Goal: Book appointment/travel/reservation

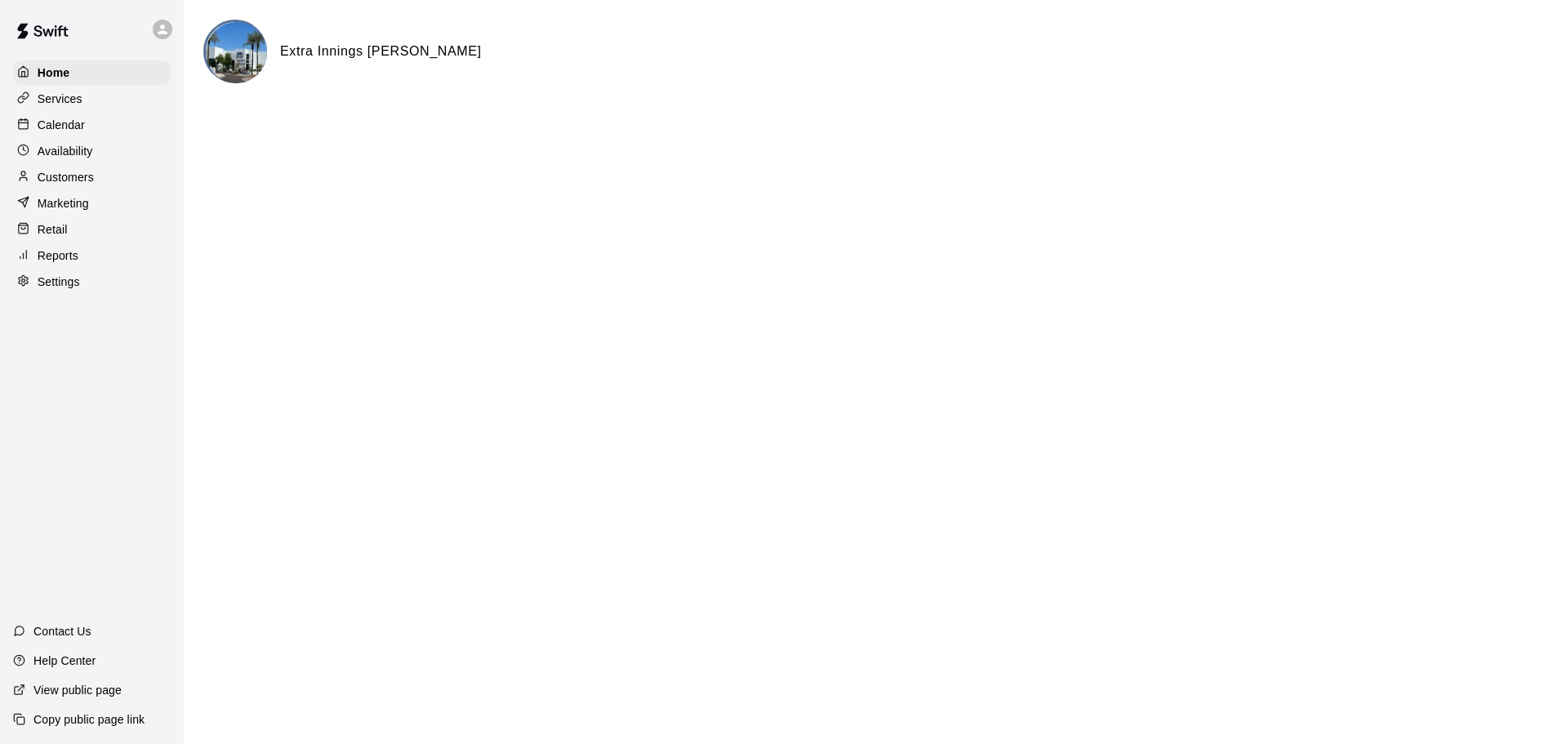
click at [119, 123] on div "Calendar" at bounding box center [92, 125] width 158 height 24
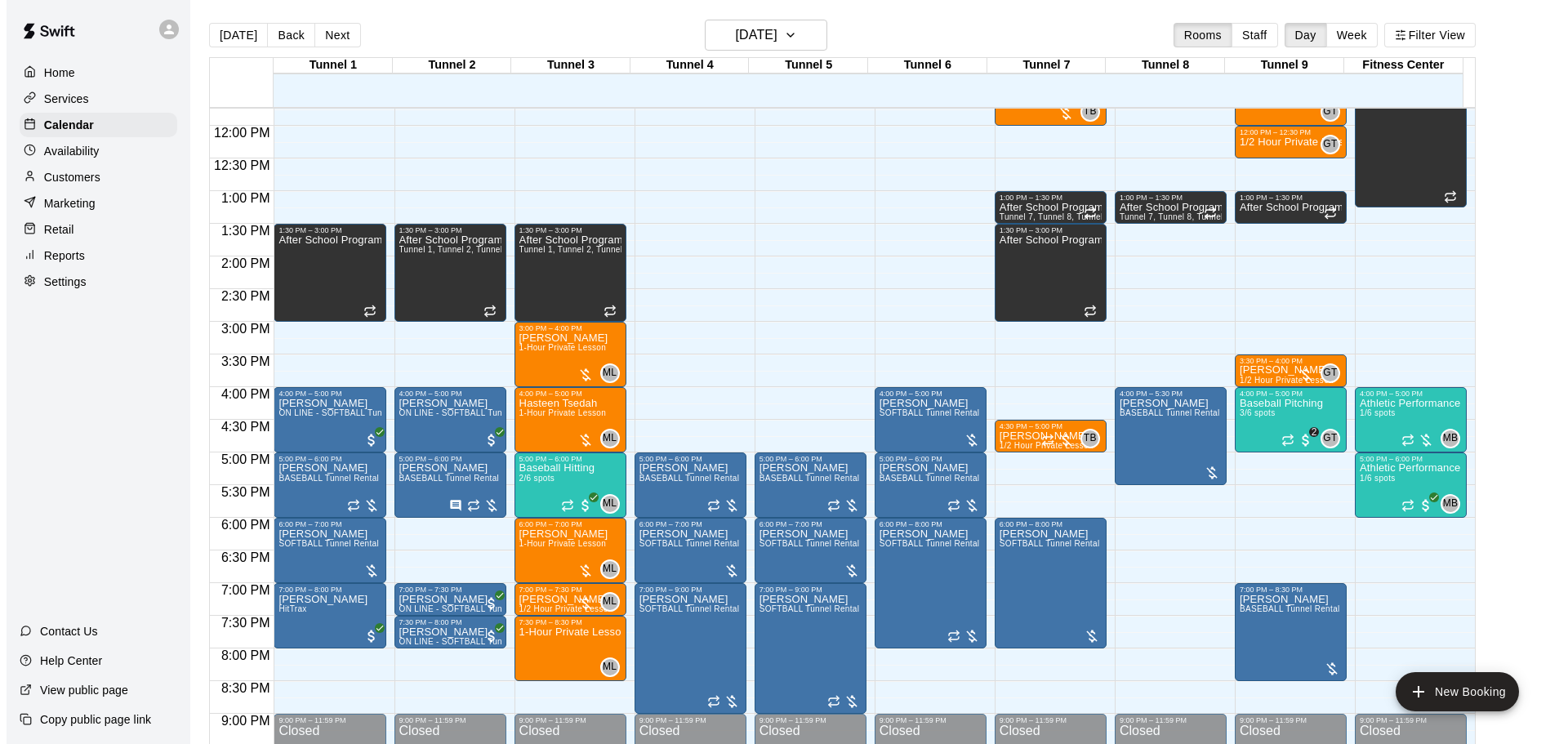
scroll to position [779, 0]
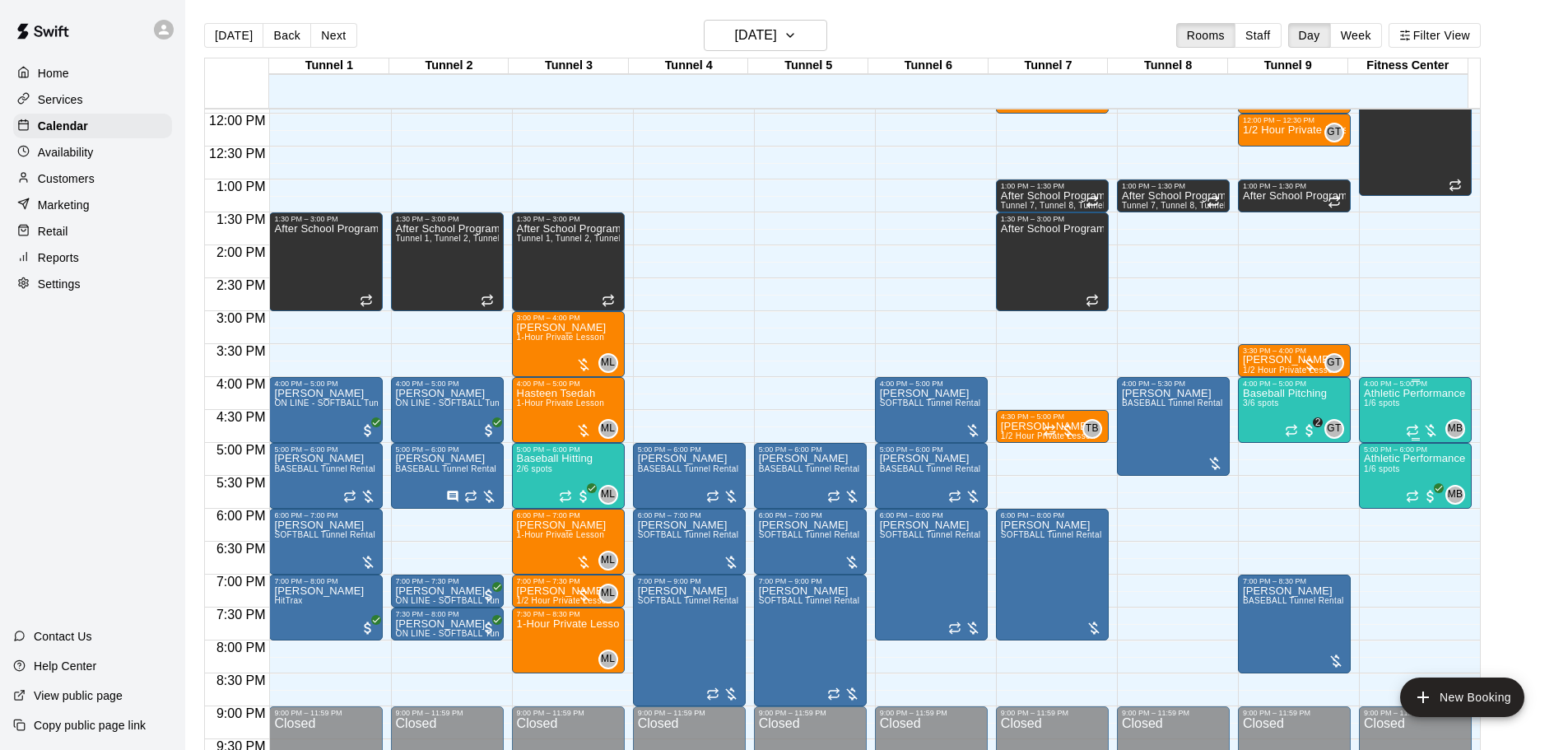
click at [1382, 419] on div "Athletic Performance 1/6 spots" at bounding box center [1414, 762] width 101 height 750
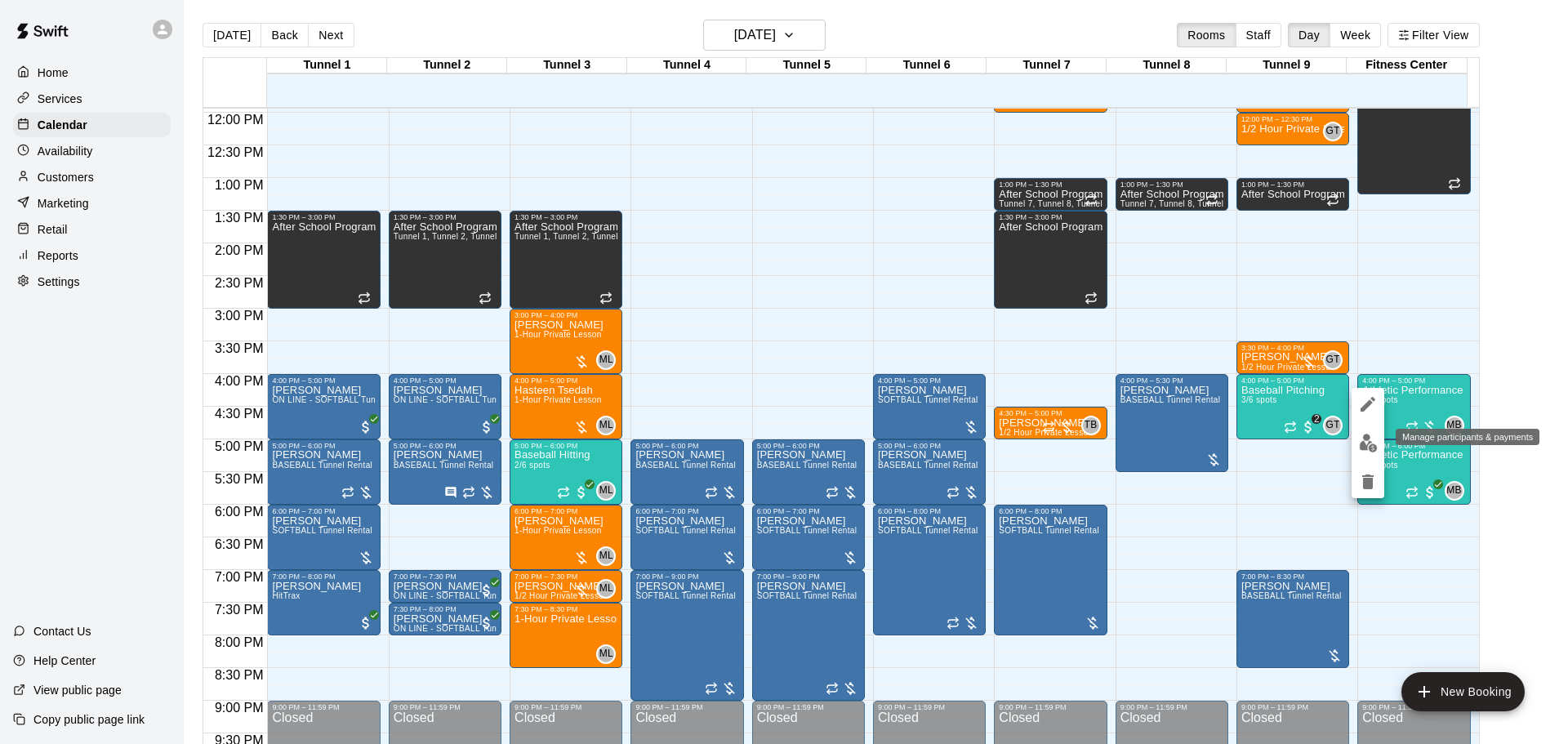
click at [1363, 442] on img "edit" at bounding box center [1369, 443] width 19 height 19
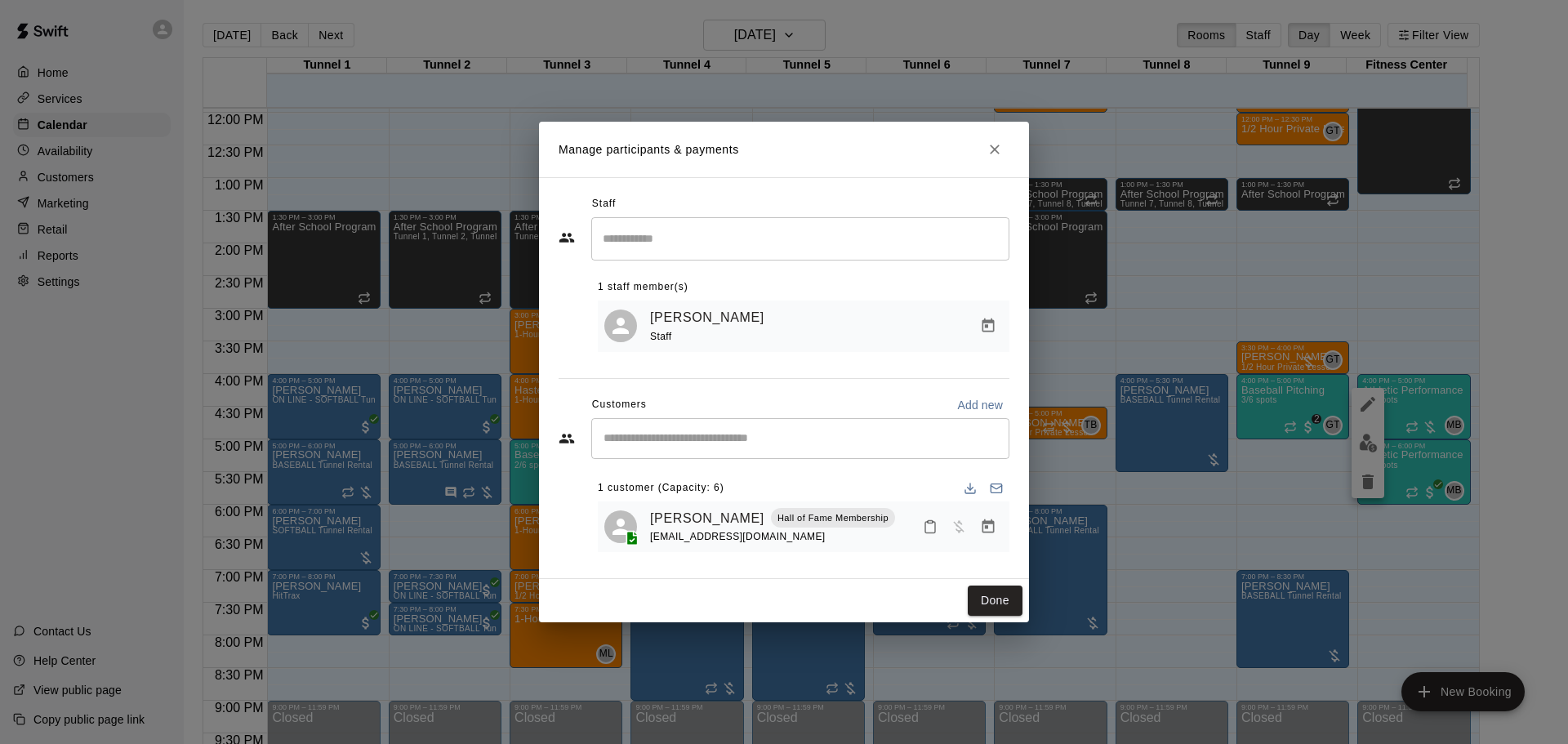
drag, startPoint x: 1000, startPoint y: 590, endPoint x: 1157, endPoint y: 547, distance: 162.8
click at [1000, 591] on button "Done" at bounding box center [995, 600] width 54 height 30
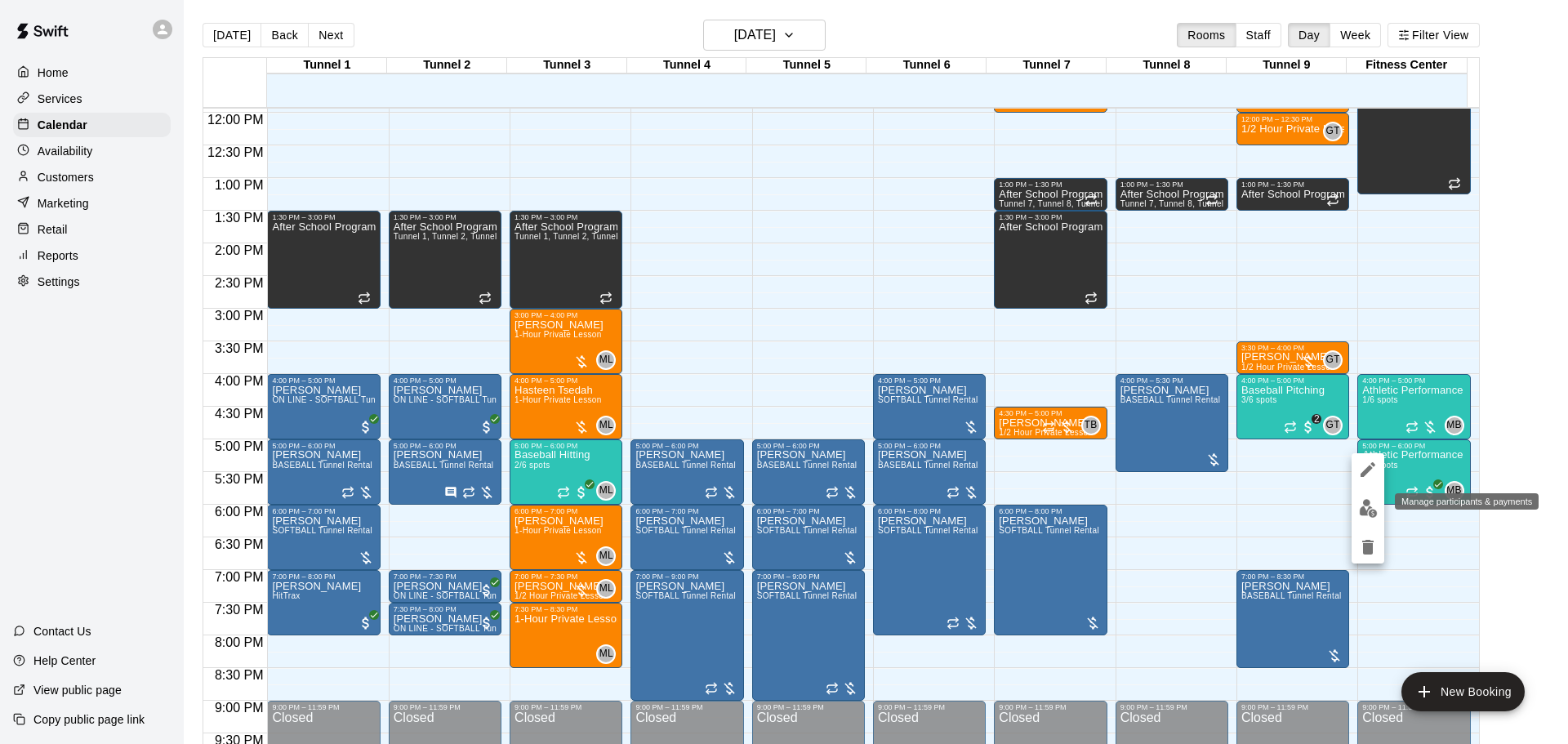
click at [1363, 514] on img "edit" at bounding box center [1369, 508] width 19 height 19
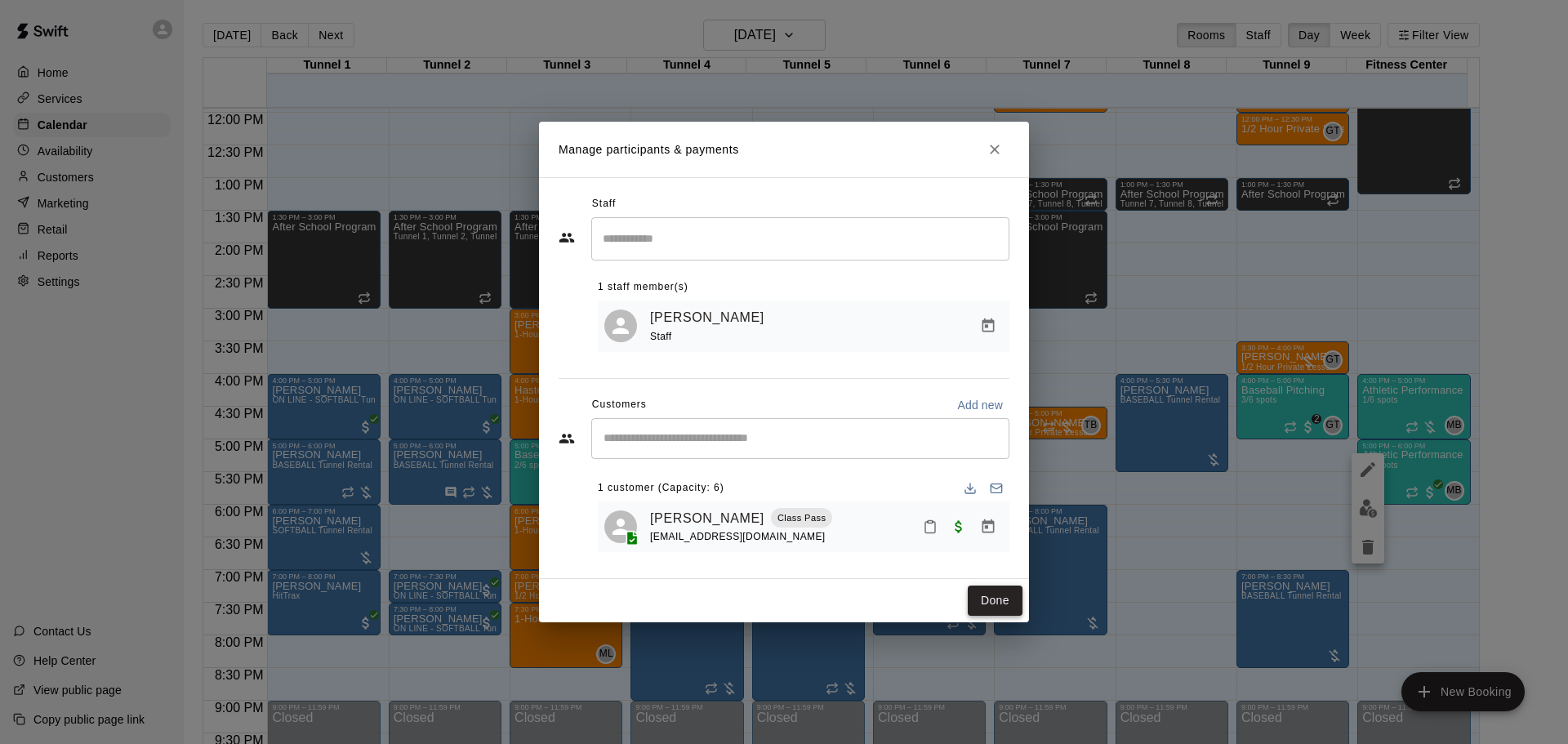
click at [1002, 588] on div "Done" at bounding box center [783, 601] width 490 height 43
drag, startPoint x: 1002, startPoint y: 595, endPoint x: 988, endPoint y: 595, distance: 14.0
click at [1001, 595] on button "Done" at bounding box center [995, 600] width 54 height 30
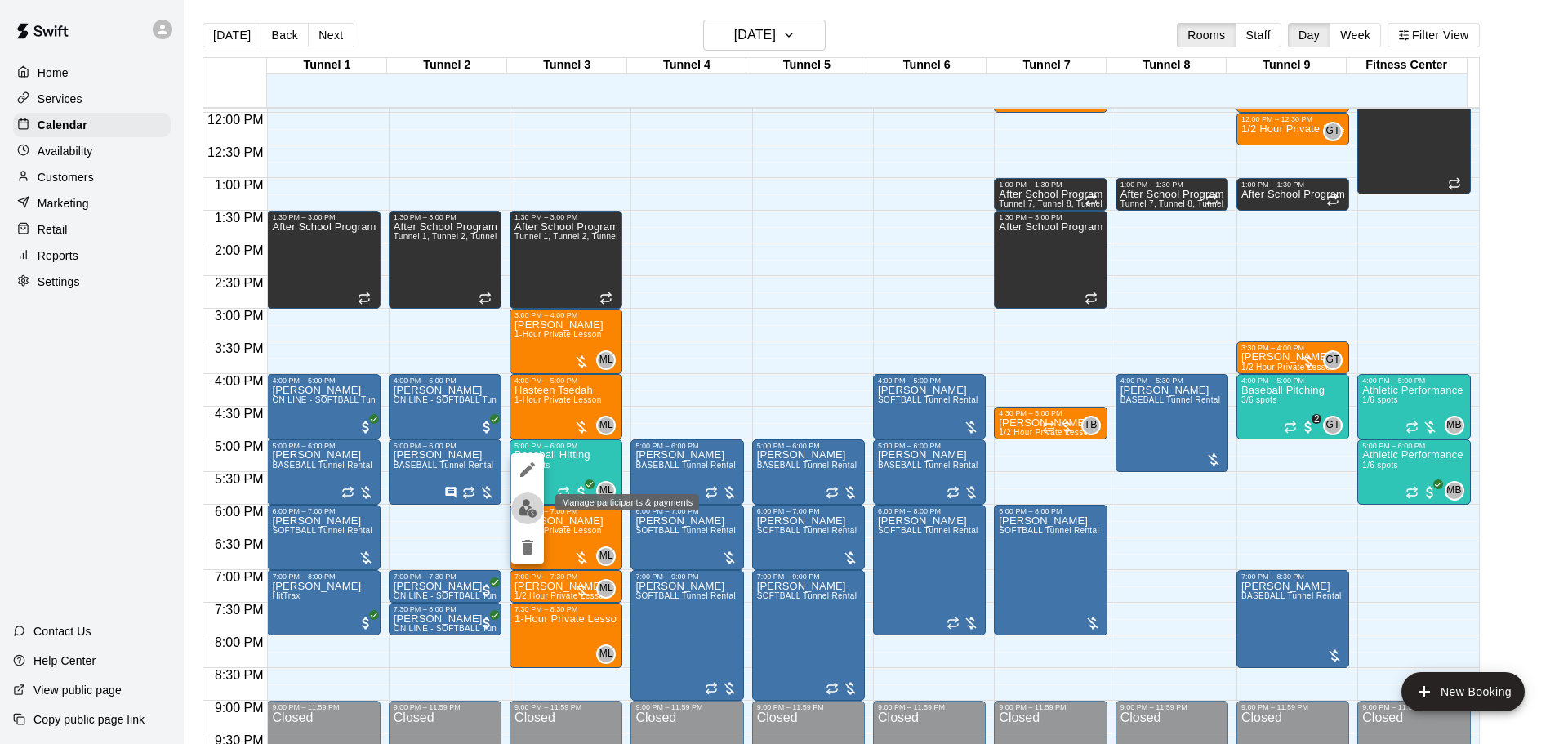
click at [529, 508] on img "edit" at bounding box center [528, 508] width 19 height 19
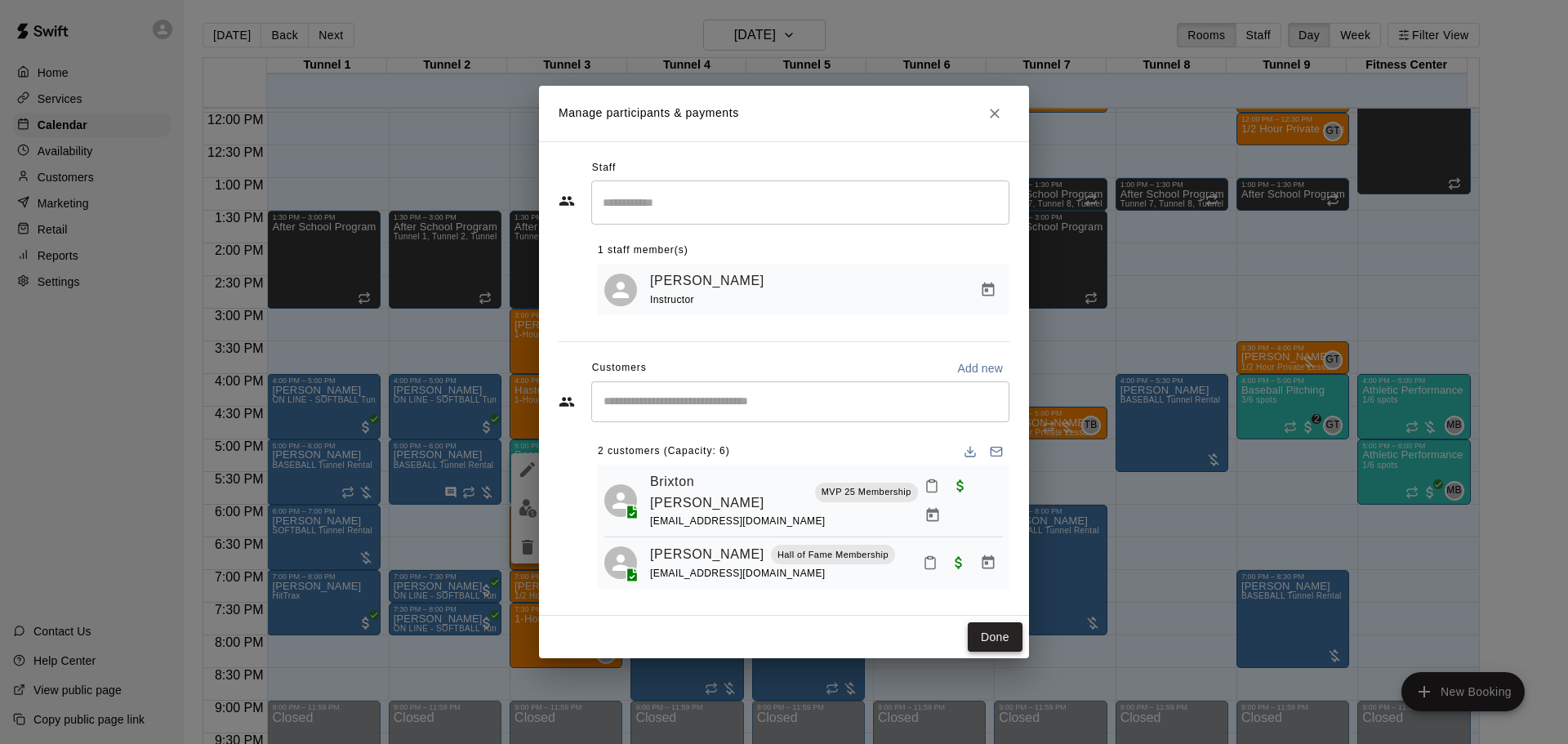
click at [981, 630] on button "Done" at bounding box center [995, 637] width 54 height 30
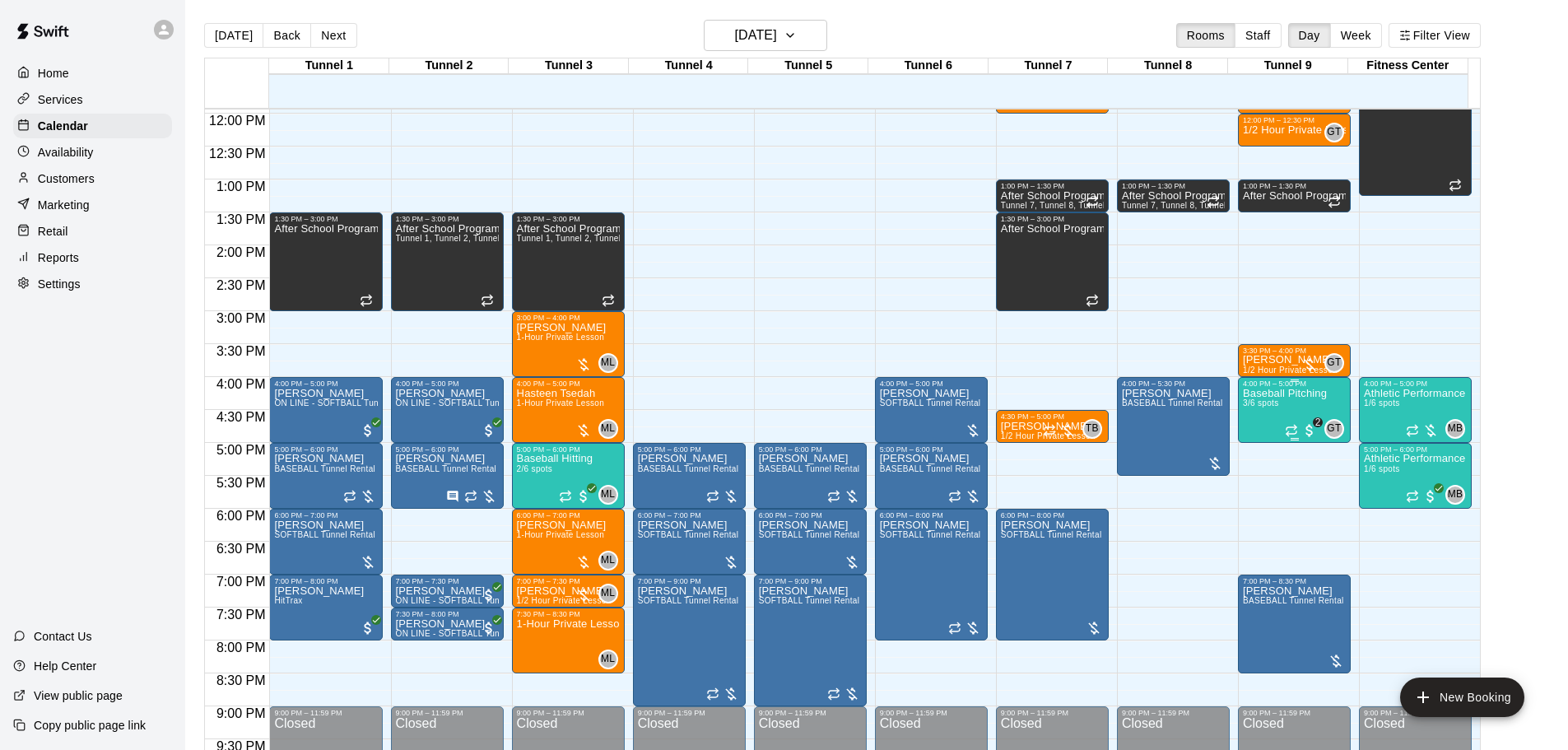
click at [1260, 393] on p "Baseball Pitching" at bounding box center [1284, 393] width 84 height 0
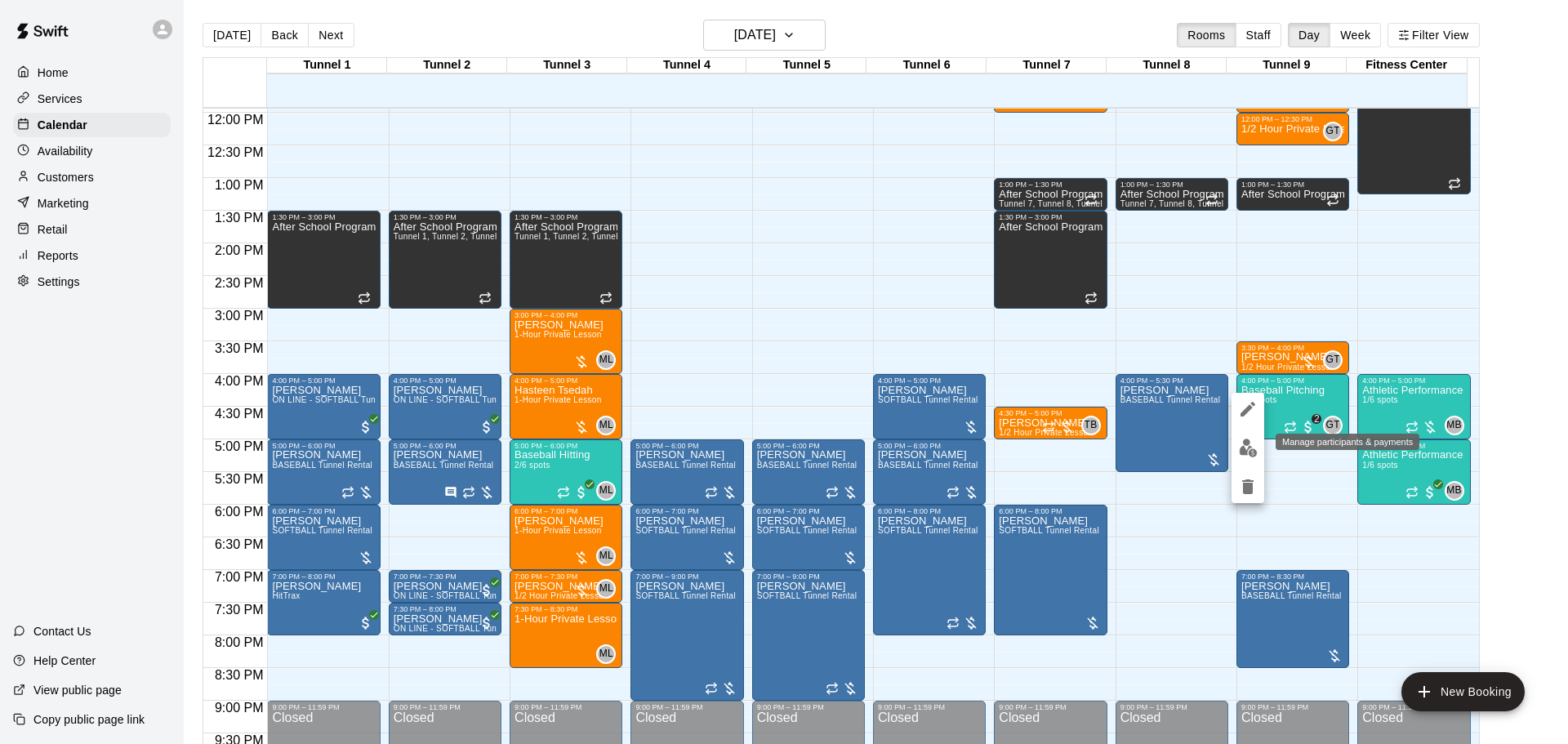
click at [1245, 453] on img "edit" at bounding box center [1249, 448] width 19 height 19
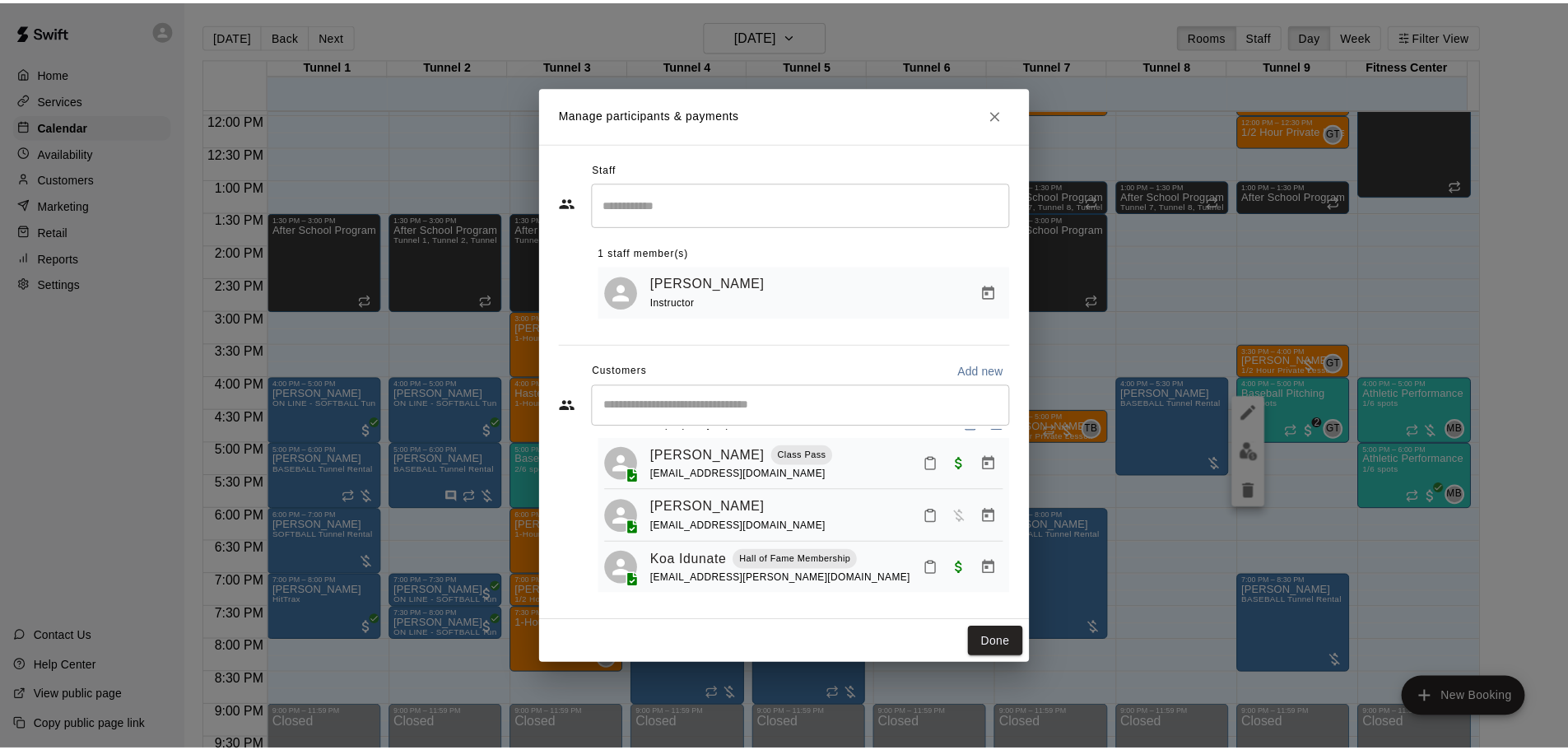
scroll to position [46, 0]
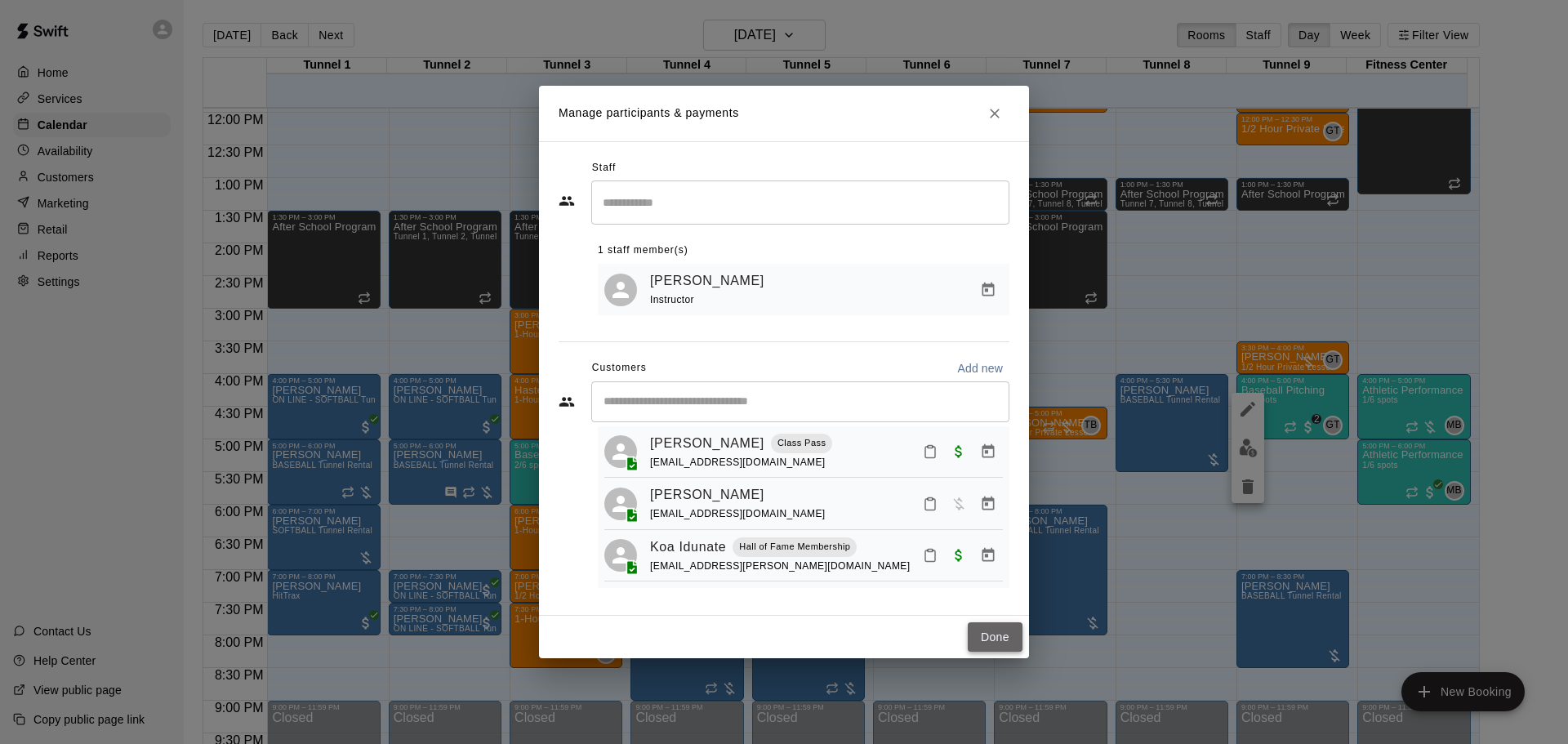
click at [1002, 632] on button "Done" at bounding box center [995, 637] width 54 height 30
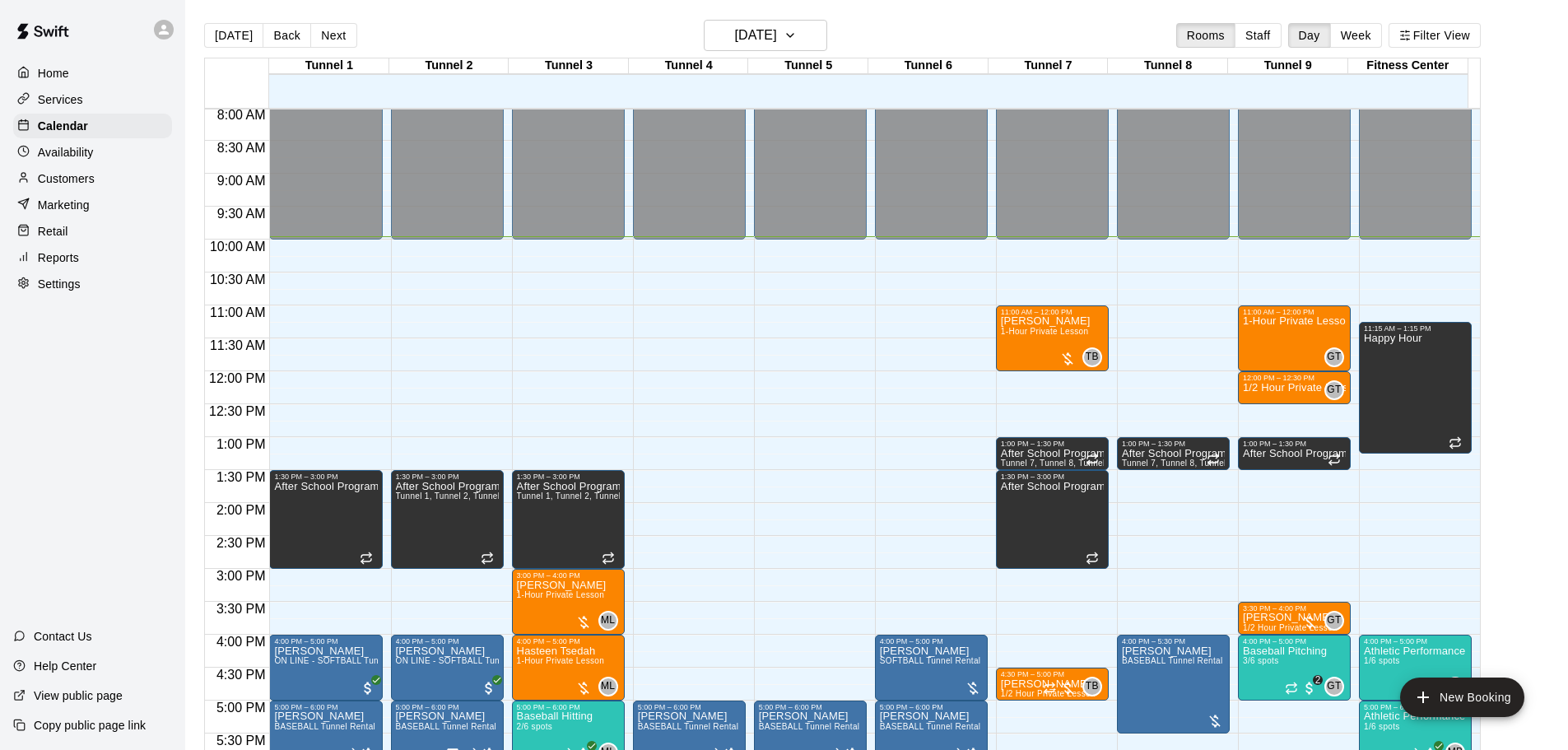
scroll to position [621, 0]
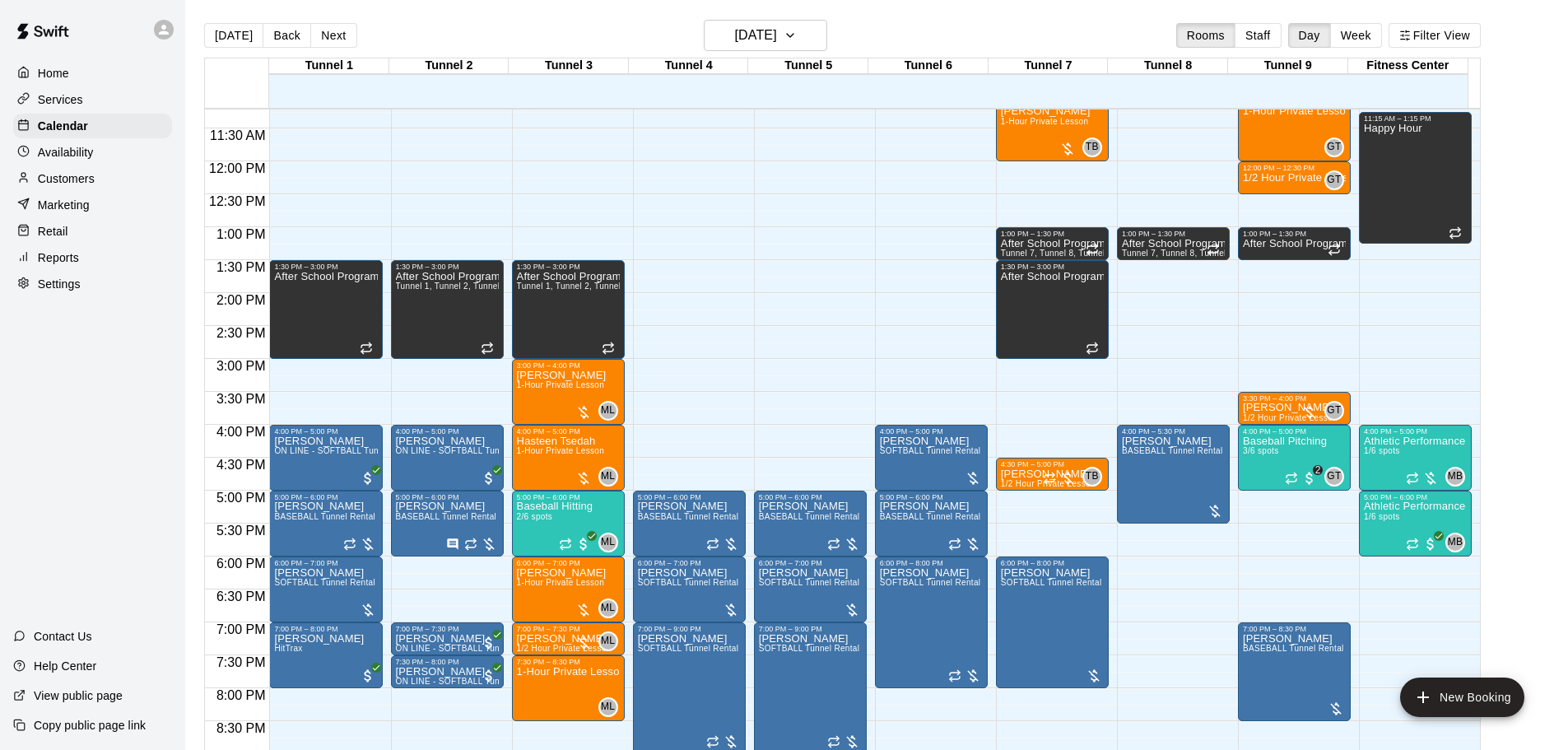
scroll to position [739, 0]
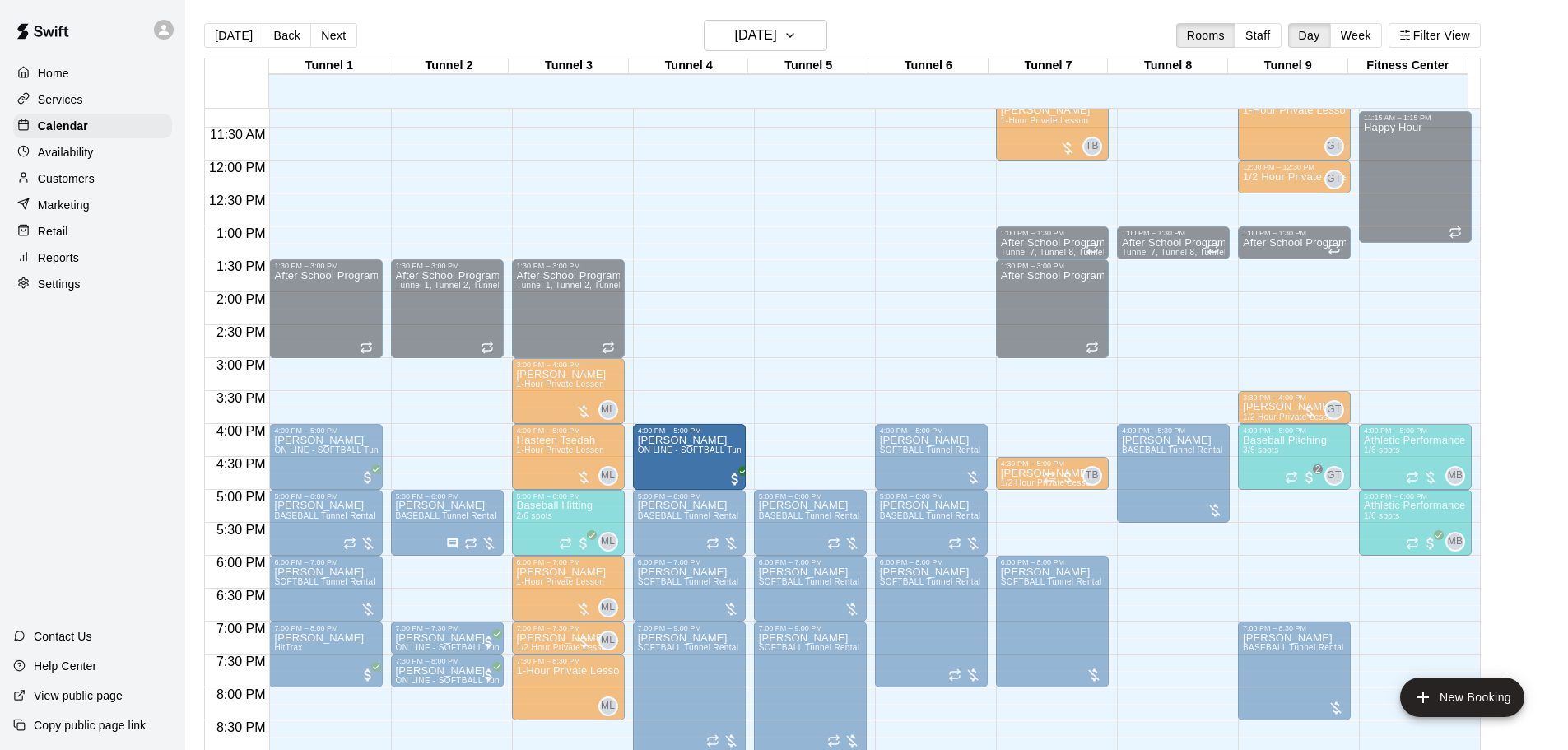
drag, startPoint x: 452, startPoint y: 451, endPoint x: 636, endPoint y: 462, distance: 184.3
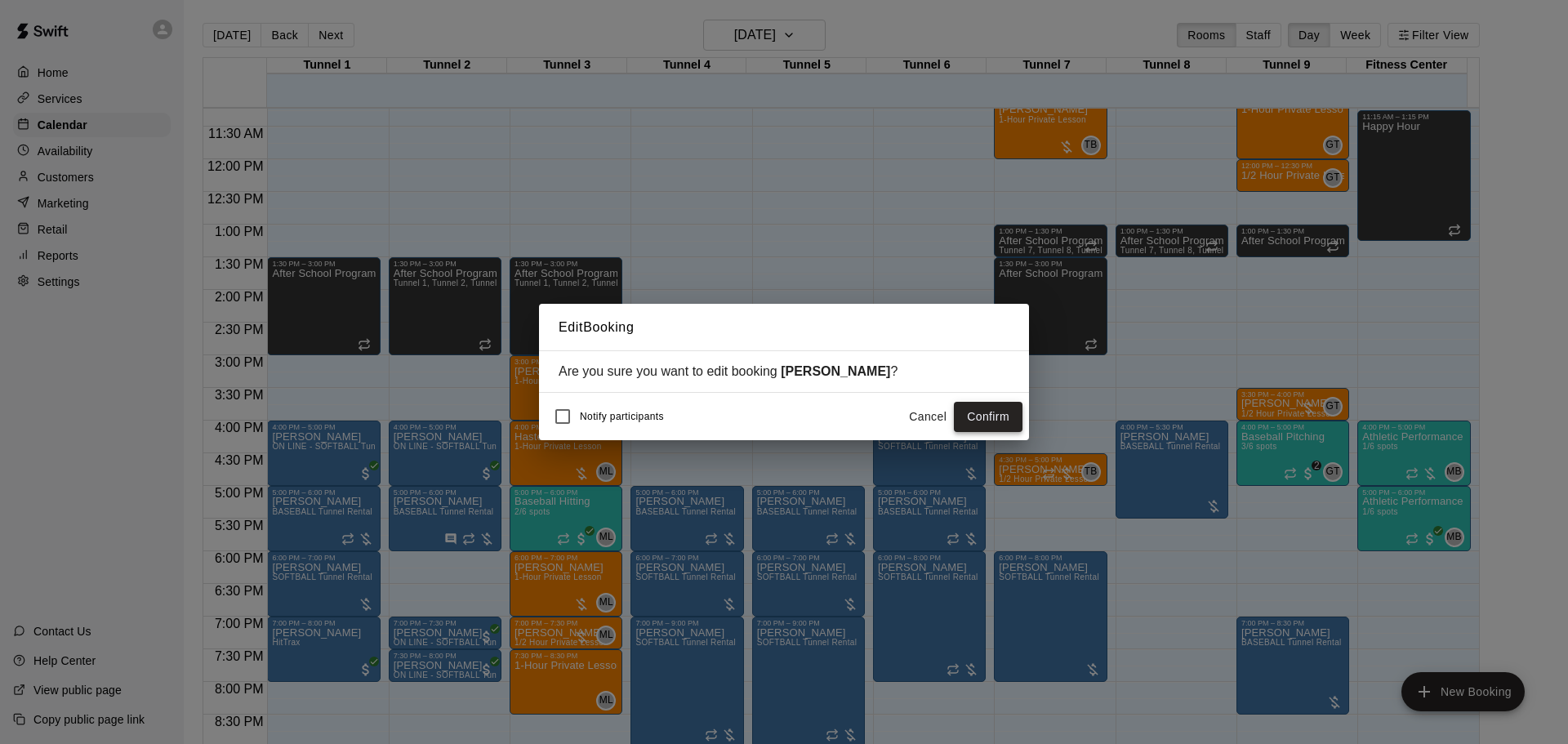
click at [1008, 420] on button "Confirm" at bounding box center [988, 416] width 68 height 30
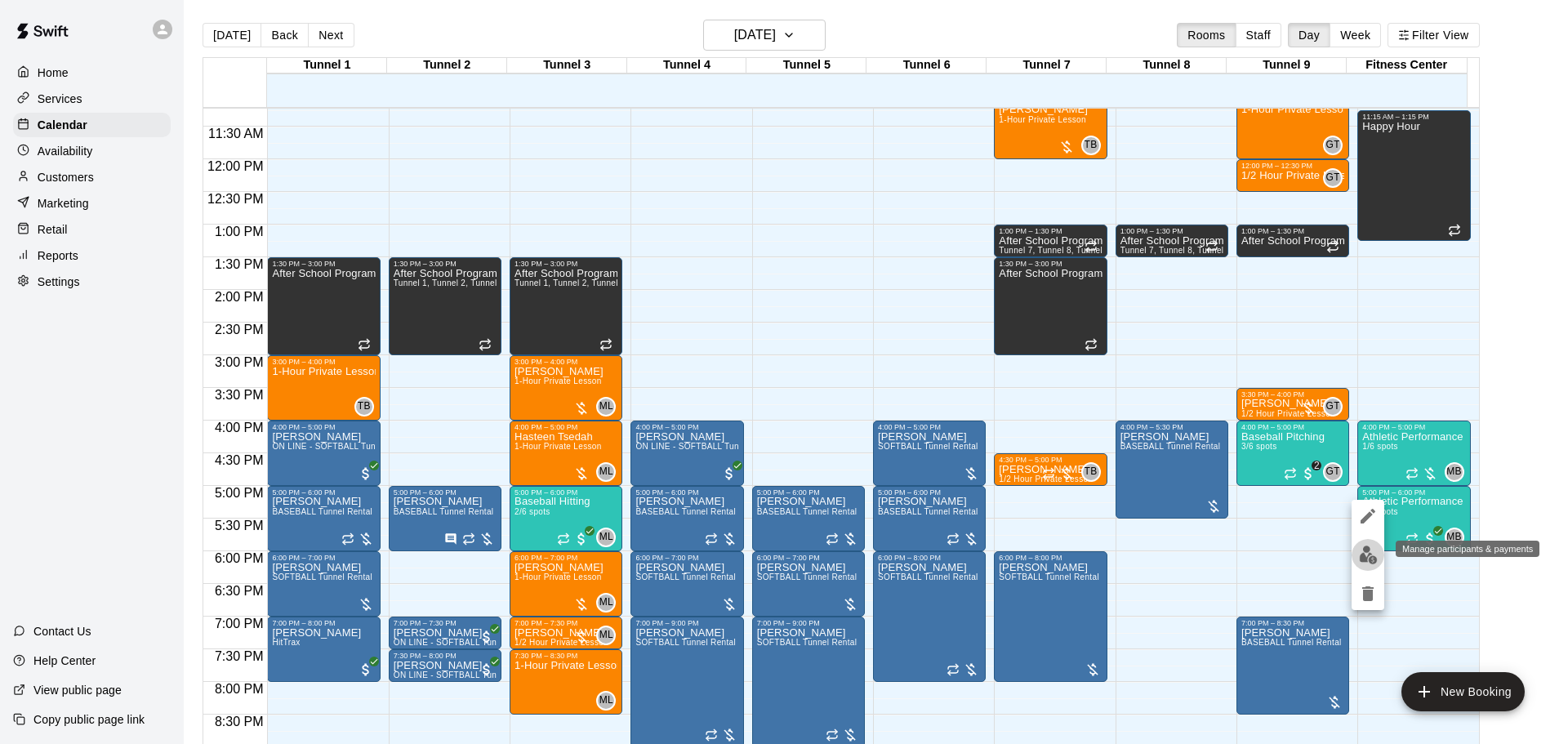
click at [1369, 550] on img "edit" at bounding box center [1369, 555] width 19 height 19
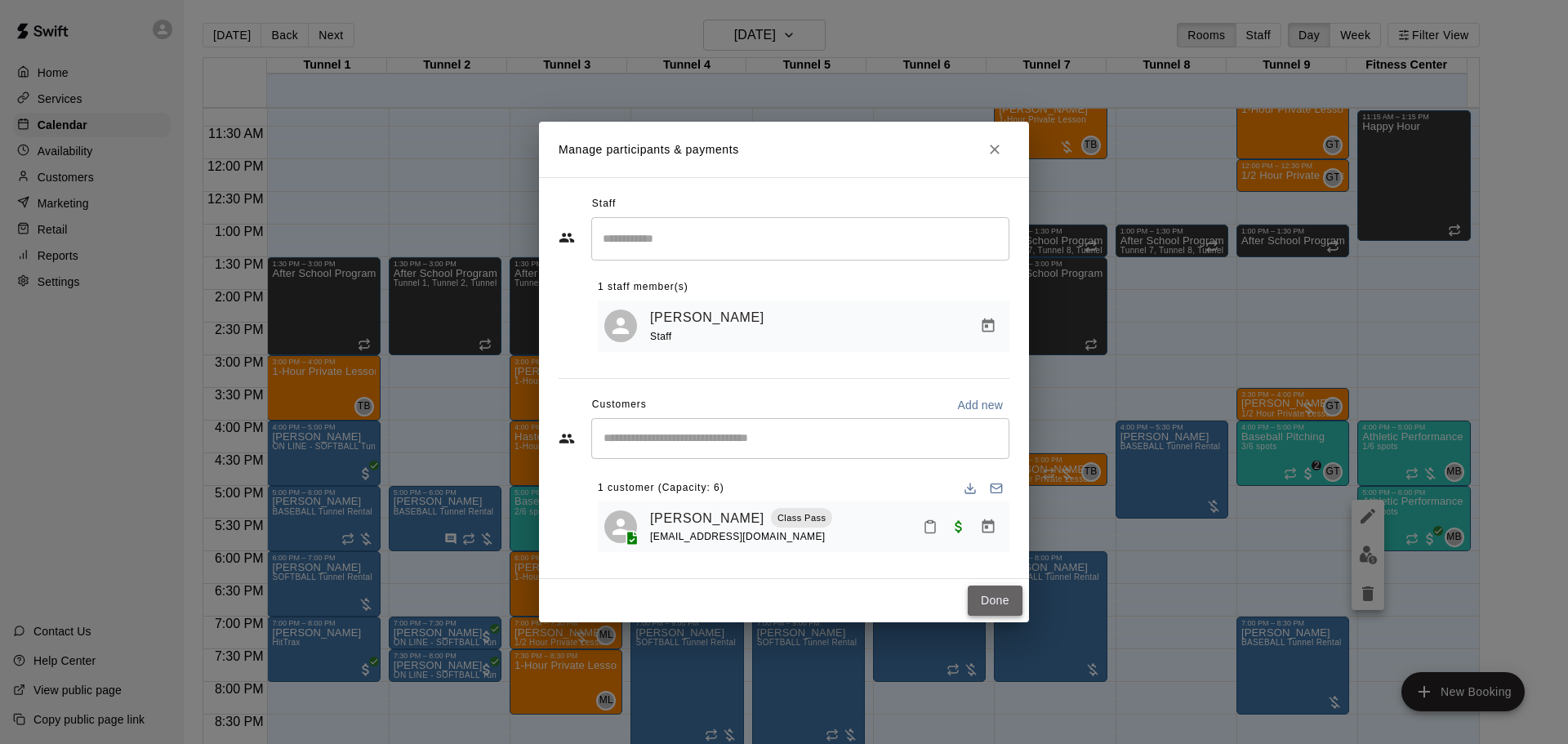
click at [991, 597] on button "Done" at bounding box center [995, 600] width 54 height 30
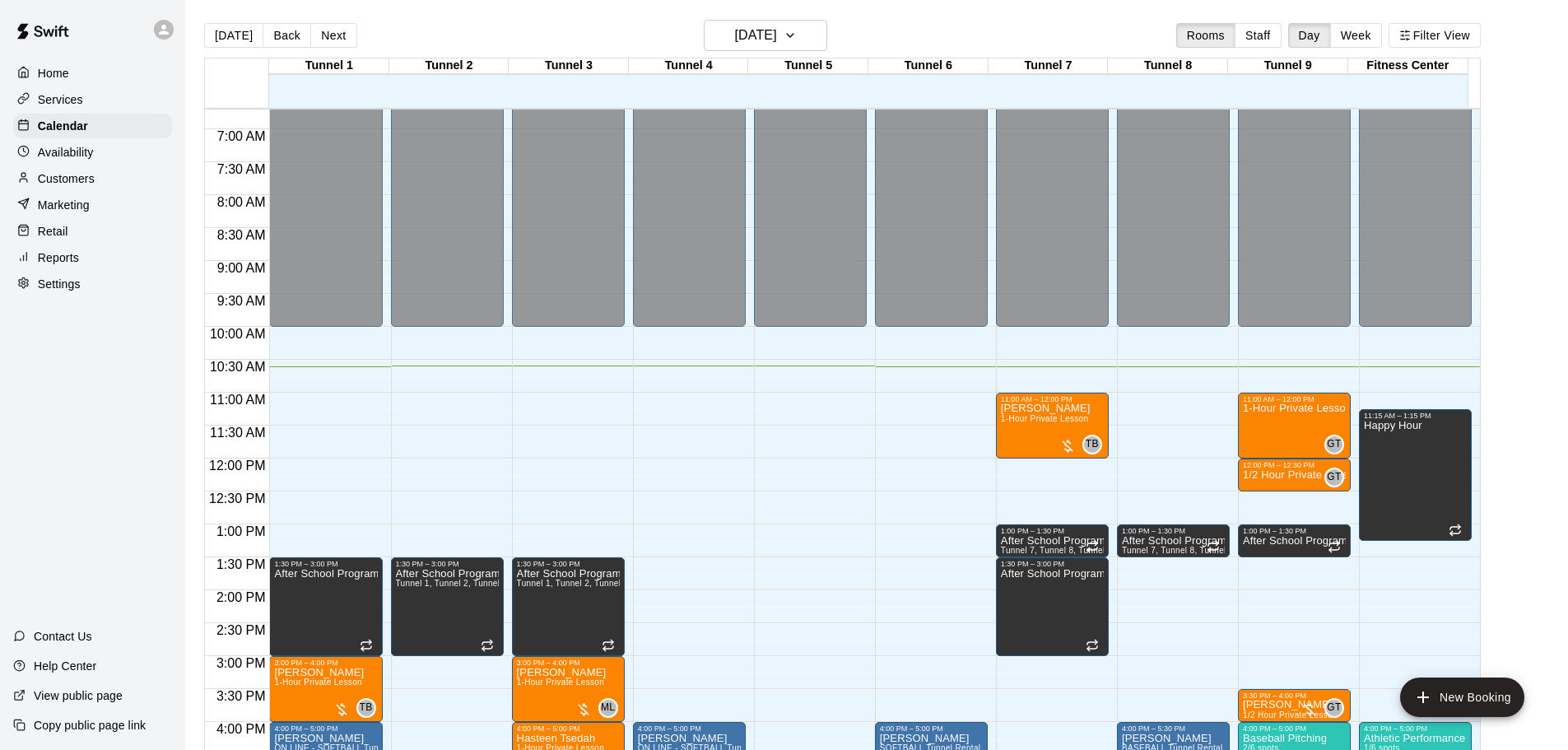
scroll to position [410, 0]
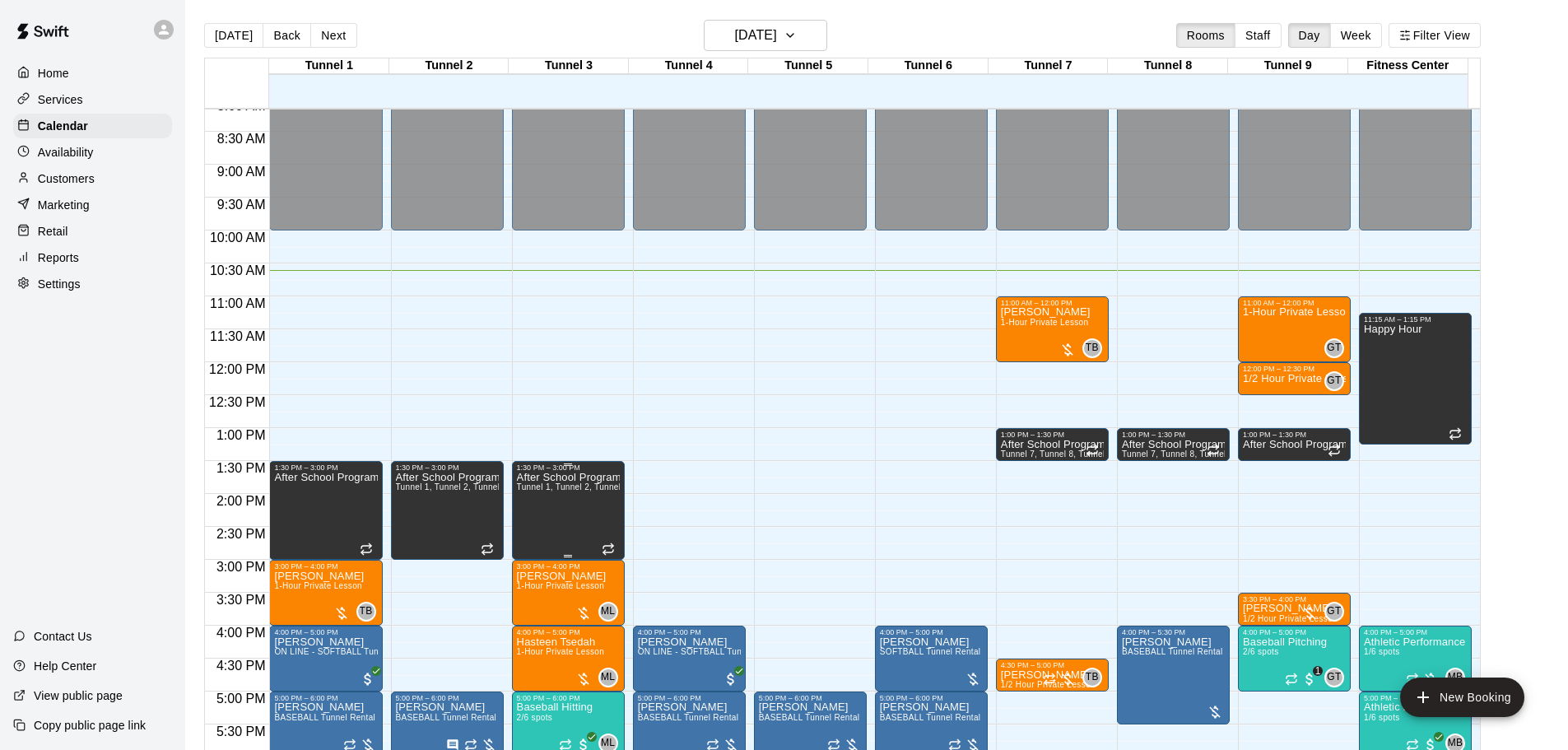
scroll to position [534, 0]
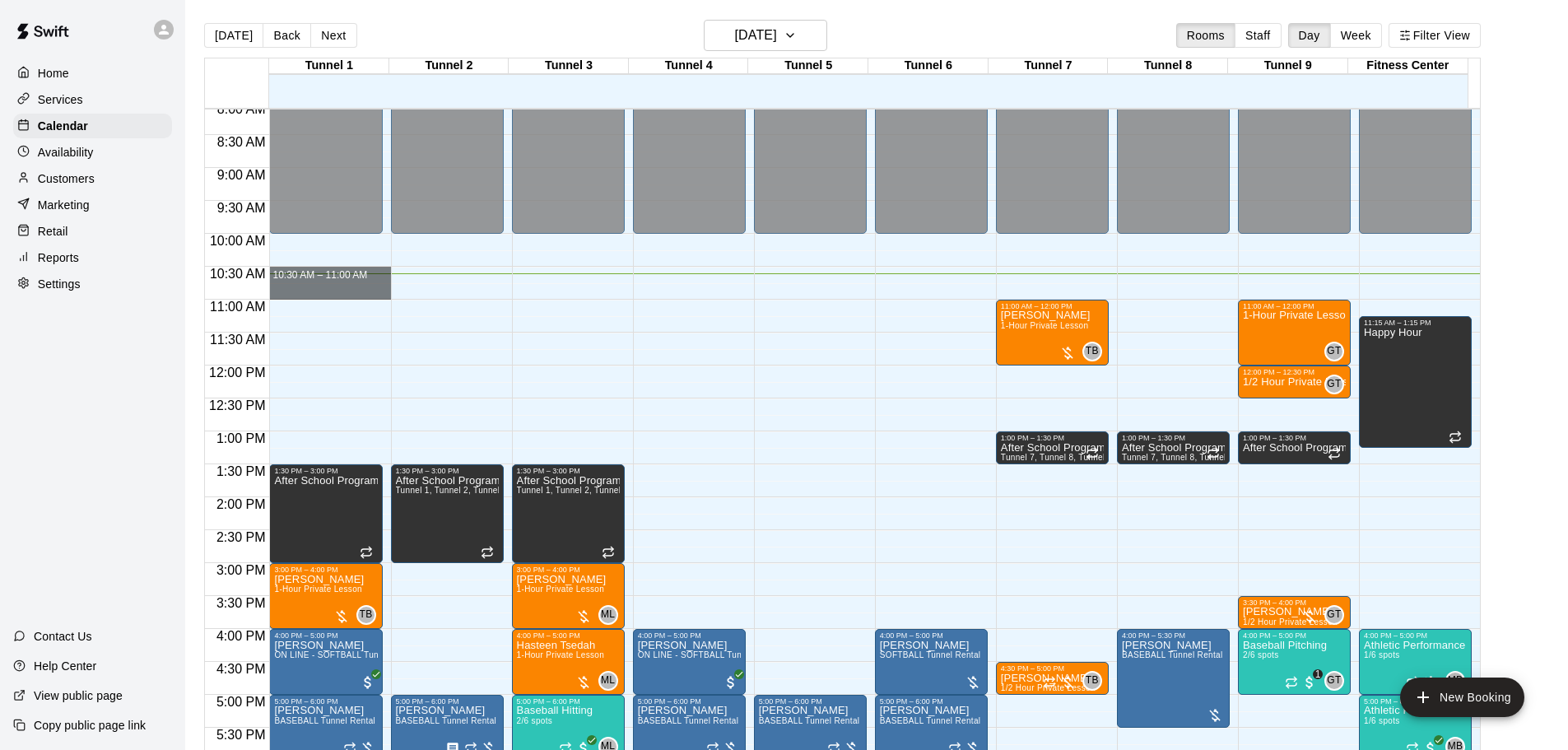
drag, startPoint x: 344, startPoint y: 271, endPoint x: 351, endPoint y: 298, distance: 27.9
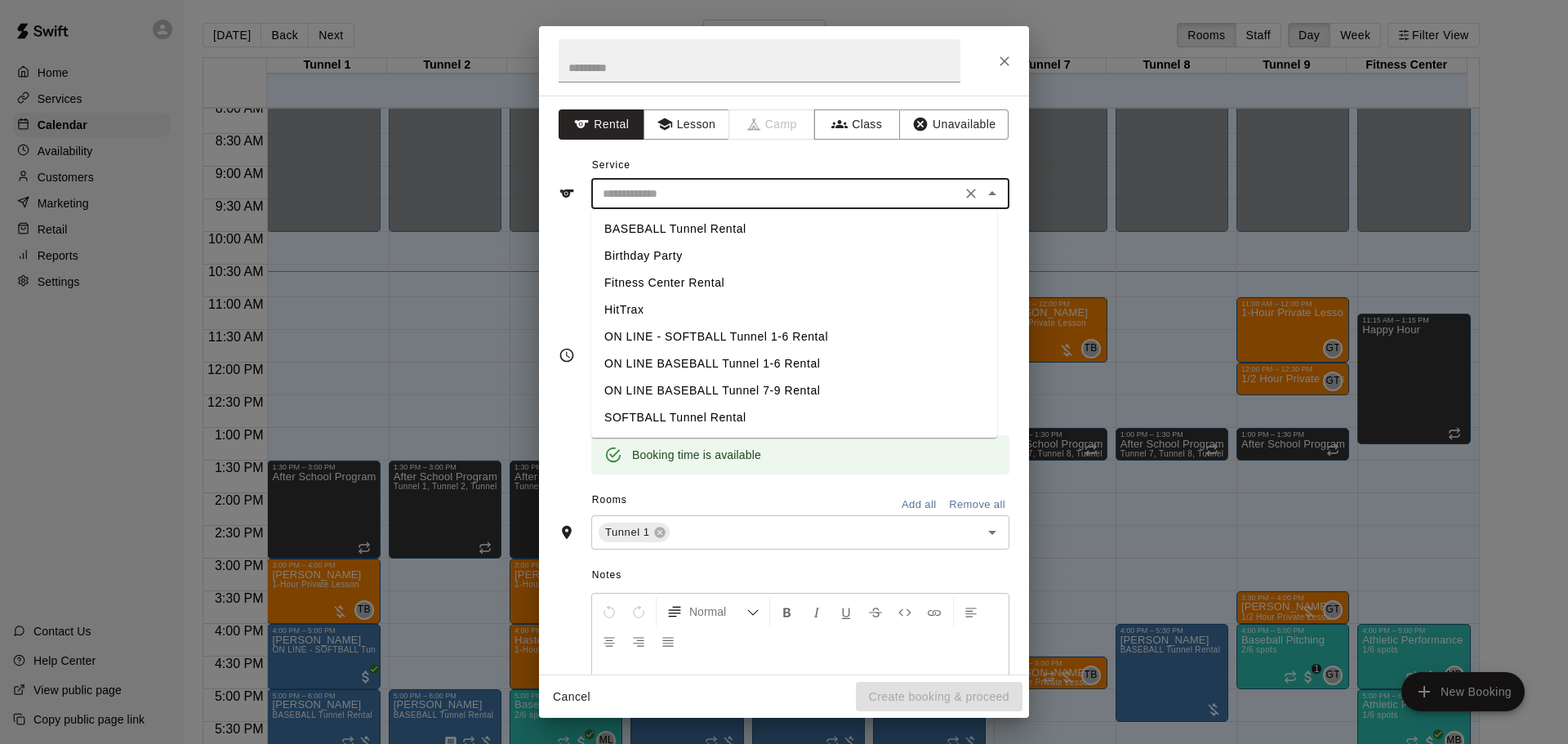
click at [686, 199] on input "text" at bounding box center [775, 194] width 360 height 21
click at [695, 230] on li "BASEBALL Tunnel Rental" at bounding box center [794, 229] width 406 height 27
type input "**********"
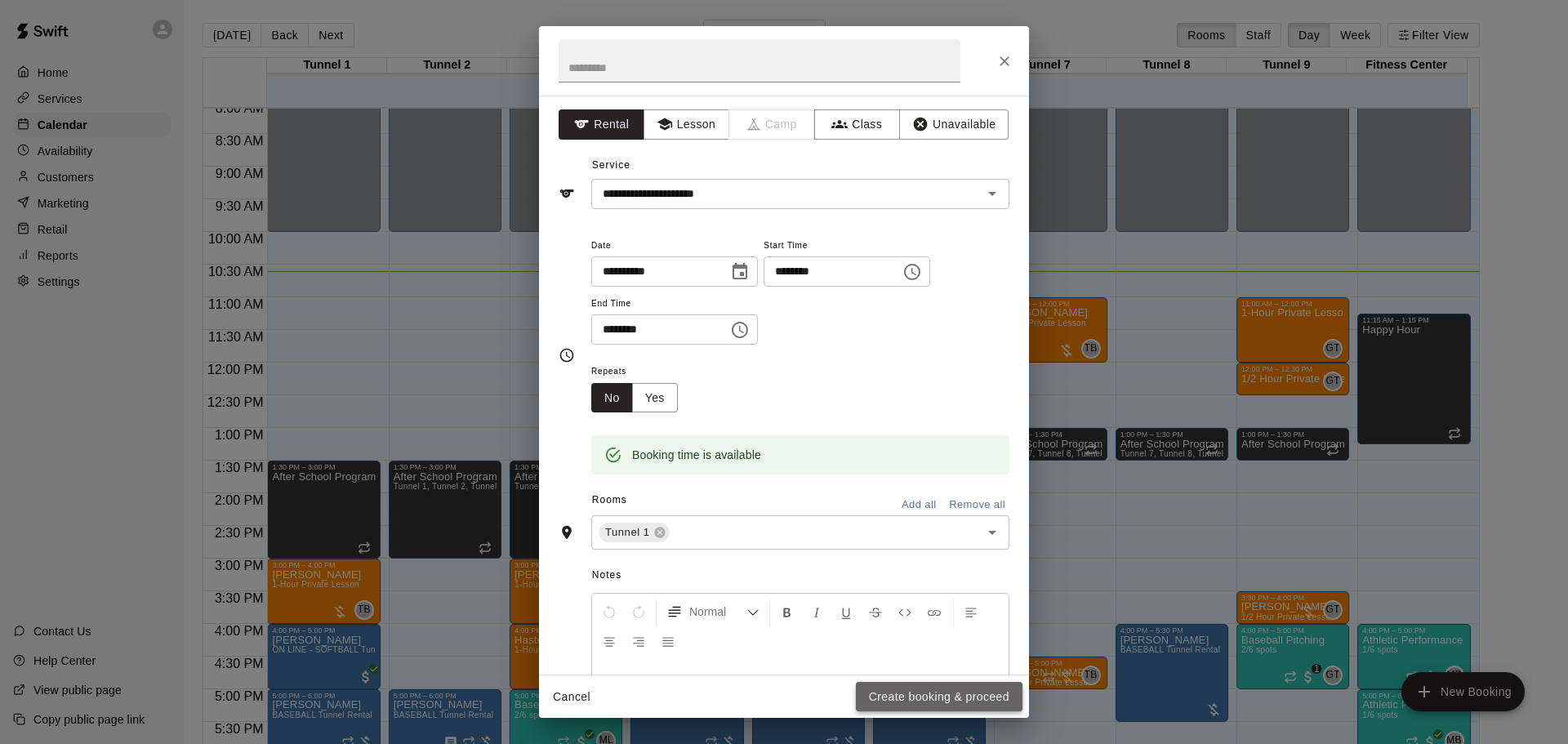
click at [937, 694] on button "Create booking & proceed" at bounding box center [939, 697] width 167 height 30
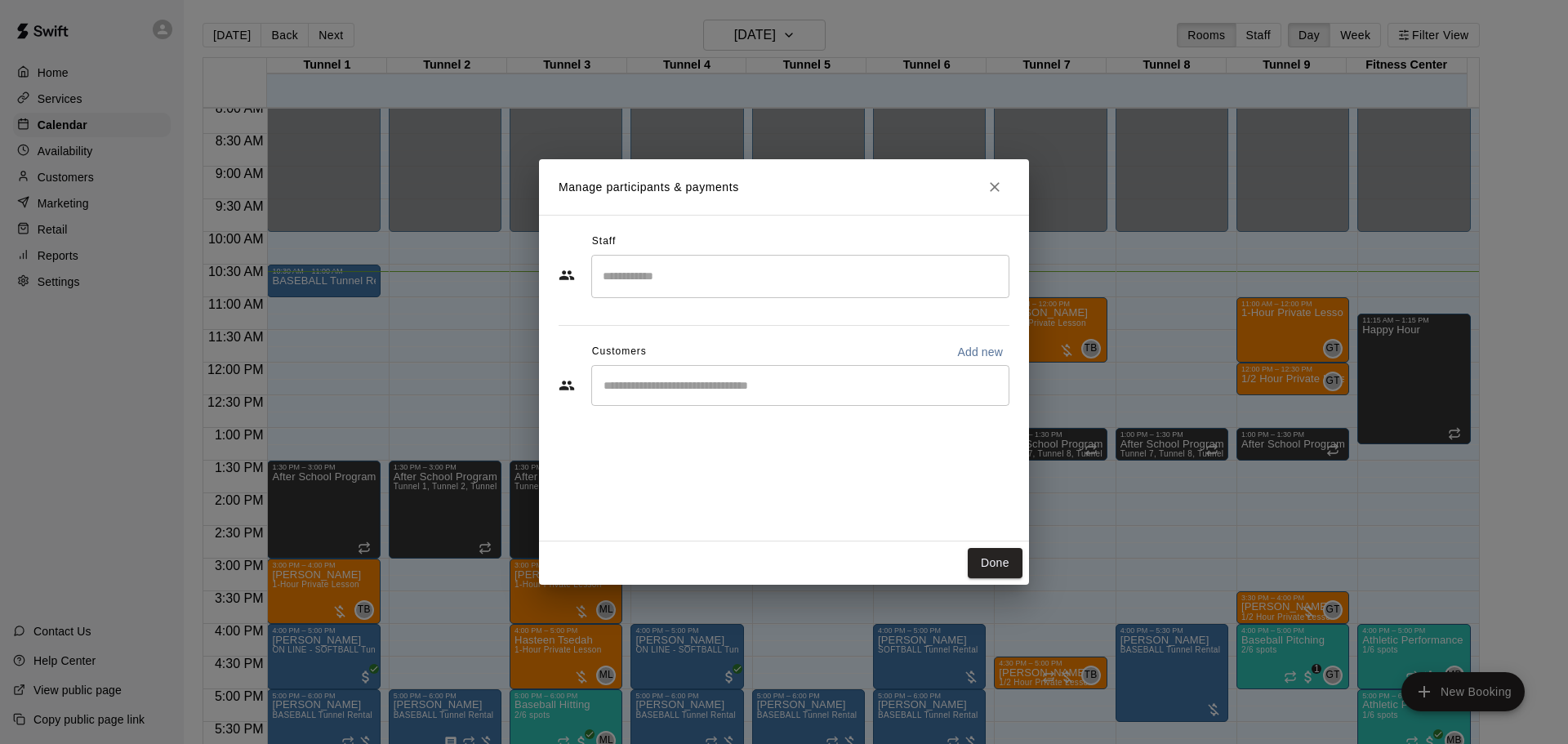
click at [753, 374] on div "​" at bounding box center [800, 385] width 418 height 41
click at [989, 343] on button "Add new" at bounding box center [980, 351] width 59 height 26
select select "**"
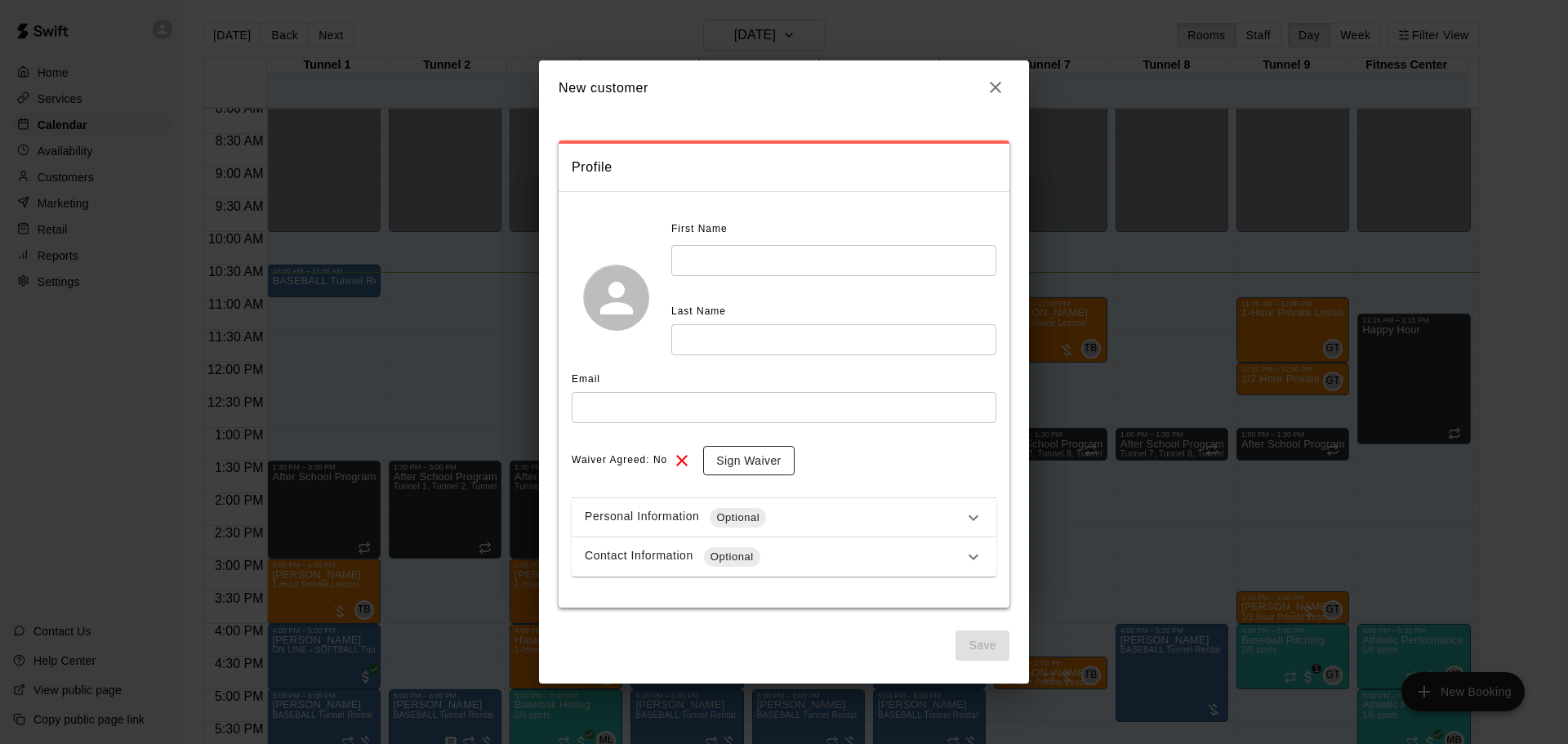
click at [740, 449] on button "Sign Waiver" at bounding box center [748, 460] width 91 height 30
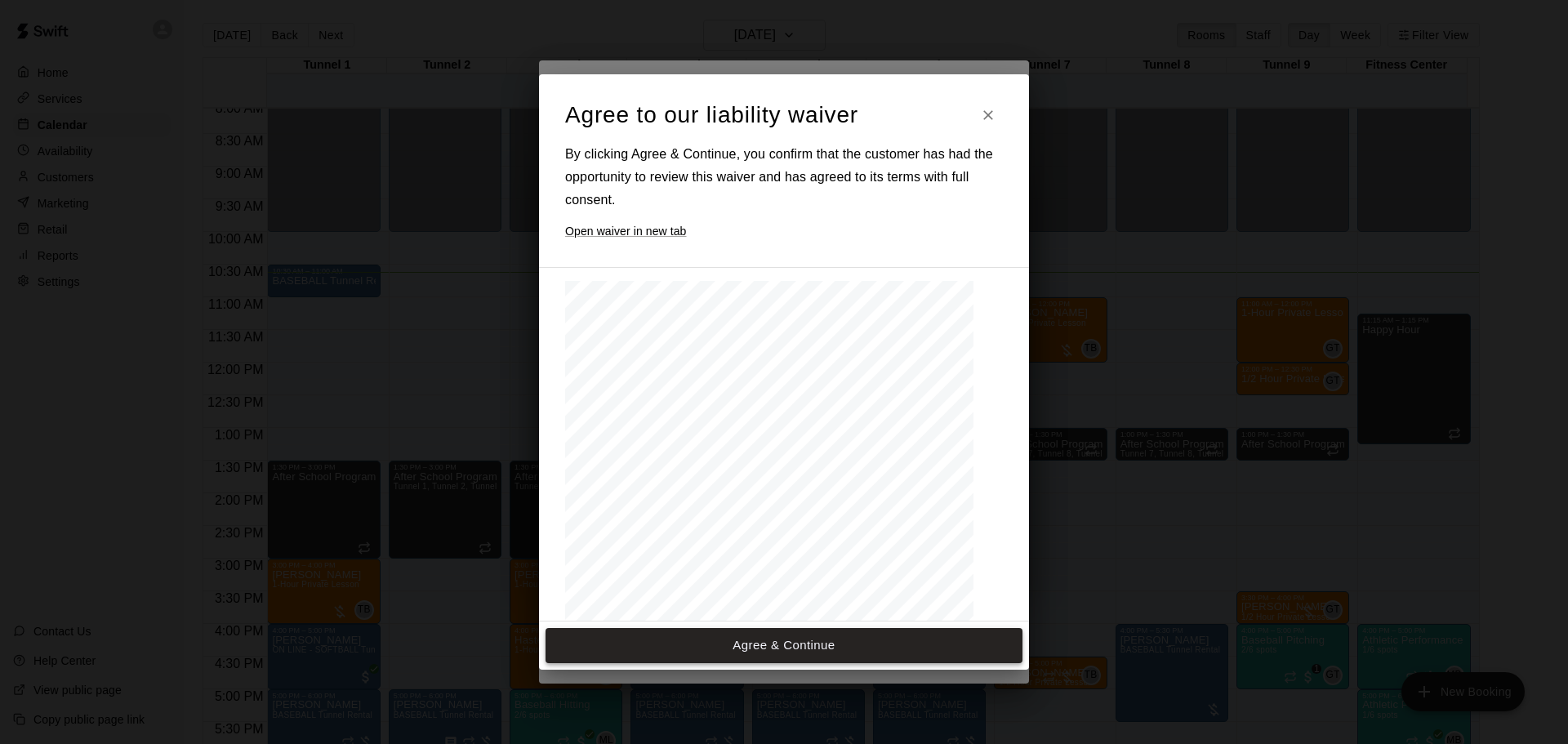
click at [802, 639] on button "Agree & Continue" at bounding box center [784, 645] width 477 height 35
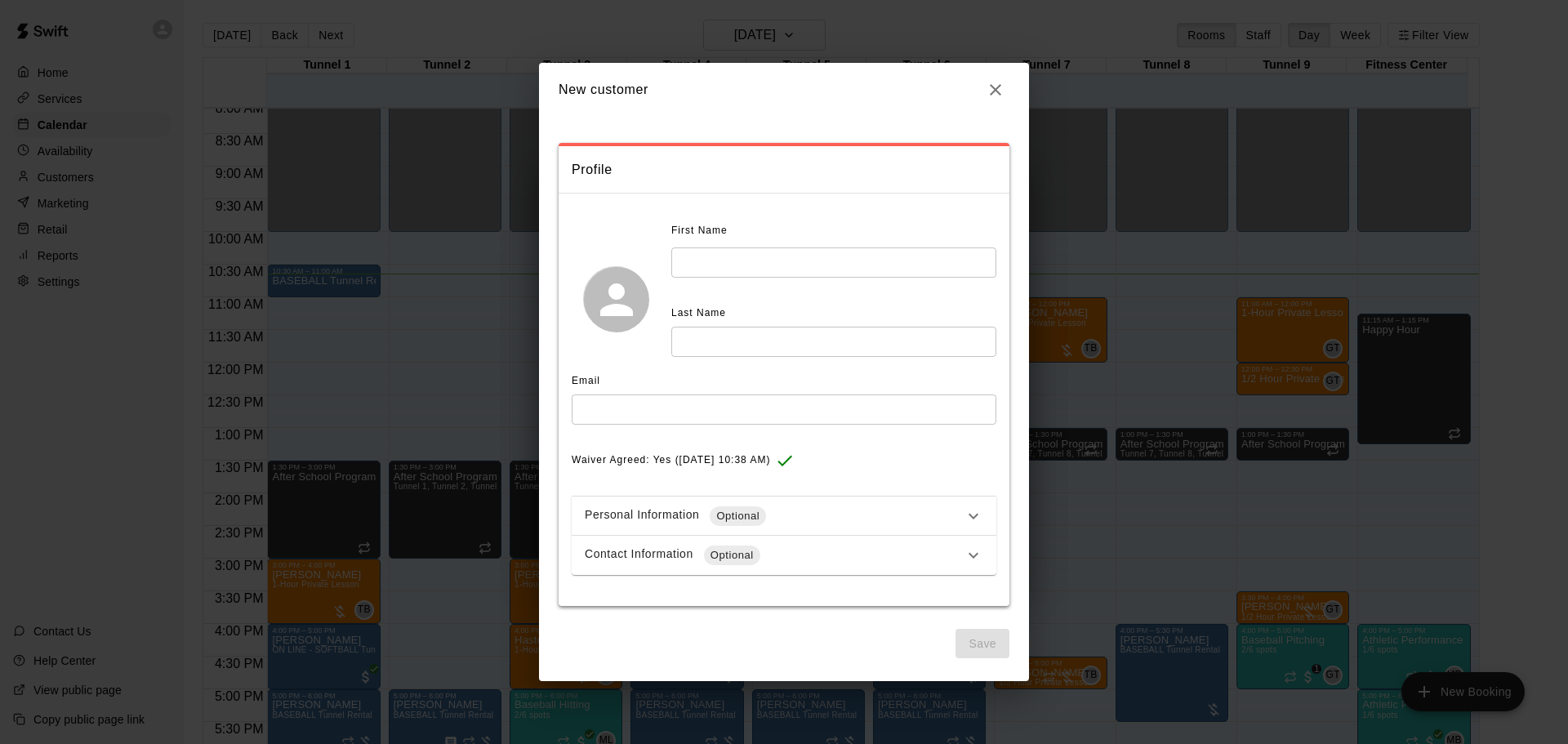
click at [755, 257] on input "text" at bounding box center [833, 262] width 325 height 30
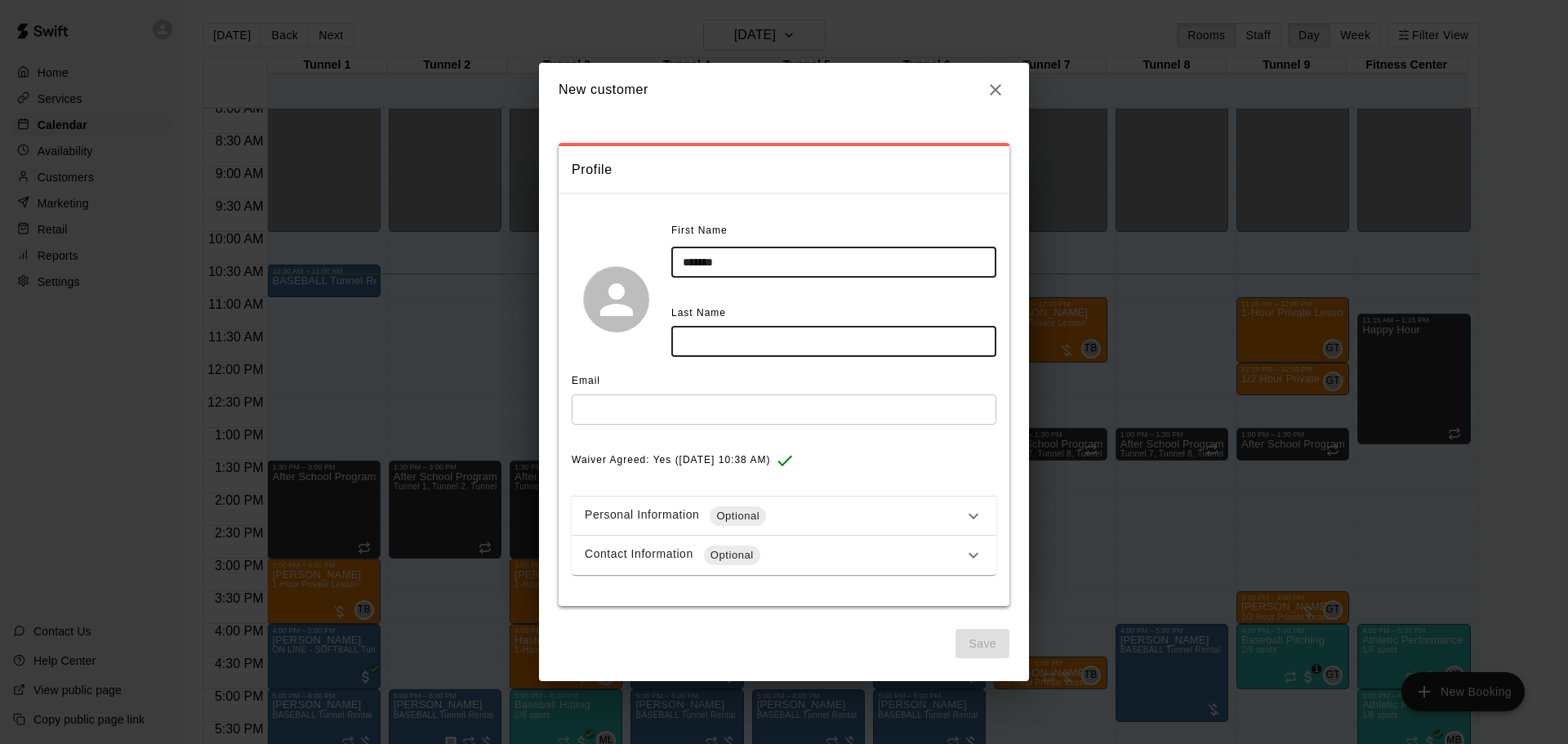
type input "*******"
type input "****"
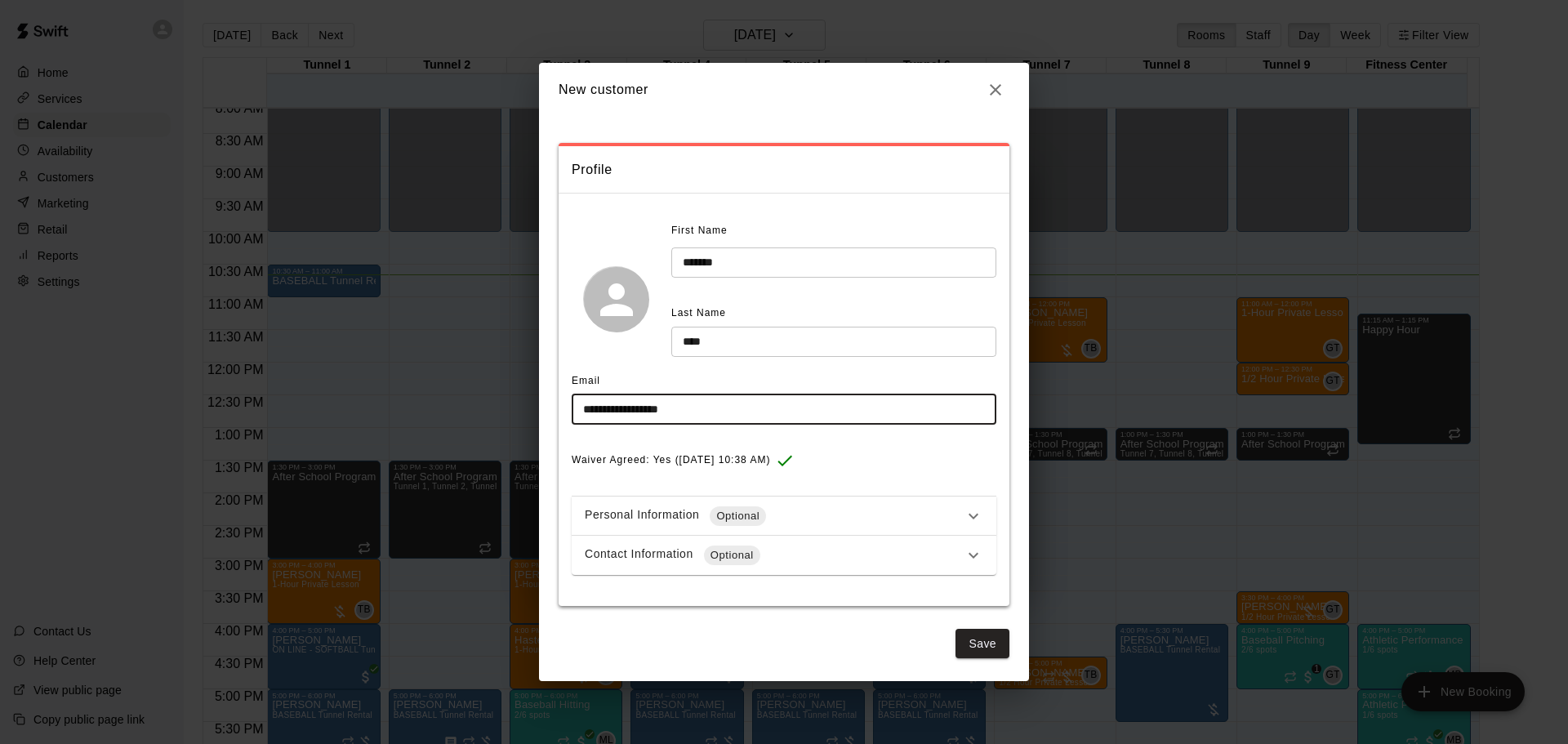
type input "**********"
click at [993, 654] on button "Save" at bounding box center [983, 643] width 54 height 30
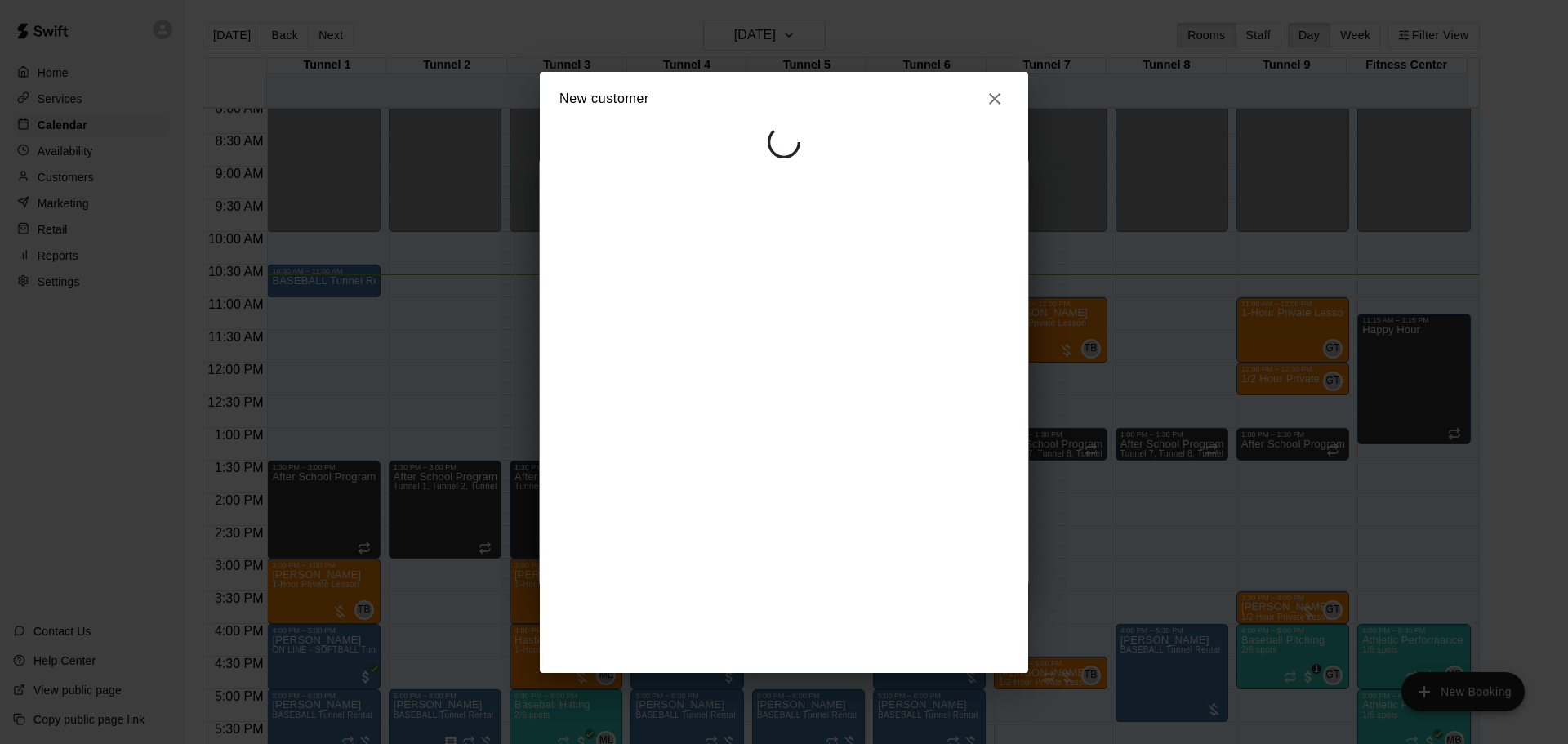
select select "**"
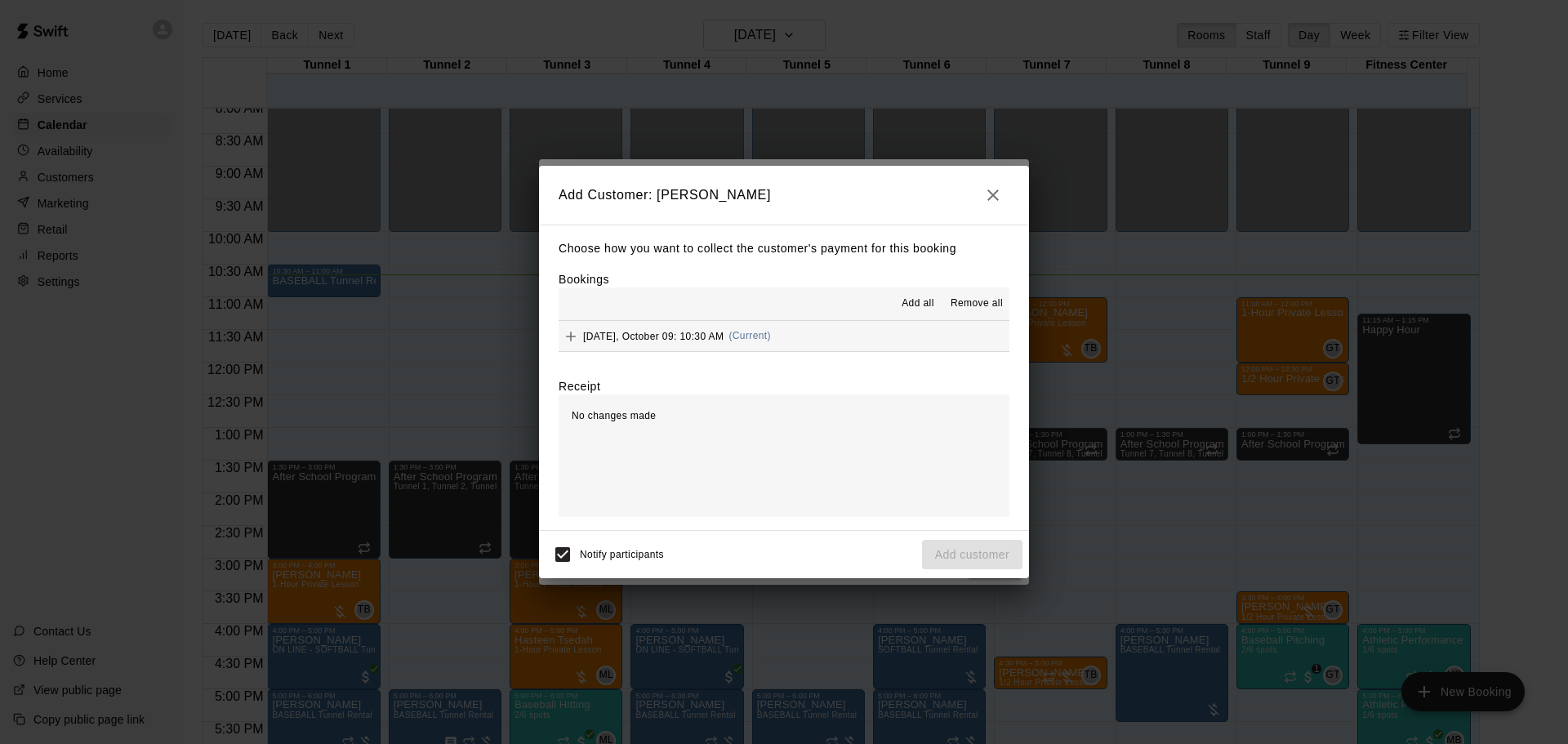
click at [734, 327] on div "Thursday, October 09: 10:30 AM (Current)" at bounding box center [665, 336] width 212 height 24
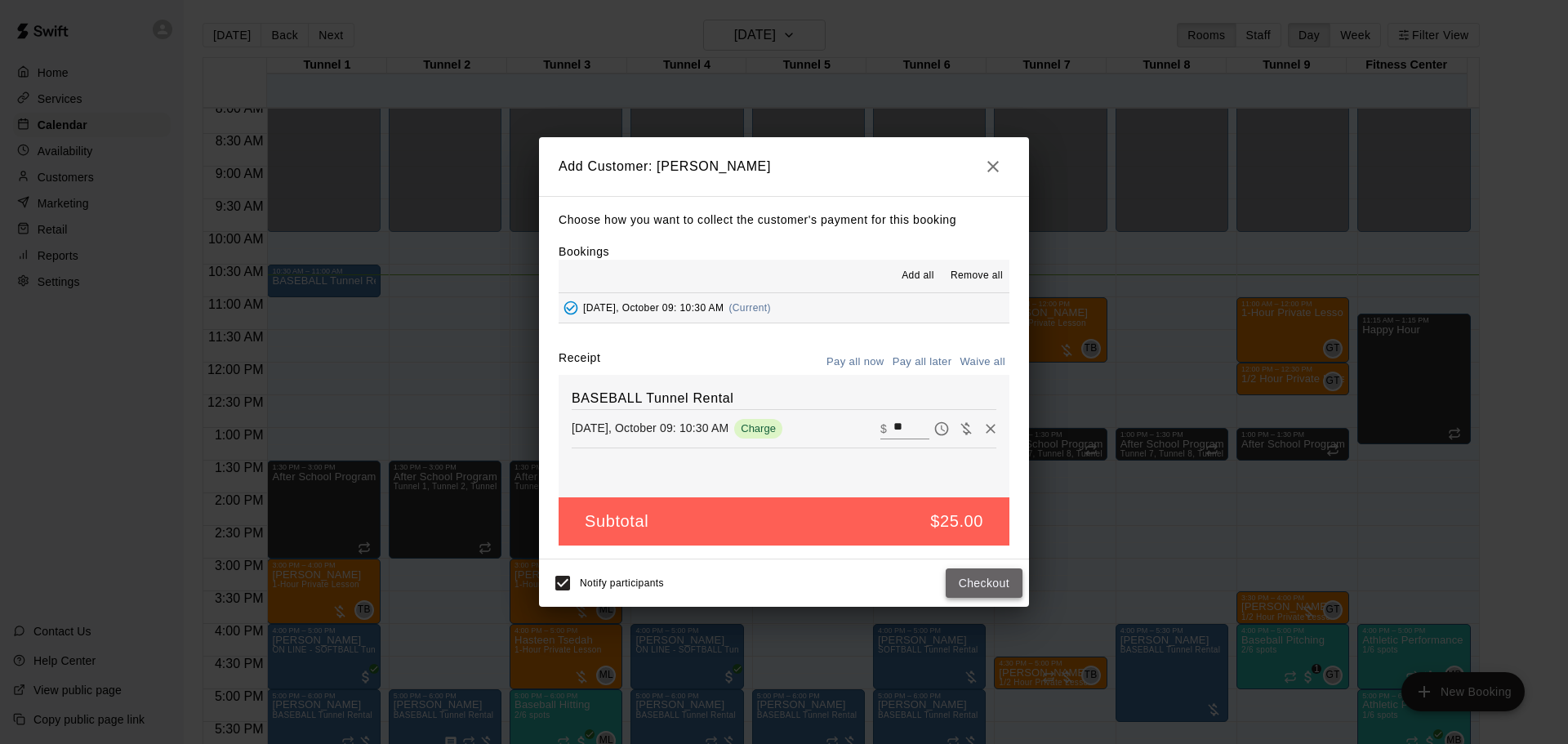
click at [978, 573] on button "Checkout" at bounding box center [983, 583] width 77 height 30
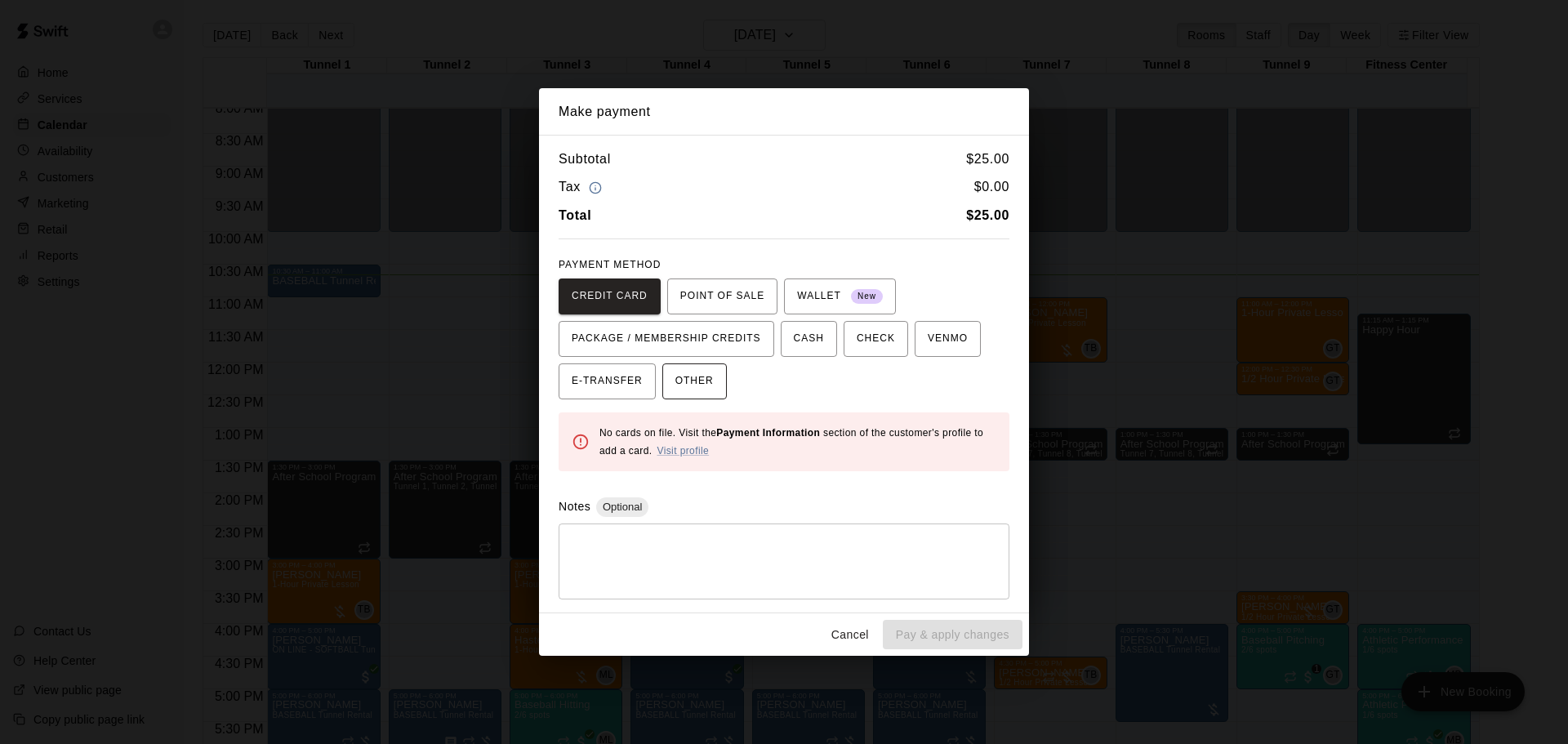
click at [688, 381] on span "OTHER" at bounding box center [694, 381] width 38 height 26
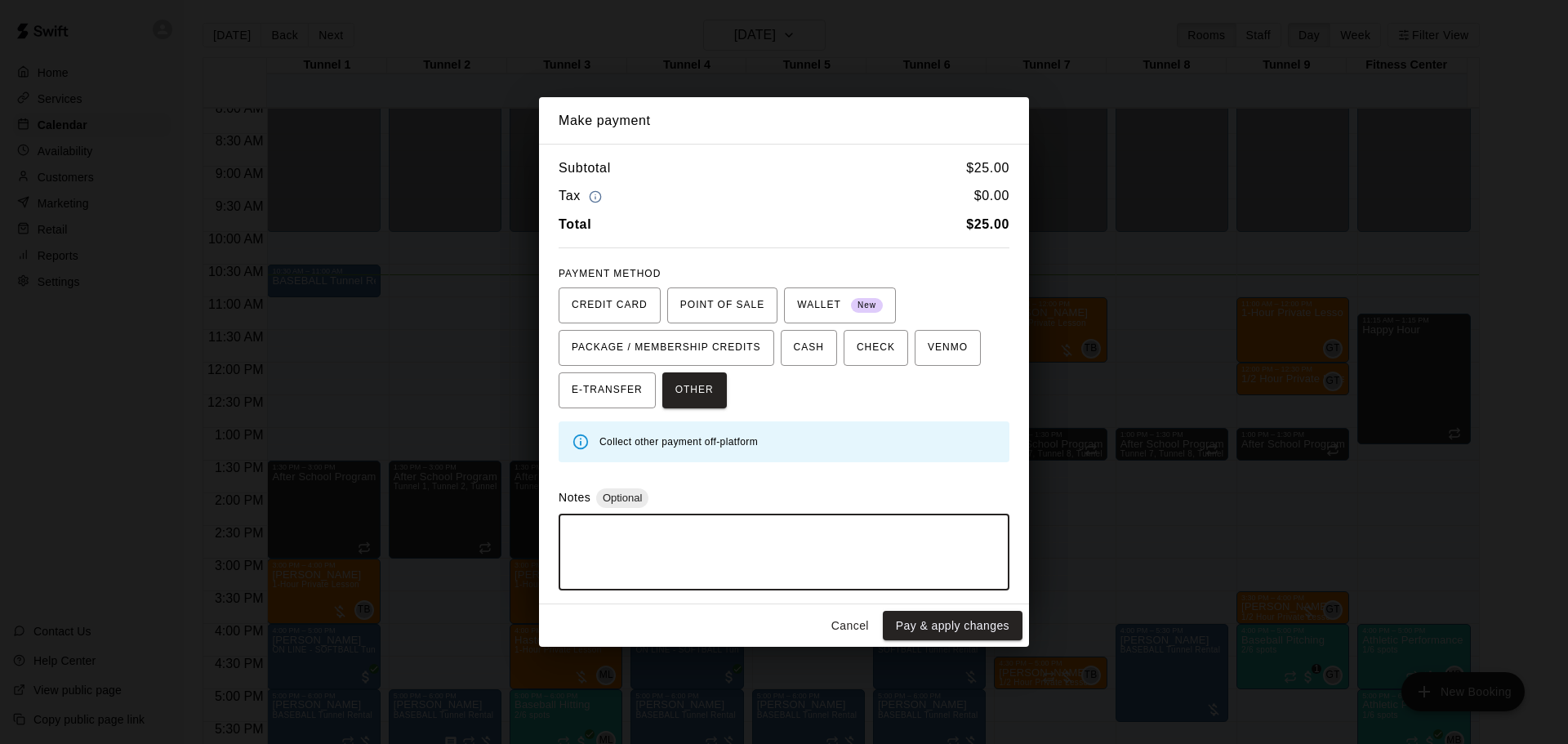
click at [743, 539] on textarea at bounding box center [784, 552] width 428 height 49
type textarea "*******"
click at [995, 613] on button "Pay & apply changes" at bounding box center [952, 625] width 140 height 30
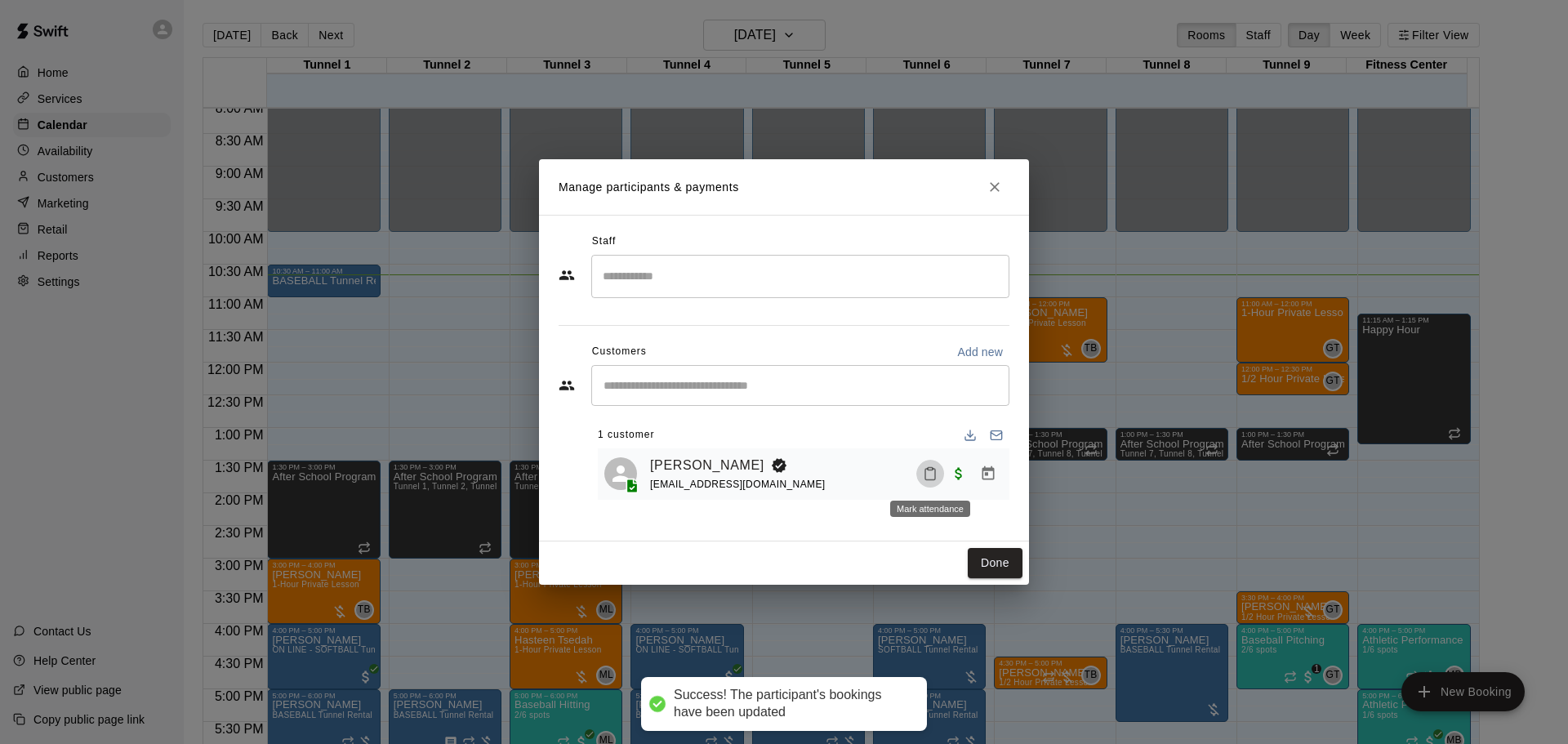
click at [927, 477] on icon "Mark attendance" at bounding box center [930, 473] width 15 height 15
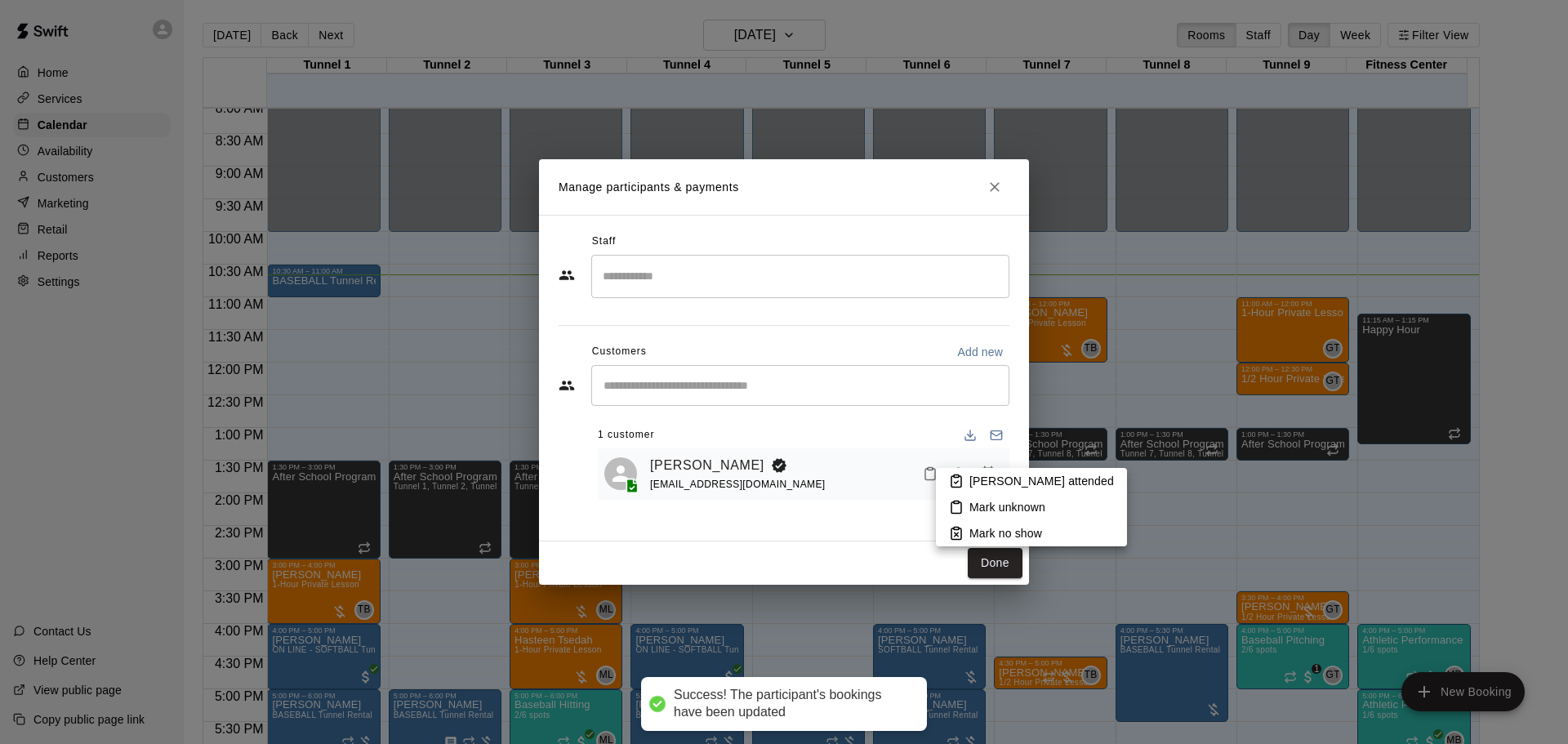
click at [977, 475] on p "[PERSON_NAME] attended" at bounding box center [1041, 481] width 144 height 16
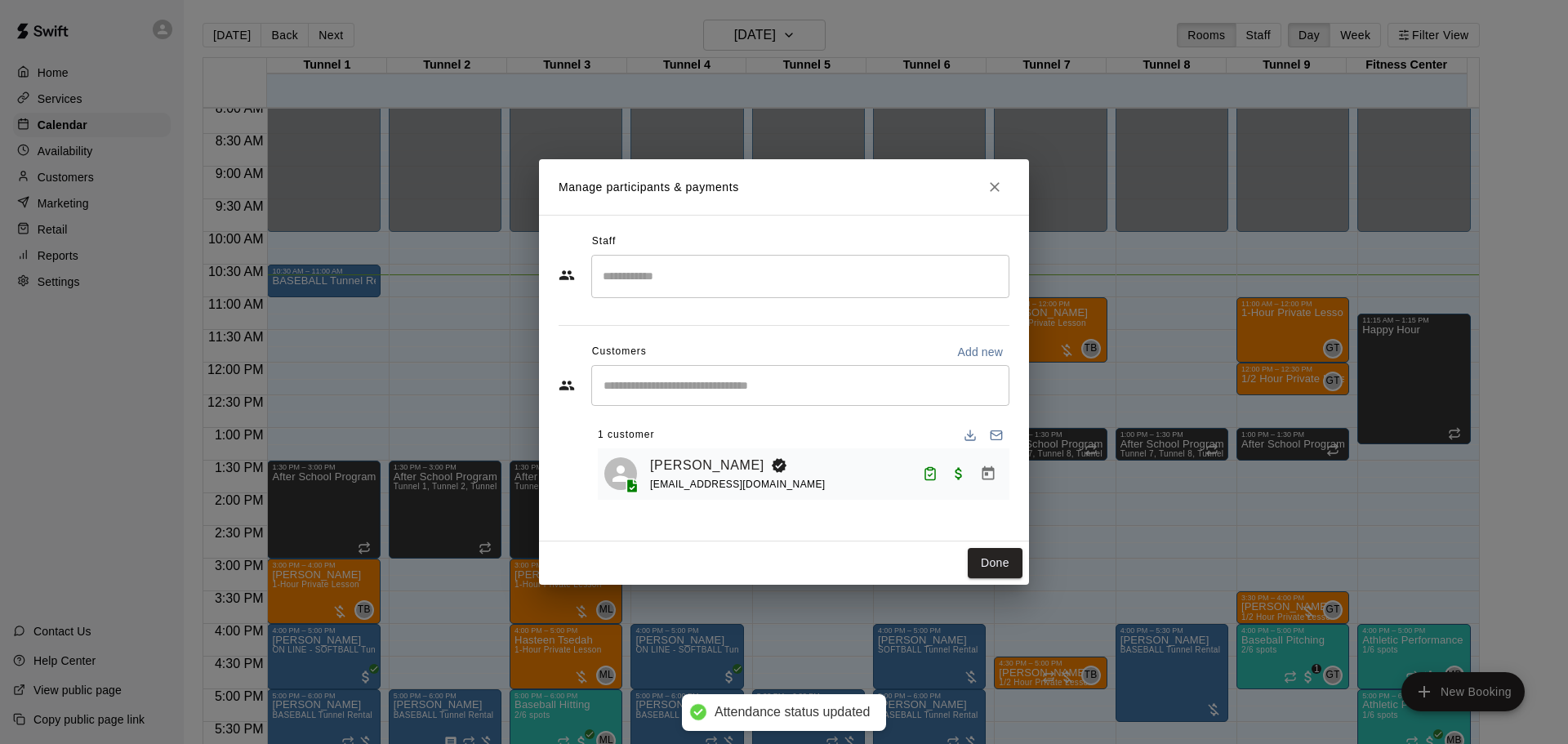
click at [996, 560] on button "Done" at bounding box center [995, 563] width 54 height 30
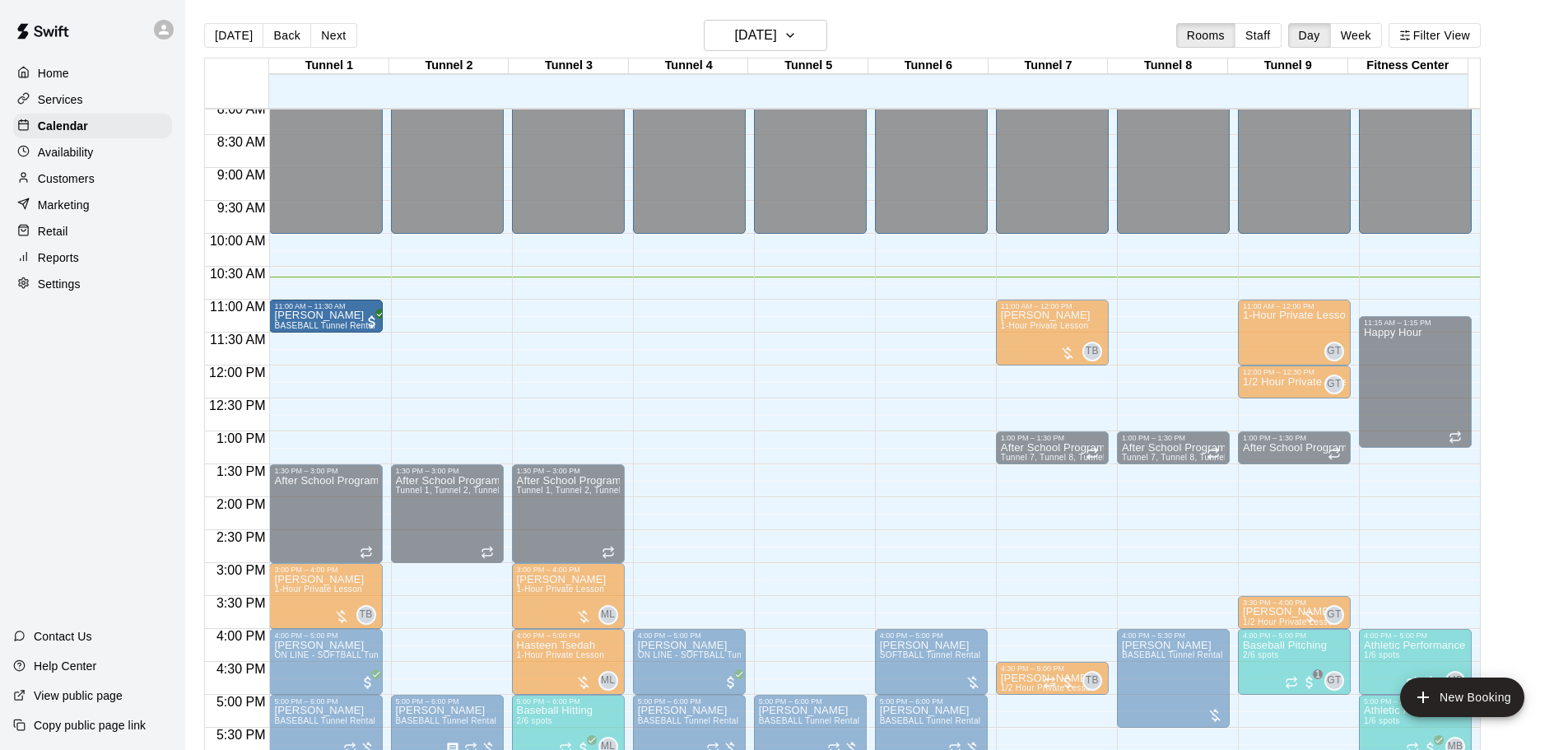
drag, startPoint x: 309, startPoint y: 291, endPoint x: 308, endPoint y: 327, distance: 36.0
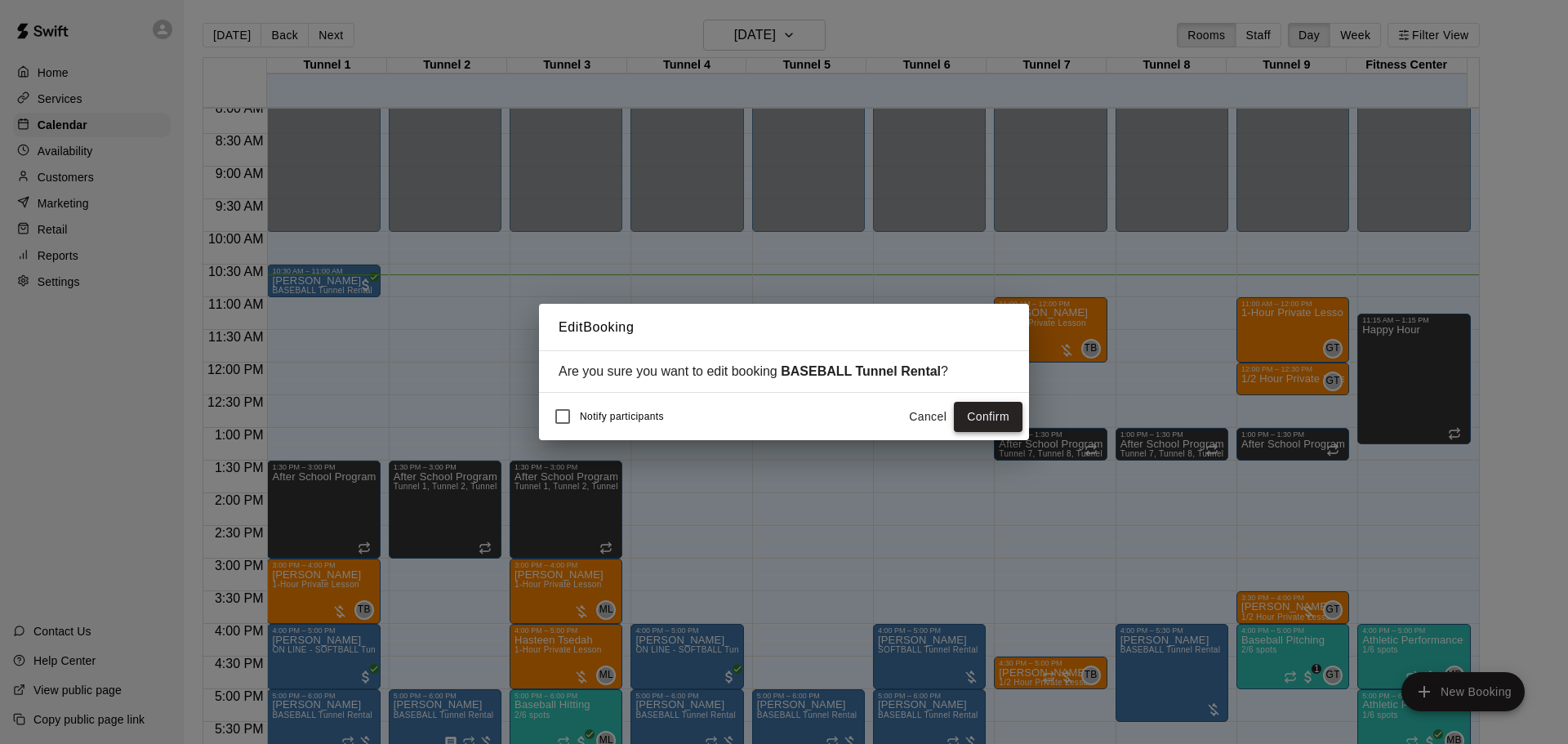
click at [973, 416] on button "Confirm" at bounding box center [988, 416] width 68 height 30
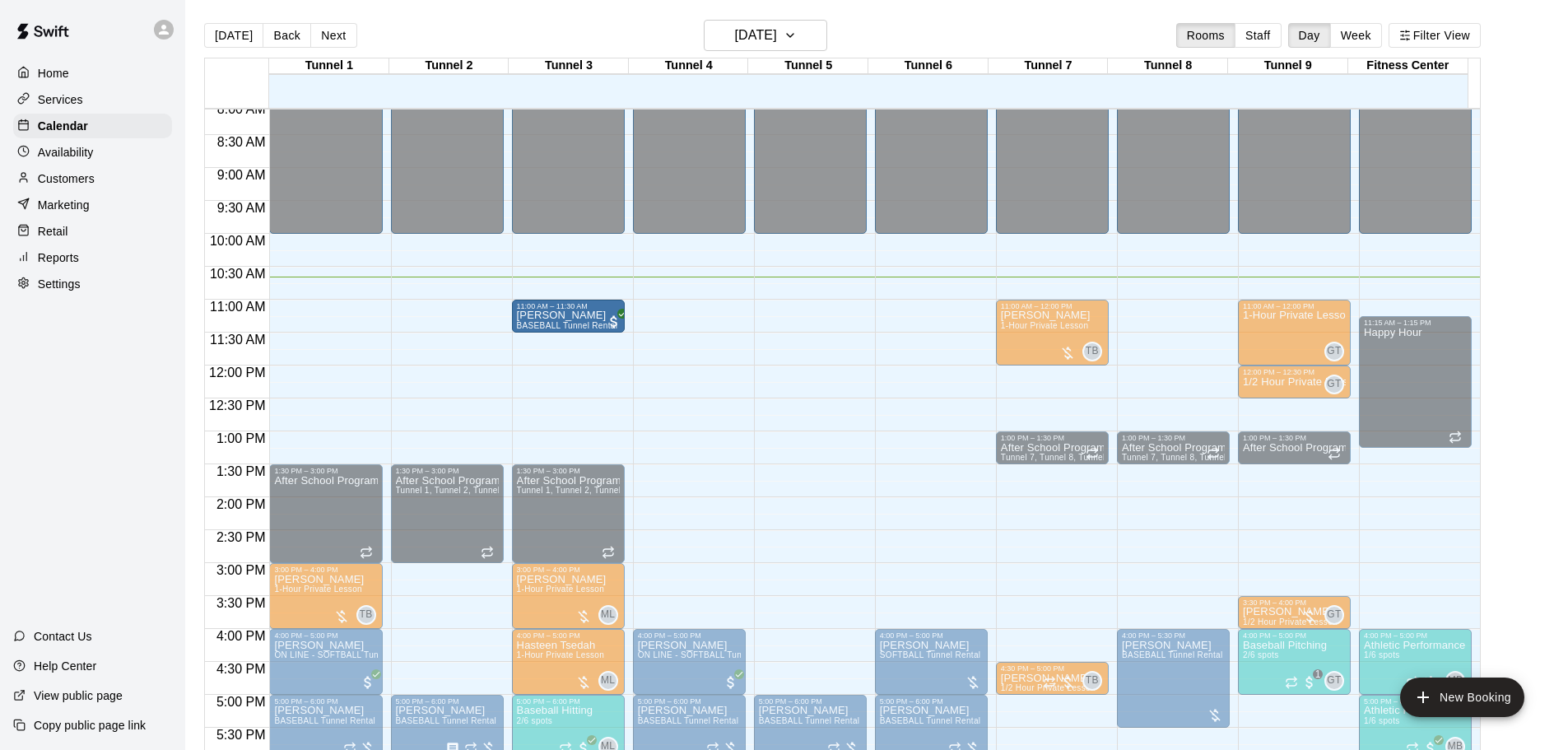
drag, startPoint x: 348, startPoint y: 314, endPoint x: 573, endPoint y: 326, distance: 225.3
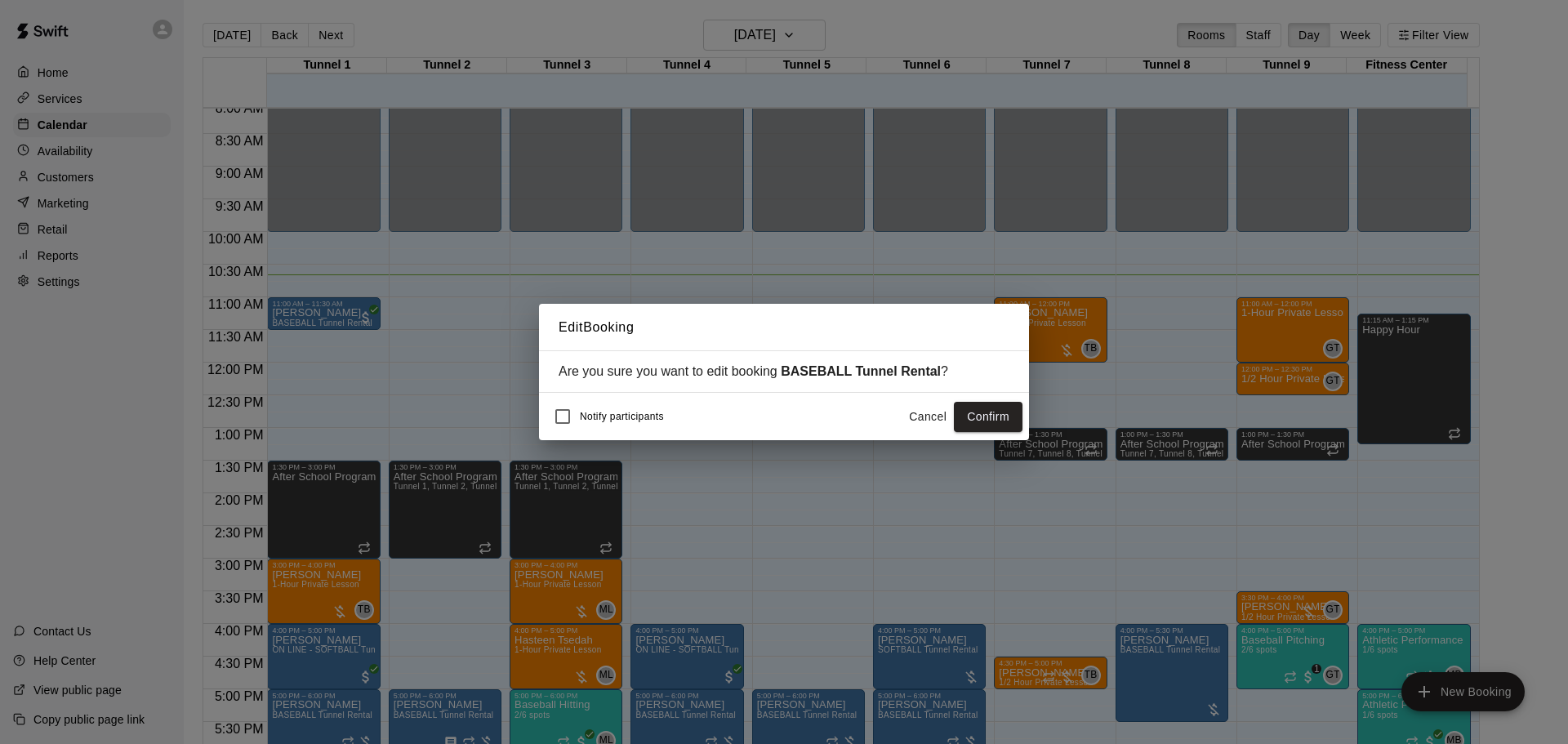
click at [993, 437] on div "Notify participants Cancel Confirm" at bounding box center [783, 416] width 490 height 47
click at [989, 411] on button "Confirm" at bounding box center [988, 416] width 68 height 30
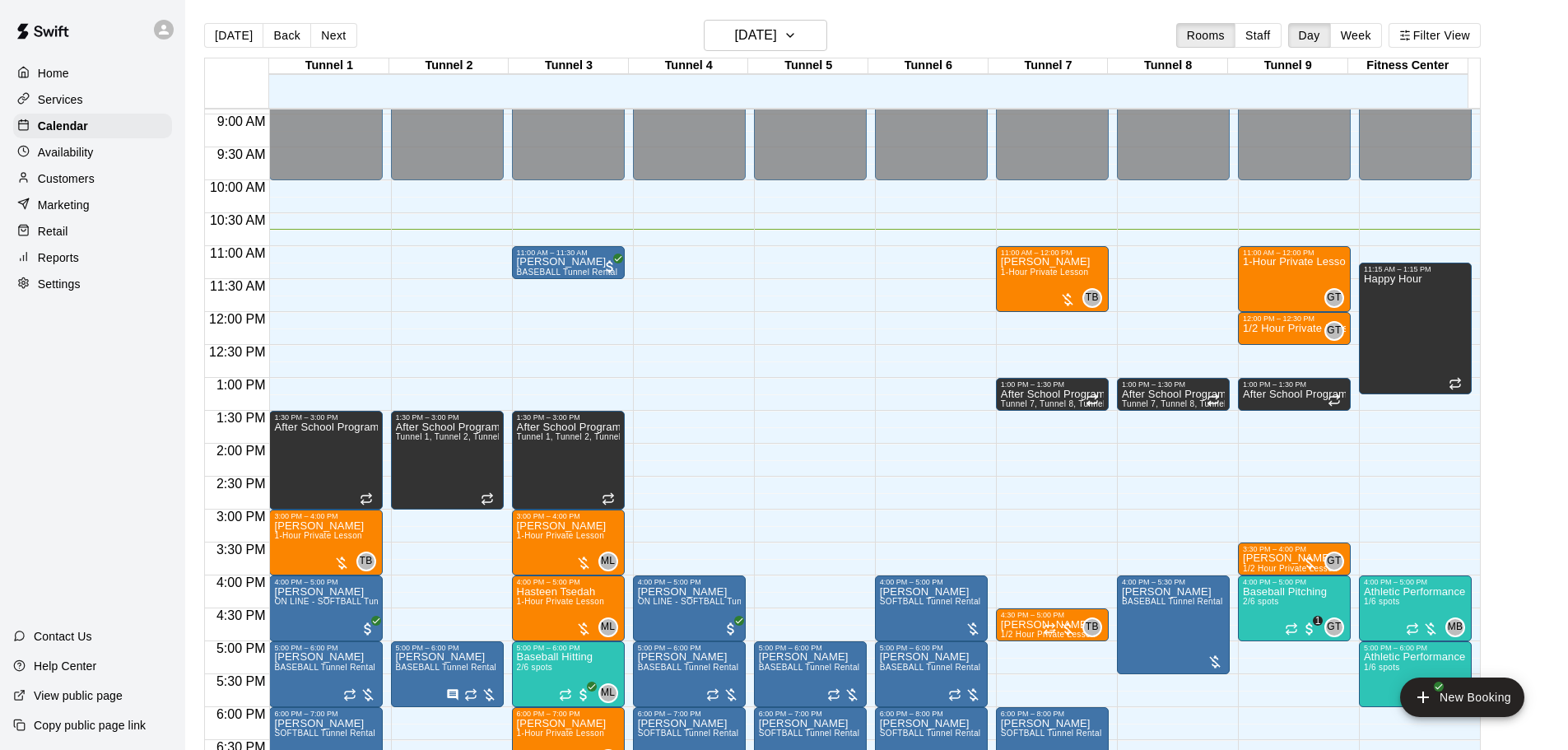
scroll to position [616, 0]
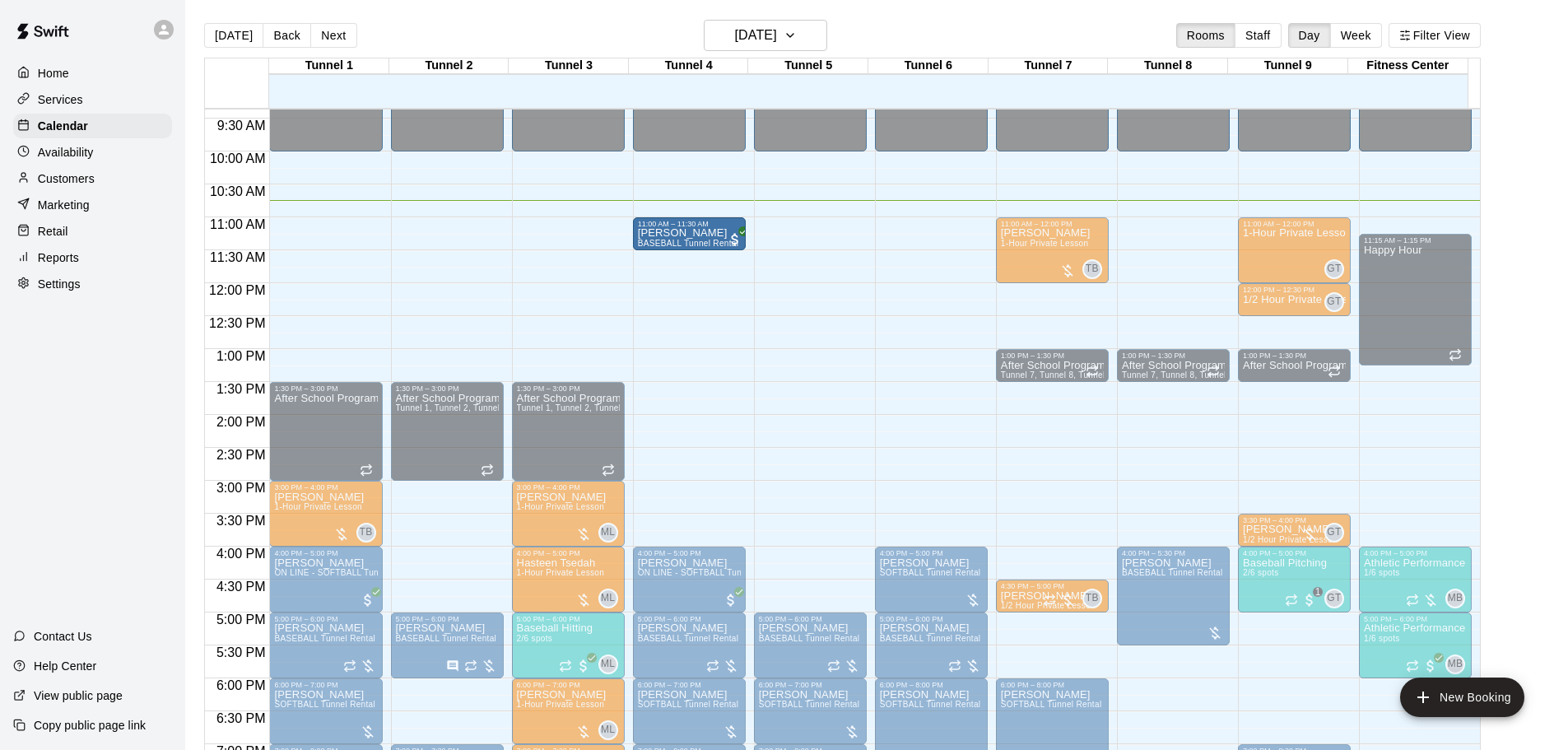
drag, startPoint x: 536, startPoint y: 244, endPoint x: 636, endPoint y: 251, distance: 100.2
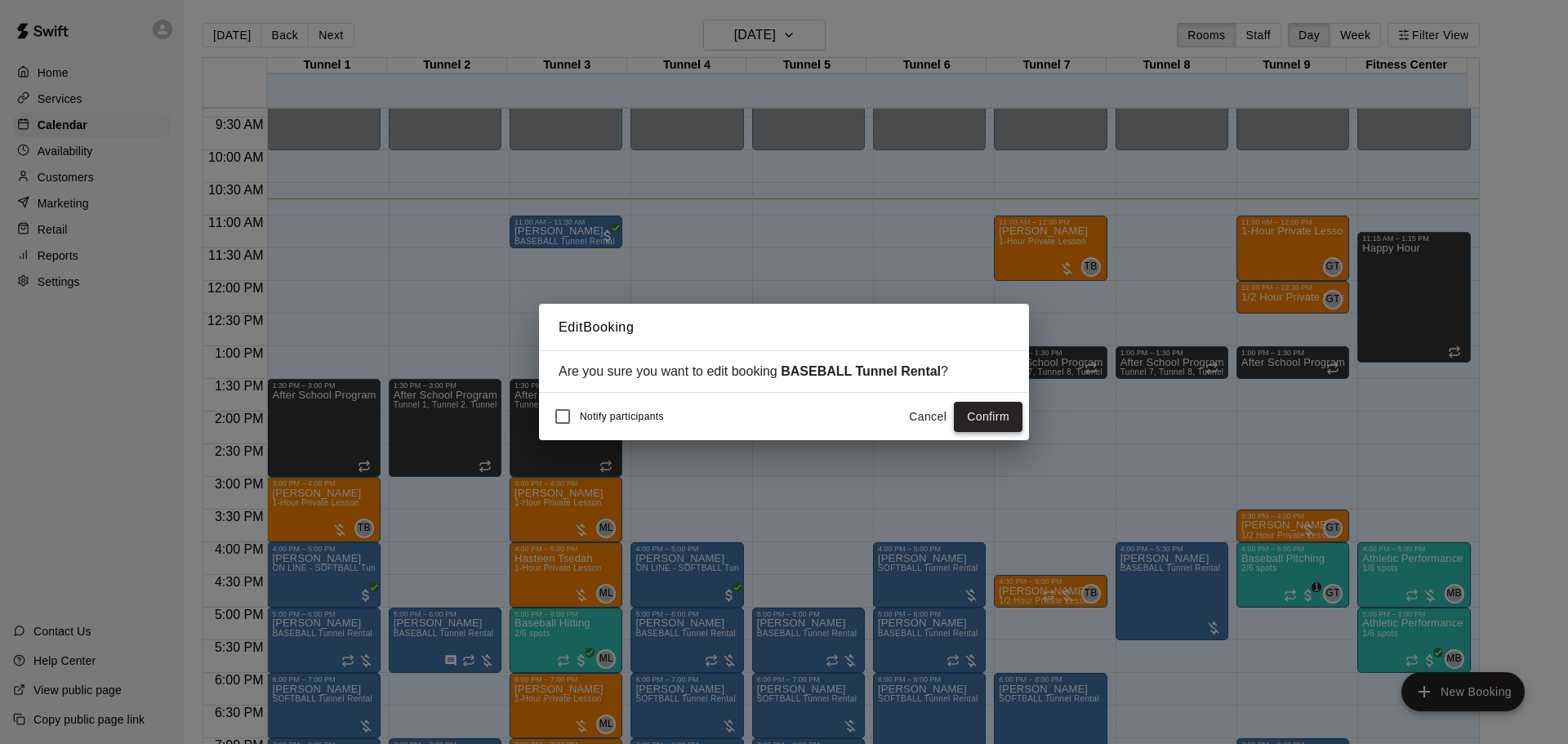
drag, startPoint x: 945, startPoint y: 414, endPoint x: 958, endPoint y: 423, distance: 15.8
click at [945, 414] on button "Cancel" at bounding box center [927, 416] width 53 height 30
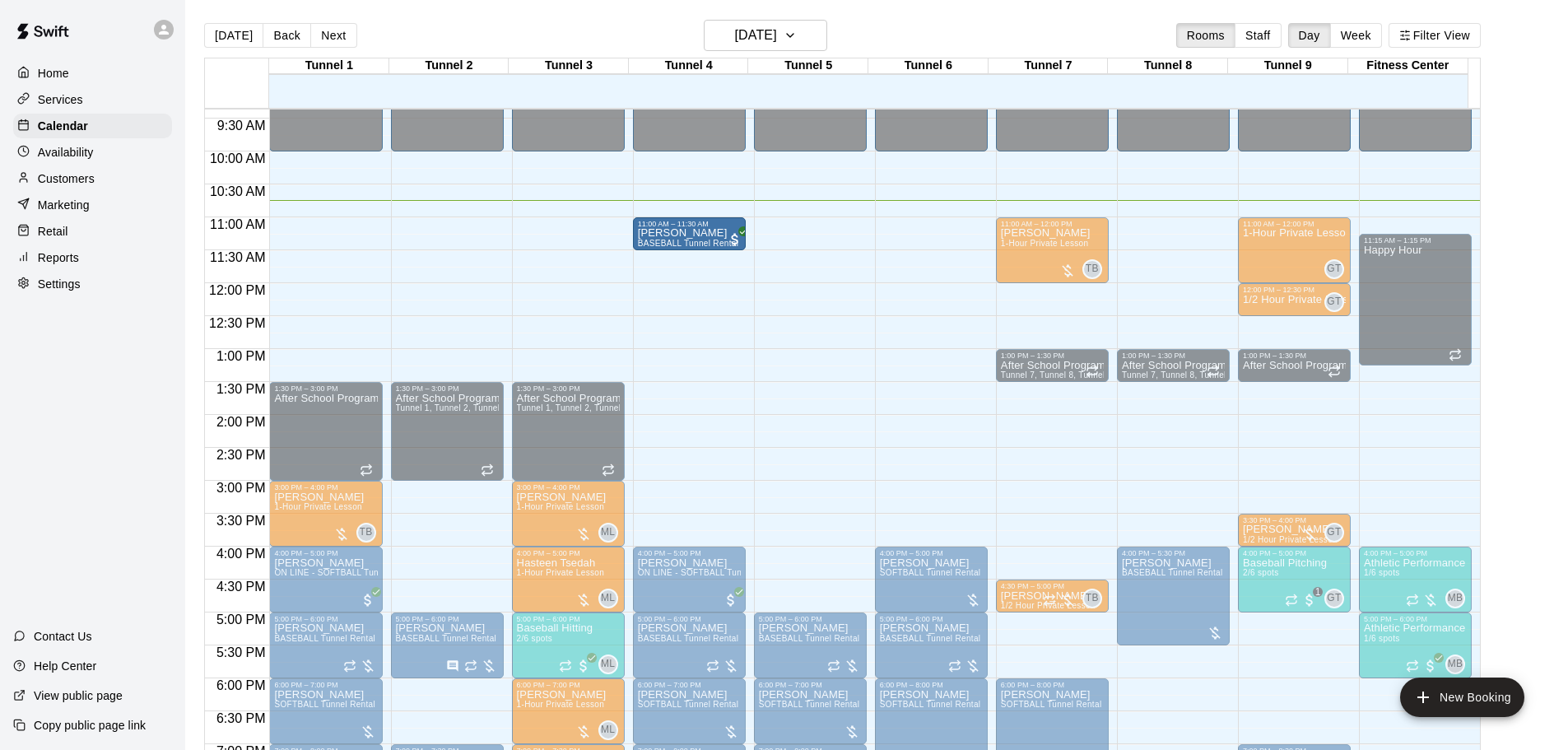
drag, startPoint x: 552, startPoint y: 227, endPoint x: 653, endPoint y: 238, distance: 101.6
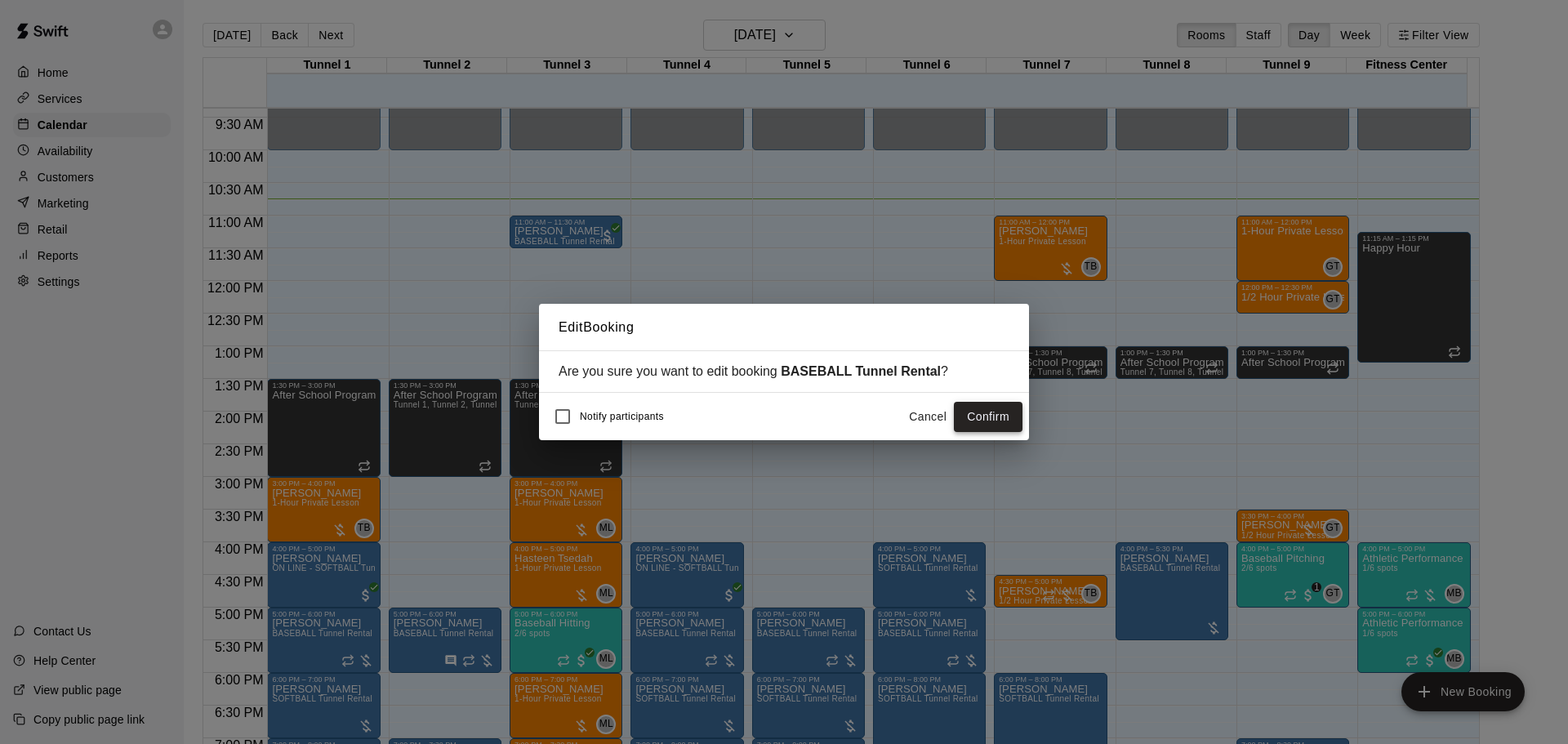
click at [987, 418] on button "Confirm" at bounding box center [988, 416] width 68 height 30
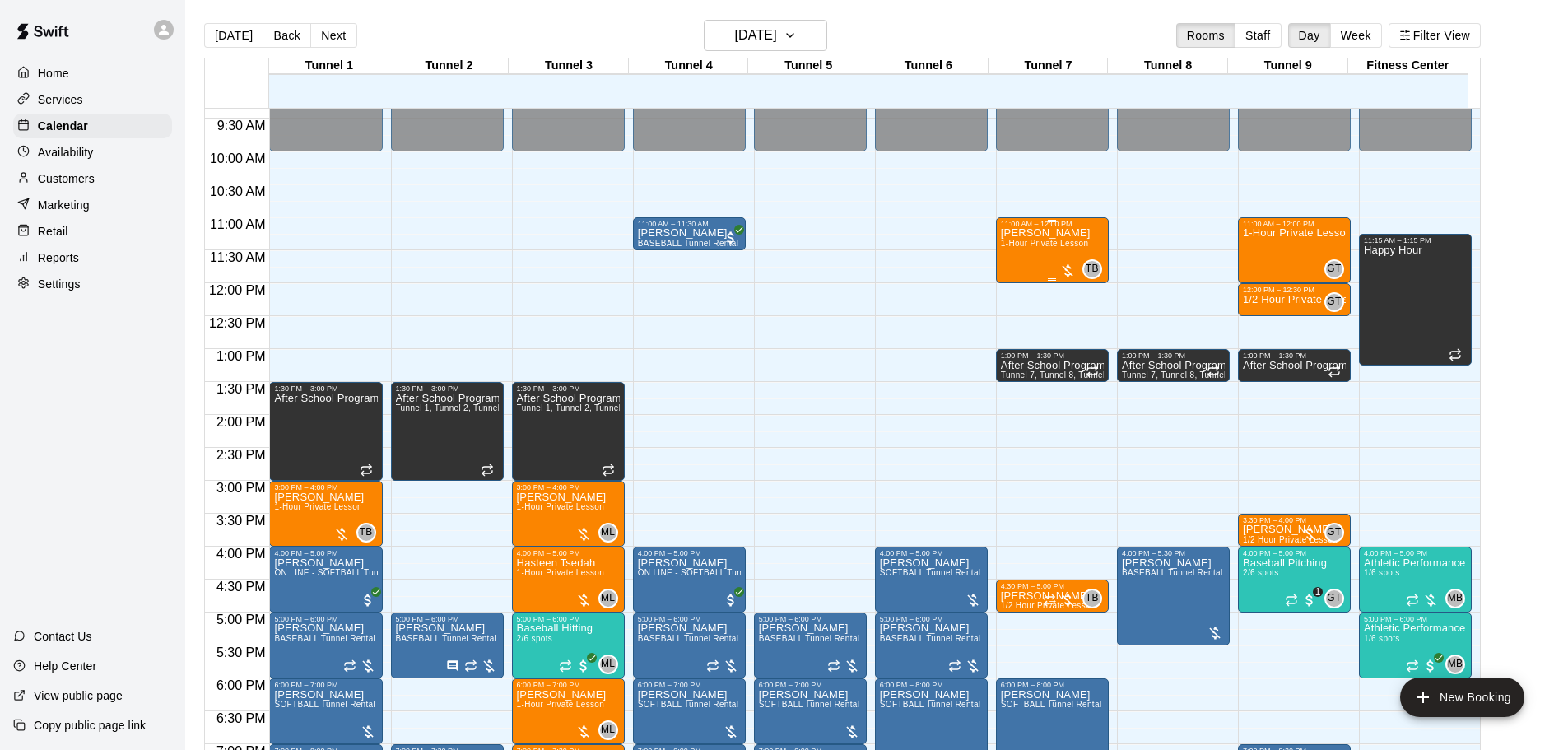
click at [1024, 252] on div "Caleb Rodriguez 1-Hour Private Lesson" at bounding box center [1045, 603] width 90 height 750
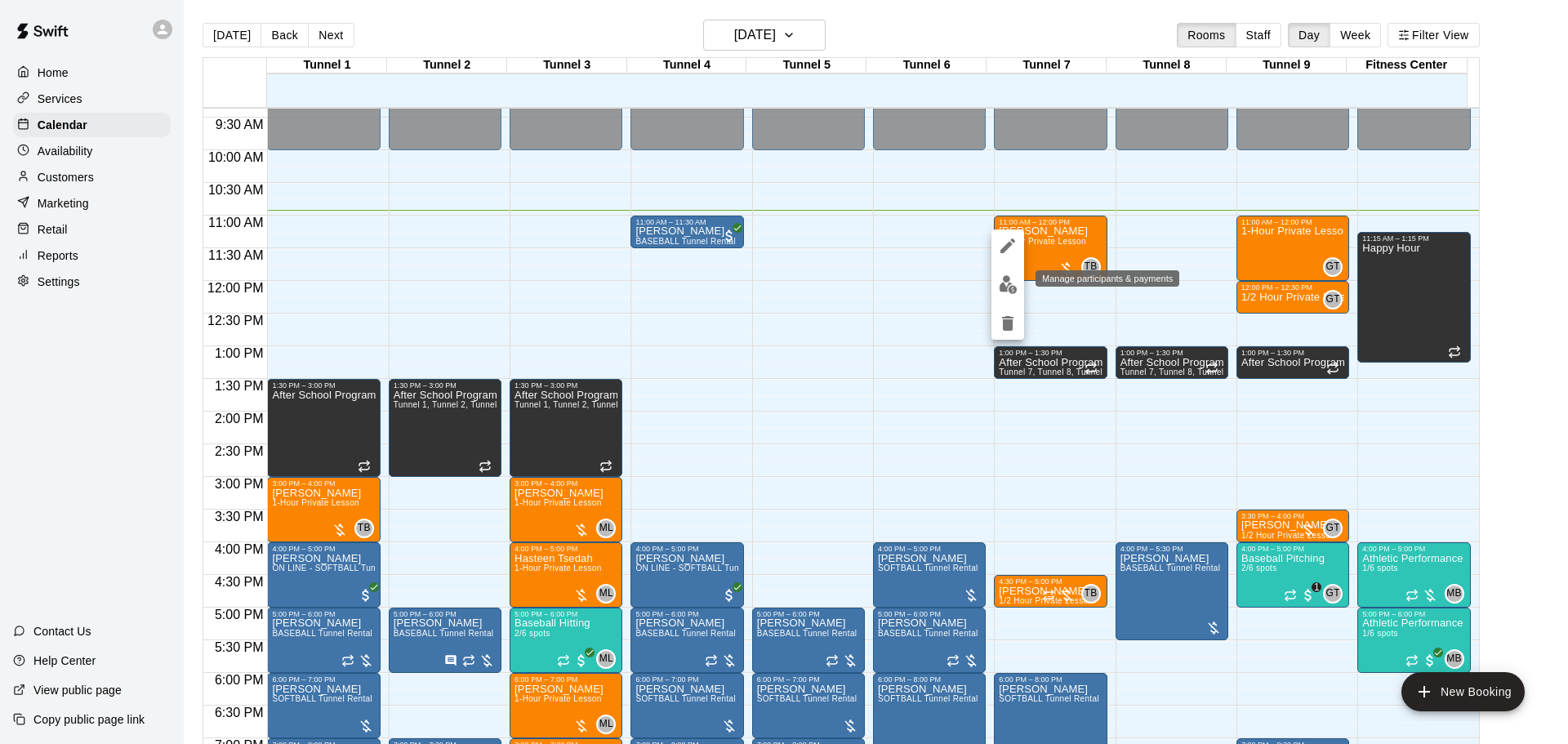
click at [1005, 286] on img "edit" at bounding box center [1008, 285] width 19 height 19
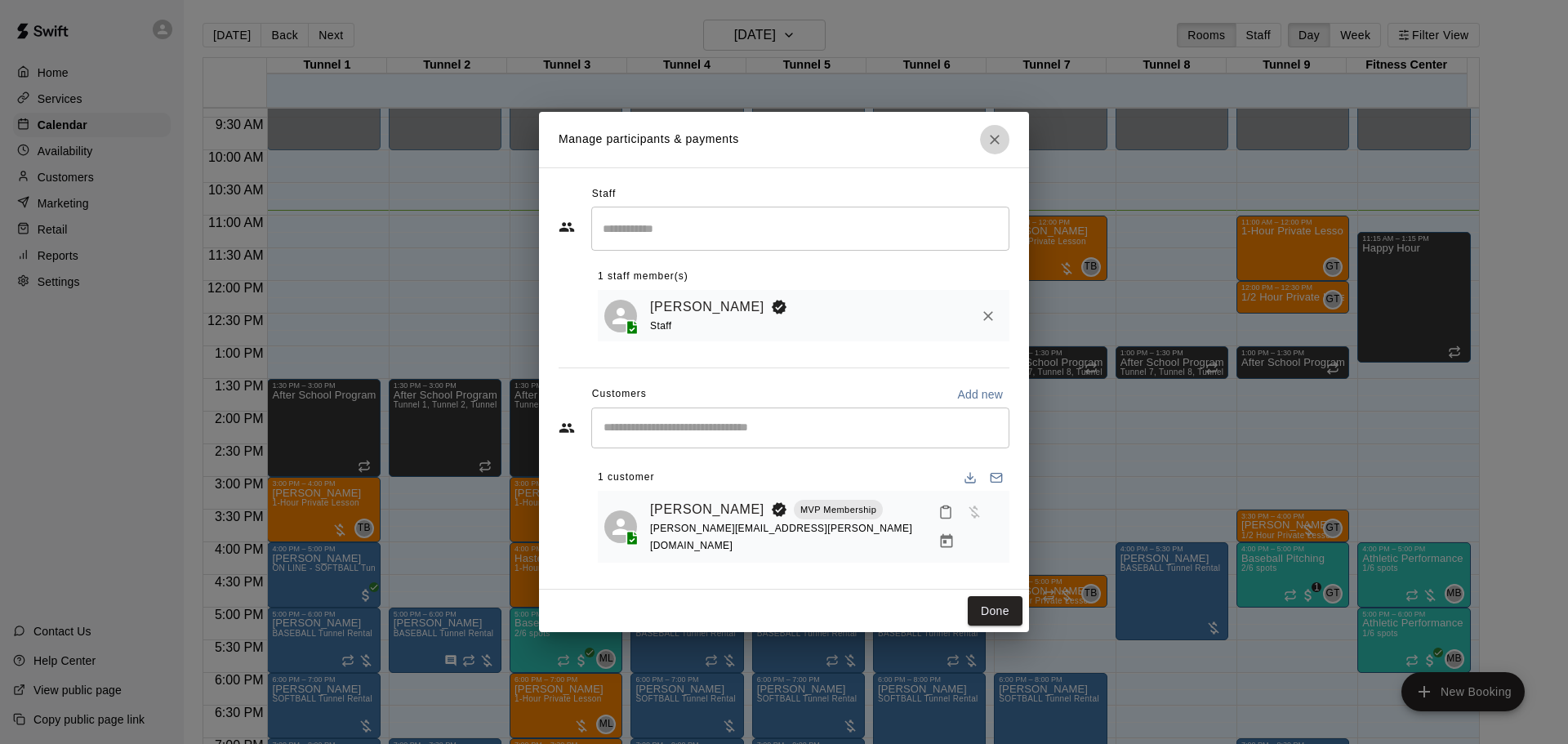
click at [995, 144] on icon "Close" at bounding box center [994, 139] width 9 height 9
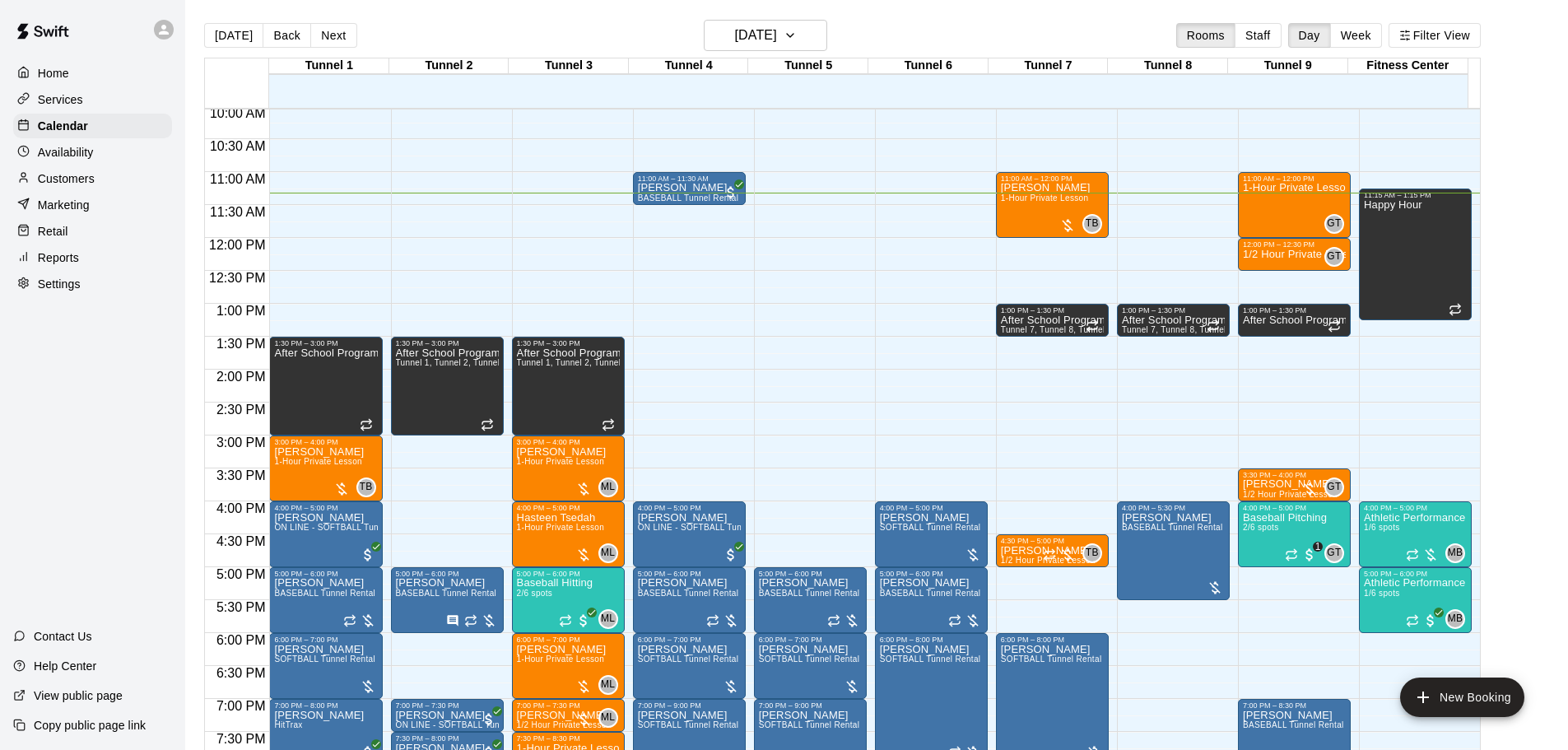
scroll to position [637, 0]
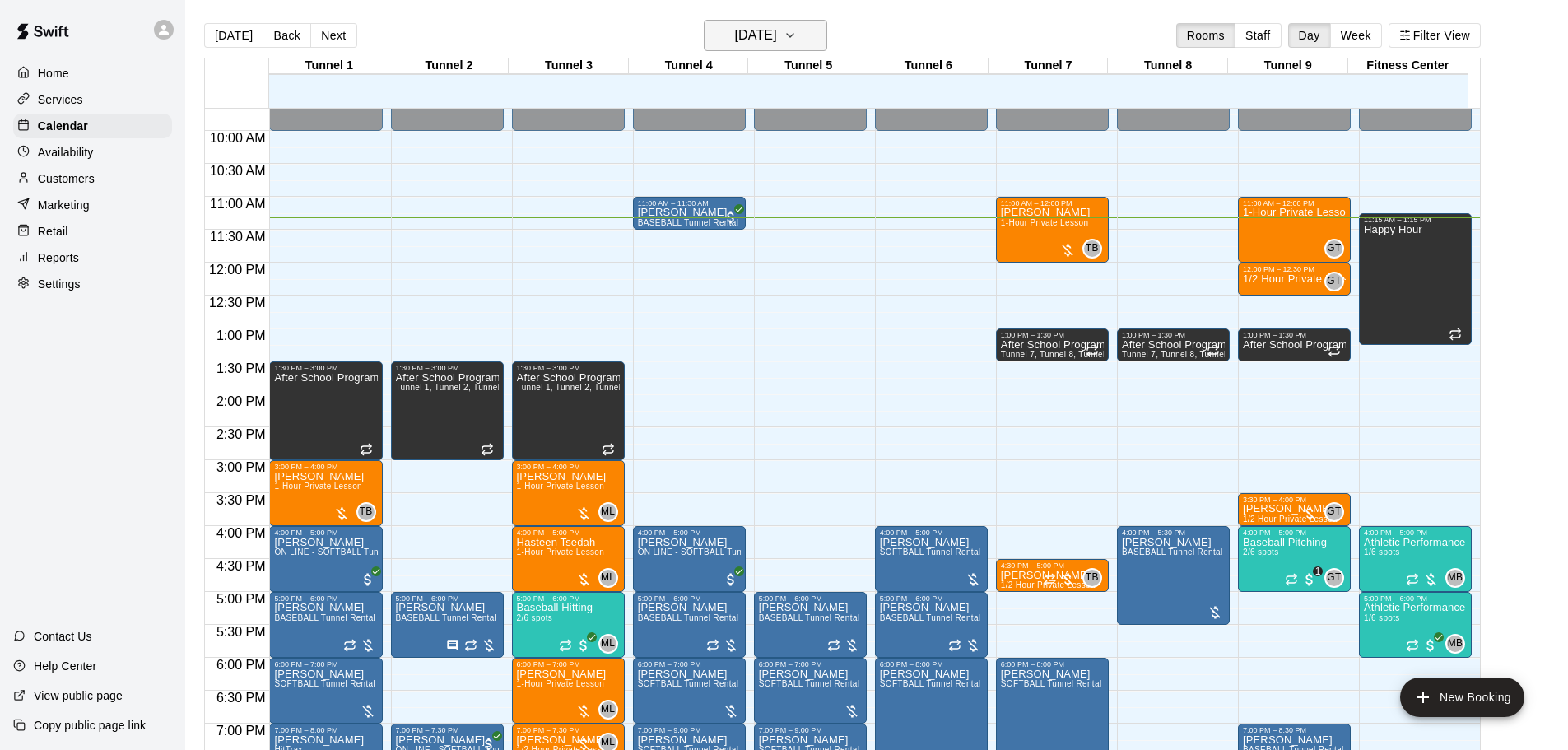
click at [768, 37] on h6 "[DATE]" at bounding box center [756, 35] width 42 height 23
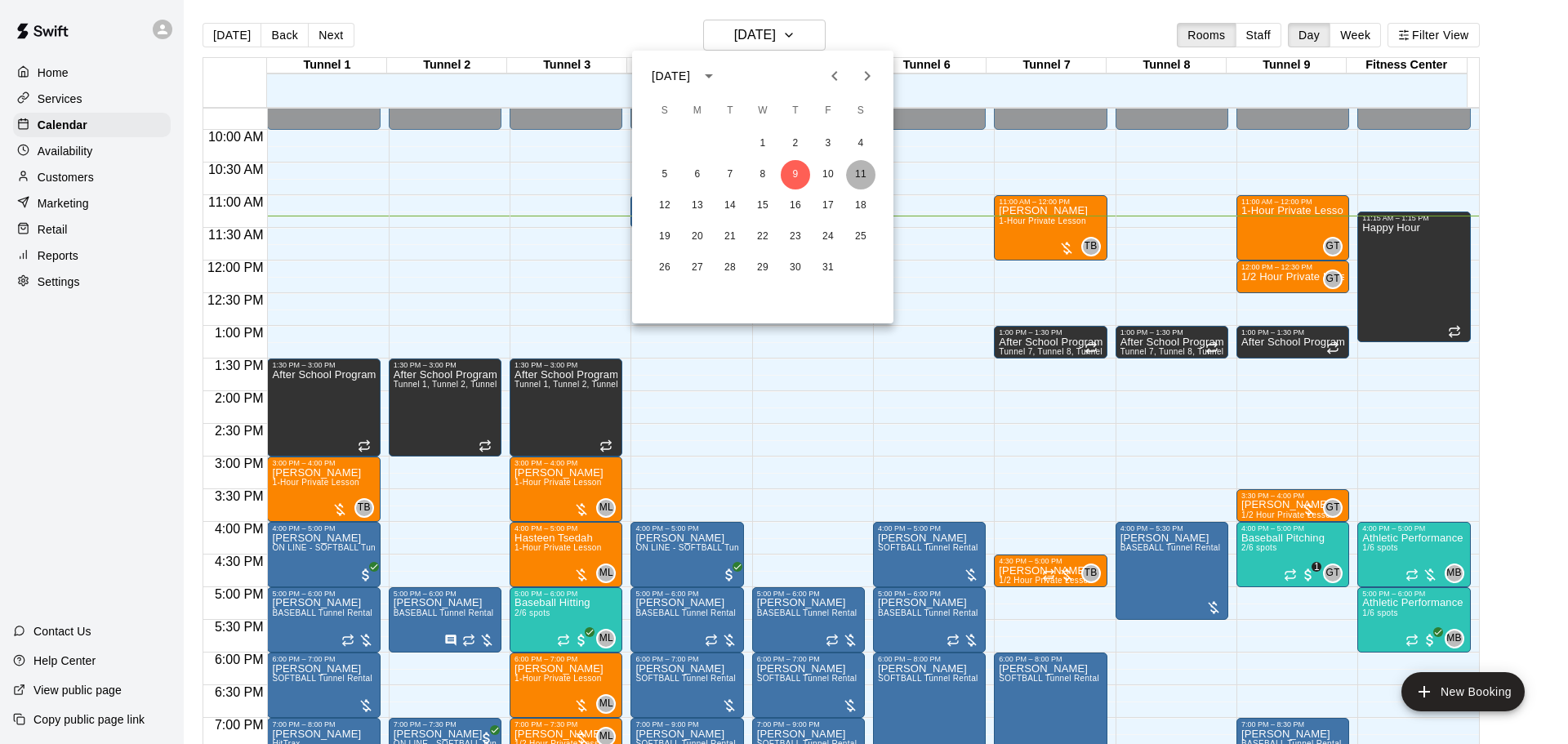
click at [864, 179] on button "11" at bounding box center [861, 174] width 29 height 29
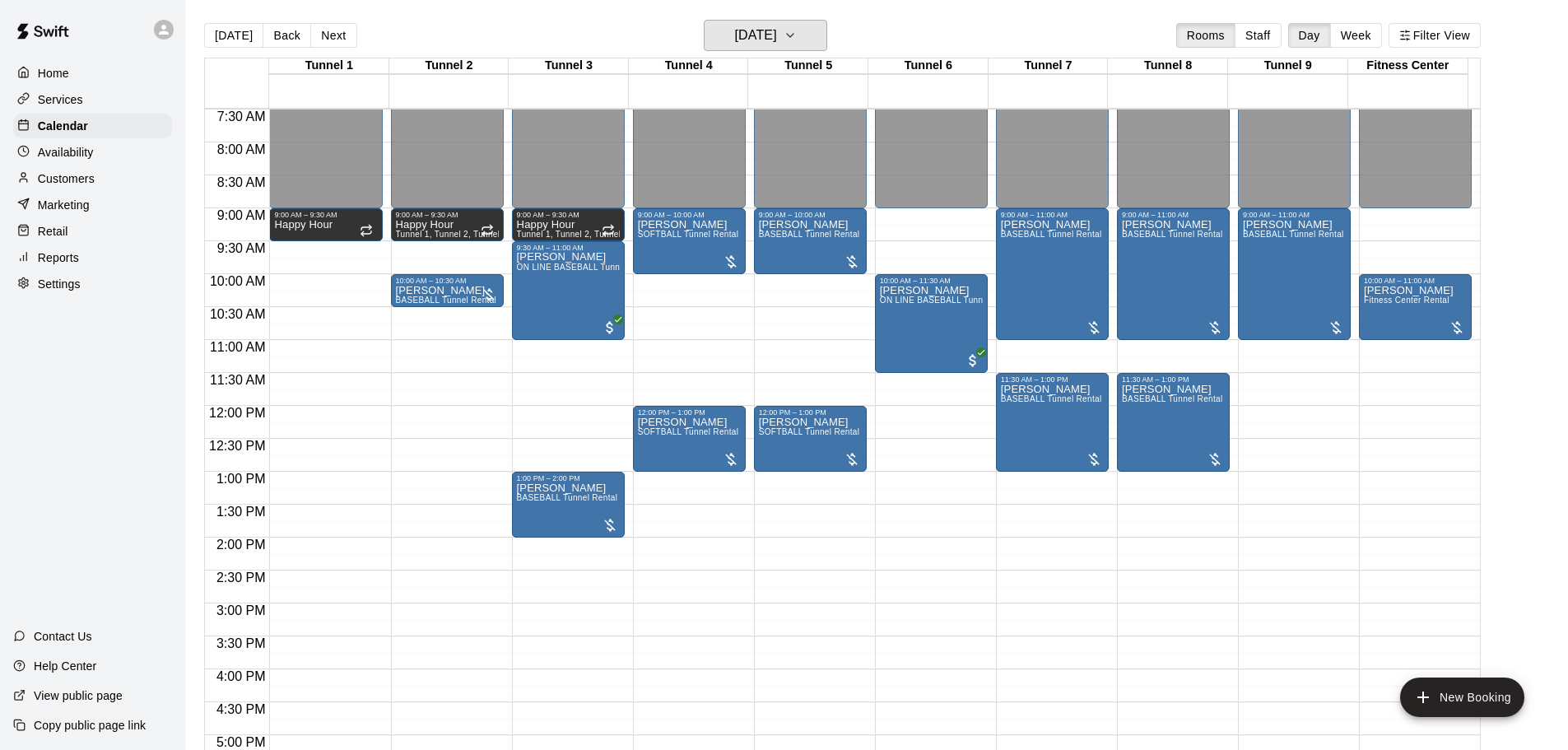
scroll to position [554, 0]
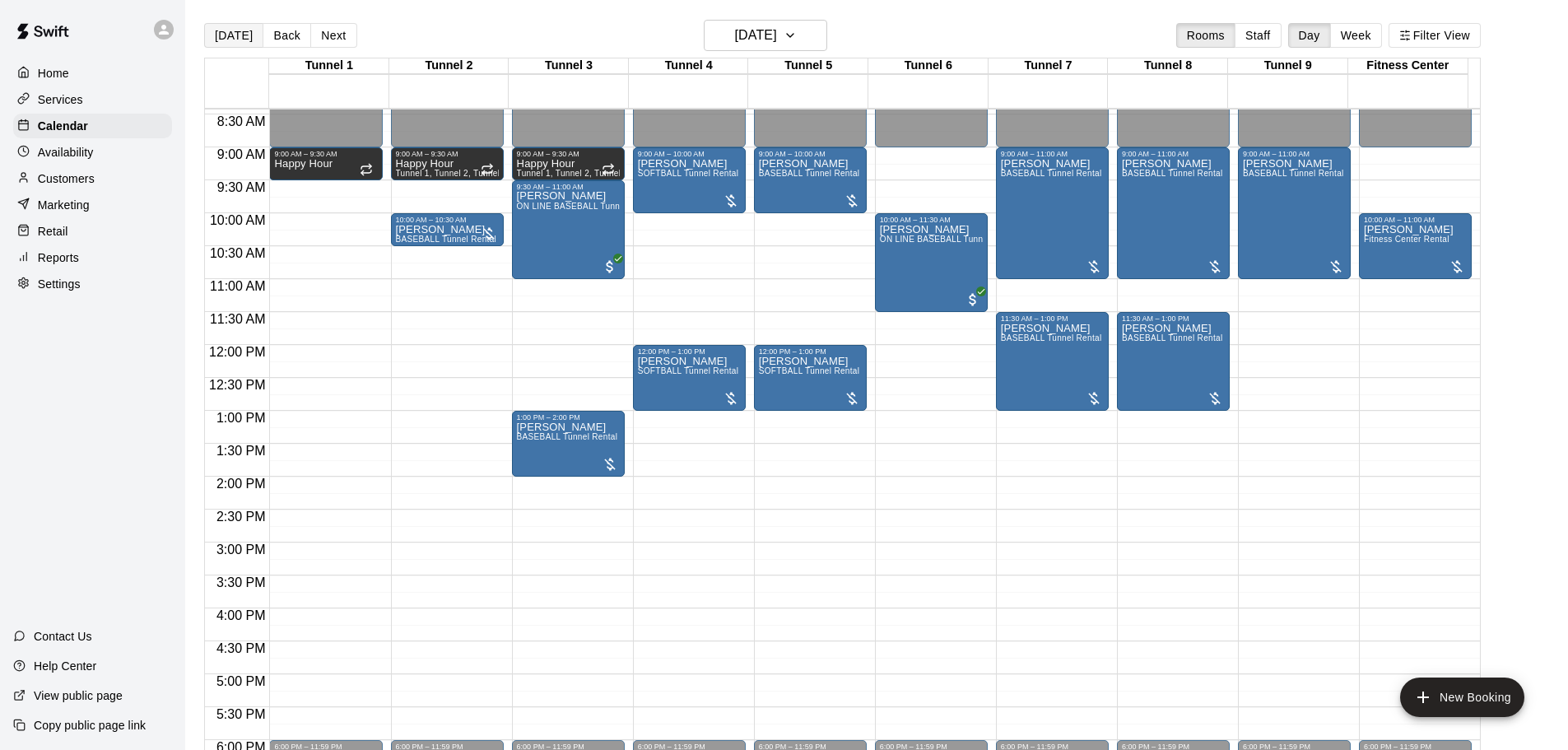
click at [244, 28] on button "[DATE]" at bounding box center [234, 35] width 59 height 24
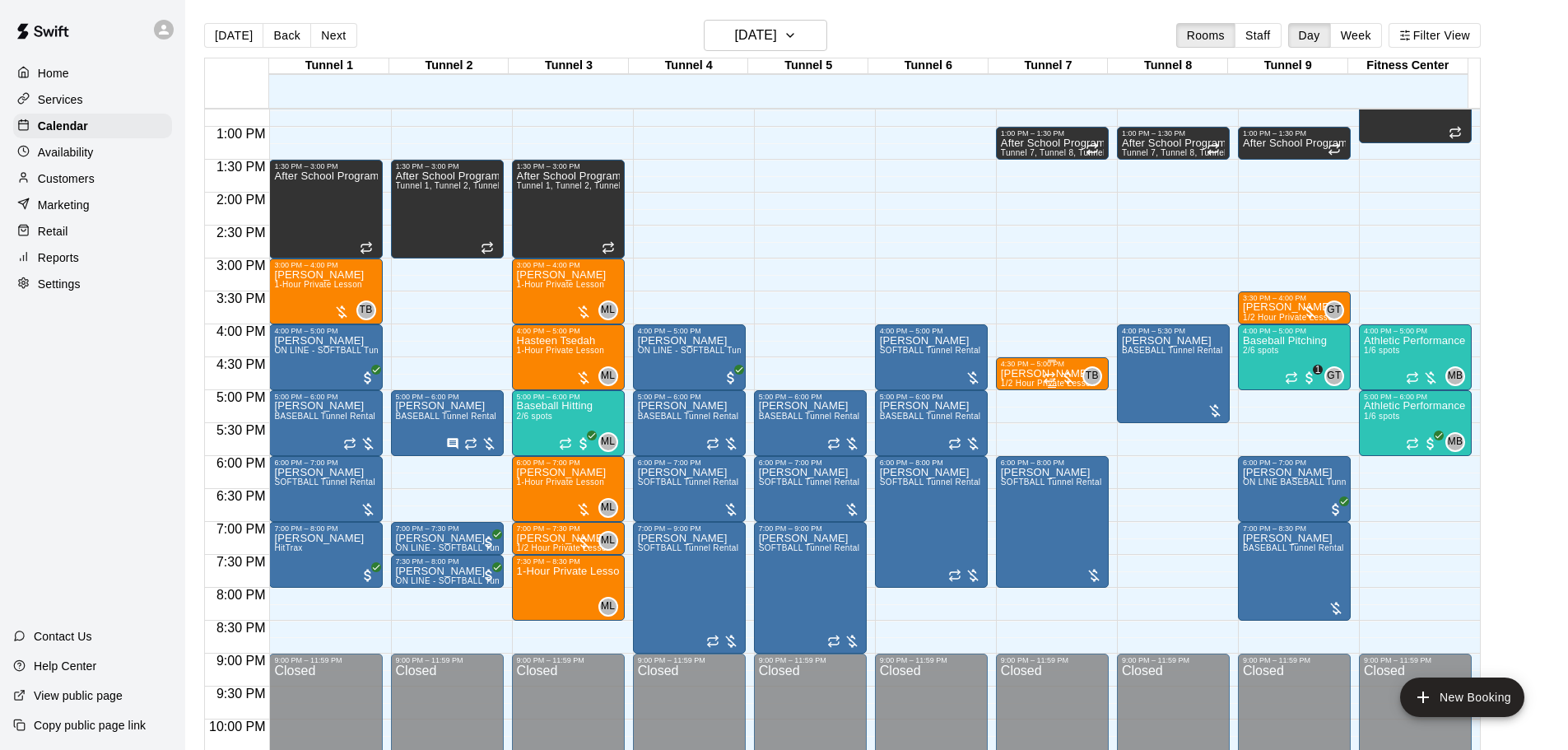
scroll to position [840, 0]
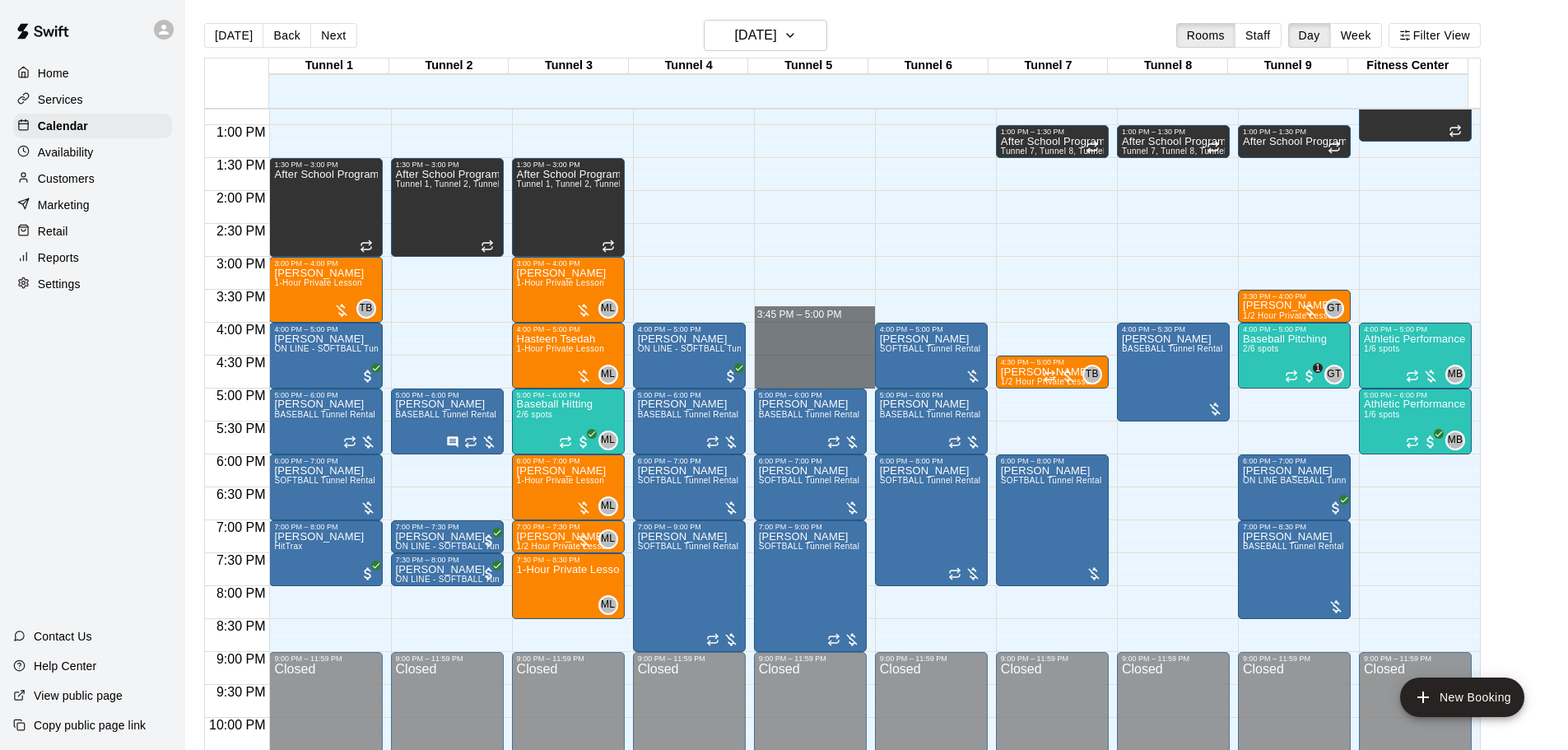
drag, startPoint x: 821, startPoint y: 324, endPoint x: 825, endPoint y: 376, distance: 52.2
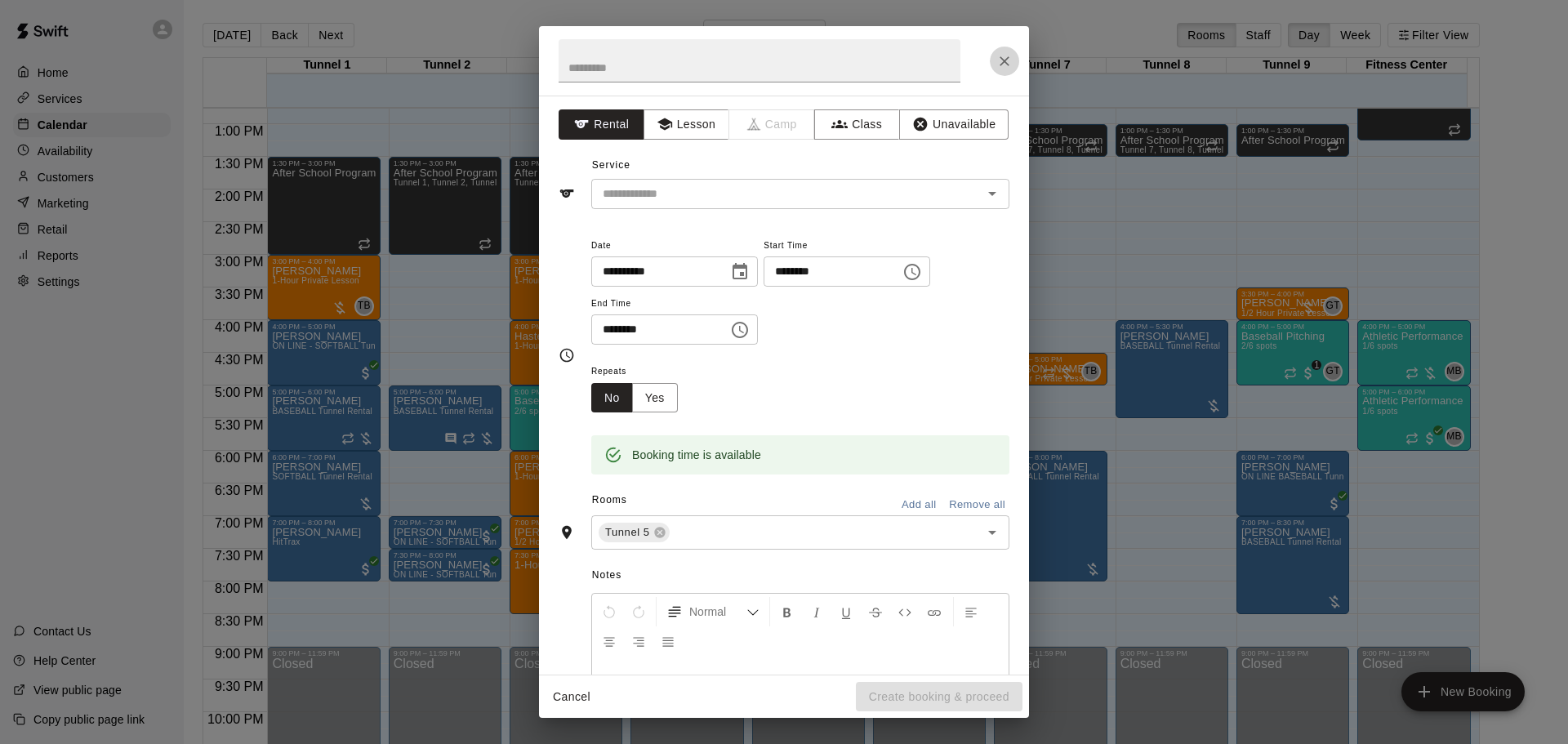
click at [1006, 60] on icon "Close" at bounding box center [1004, 60] width 9 height 9
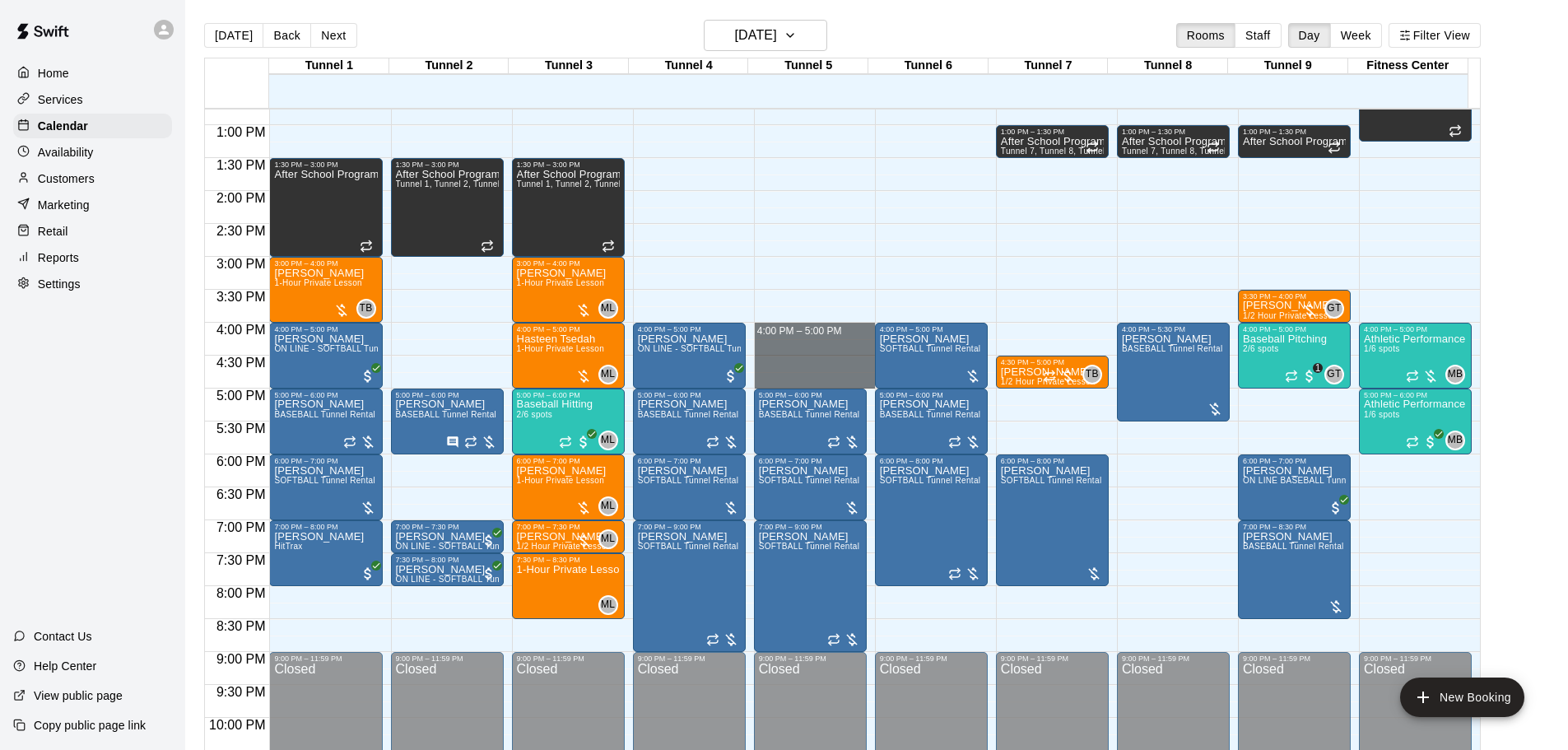
drag, startPoint x: 824, startPoint y: 326, endPoint x: 825, endPoint y: 386, distance: 60.0
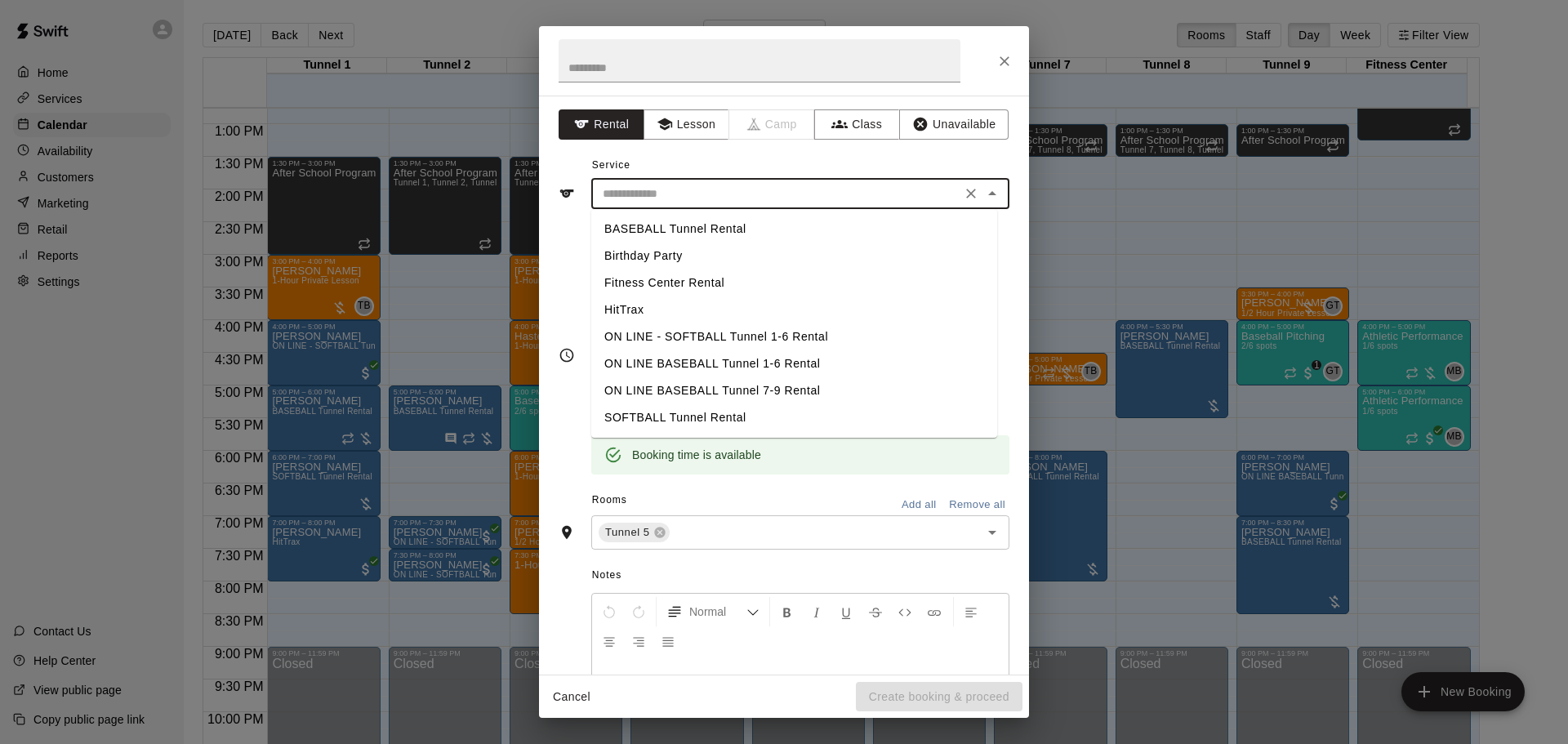
click at [745, 194] on input "text" at bounding box center [775, 194] width 360 height 21
click at [667, 219] on li "BASEBALL Tunnel Rental" at bounding box center [794, 229] width 406 height 27
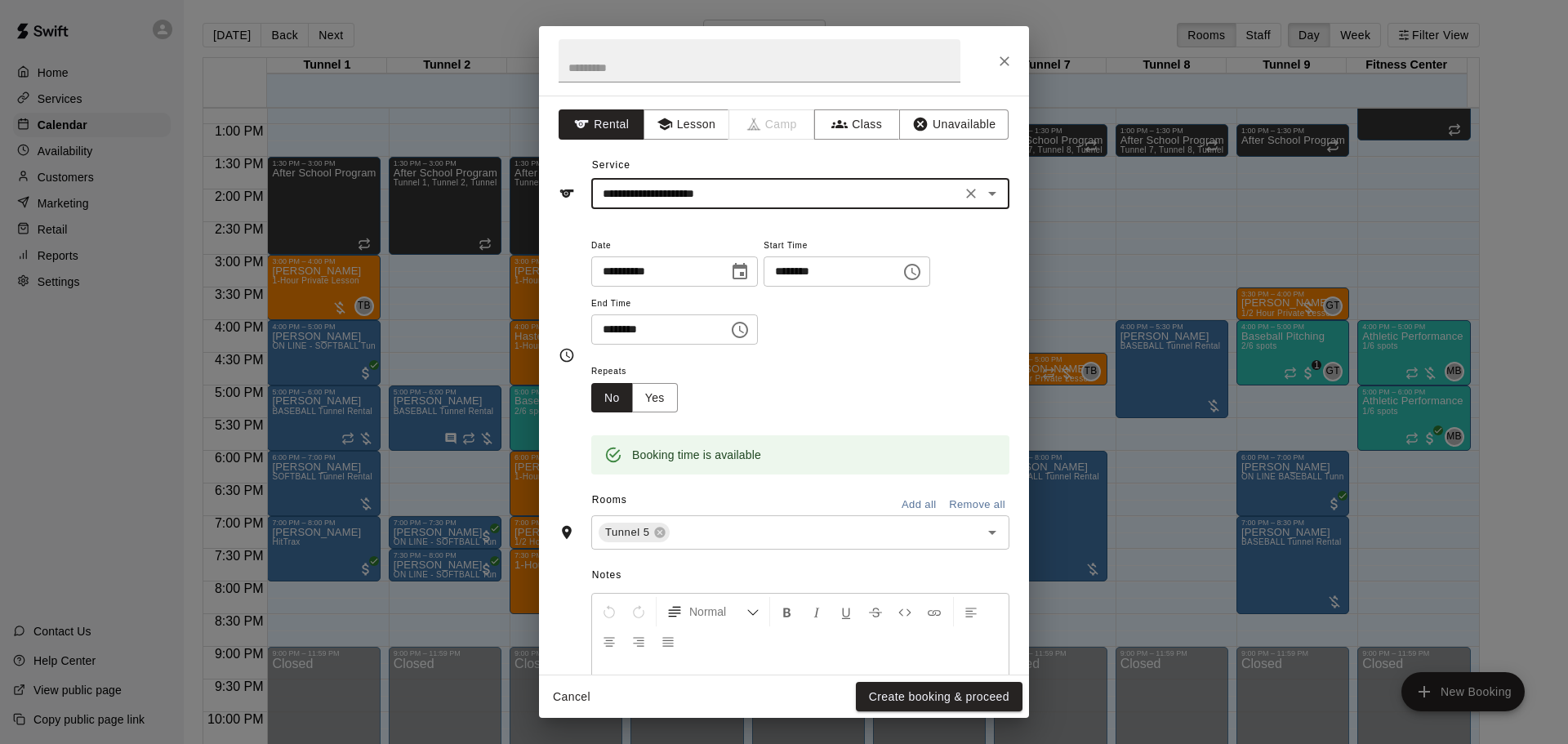
type input "**********"
click at [953, 694] on button "Create booking & proceed" at bounding box center [939, 697] width 167 height 30
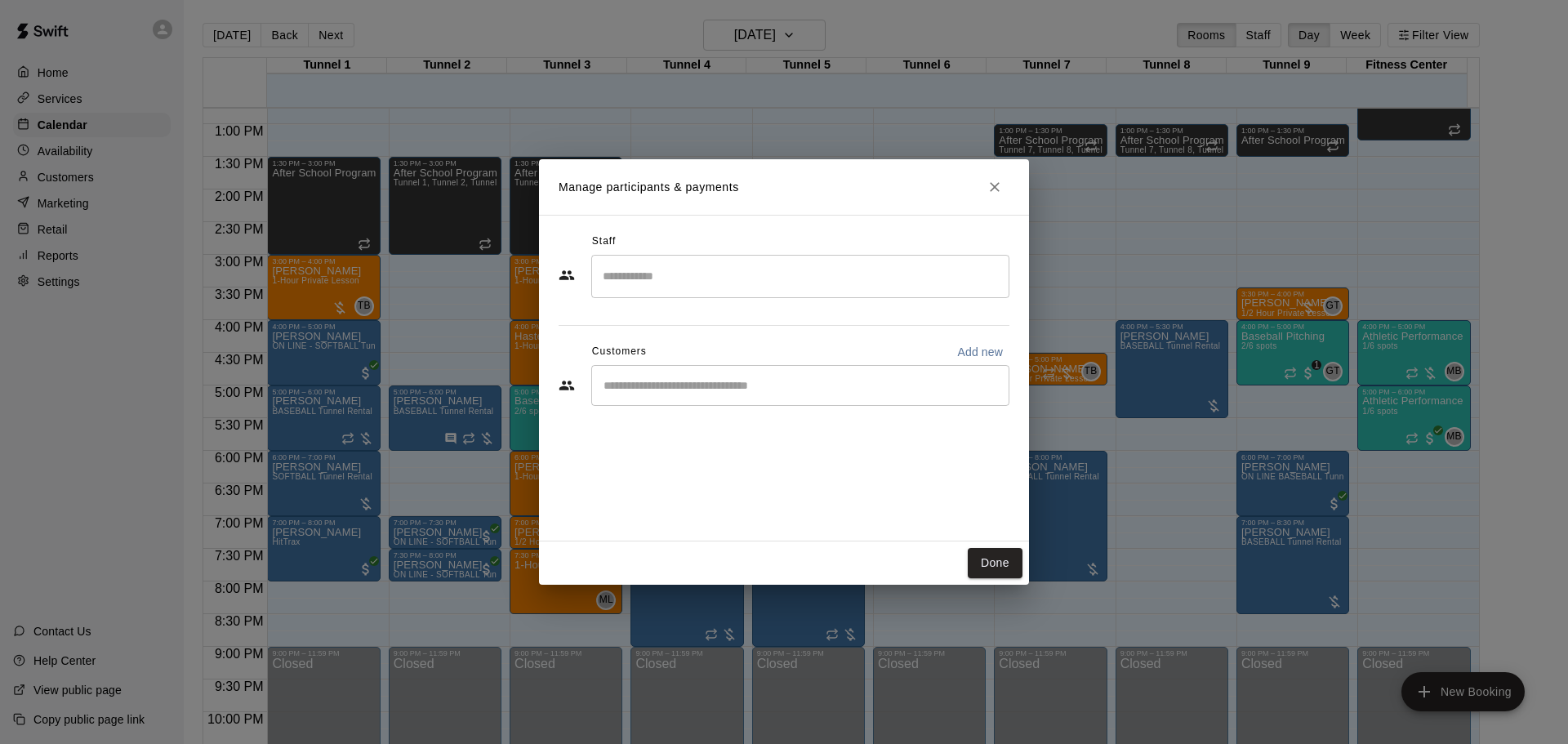
click at [702, 376] on div "​" at bounding box center [800, 385] width 418 height 41
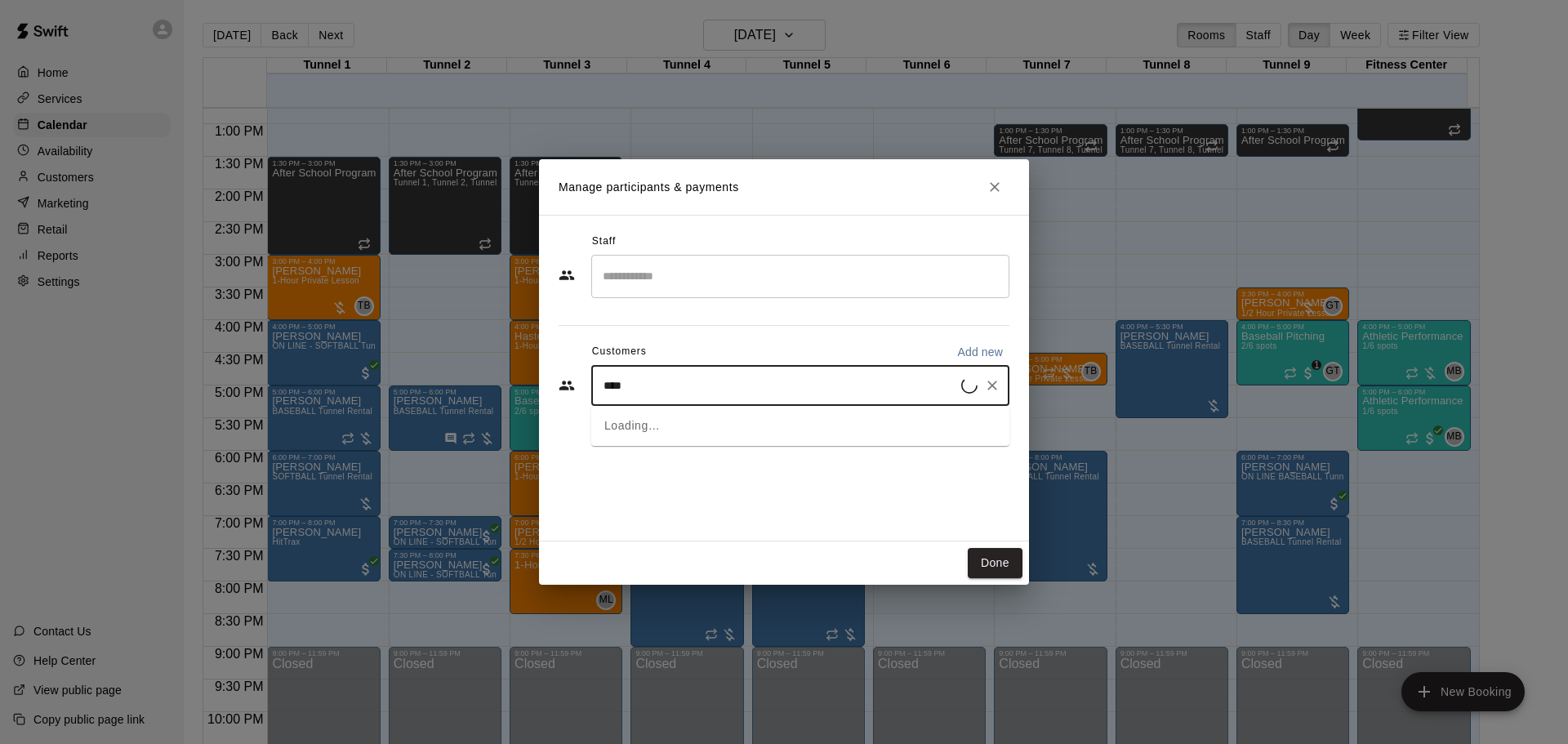
type input "*****"
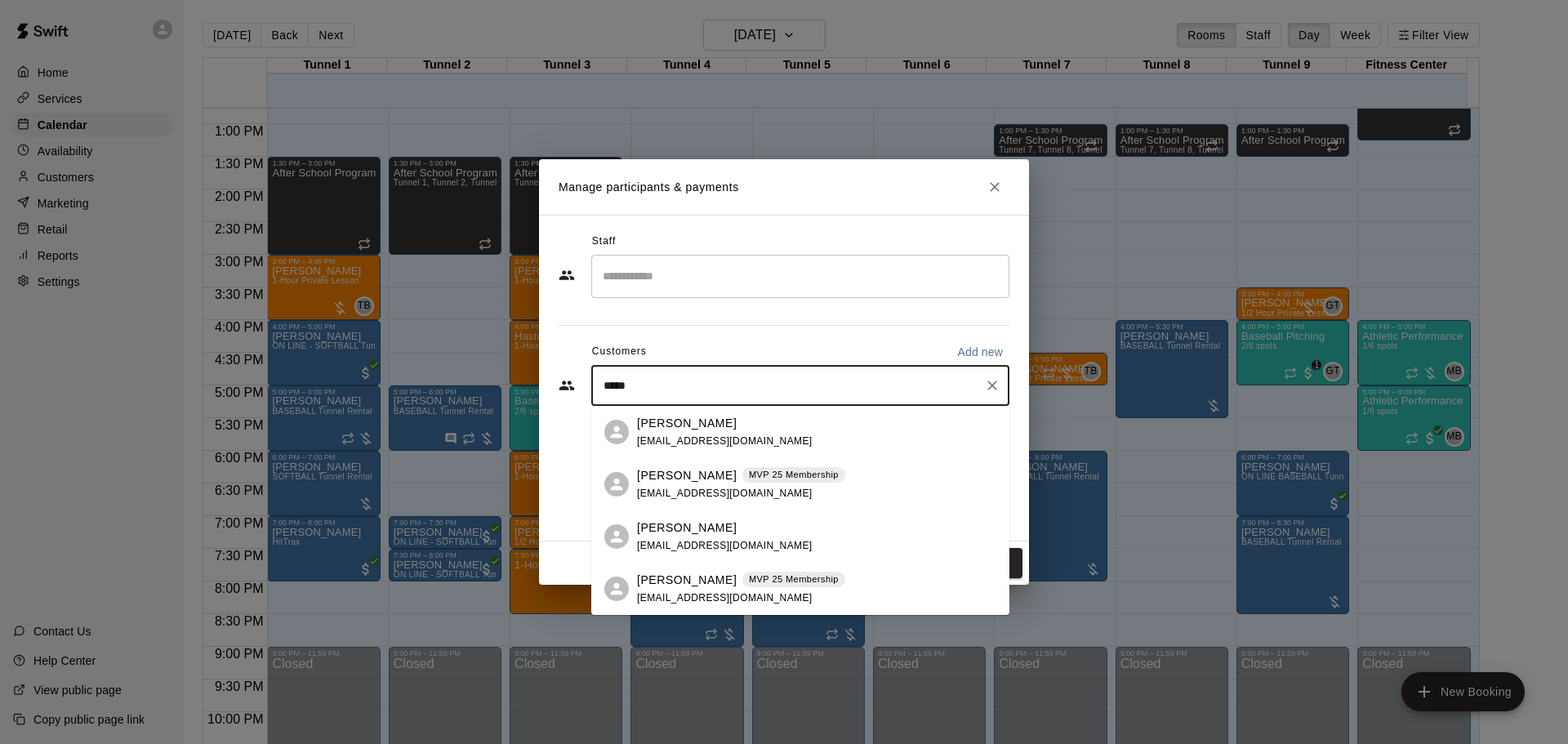
click at [706, 489] on span "mbaldenegro@g-c.com" at bounding box center [724, 493] width 175 height 11
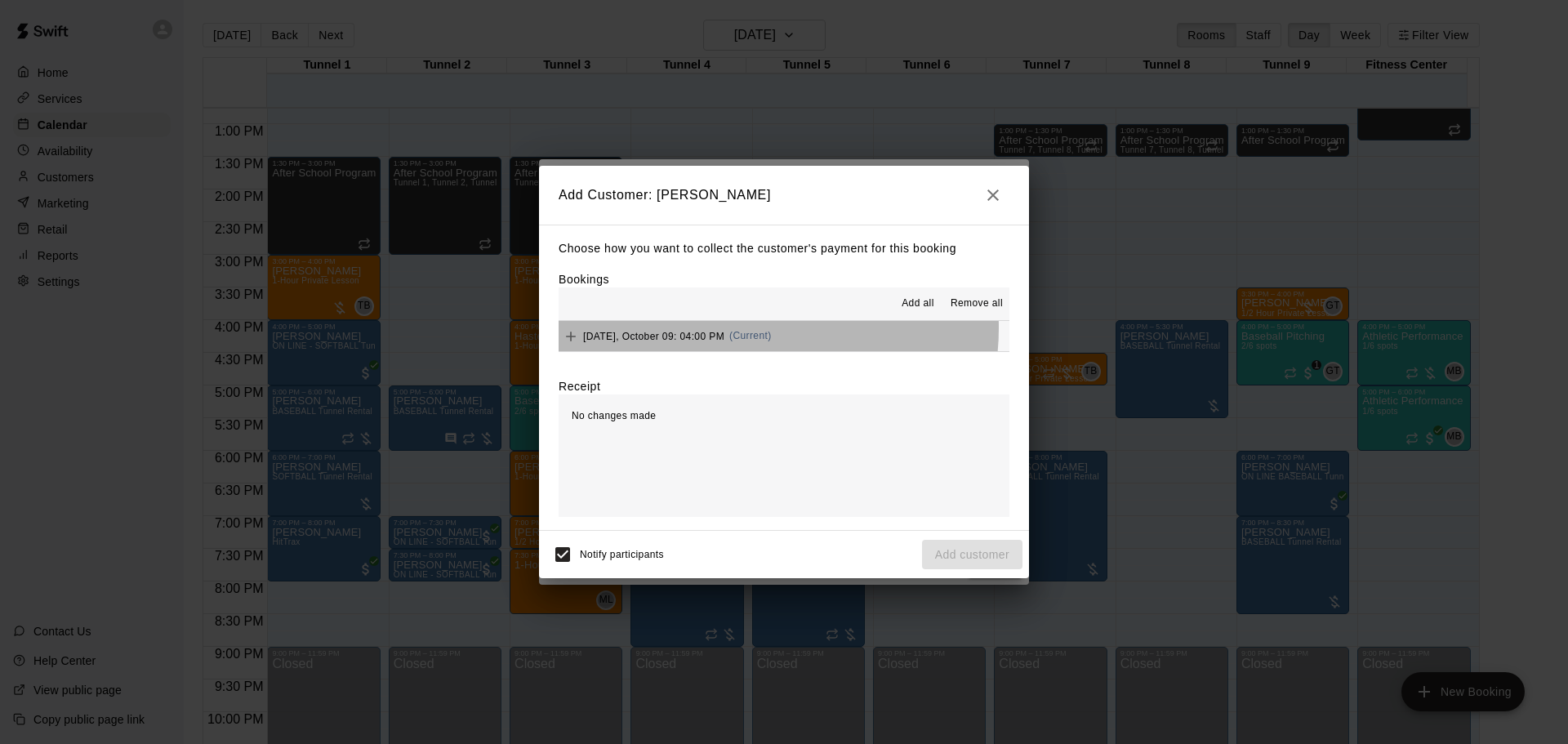
click at [751, 329] on div "Thursday, October 09: 04:00 PM (Current)" at bounding box center [665, 336] width 213 height 24
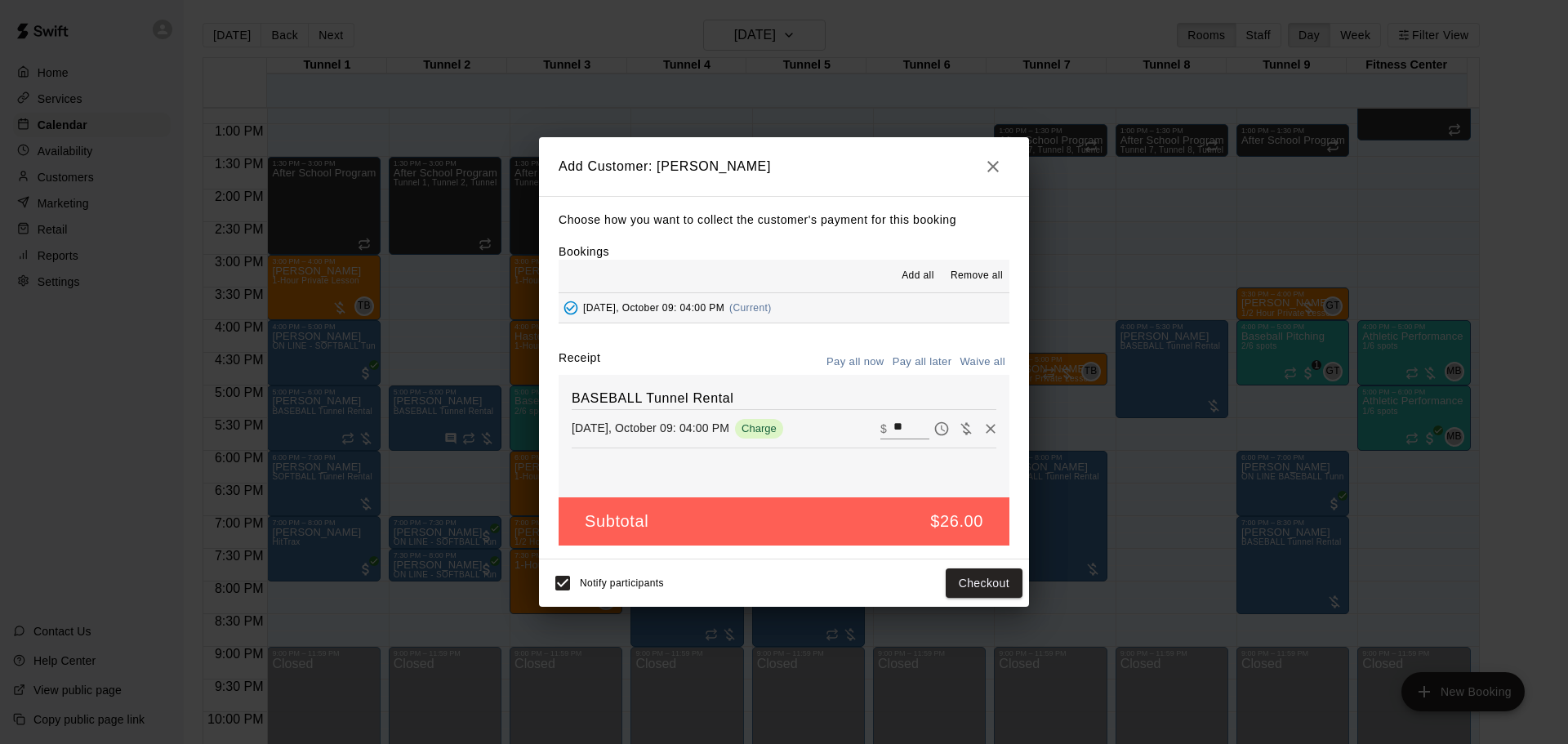
click at [922, 362] on button "Pay all later" at bounding box center [922, 362] width 67 height 25
click at [988, 579] on button "Add customer" at bounding box center [972, 583] width 100 height 30
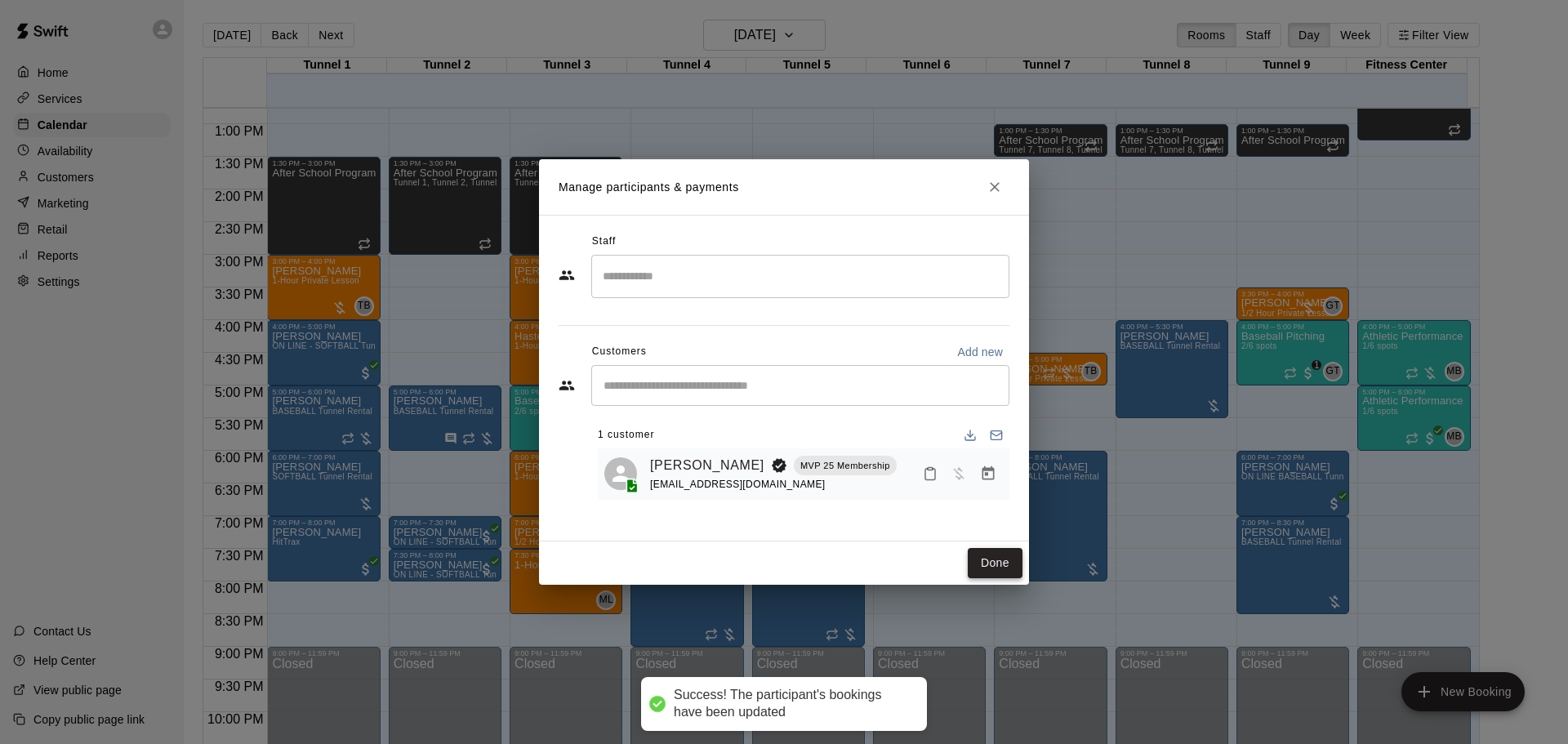
click at [1003, 557] on button "Done" at bounding box center [995, 563] width 54 height 30
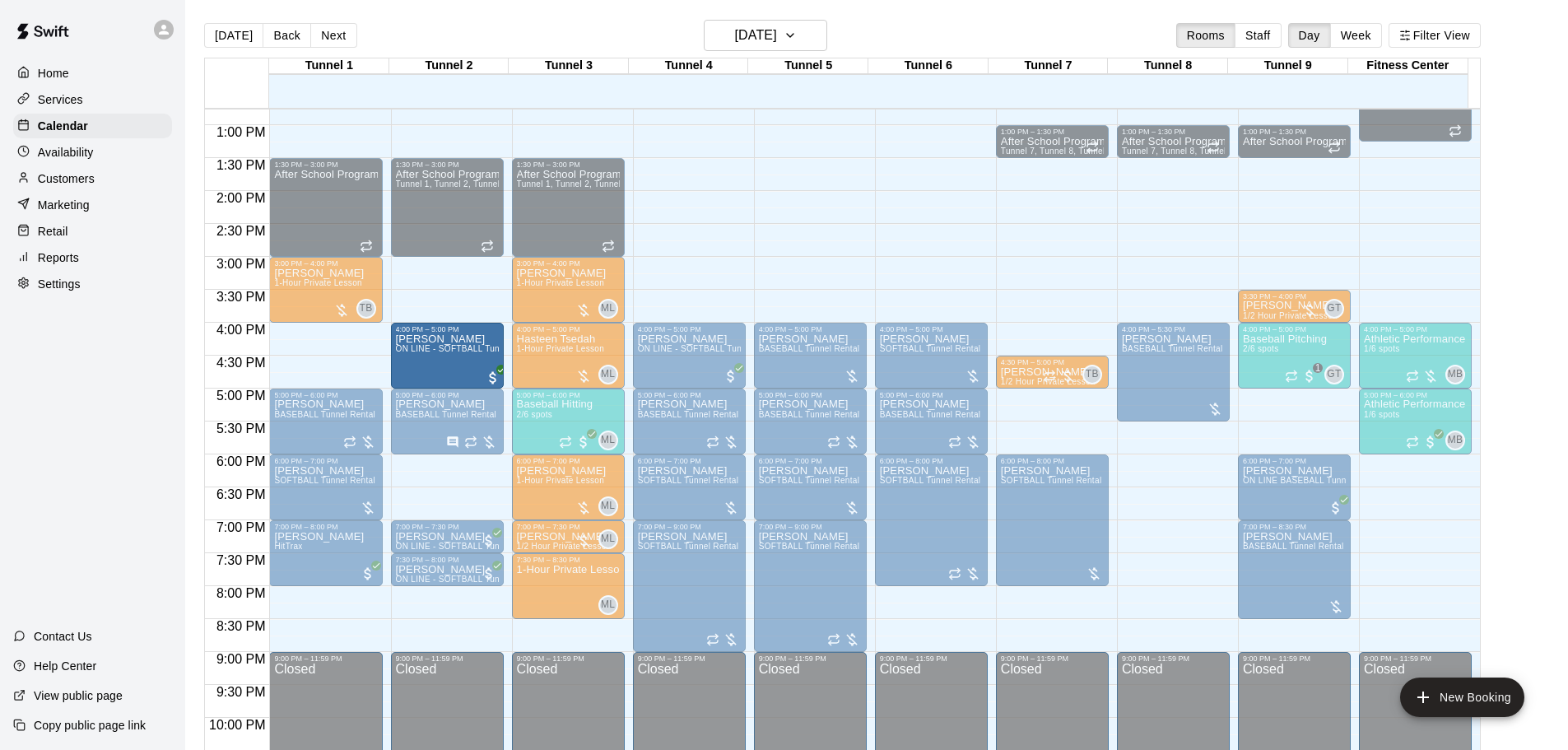
drag, startPoint x: 387, startPoint y: 359, endPoint x: 416, endPoint y: 366, distance: 29.8
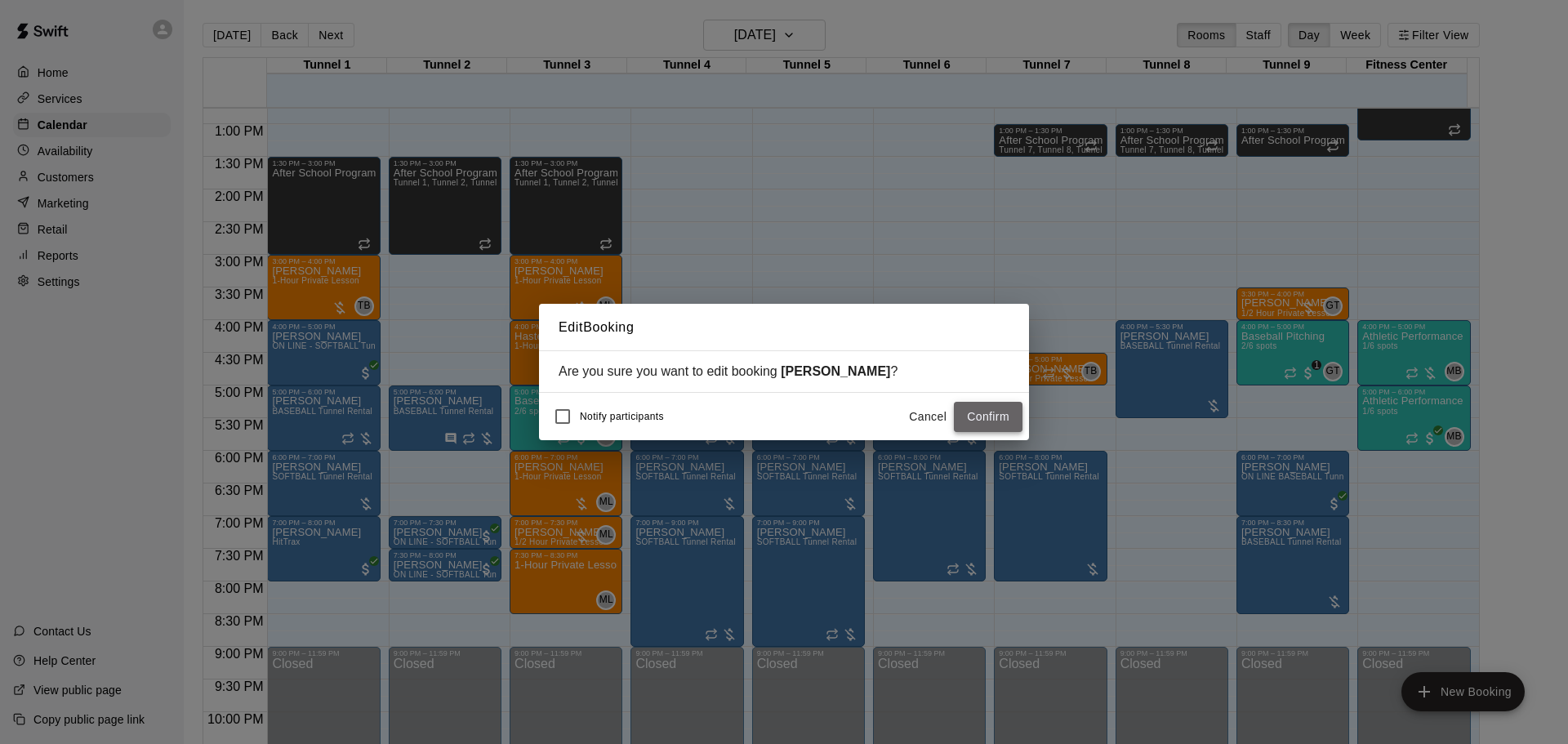
click at [987, 415] on button "Confirm" at bounding box center [988, 416] width 68 height 30
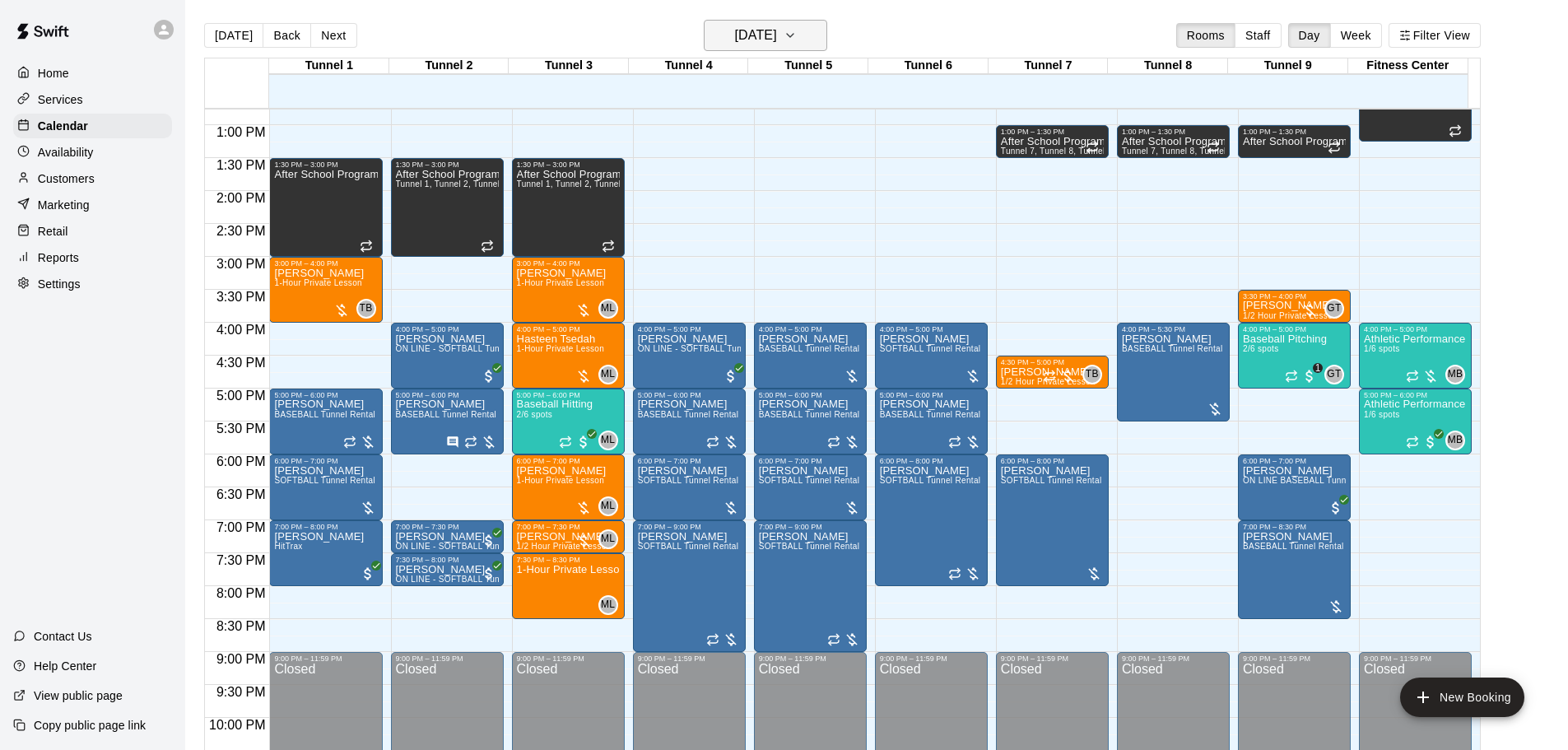
click at [767, 28] on h6 "[DATE]" at bounding box center [756, 35] width 42 height 23
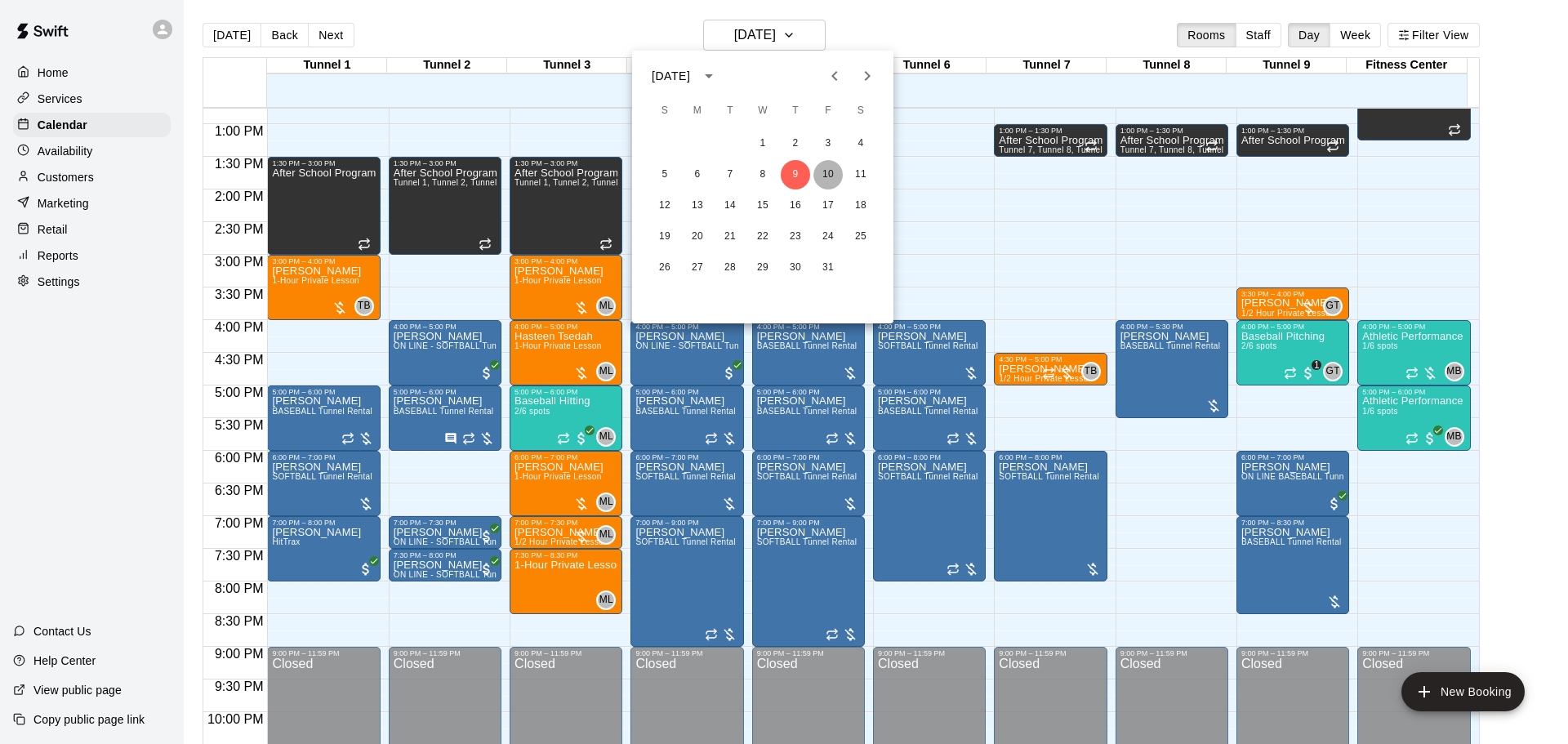
click at [829, 168] on button "10" at bounding box center [828, 174] width 29 height 29
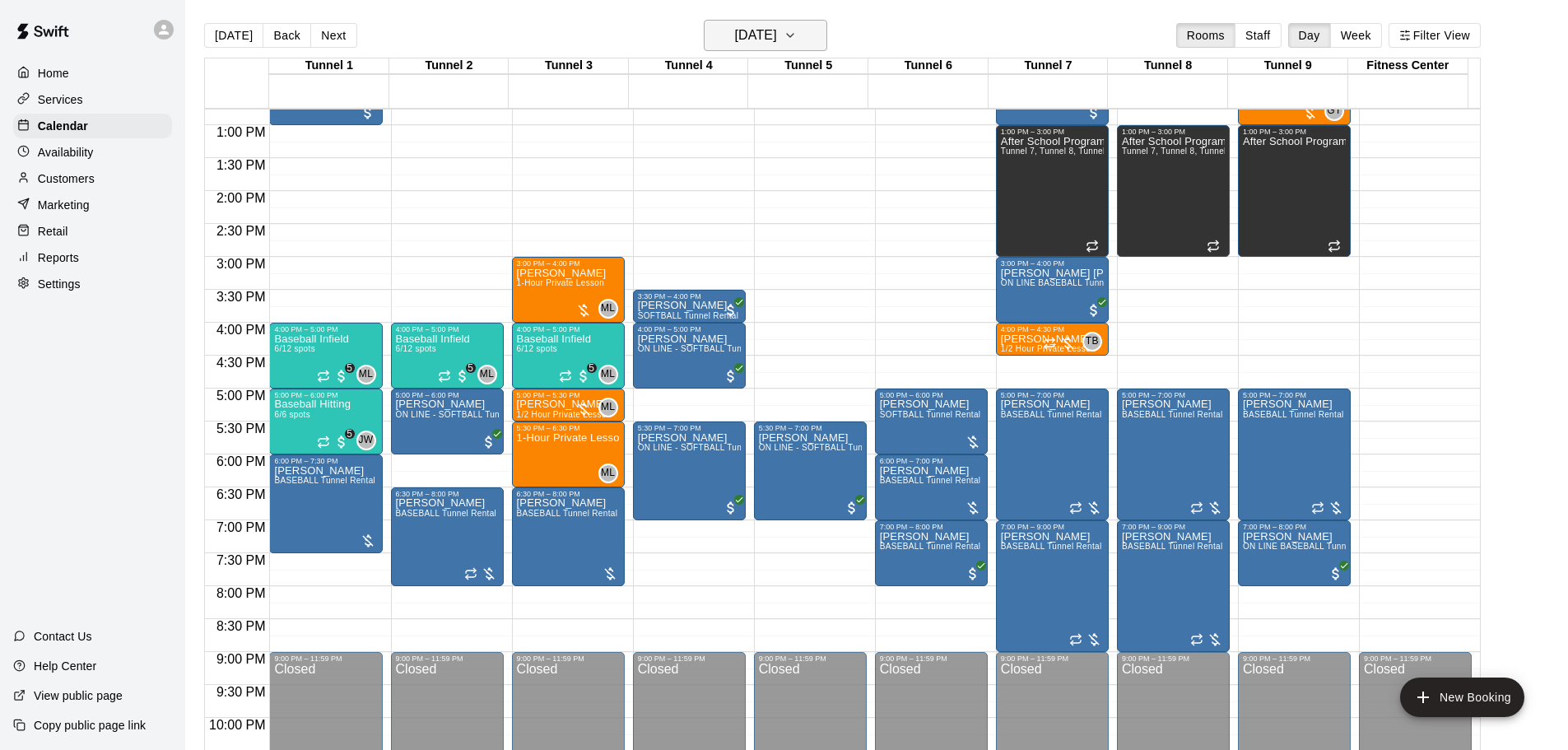
click at [779, 47] on button "Friday Oct 10" at bounding box center [766, 36] width 124 height 31
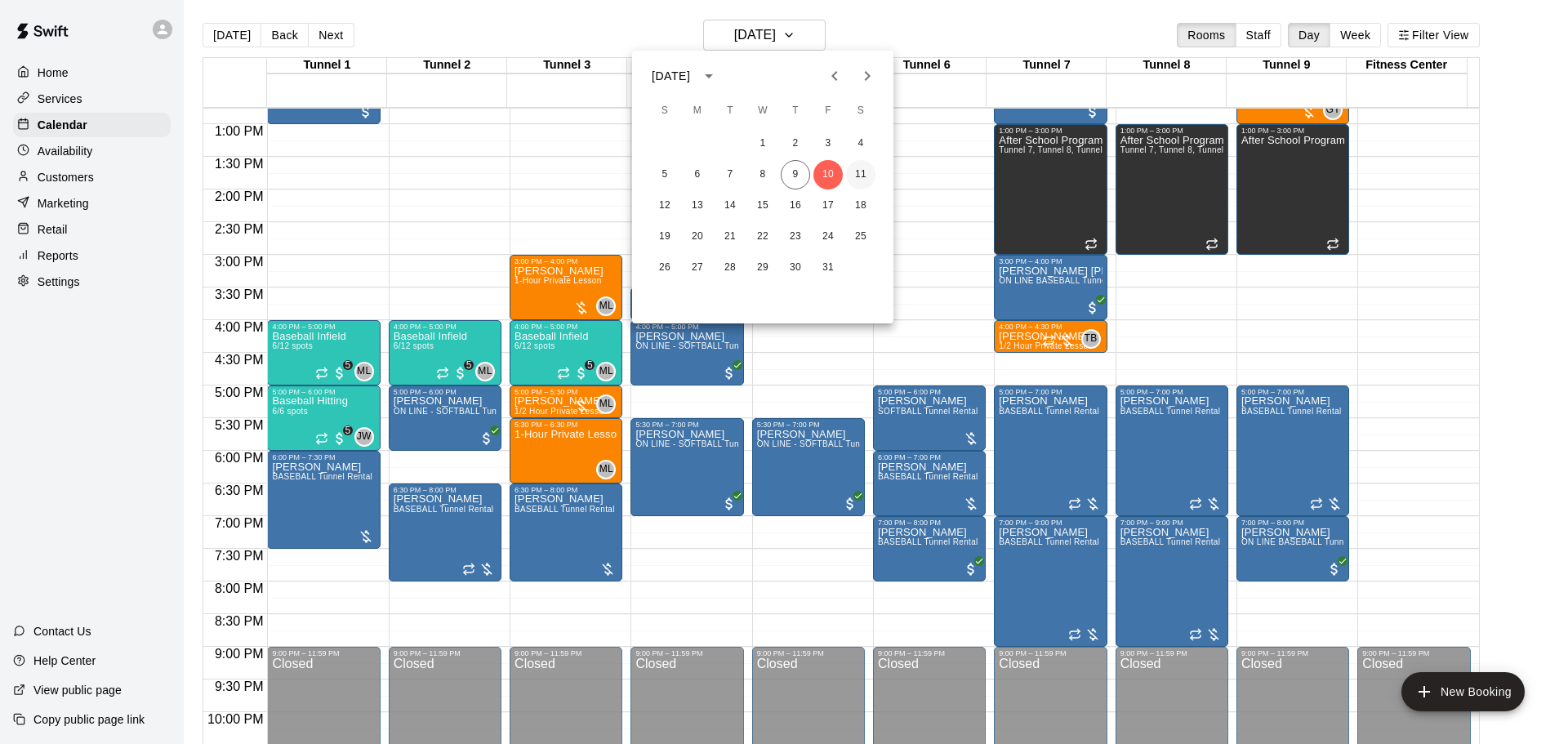
click at [856, 176] on button "11" at bounding box center [861, 174] width 29 height 29
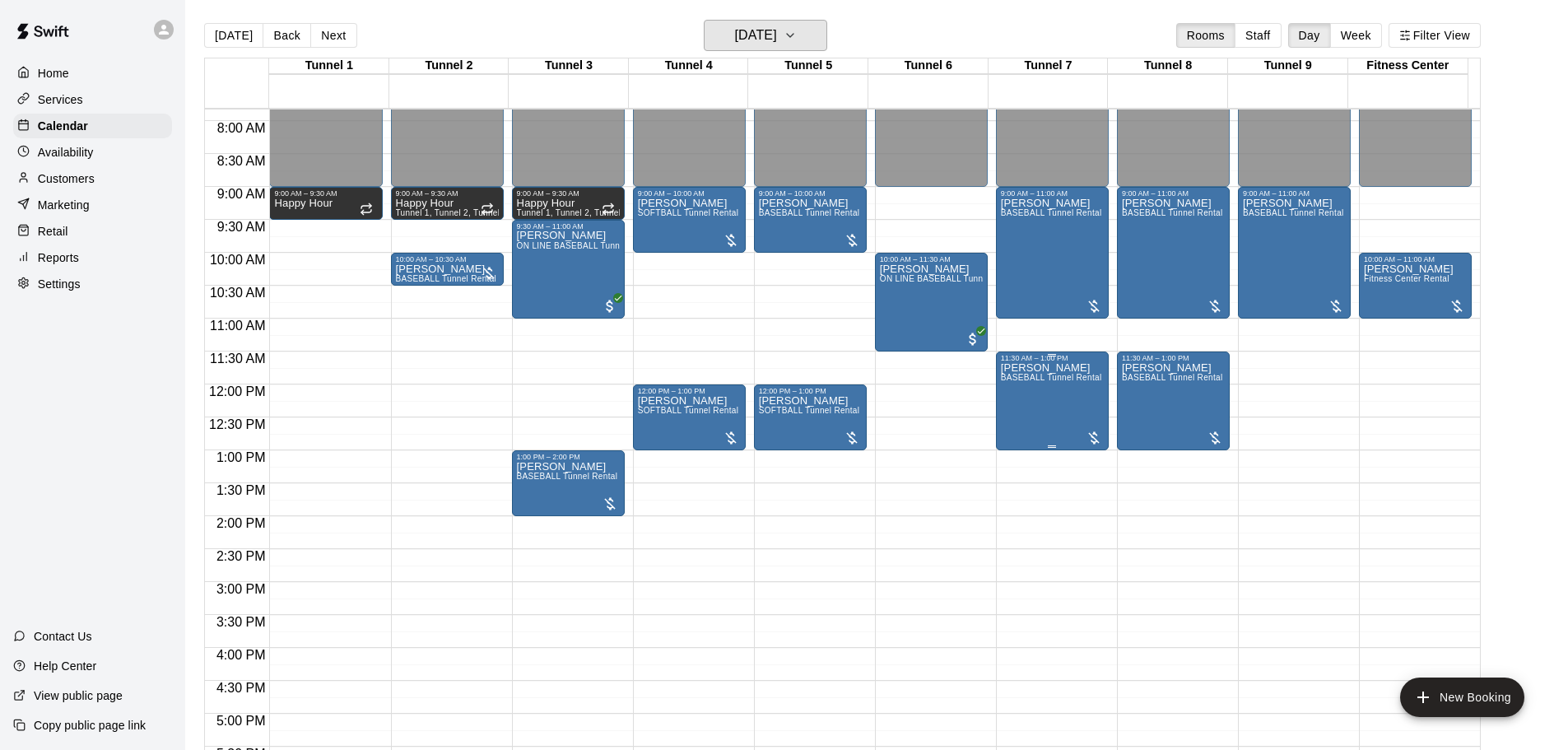
scroll to position [593, 0]
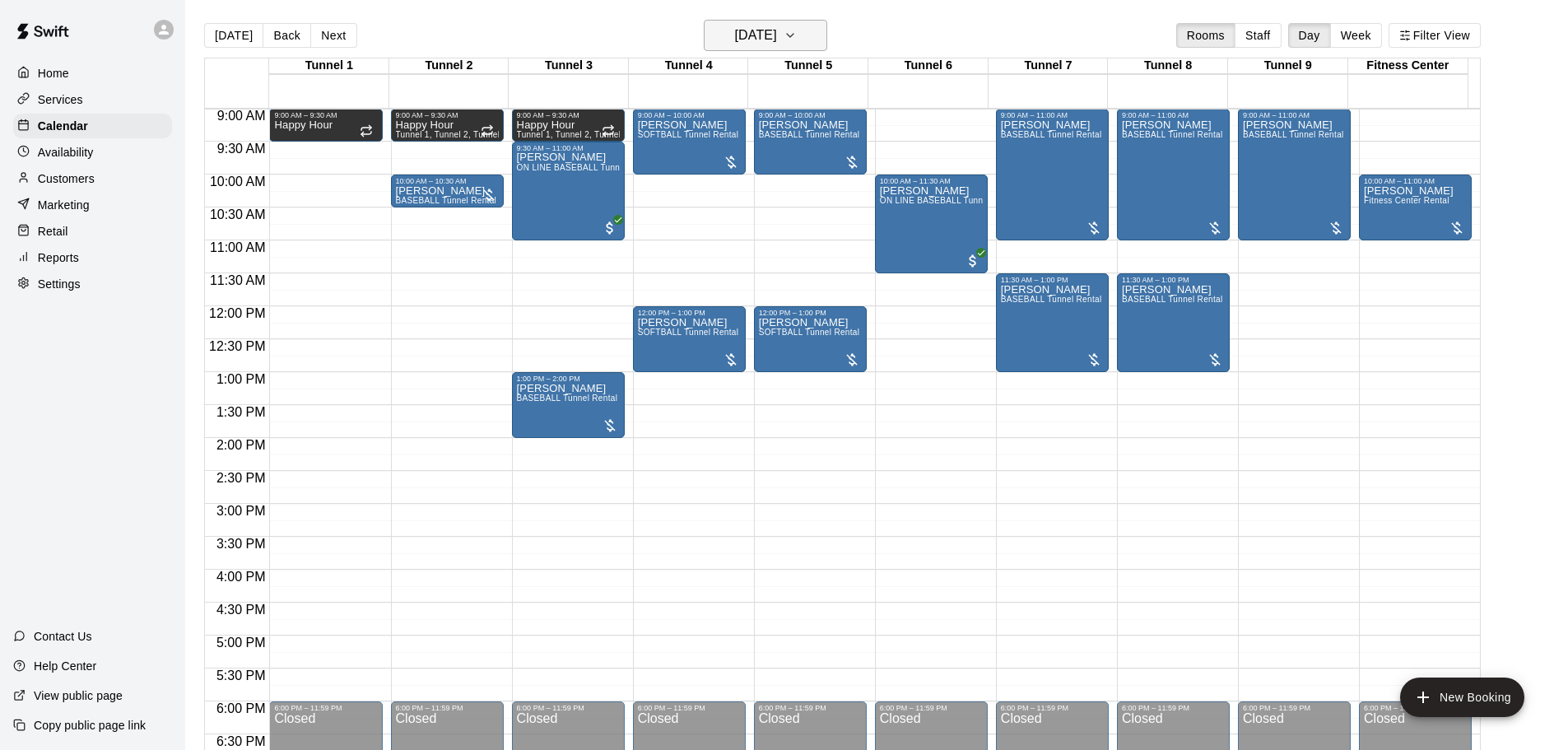
click at [760, 34] on h6 "Saturday Oct 11" at bounding box center [756, 35] width 42 height 23
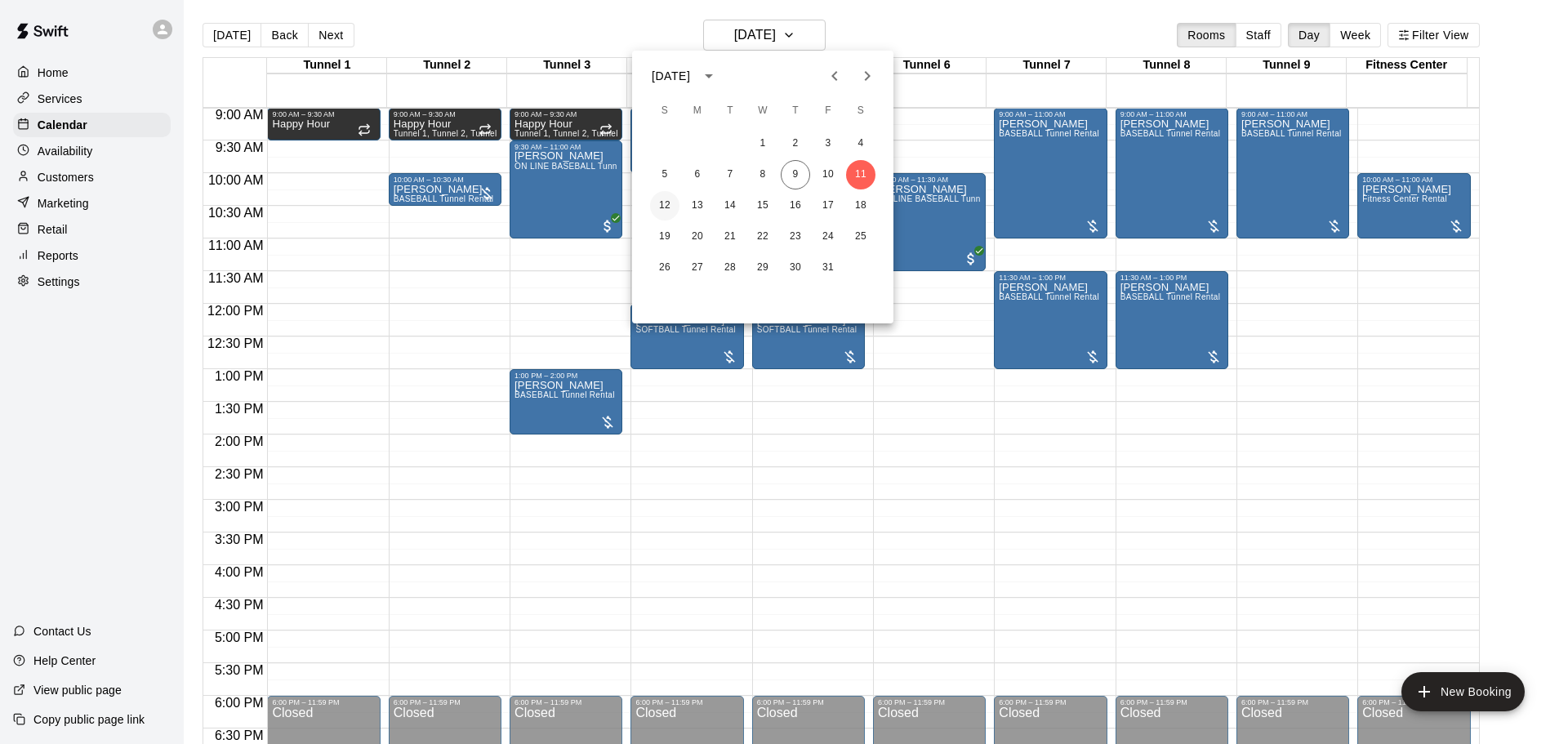
click at [650, 205] on button "12" at bounding box center [665, 205] width 29 height 29
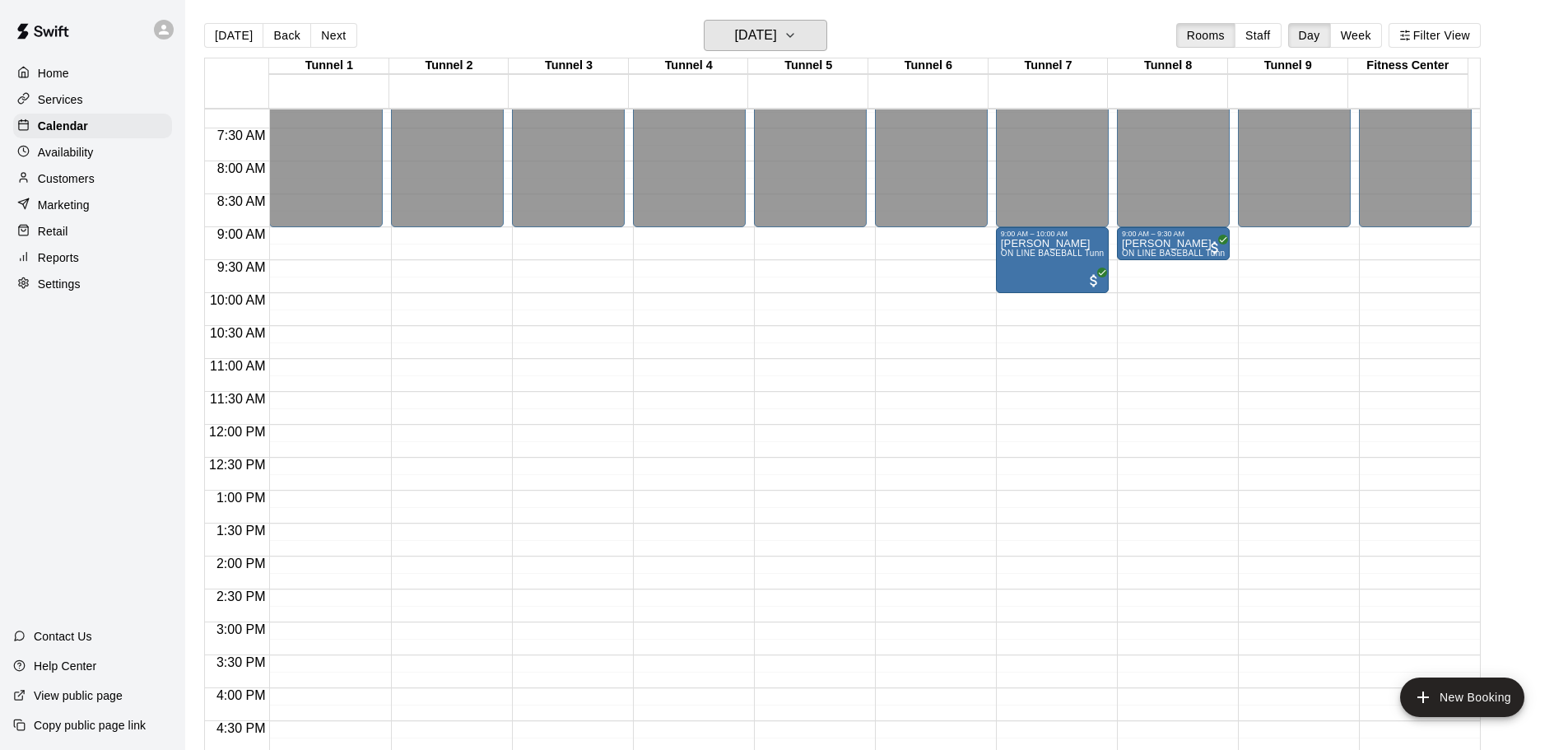
scroll to position [265, 0]
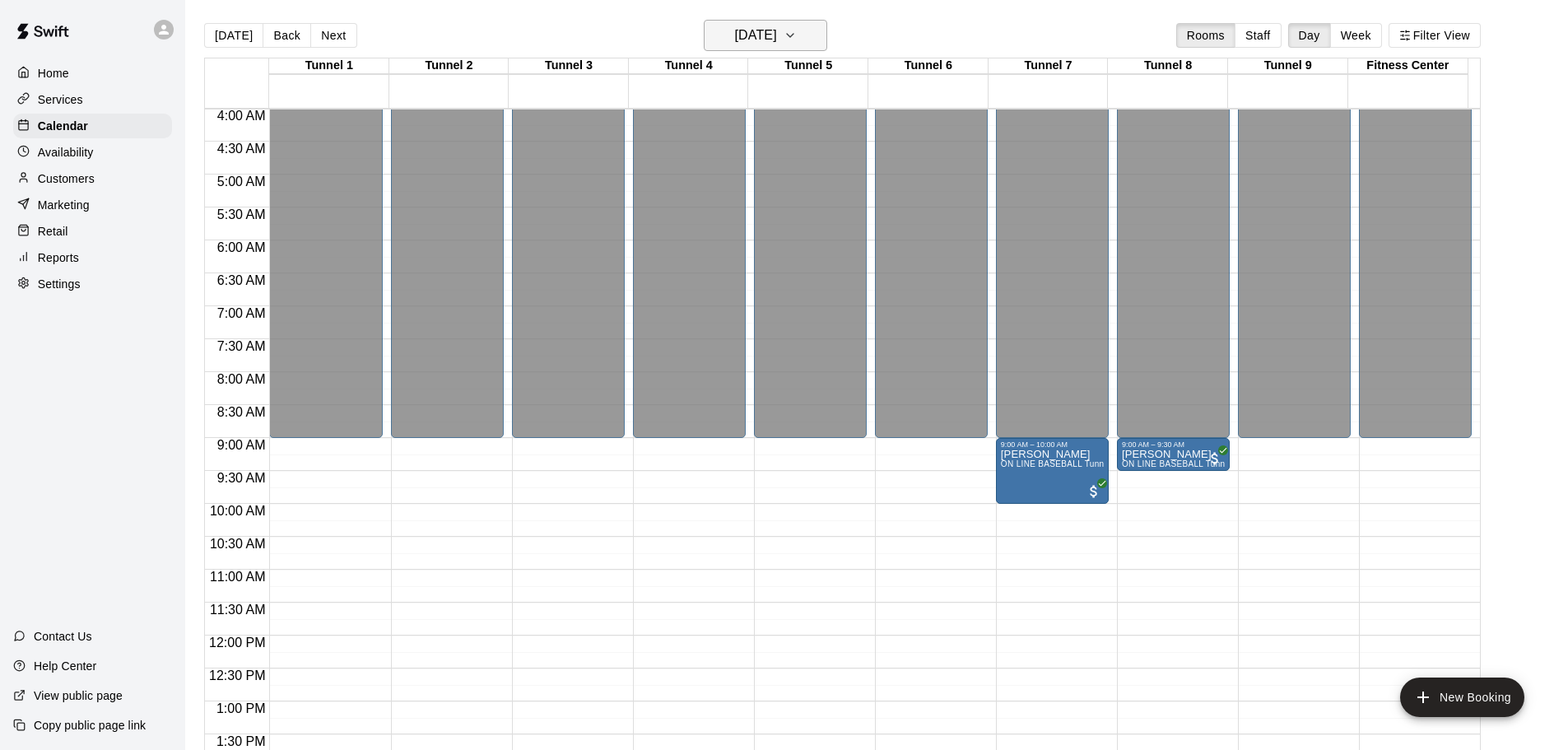
click at [761, 21] on button "Sunday Oct 12" at bounding box center [766, 36] width 124 height 31
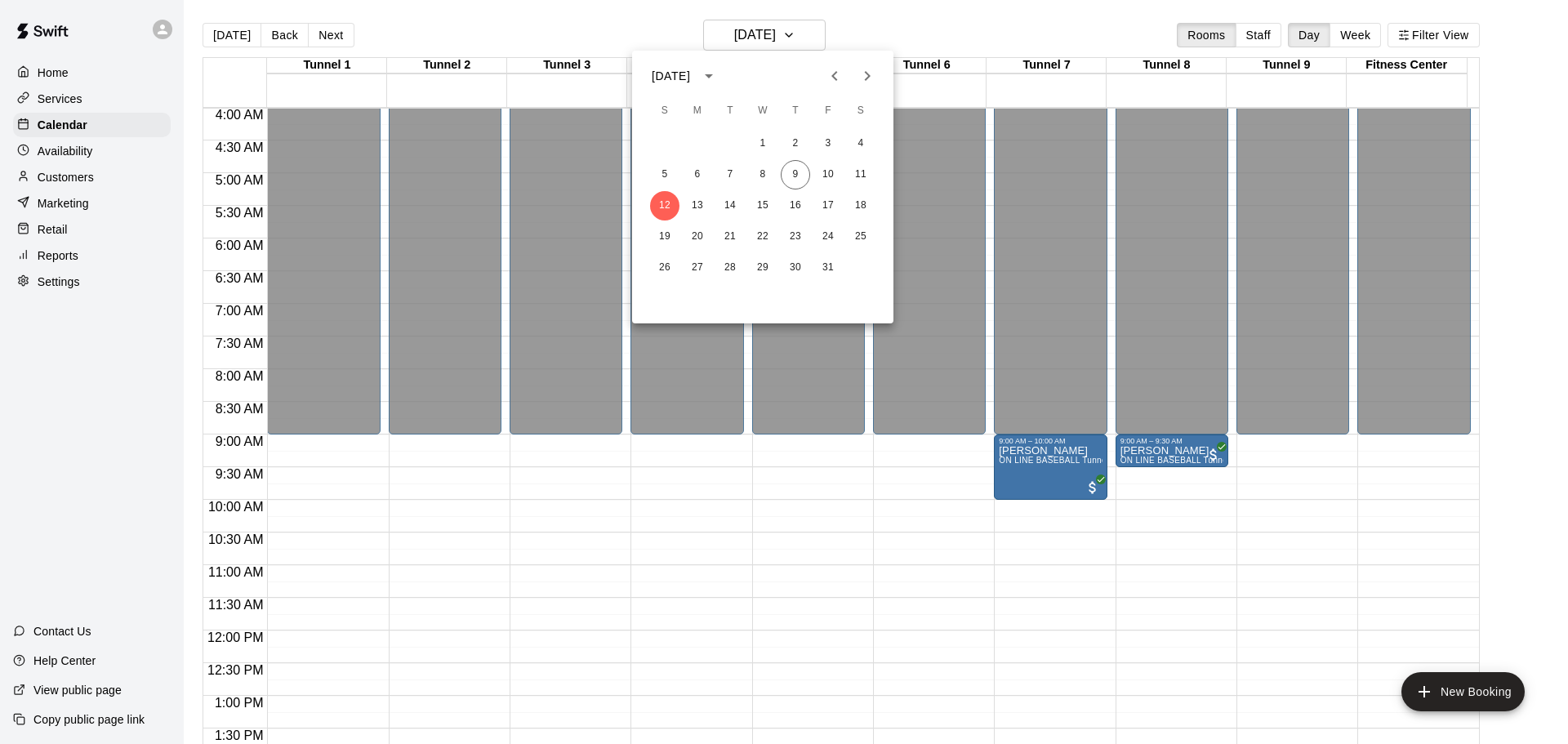
click at [911, 28] on div at bounding box center [784, 372] width 1568 height 744
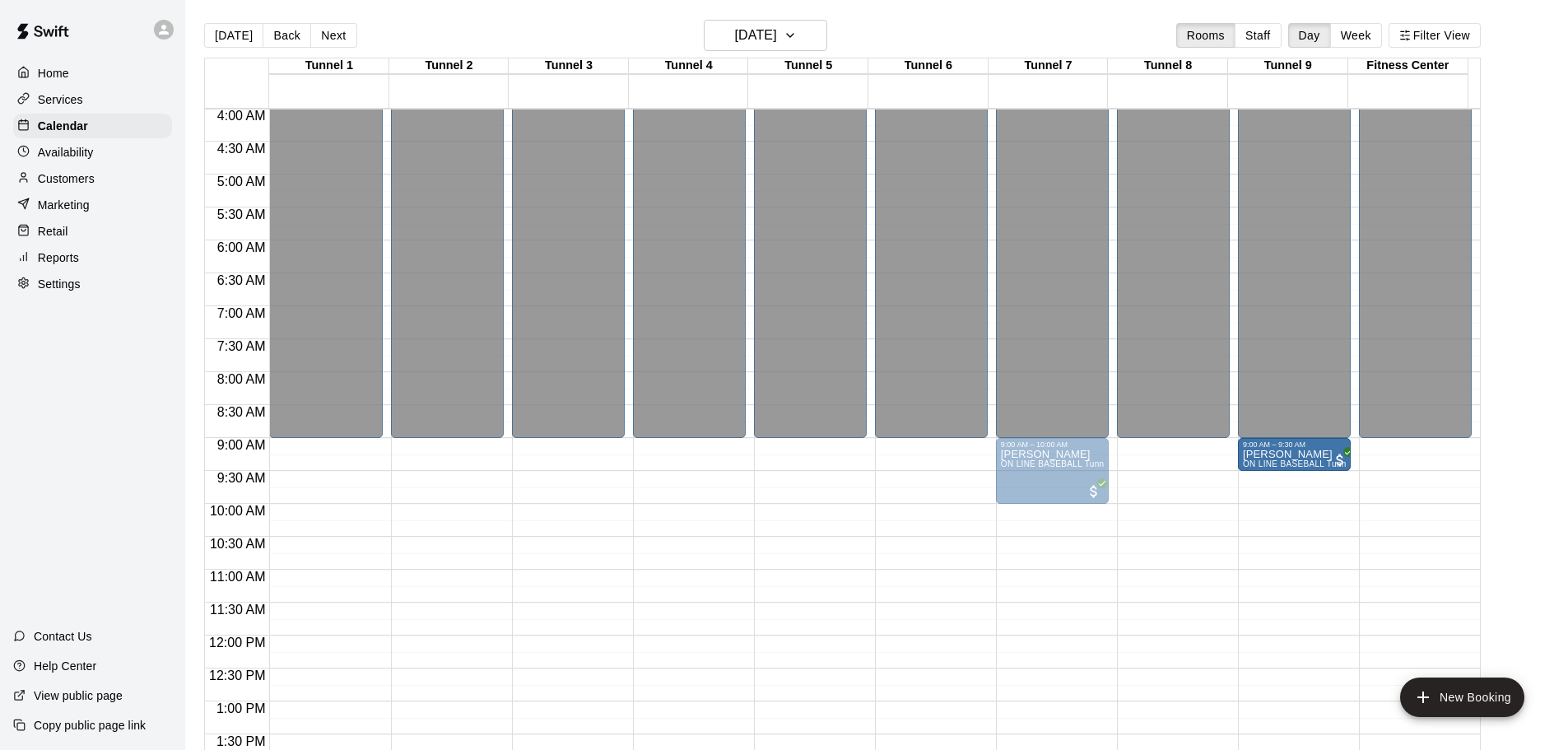
drag, startPoint x: 1199, startPoint y: 451, endPoint x: 1283, endPoint y: 458, distance: 84.3
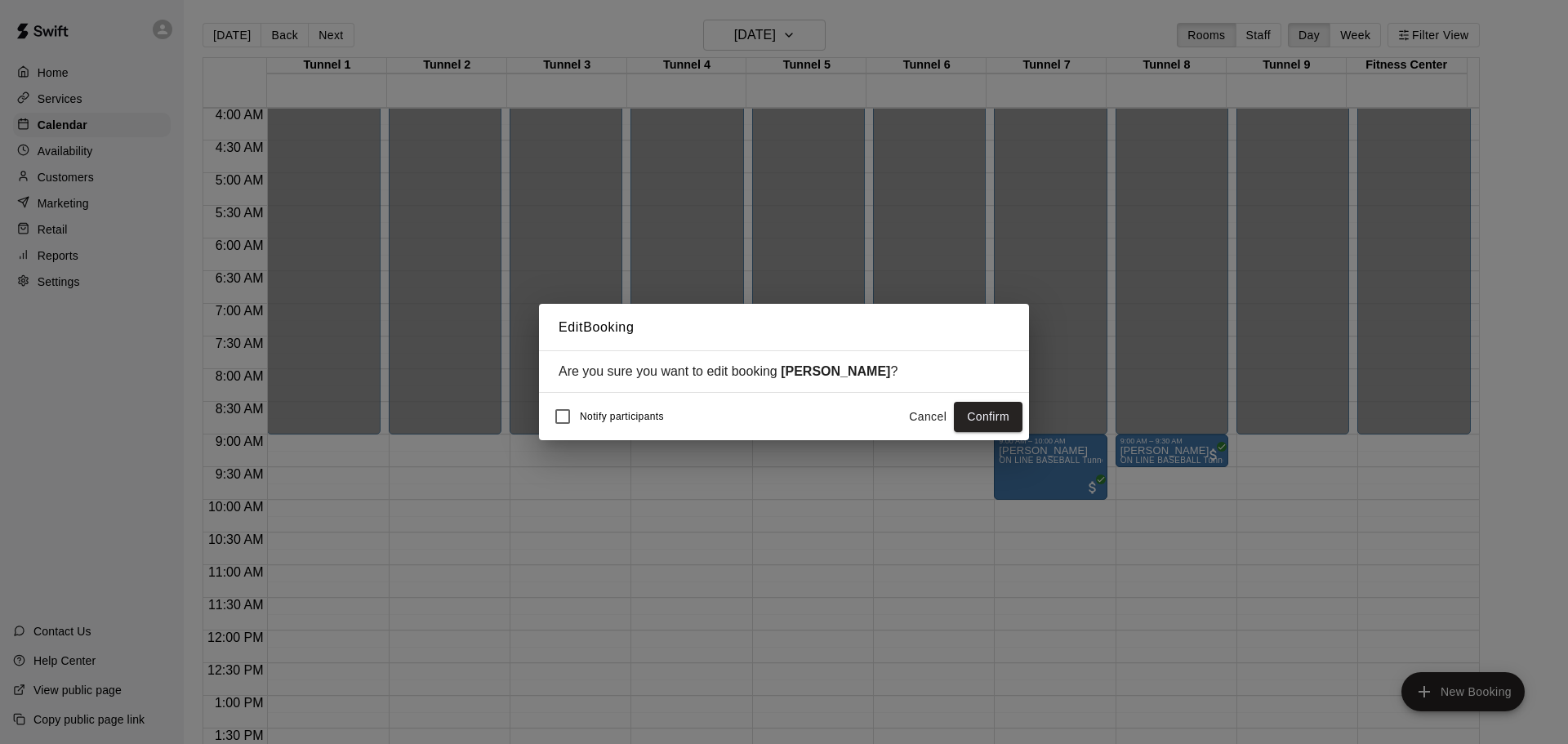
click at [1003, 417] on button "Confirm" at bounding box center [988, 416] width 68 height 30
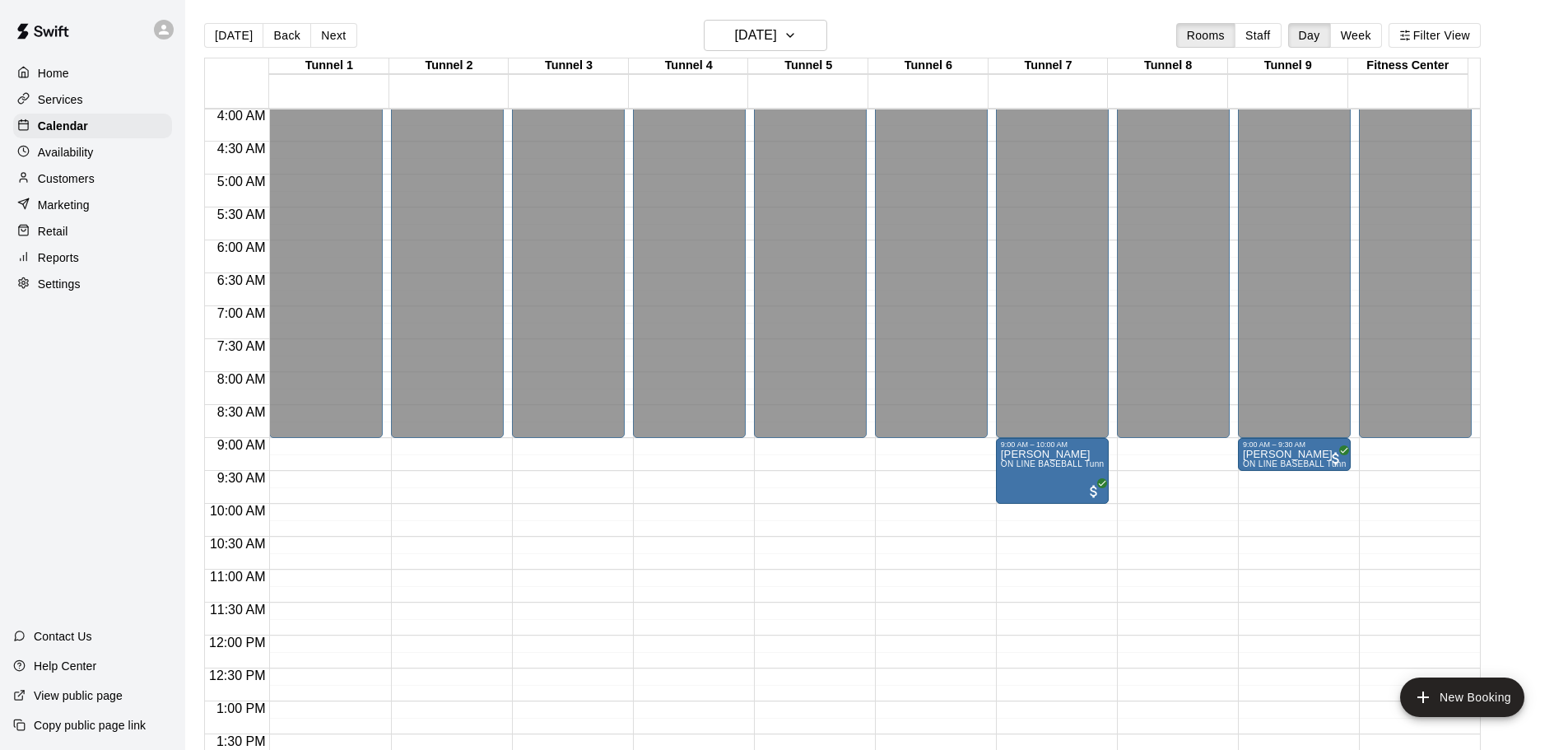
drag, startPoint x: 235, startPoint y: 39, endPoint x: 311, endPoint y: 57, distance: 78.1
click at [235, 38] on button "[DATE]" at bounding box center [234, 35] width 59 height 24
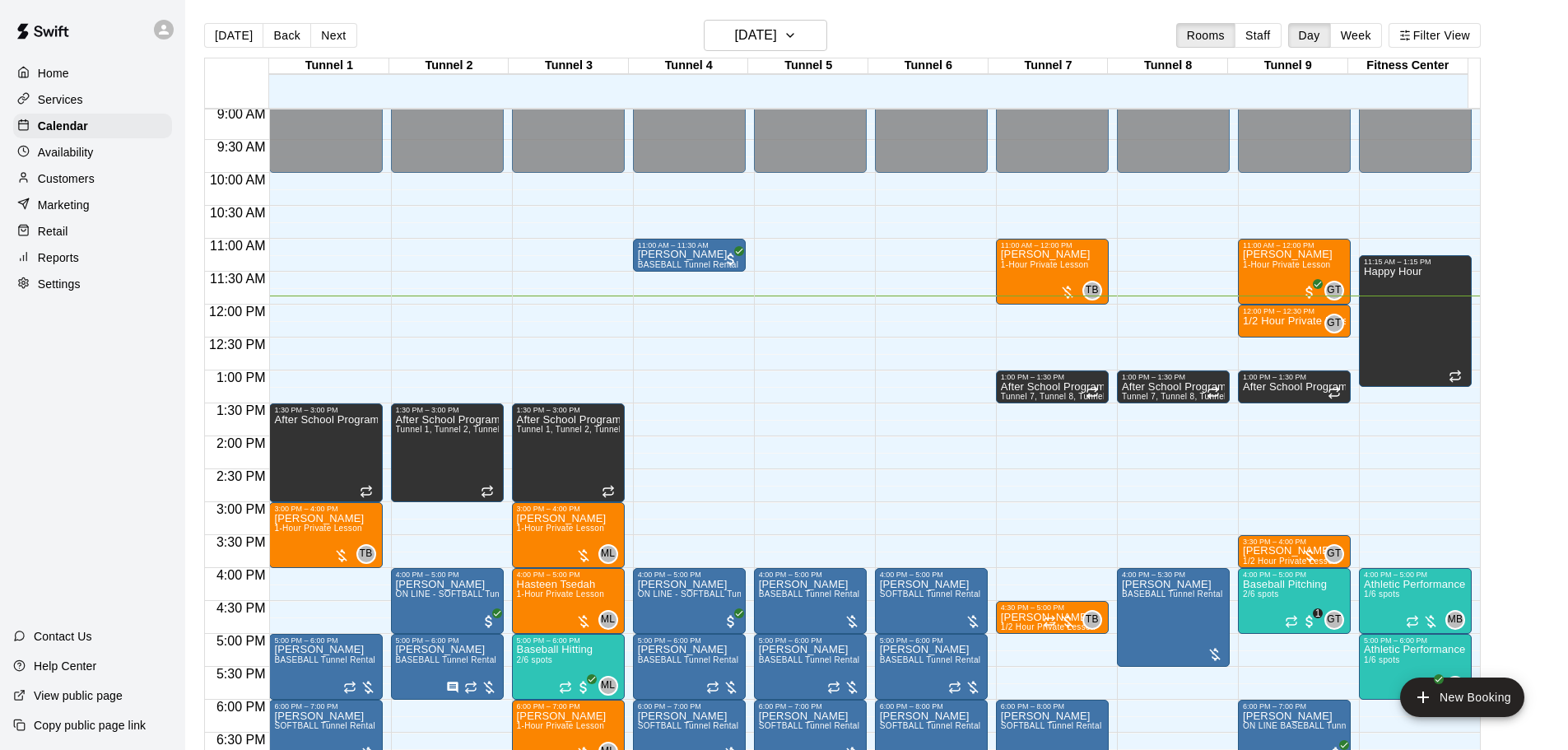
scroll to position [593, 0]
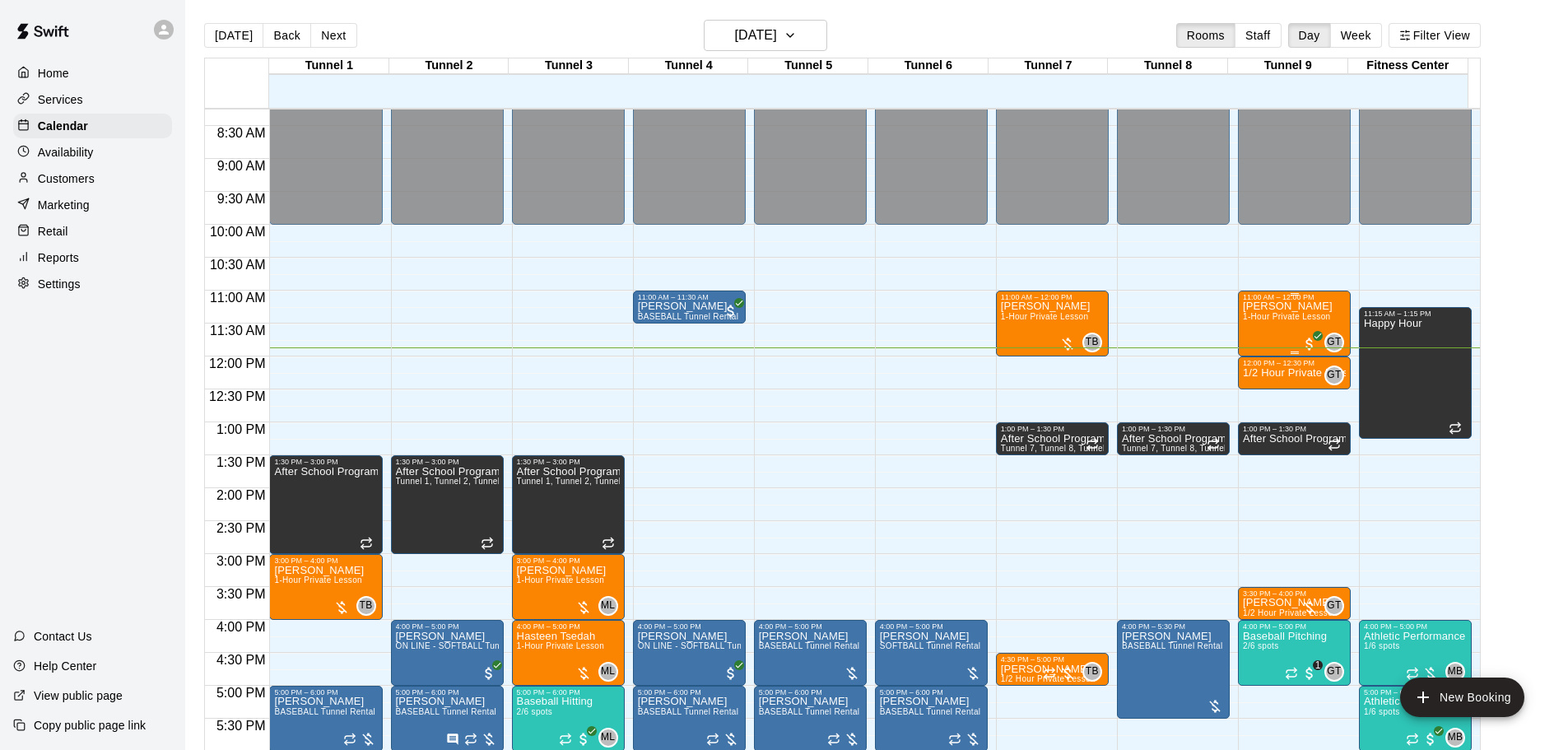
scroll to position [535, 0]
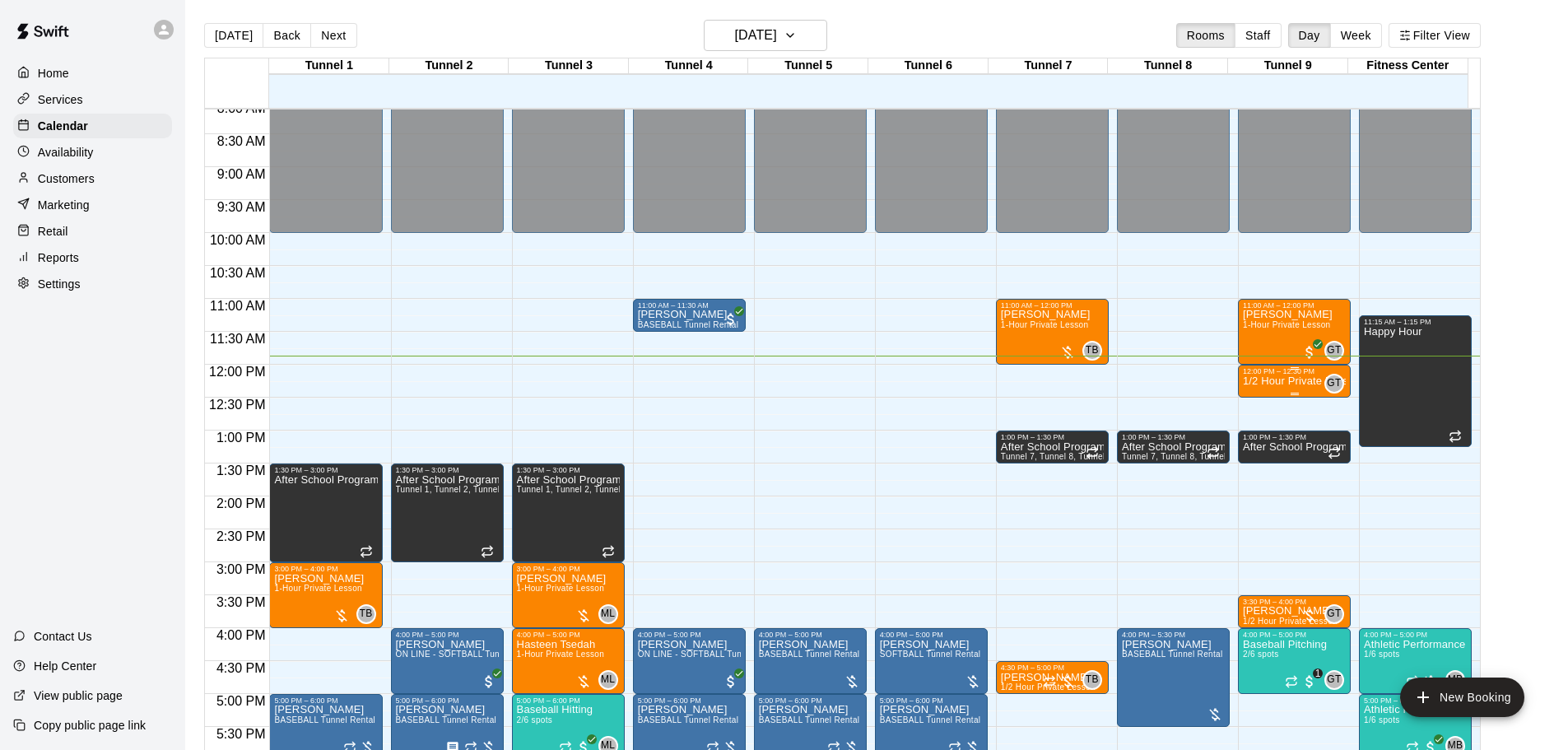
click at [1264, 374] on div "12:00 PM – 12:30 PM" at bounding box center [1294, 371] width 103 height 8
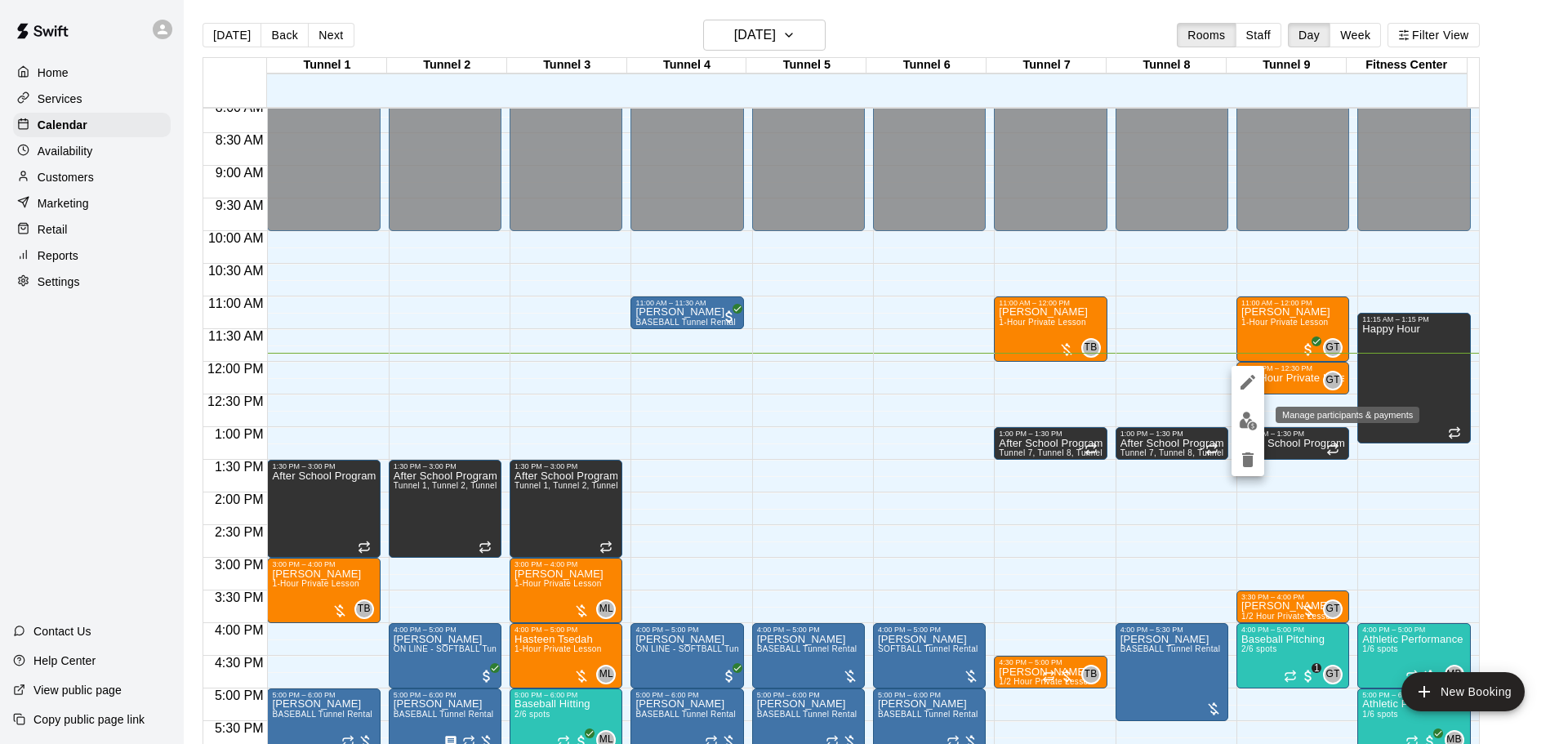
click at [1246, 418] on img "edit" at bounding box center [1249, 421] width 19 height 19
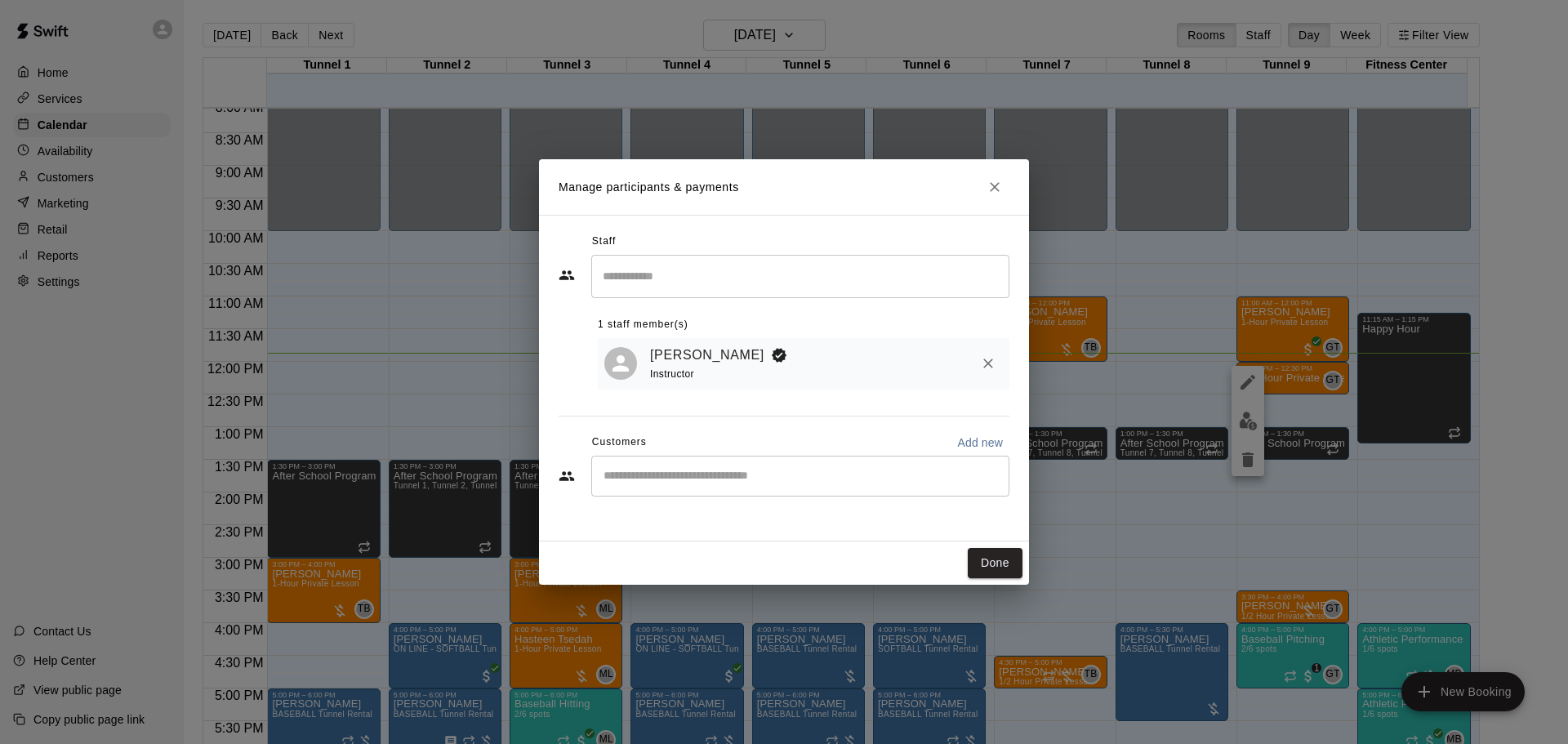
click at [782, 463] on div "​" at bounding box center [800, 476] width 418 height 41
type input "******"
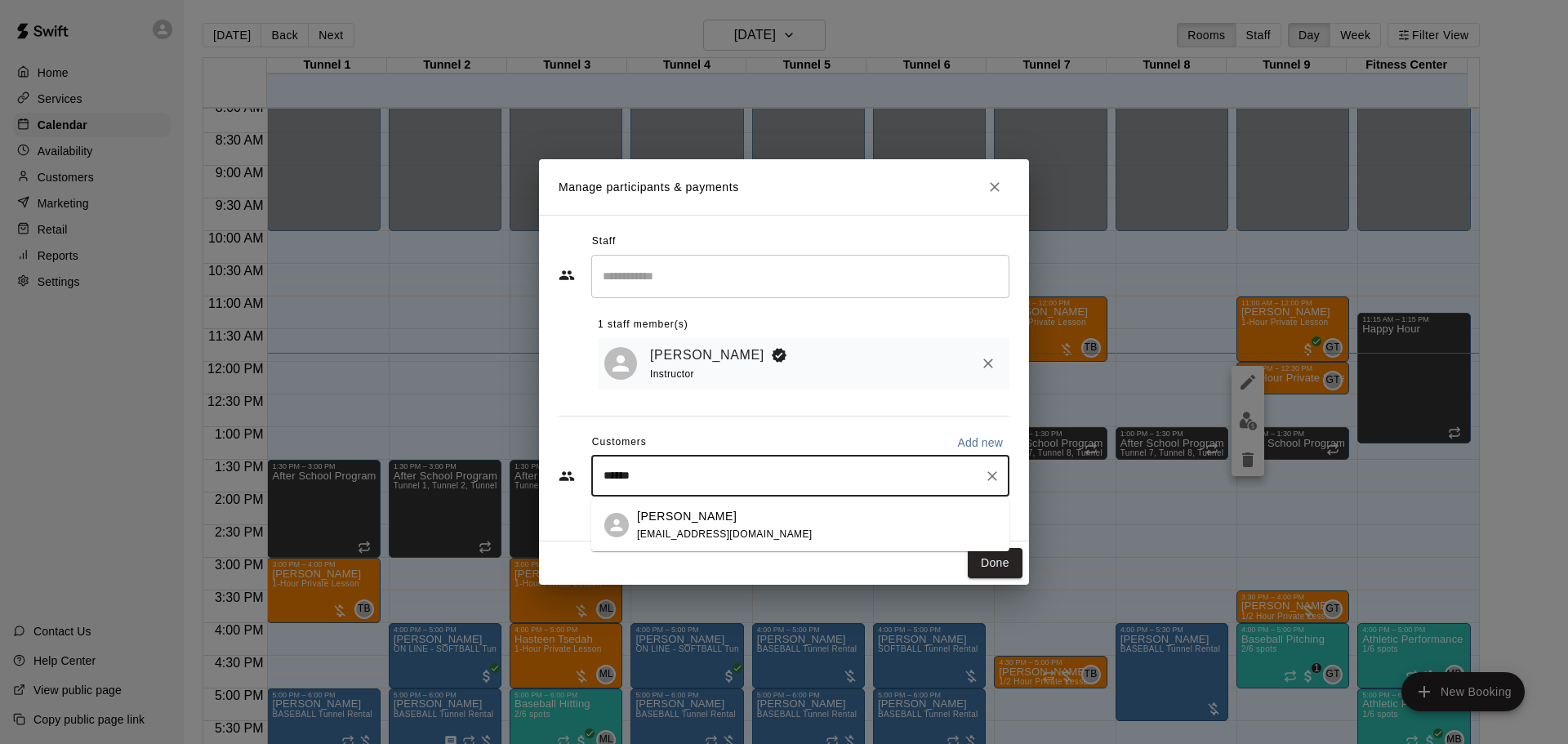
click at [730, 534] on span "[EMAIL_ADDRESS][DOMAIN_NAME]" at bounding box center [724, 533] width 175 height 11
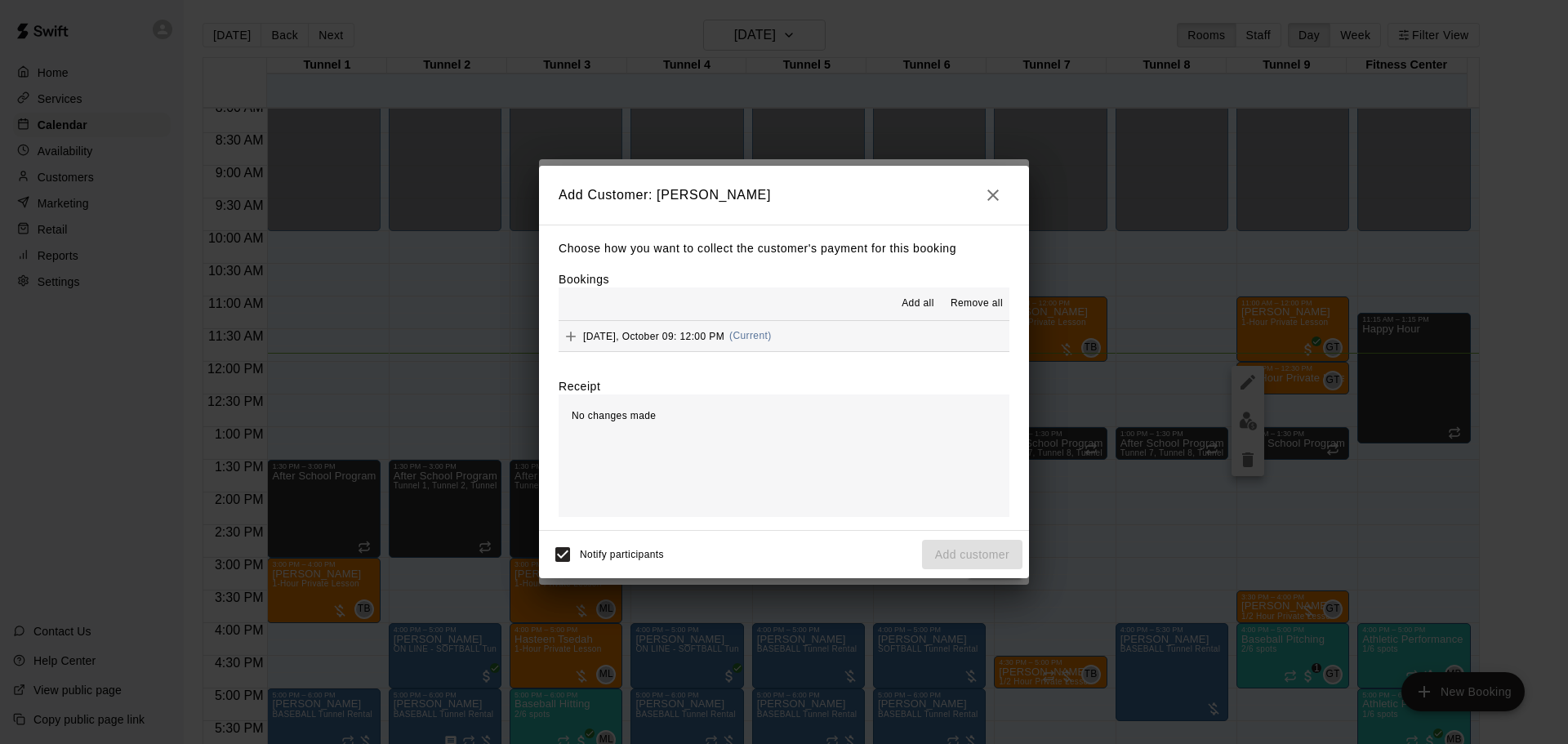
click at [686, 339] on span "[DATE], October 09: 12:00 PM" at bounding box center [654, 335] width 142 height 11
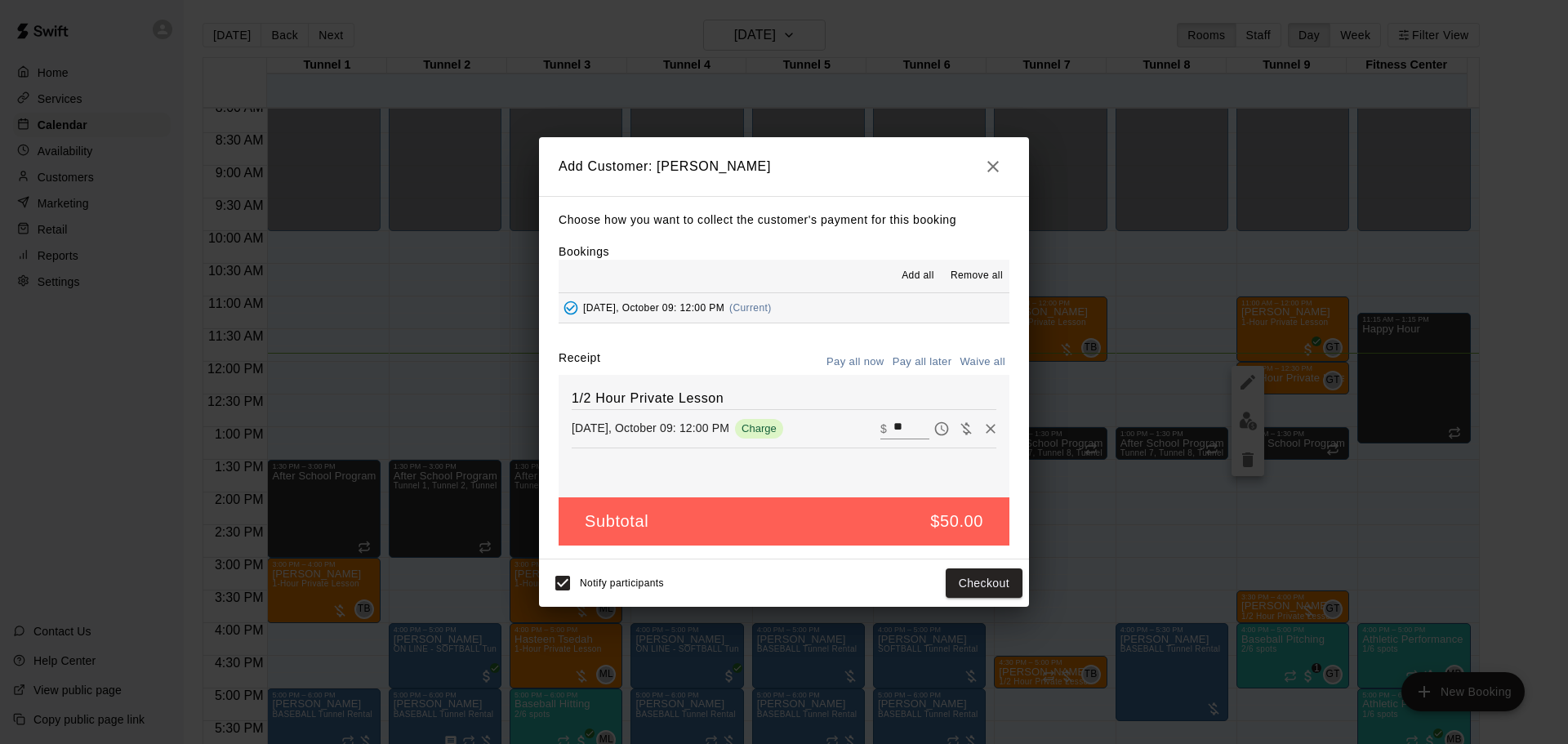
click at [920, 363] on button "Pay all later" at bounding box center [922, 362] width 67 height 25
click at [960, 572] on button "Add customer" at bounding box center [972, 583] width 100 height 30
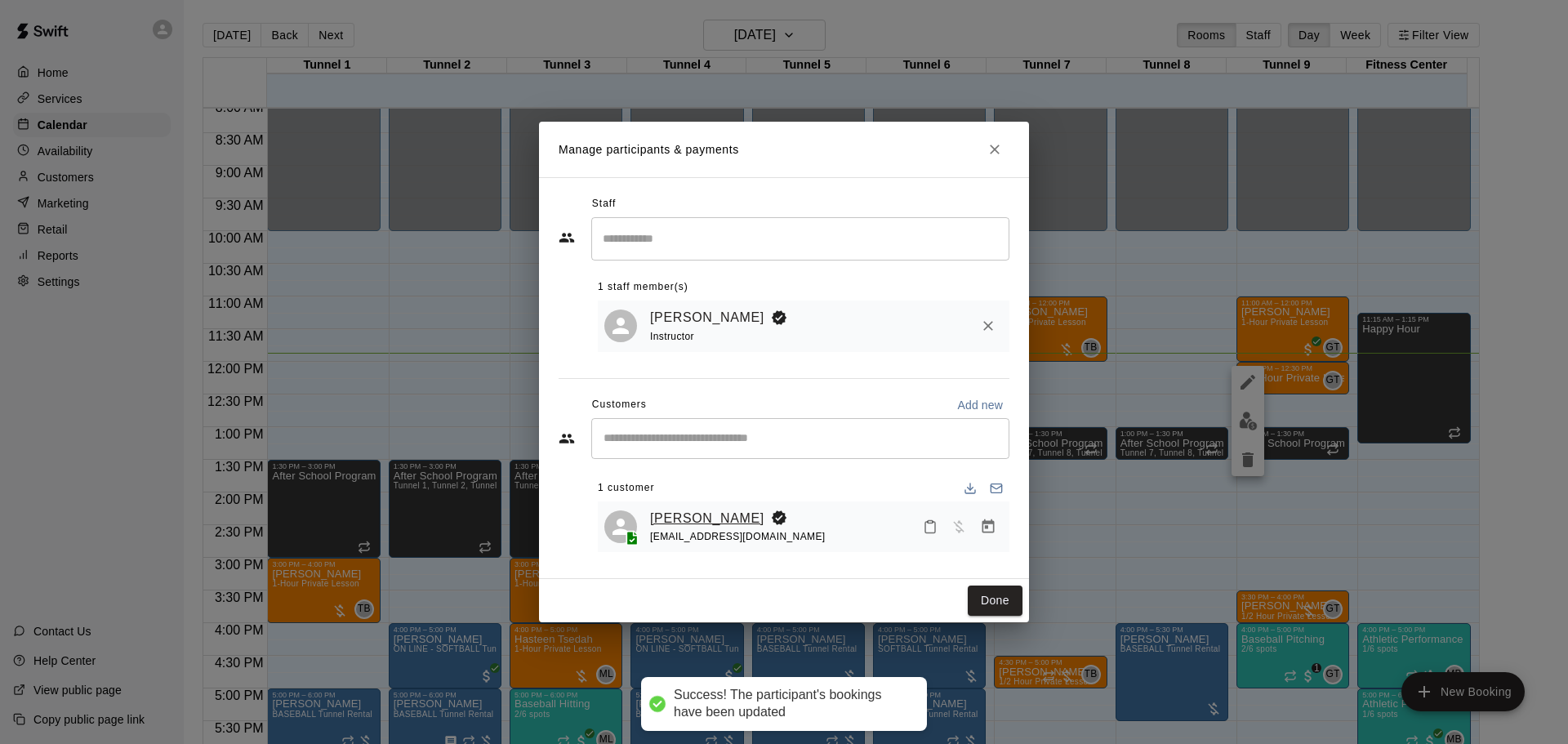
click at [689, 518] on link "[PERSON_NAME]" at bounding box center [707, 518] width 114 height 22
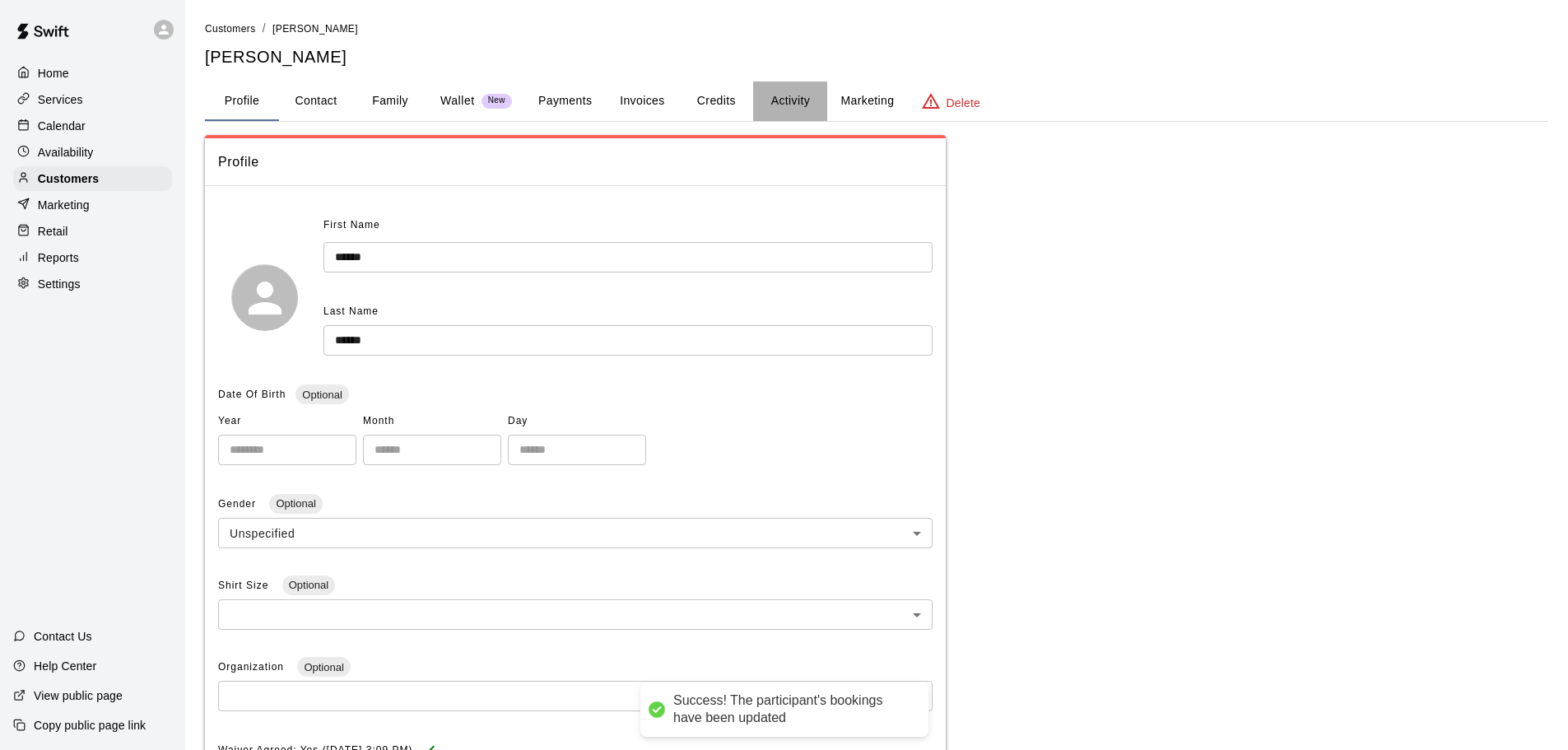
click at [783, 97] on button "Activity" at bounding box center [789, 101] width 74 height 39
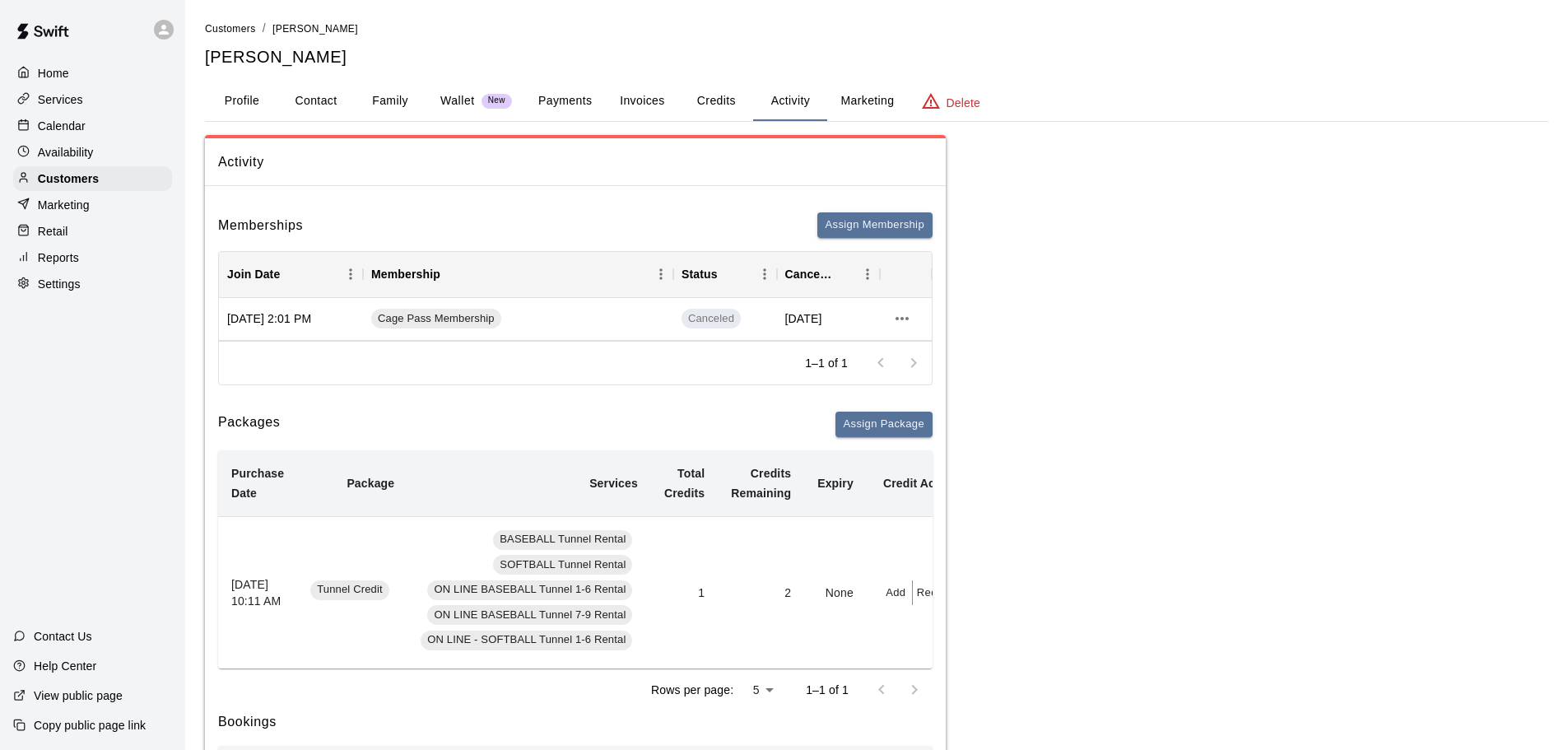
click at [580, 93] on button "Payments" at bounding box center [565, 101] width 80 height 39
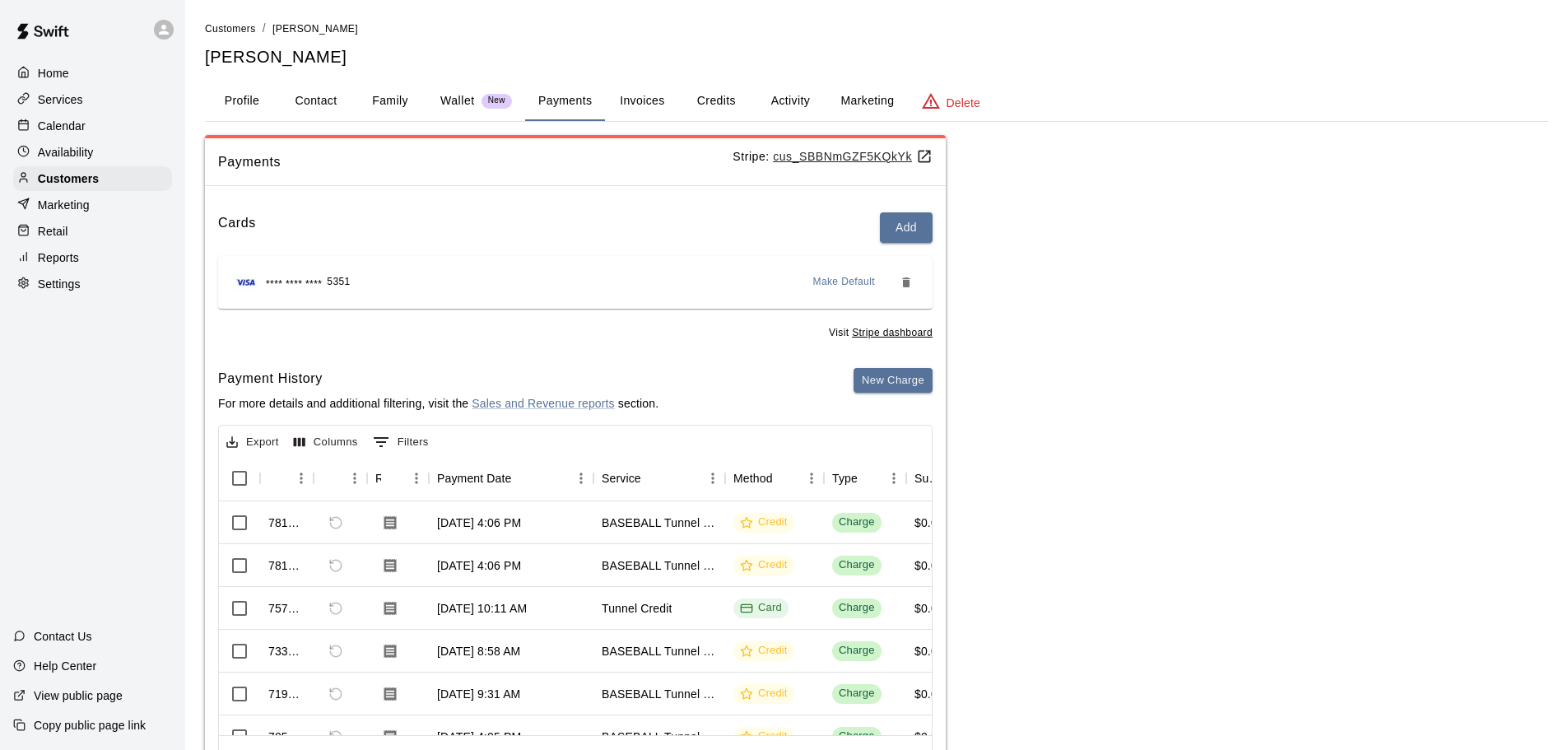
click at [78, 125] on p "Calendar" at bounding box center [62, 125] width 48 height 17
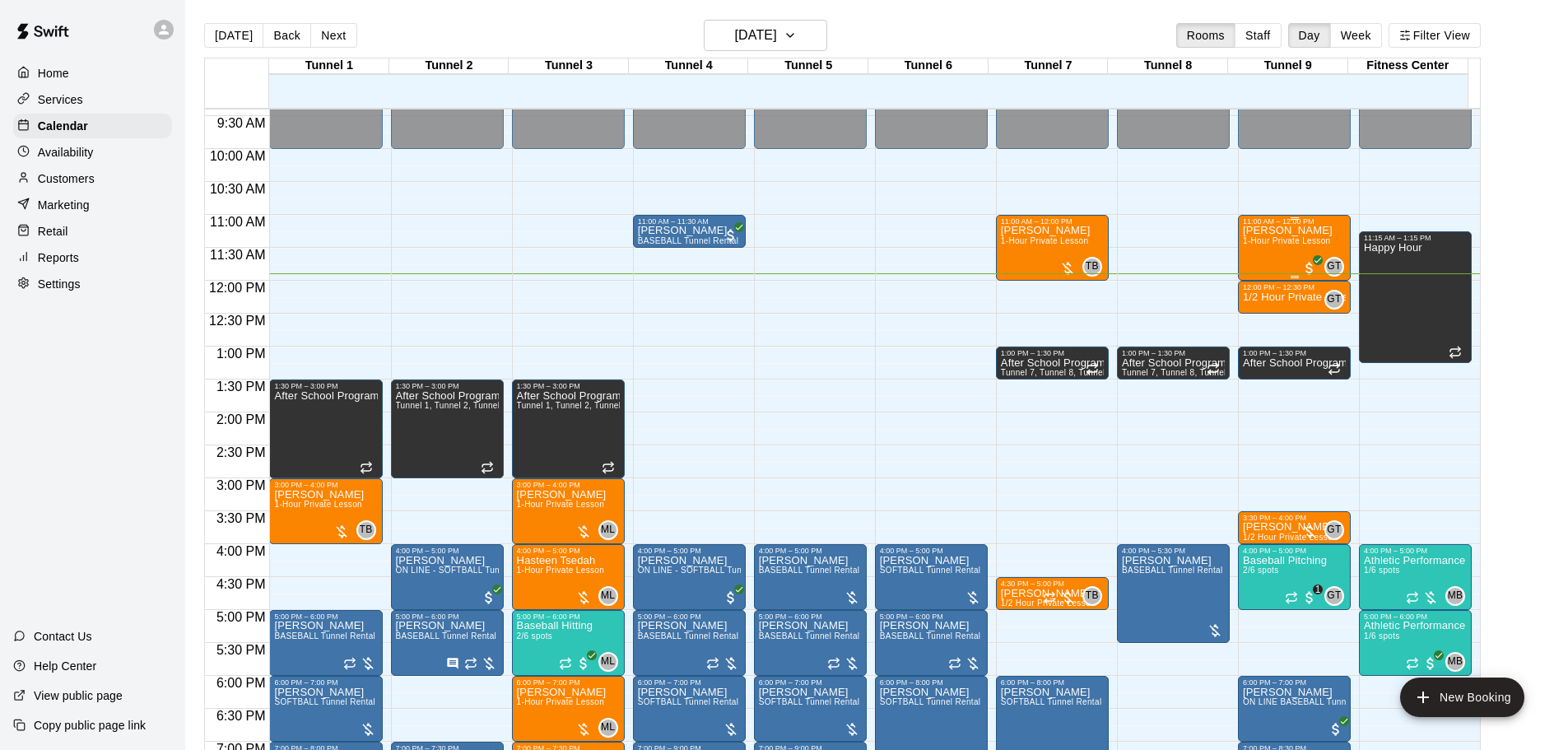
scroll to position [536, 0]
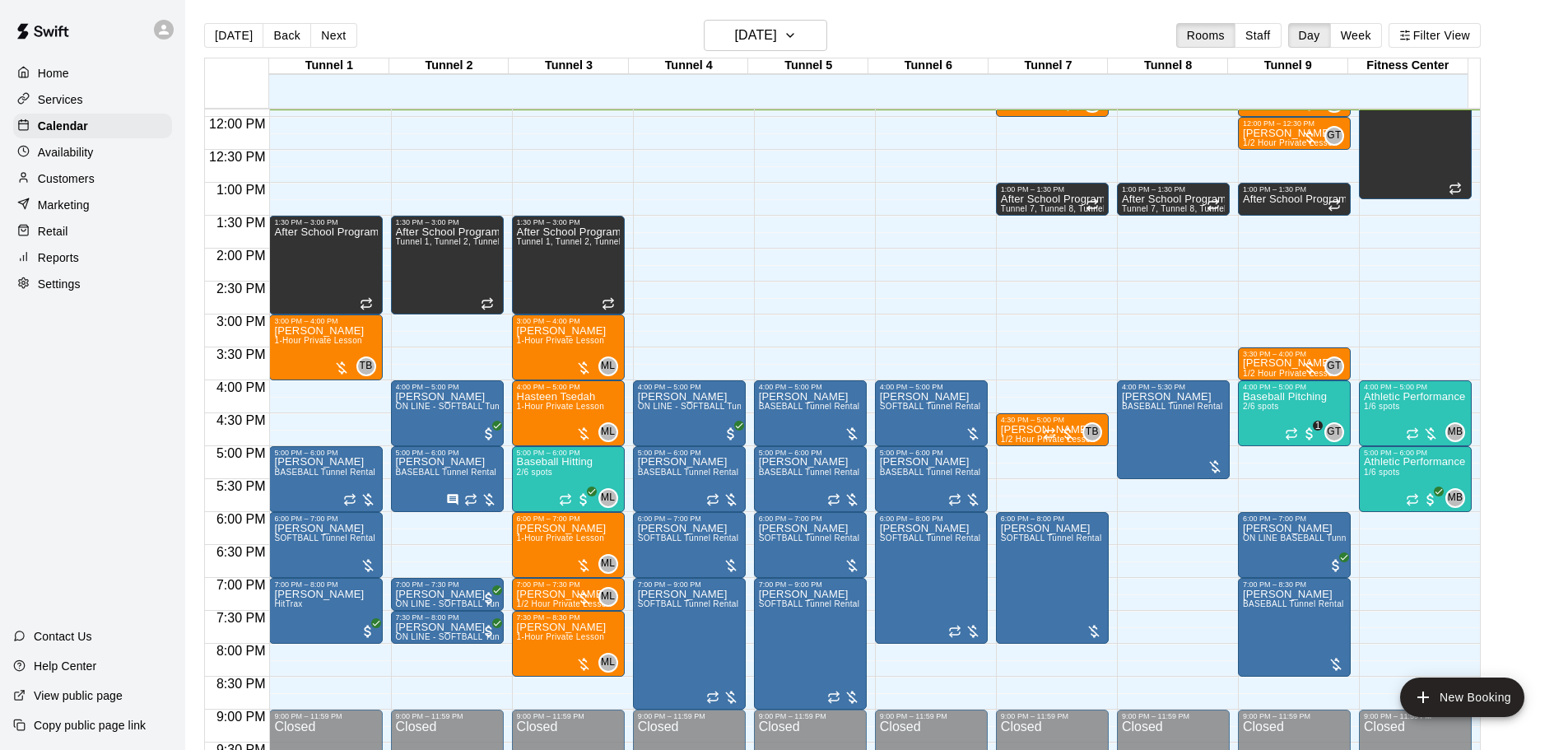
scroll to position [700, 0]
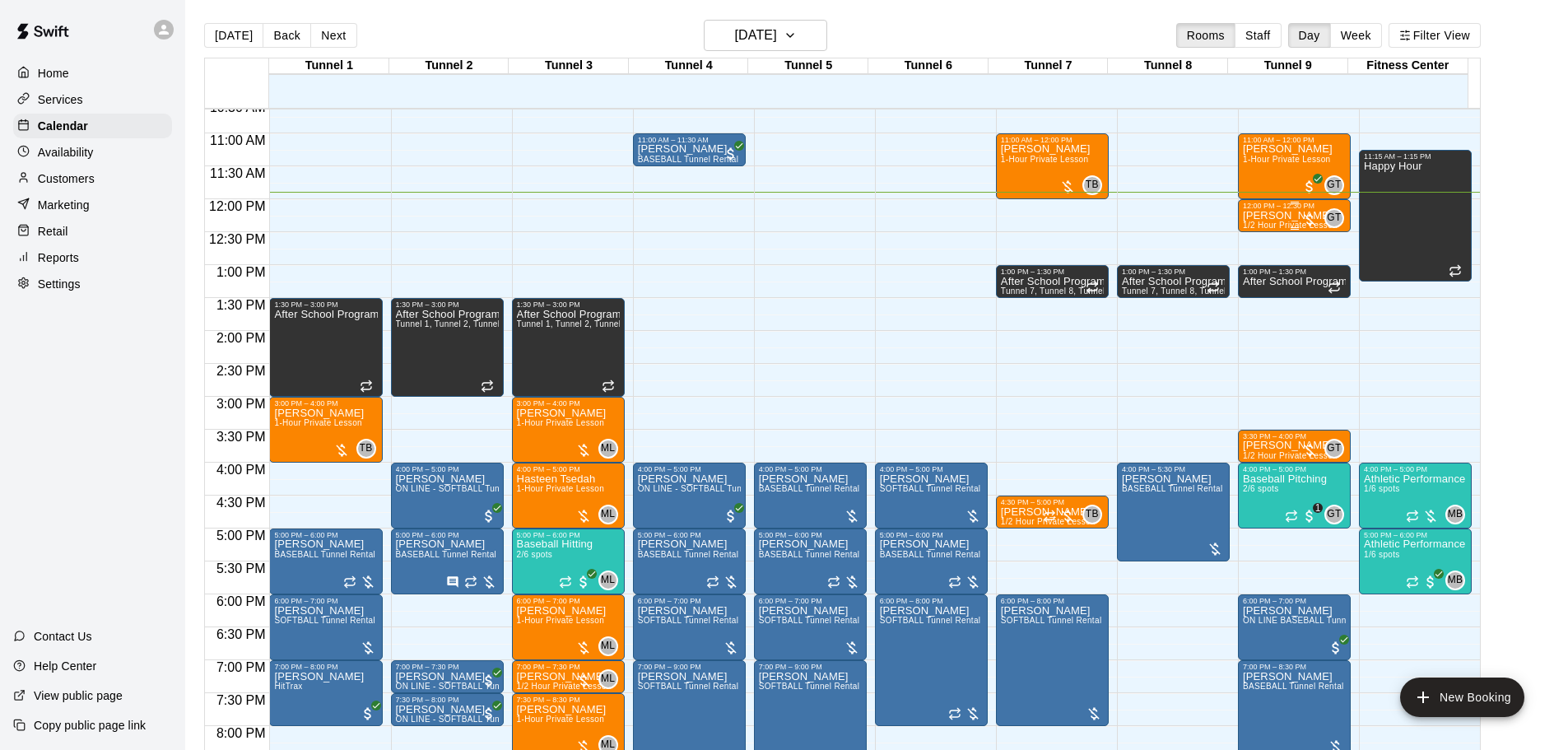
click at [1271, 216] on p "[PERSON_NAME]" at bounding box center [1290, 216] width 95 height 0
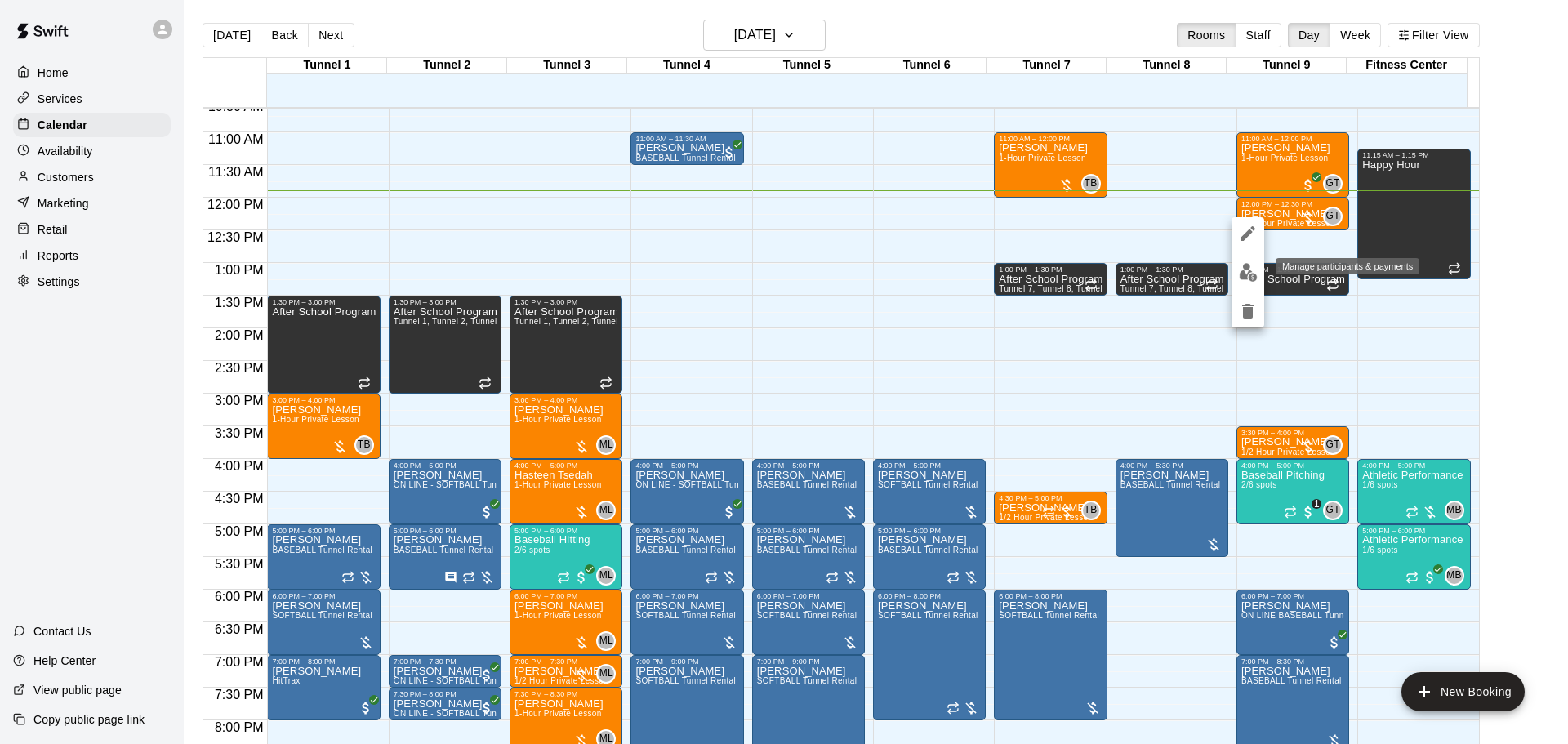
click at [1251, 269] on img "edit" at bounding box center [1249, 273] width 19 height 19
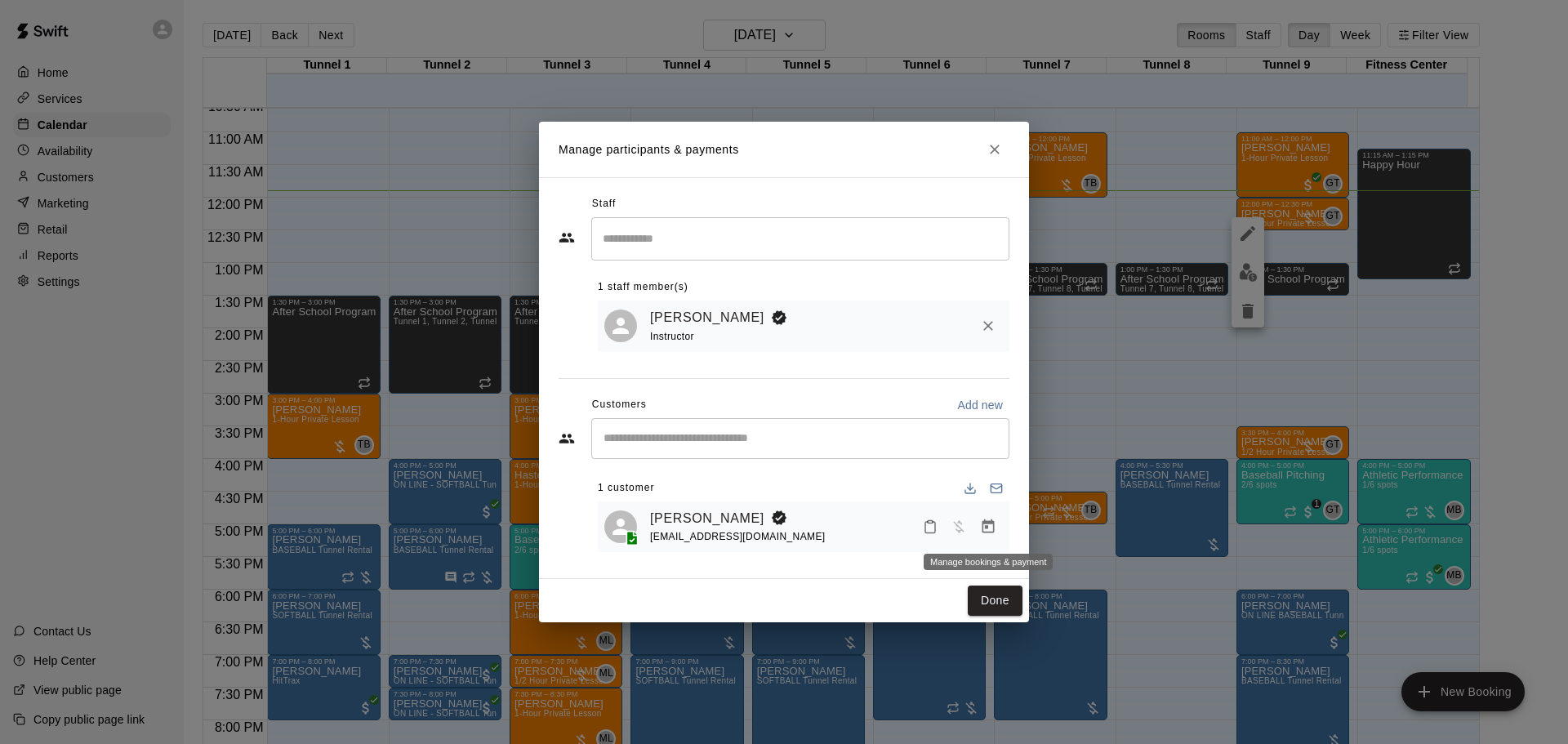
click at [993, 533] on icon "Manage bookings & payment" at bounding box center [989, 526] width 12 height 14
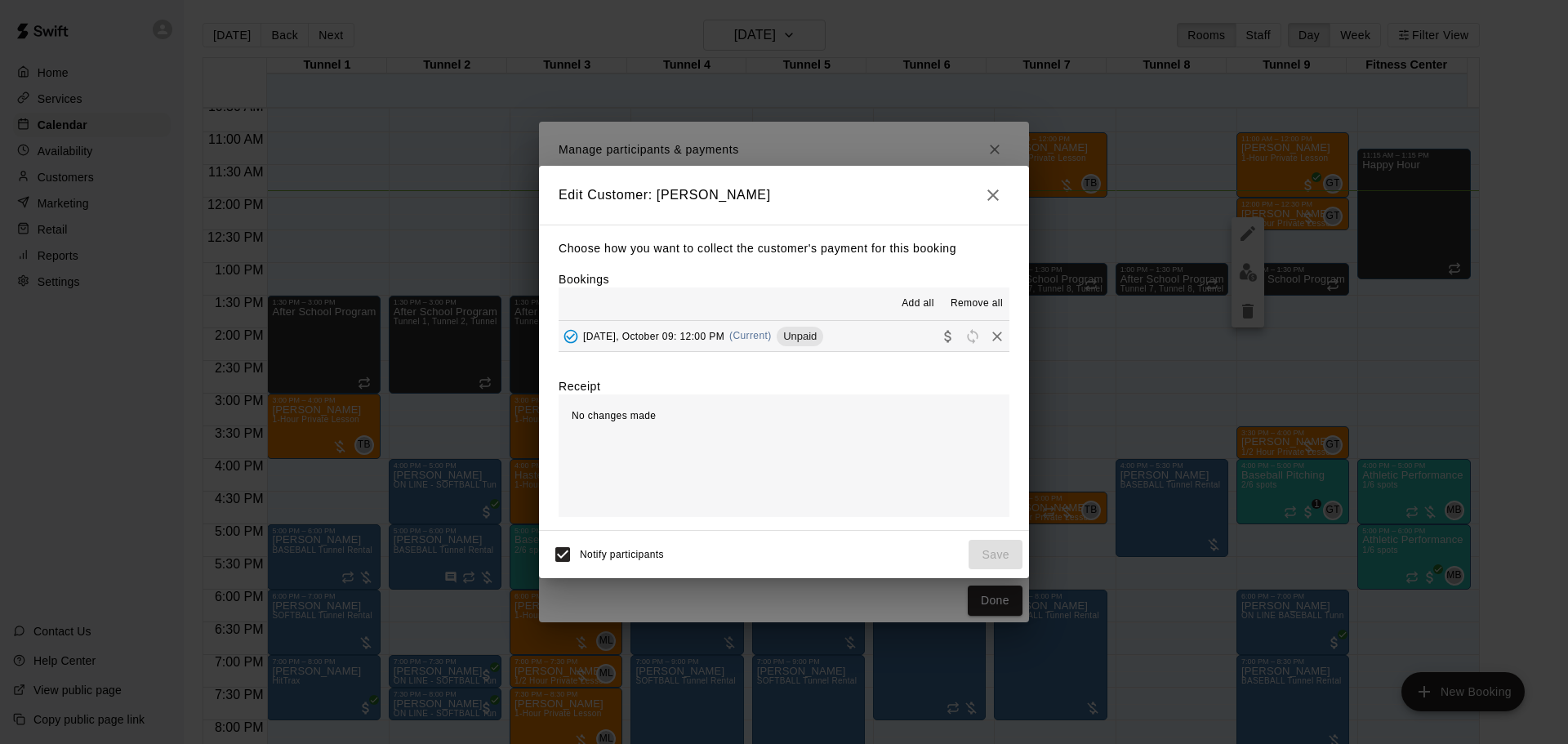
click at [834, 344] on button "[DATE], October 09: 12:00 PM (Current) Unpaid" at bounding box center [784, 336] width 451 height 30
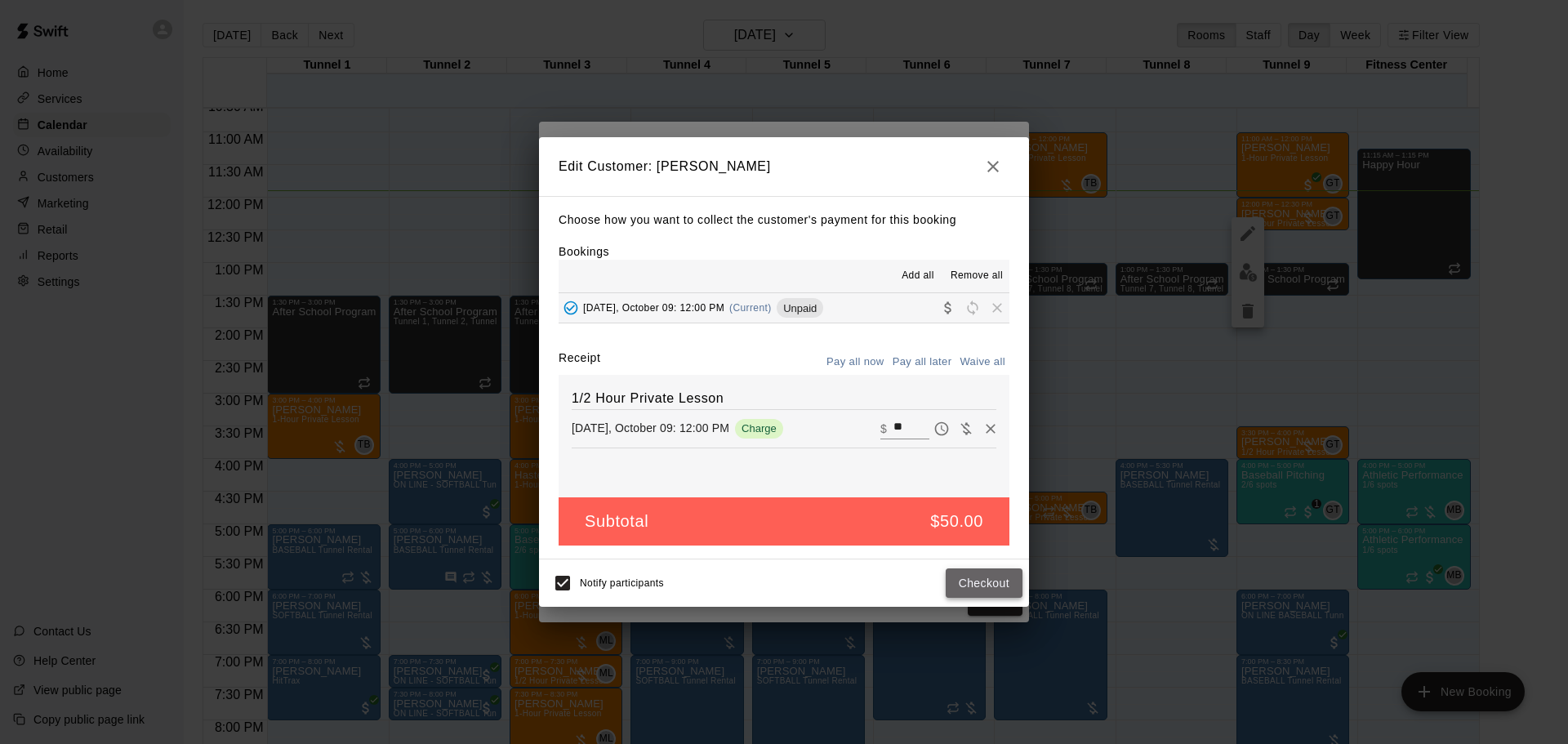
click at [988, 580] on button "Checkout" at bounding box center [983, 583] width 77 height 30
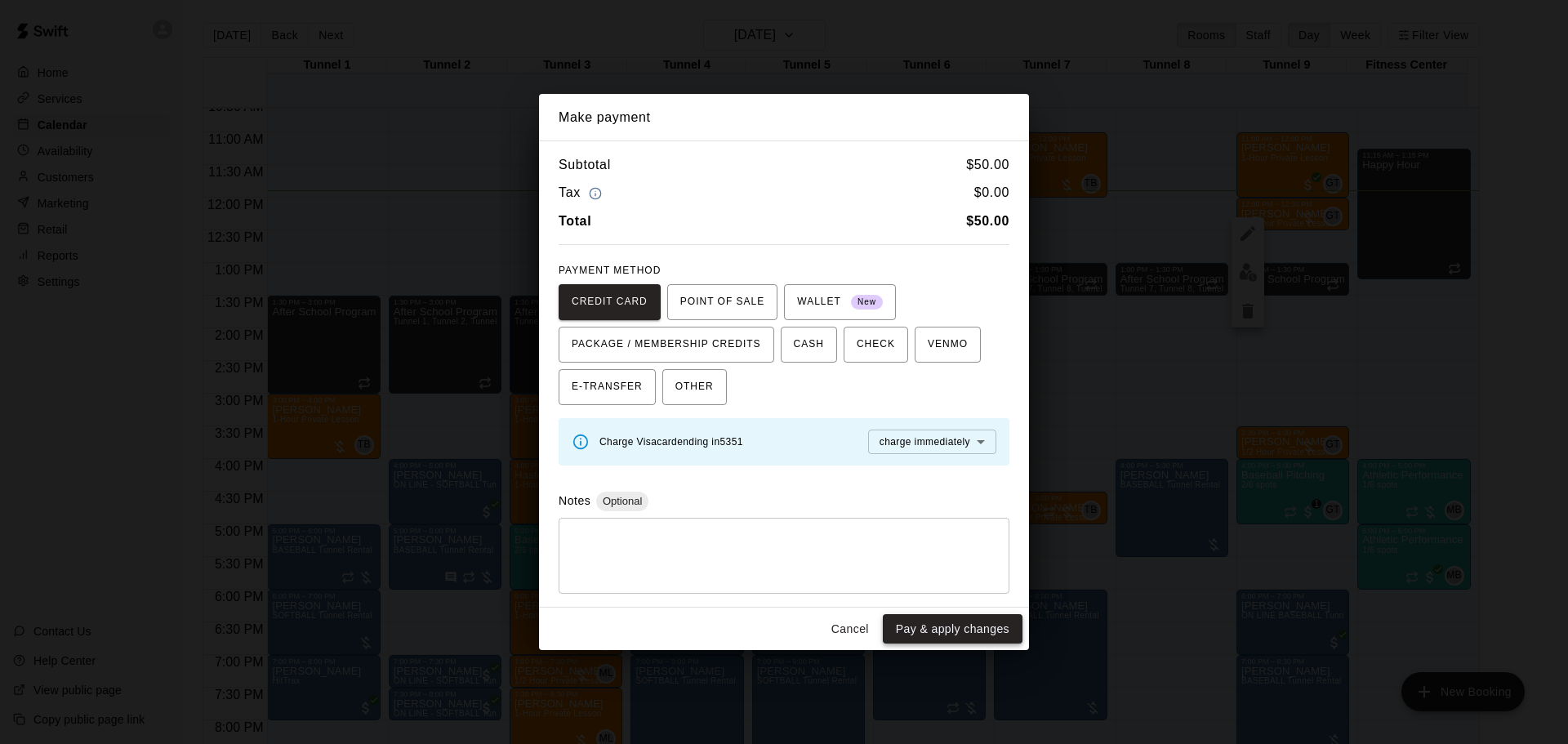
click at [939, 621] on button "Pay & apply changes" at bounding box center [952, 628] width 140 height 30
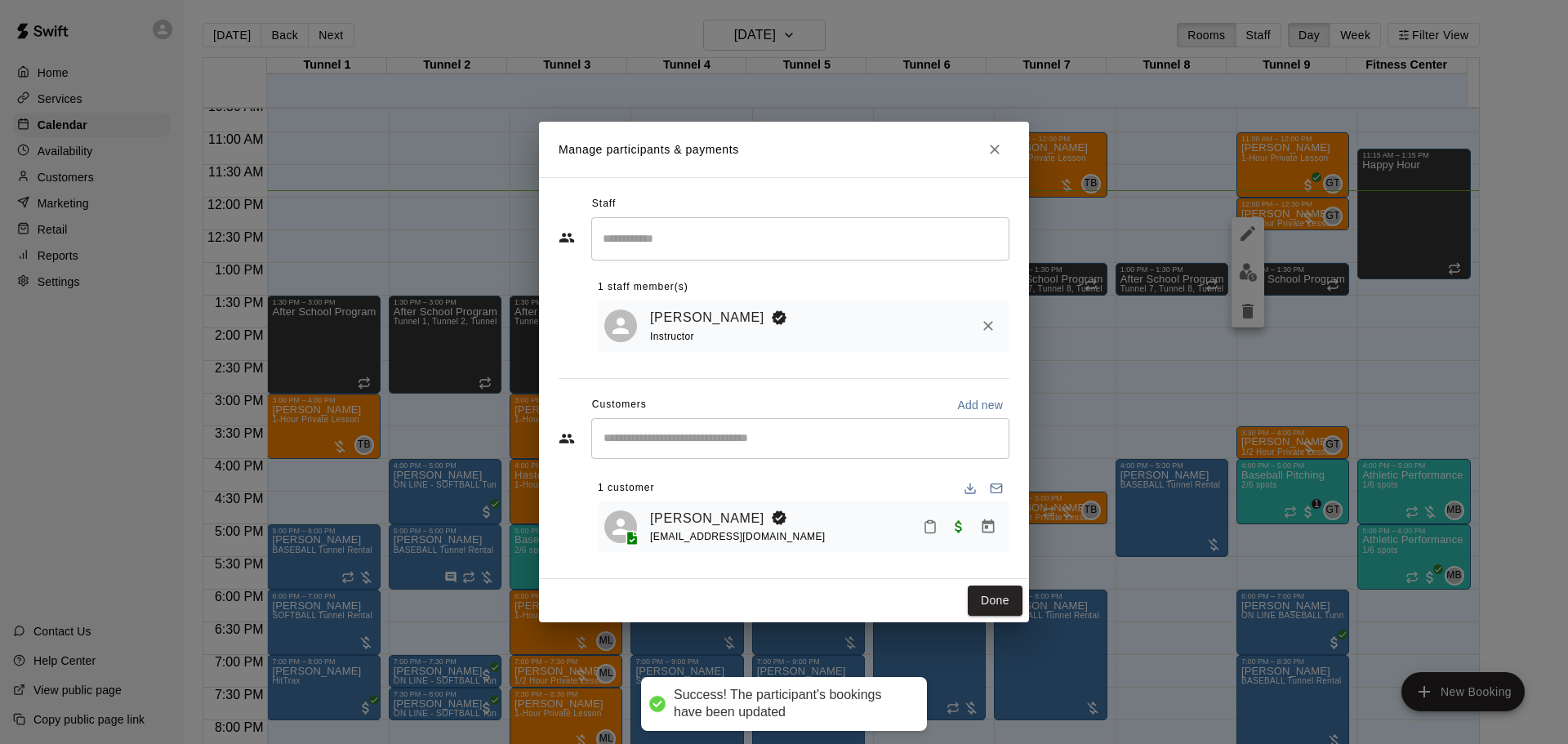
click at [926, 528] on icon "Mark attendance" at bounding box center [930, 526] width 15 height 15
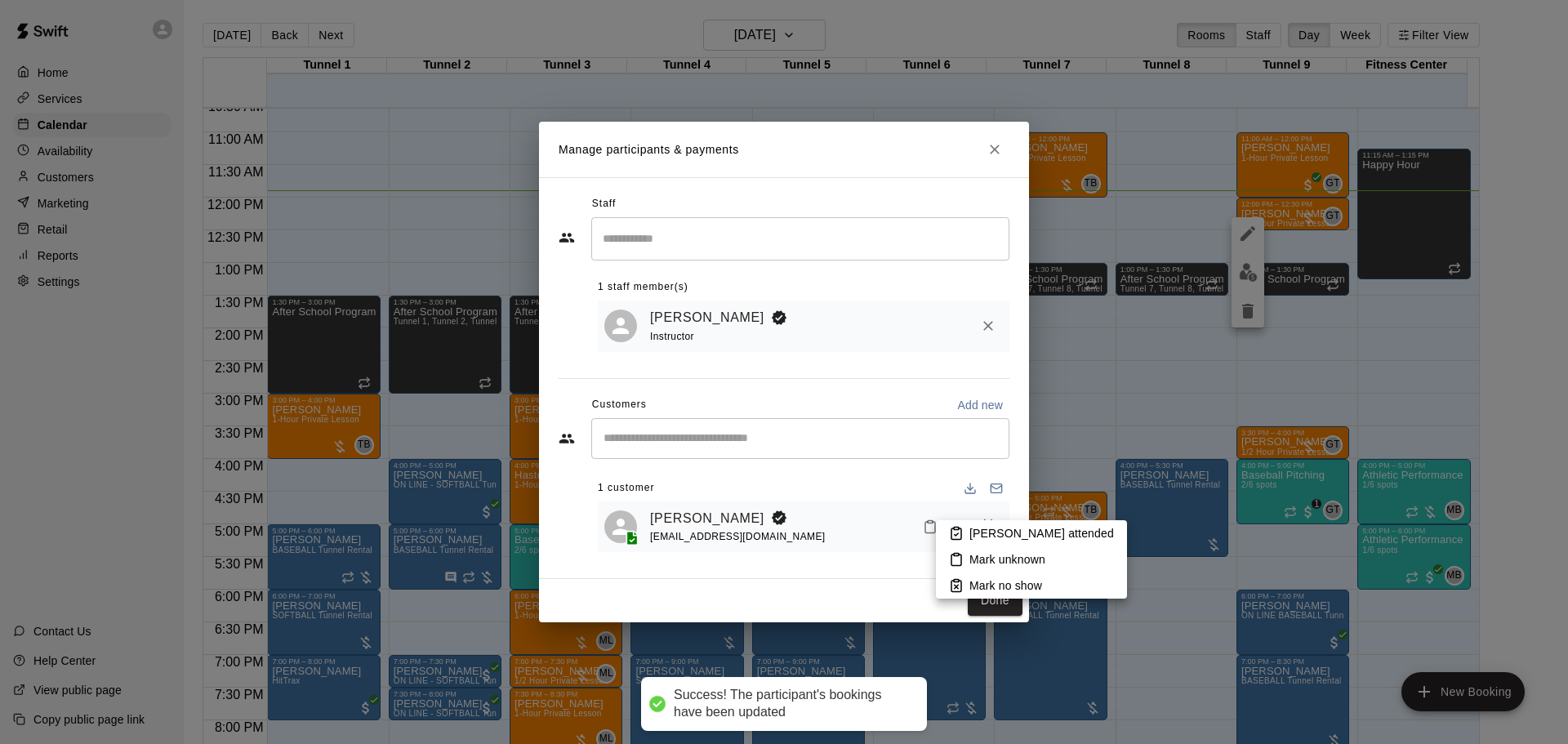
click at [974, 539] on p "[PERSON_NAME] attended" at bounding box center [1041, 533] width 144 height 16
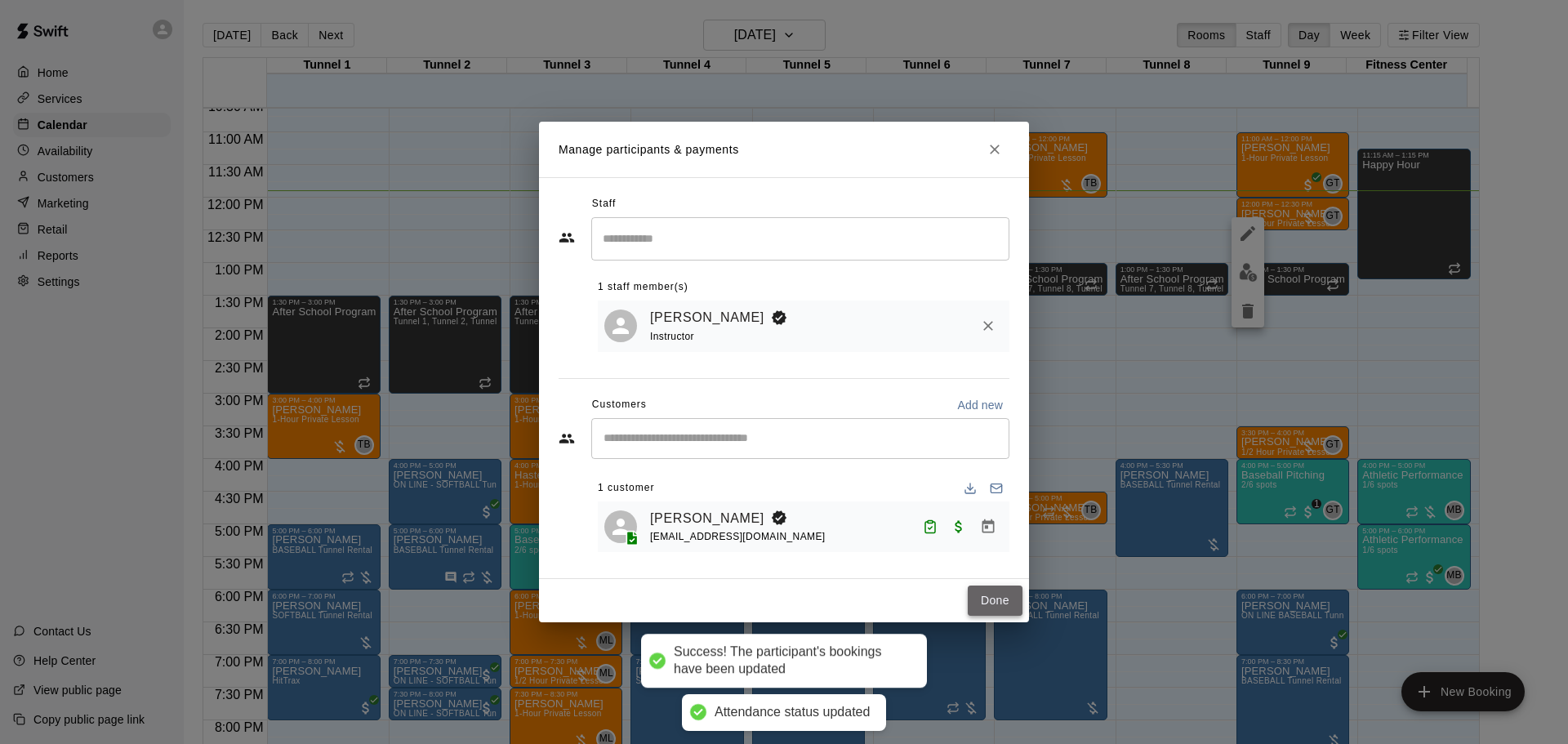
click at [1002, 596] on button "Done" at bounding box center [995, 600] width 54 height 30
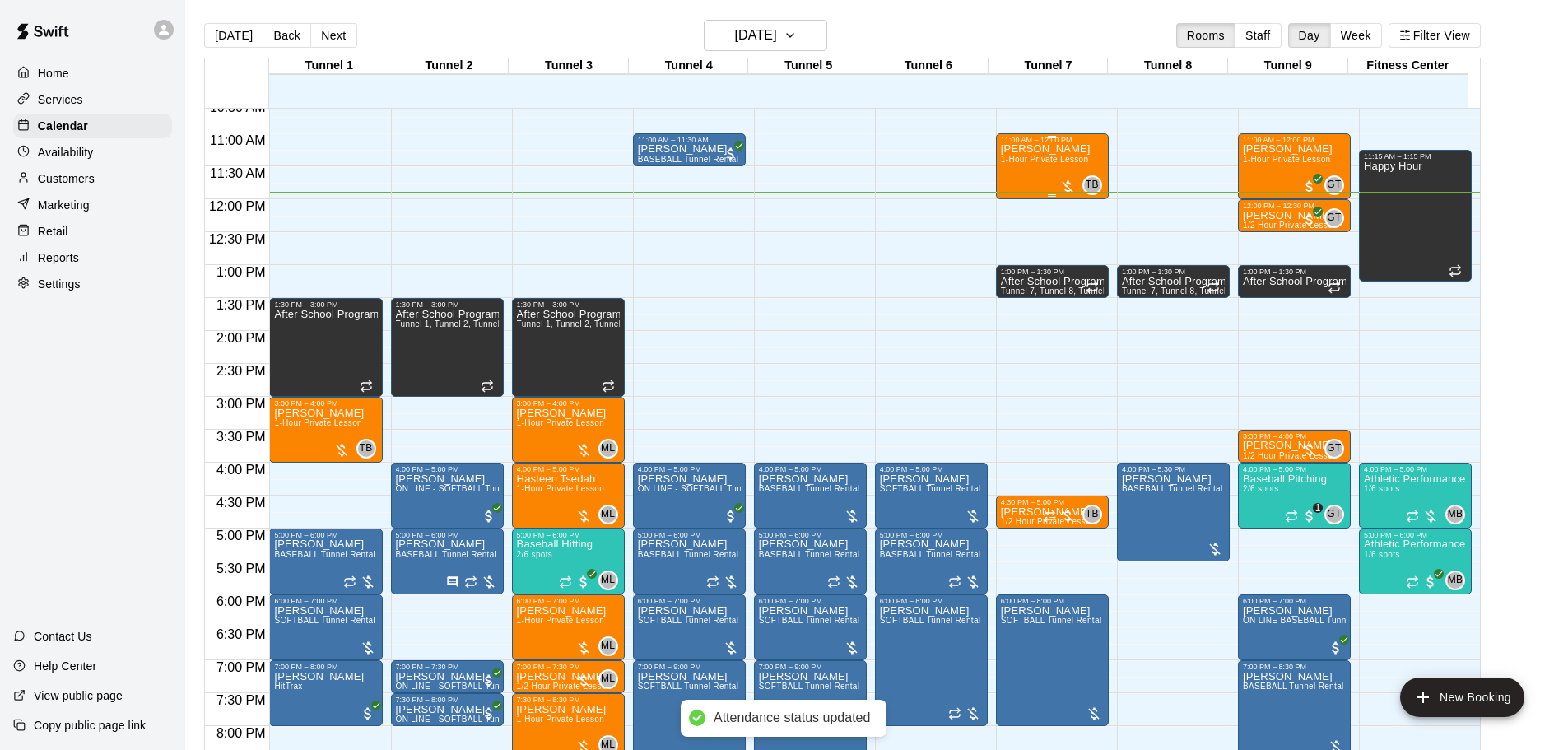
click at [1048, 162] on span "1-Hour Private Lesson" at bounding box center [1044, 159] width 88 height 9
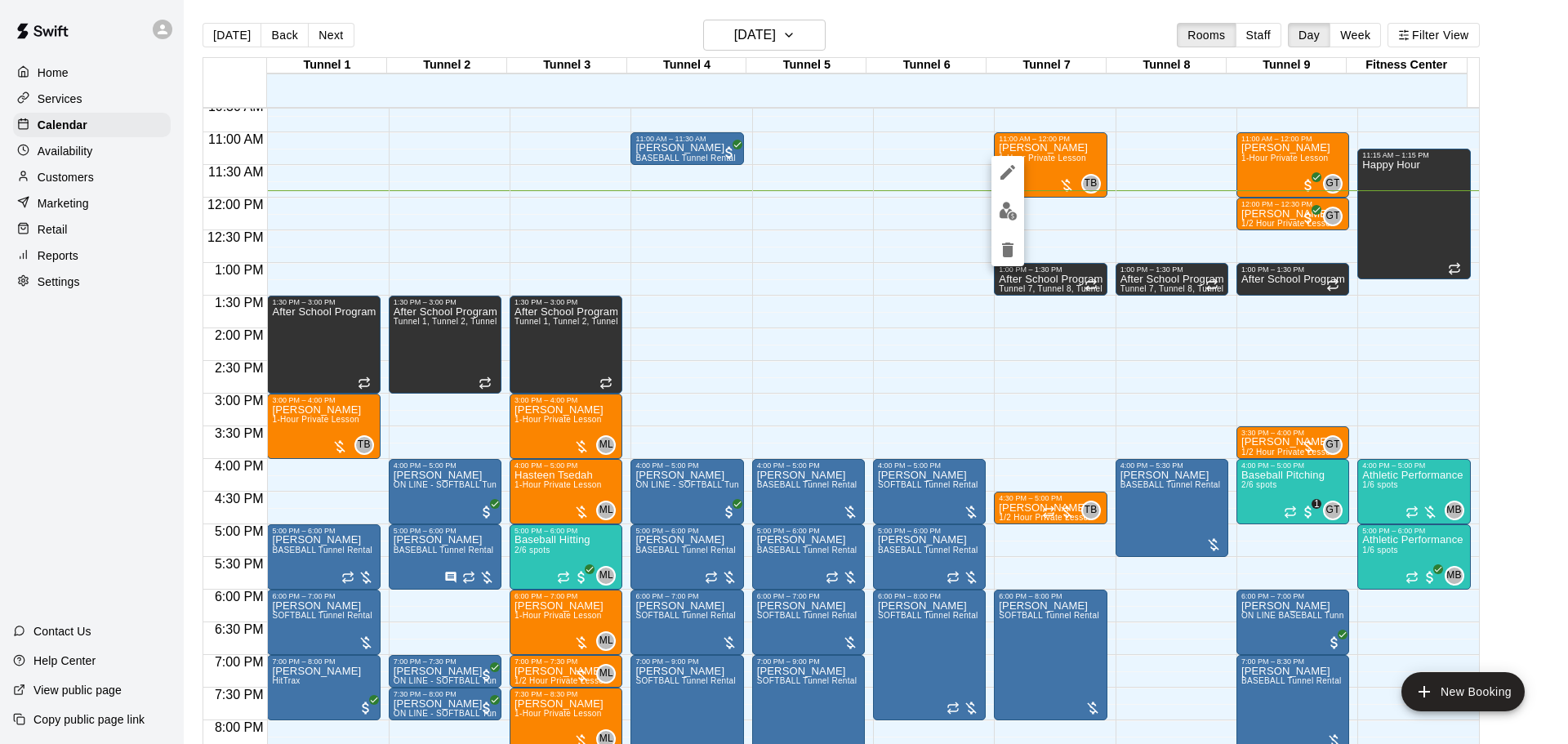
click at [1009, 208] on img "edit" at bounding box center [1008, 211] width 19 height 19
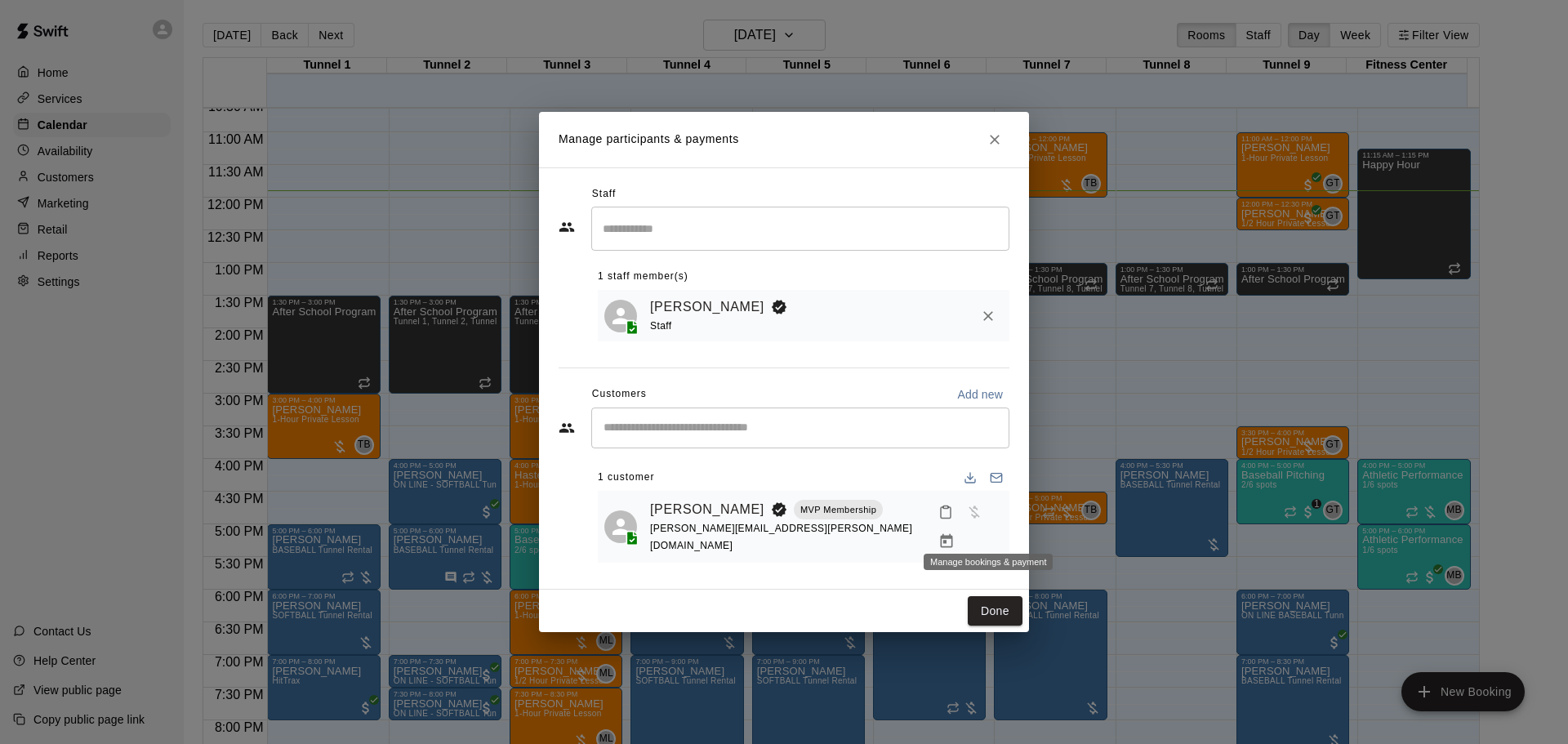
click at [961, 526] on button "Manage bookings & payment" at bounding box center [946, 541] width 29 height 29
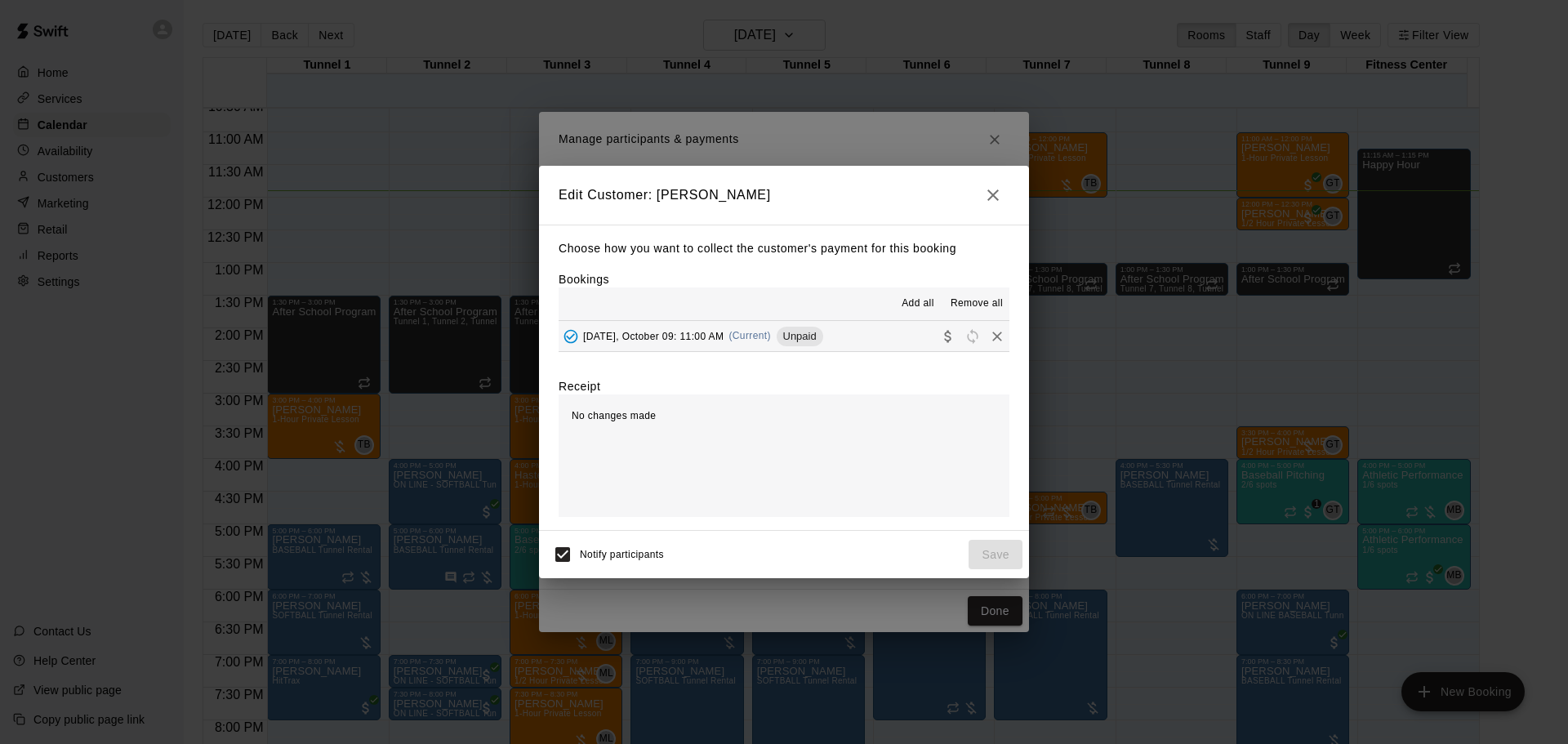
click at [710, 341] on span "[DATE], October 09: 11:00 AM" at bounding box center [653, 335] width 141 height 11
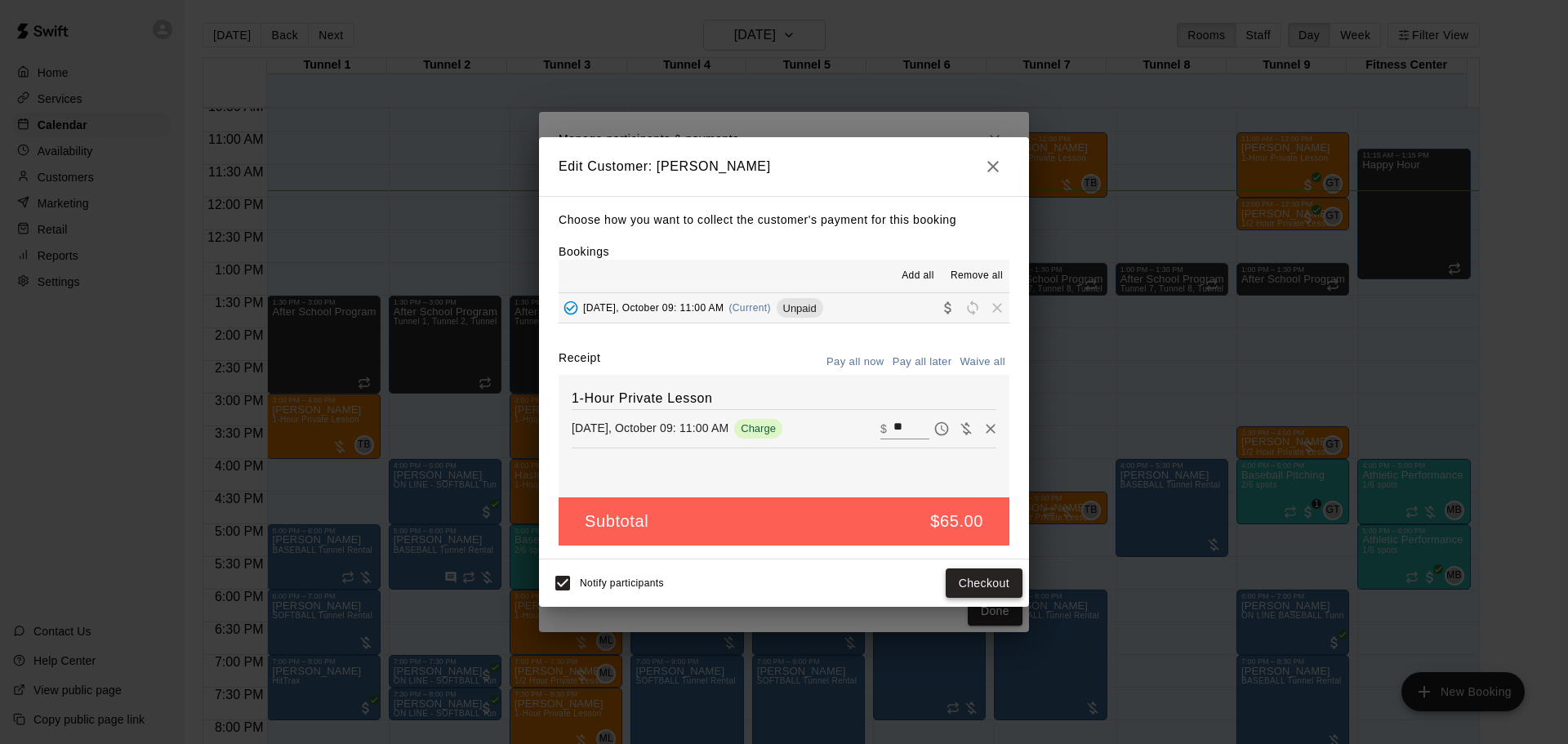
click at [973, 582] on button "Checkout" at bounding box center [983, 583] width 77 height 30
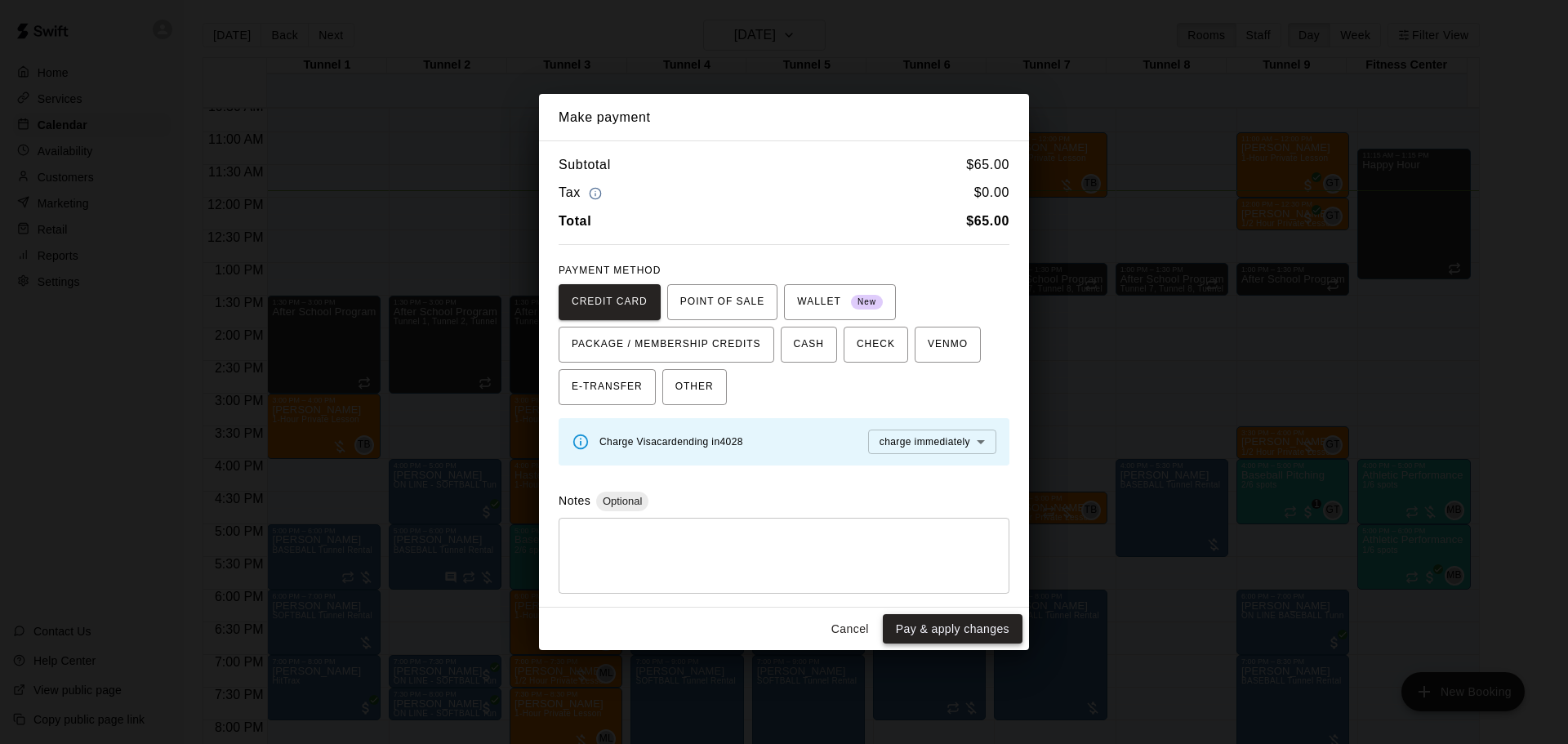
click at [950, 621] on button "Pay & apply changes" at bounding box center [952, 628] width 140 height 30
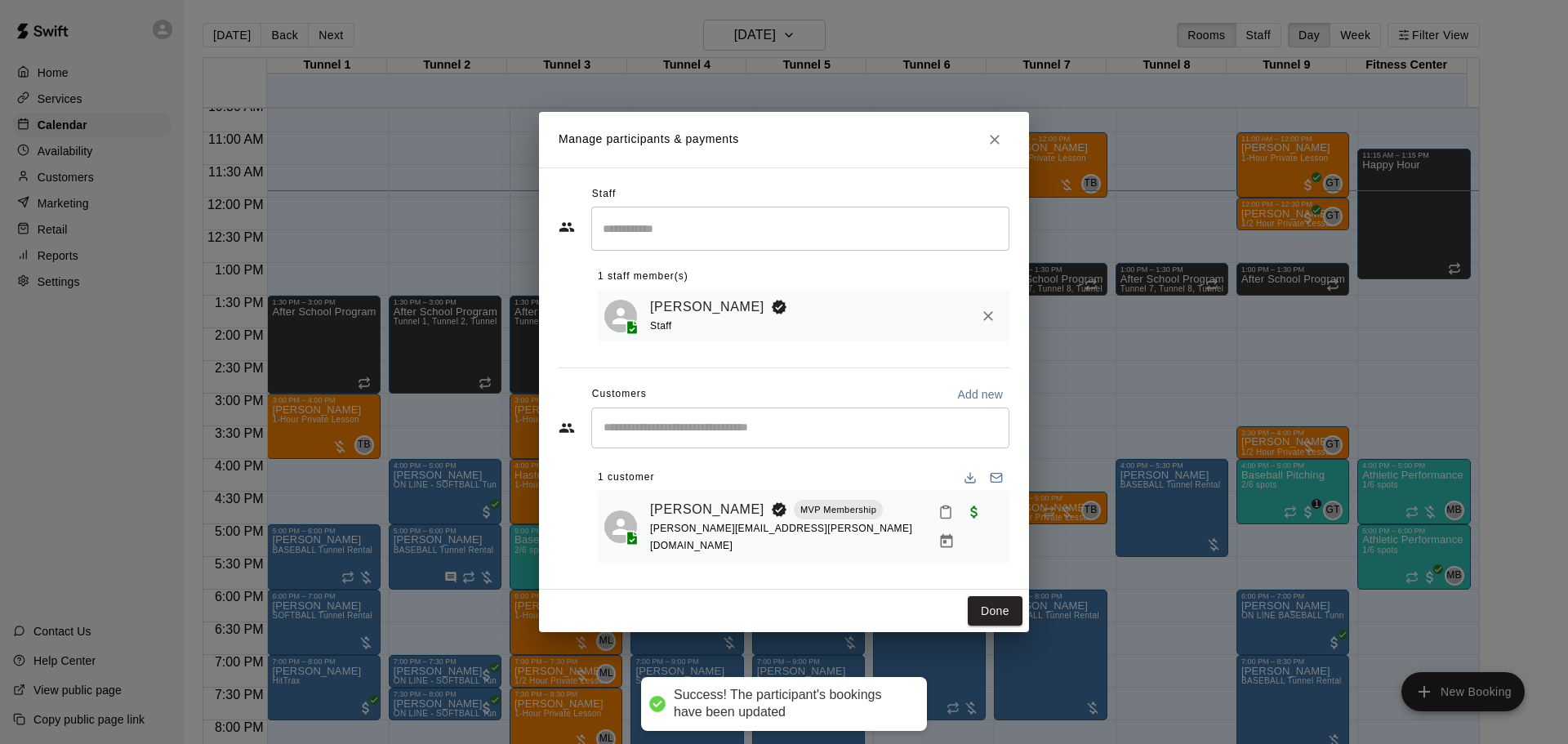
click at [939, 520] on icon "Mark attendance" at bounding box center [945, 511] width 15 height 15
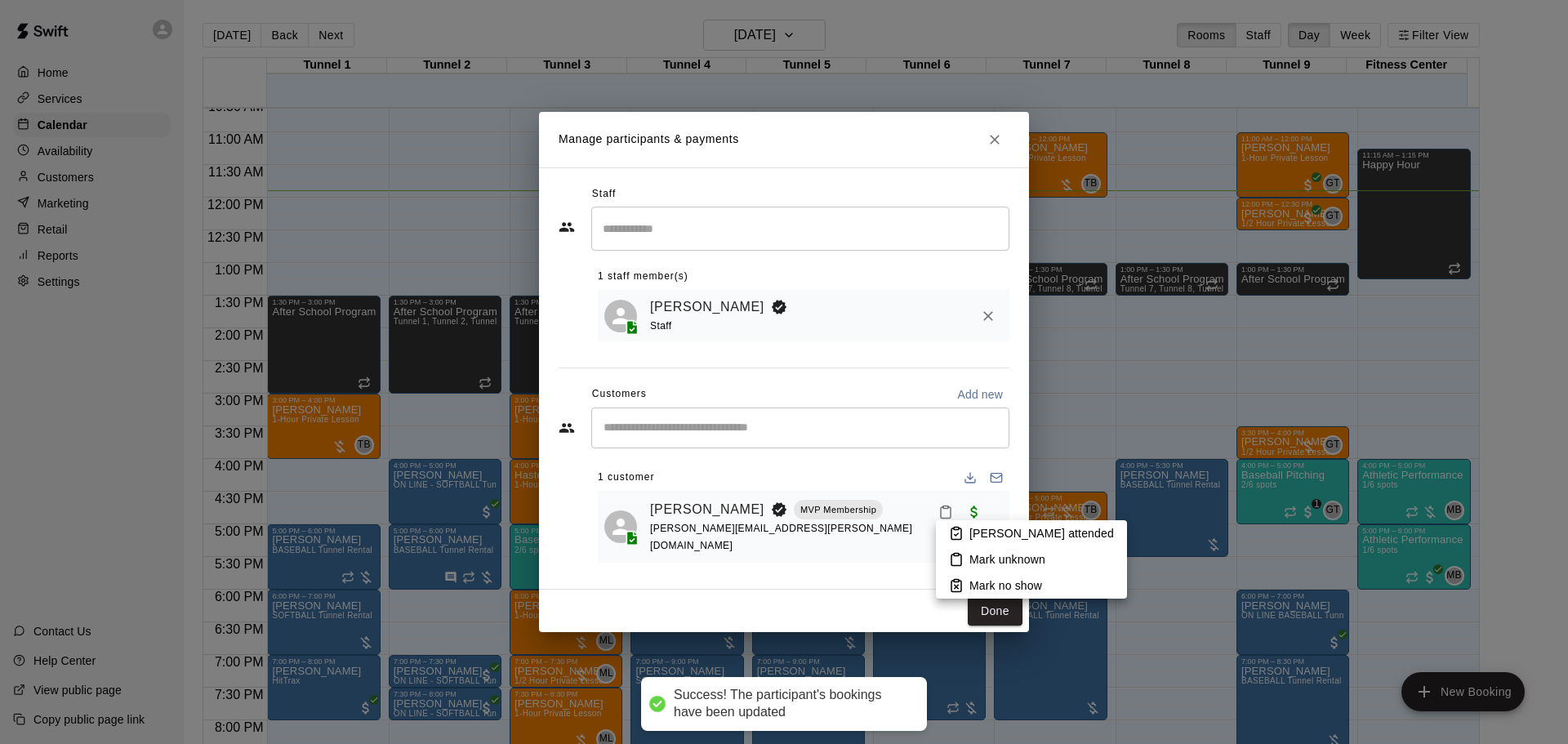
click at [974, 532] on p "[PERSON_NAME] attended" at bounding box center [1041, 533] width 144 height 16
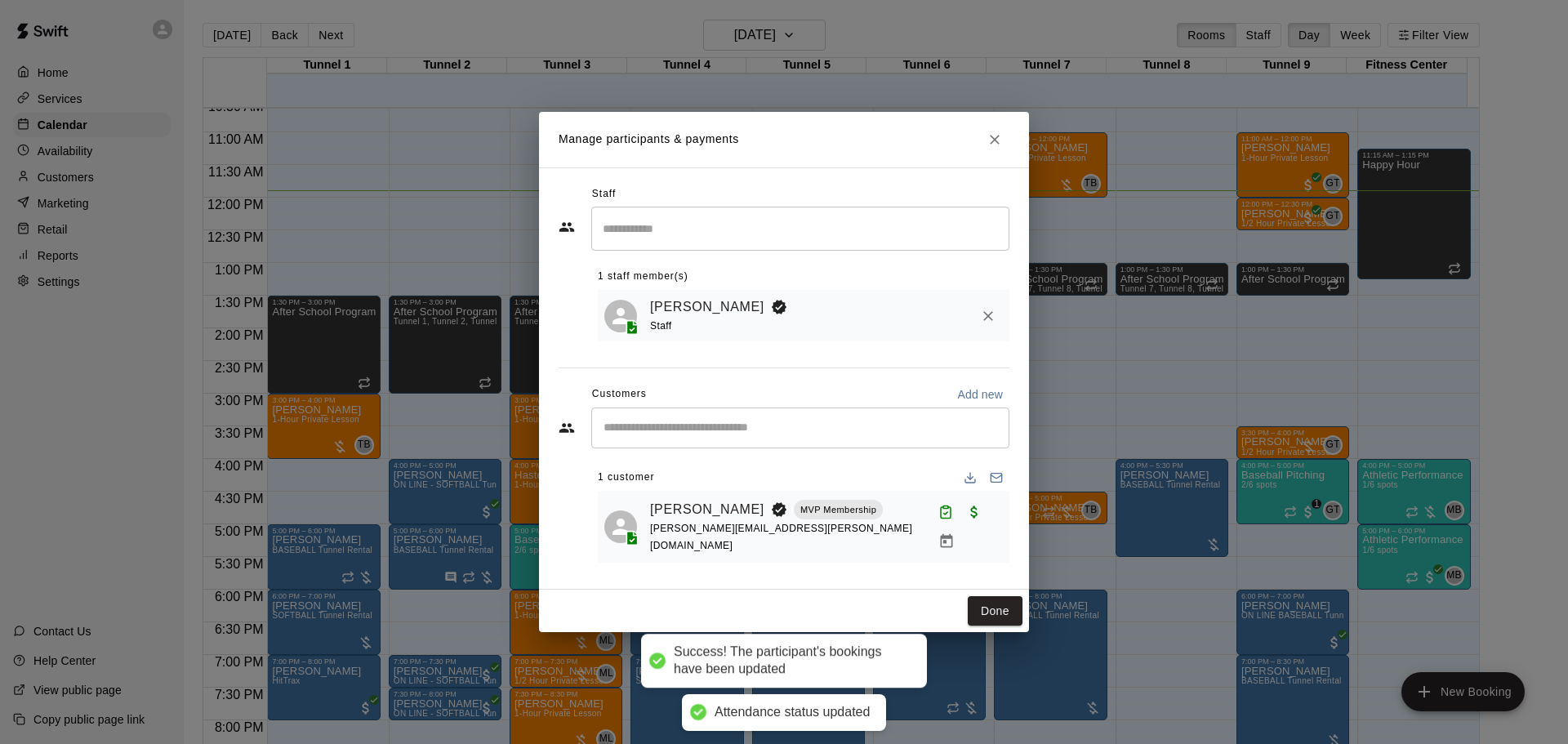
click at [1008, 597] on button "Done" at bounding box center [995, 610] width 54 height 30
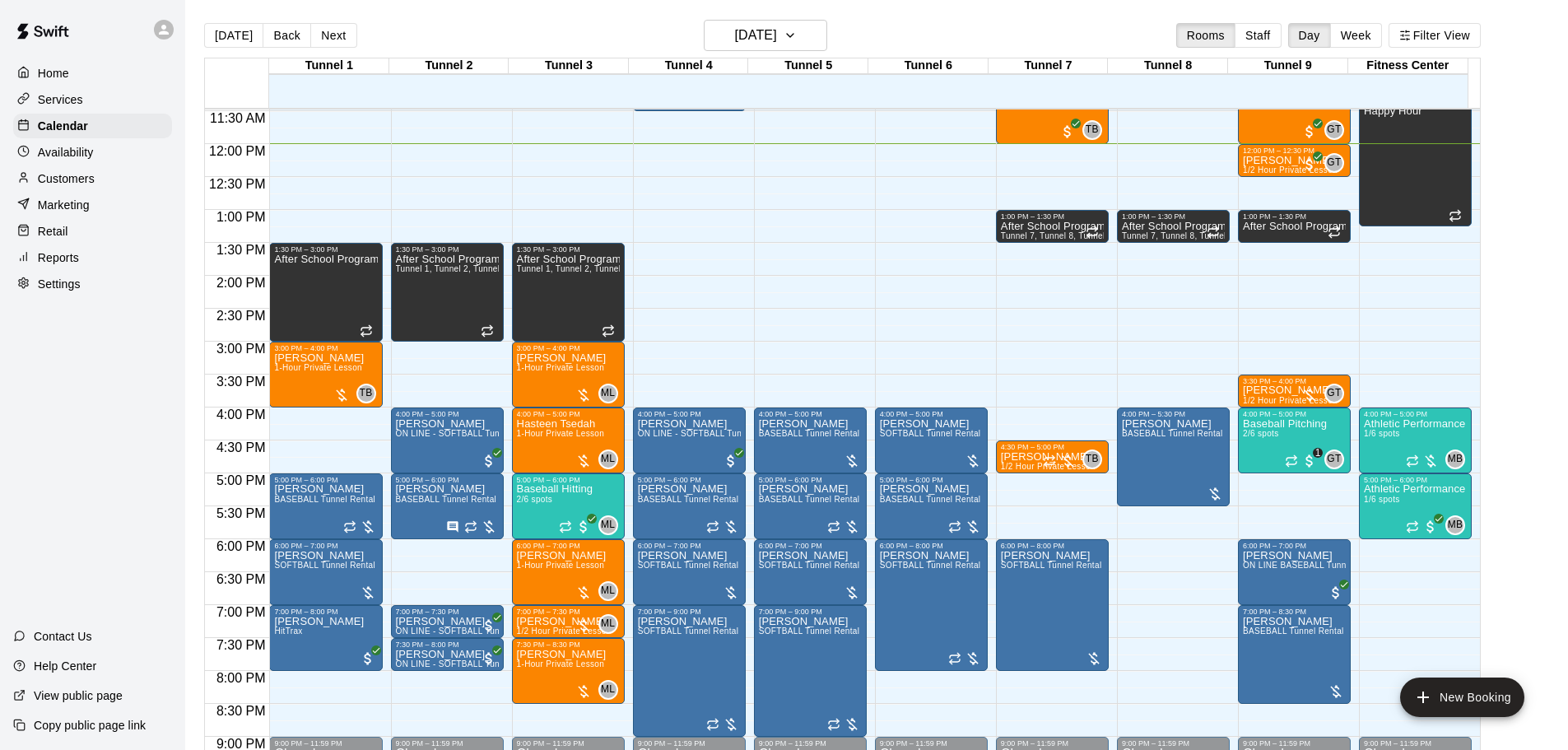
scroll to position [782, 0]
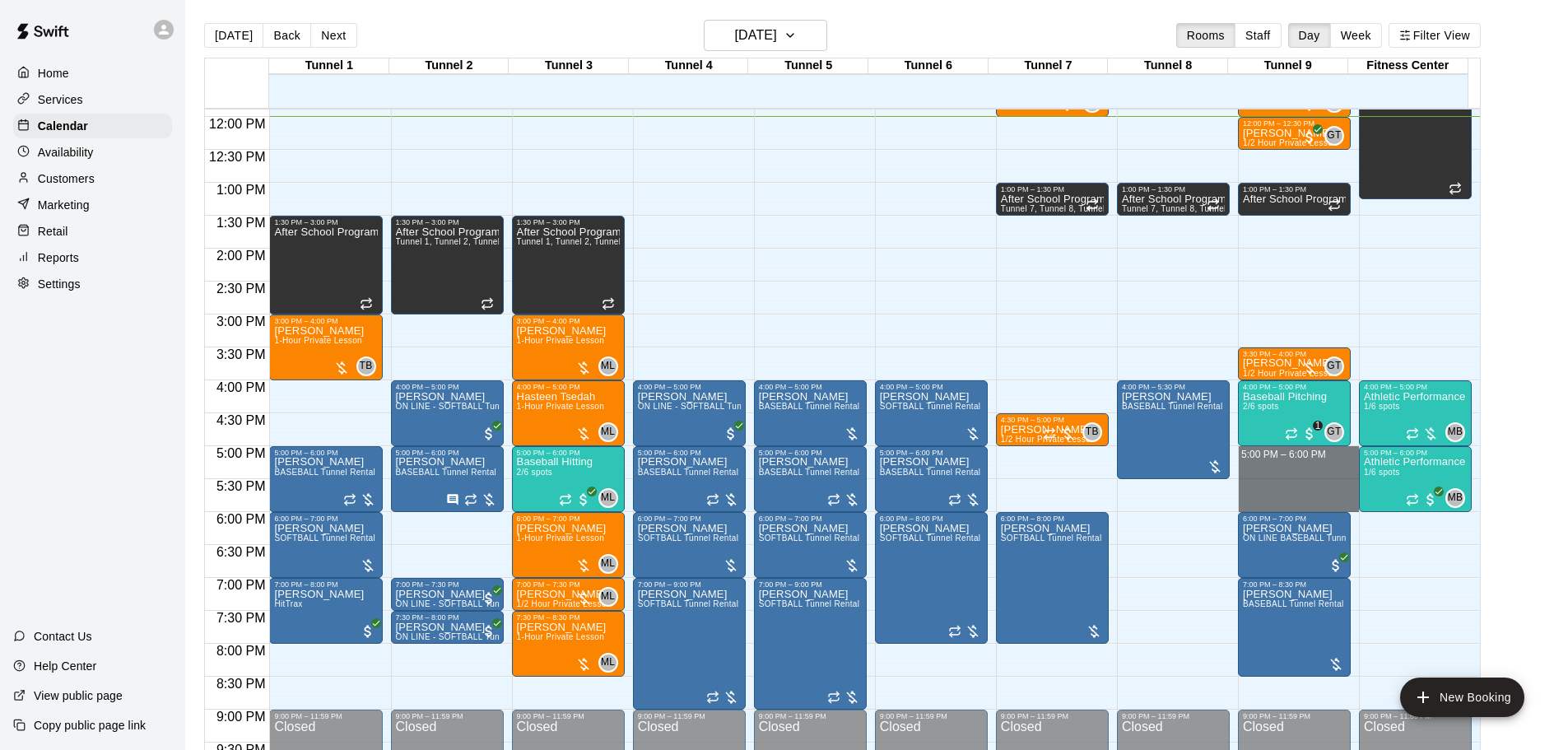
drag, startPoint x: 1263, startPoint y: 450, endPoint x: 1266, endPoint y: 499, distance: 49.1
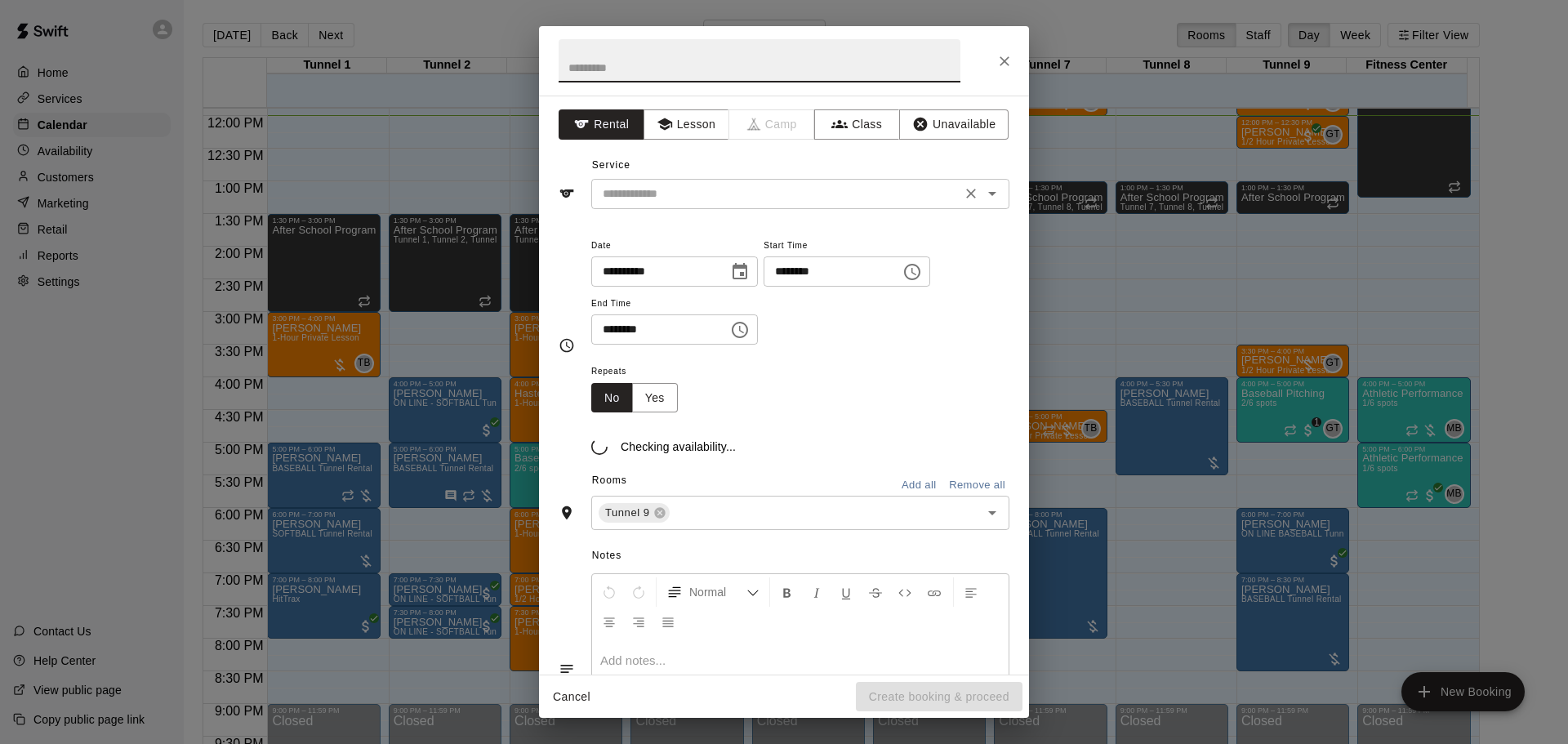
click at [670, 192] on input "text" at bounding box center [775, 194] width 360 height 21
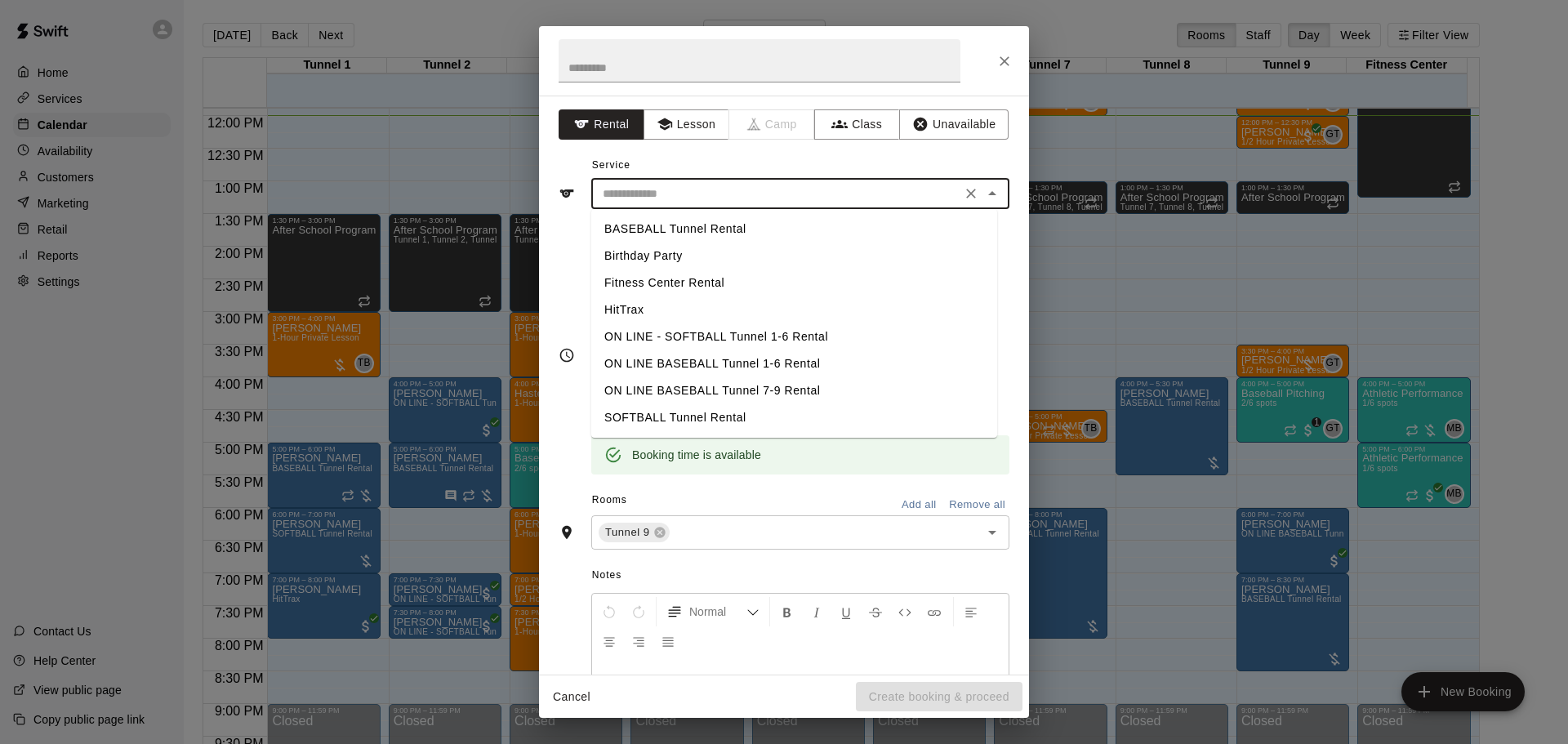
click at [666, 234] on li "BASEBALL Tunnel Rental" at bounding box center [794, 229] width 406 height 27
type input "**********"
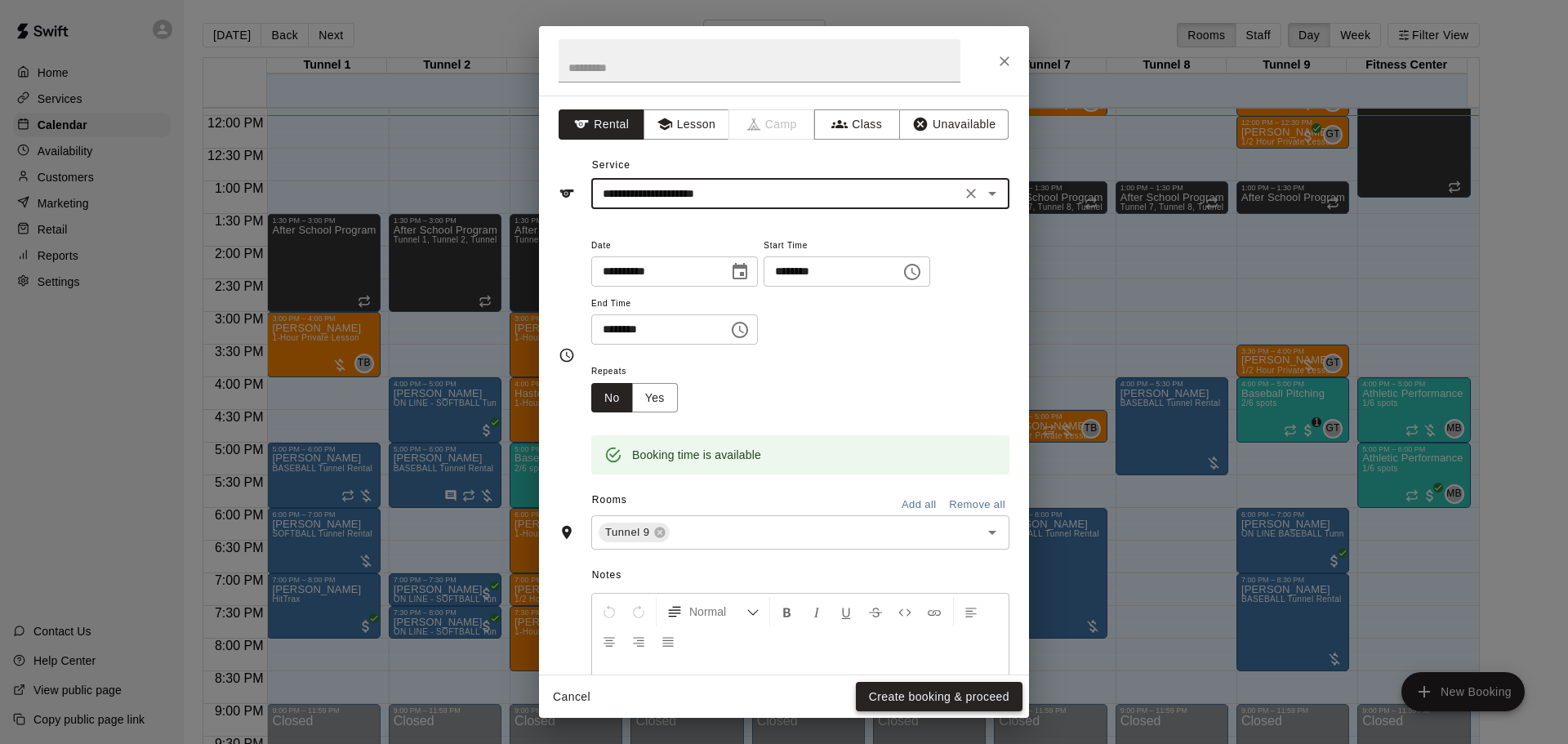
click at [924, 692] on button "Create booking & proceed" at bounding box center [939, 697] width 167 height 30
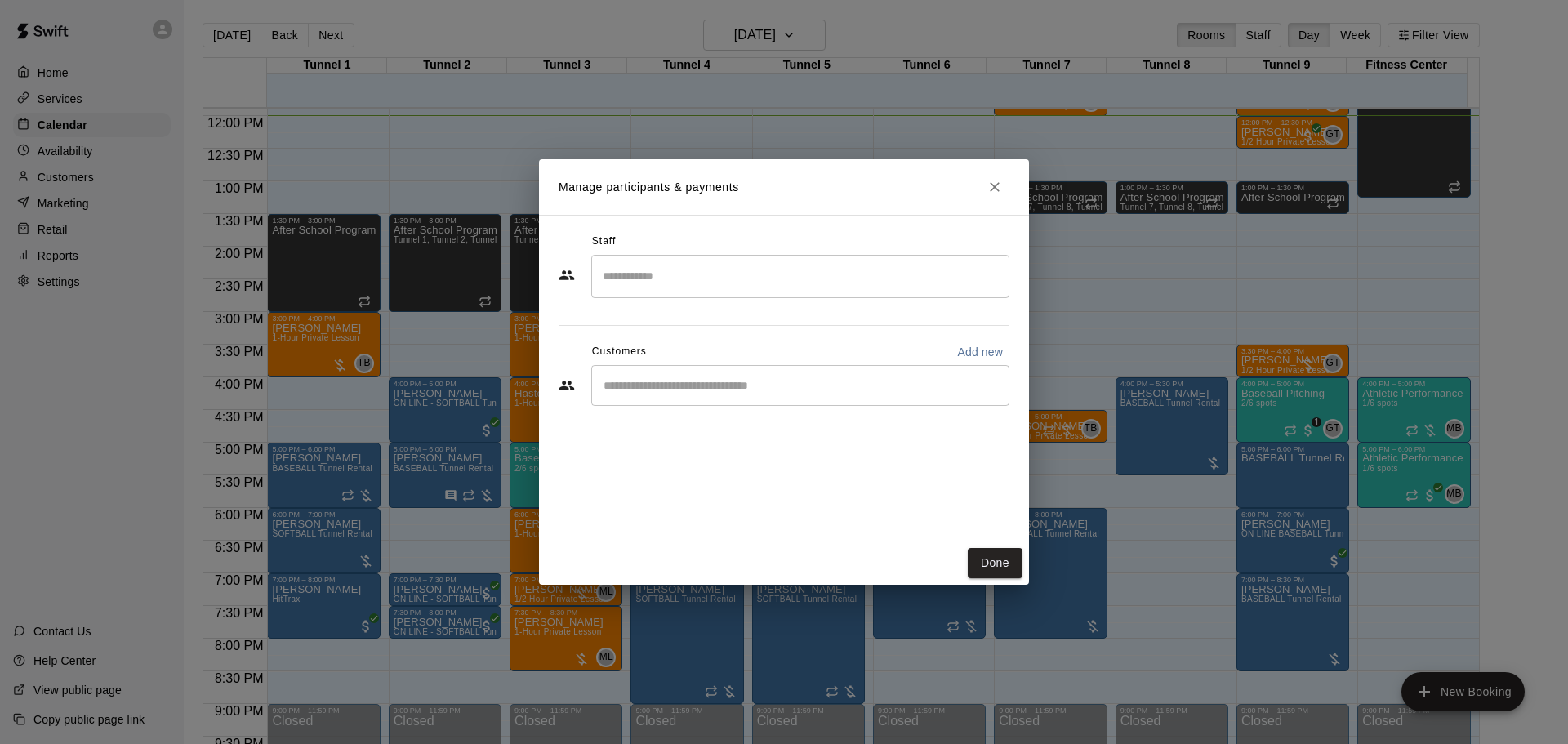
click at [845, 399] on div "​" at bounding box center [800, 385] width 418 height 41
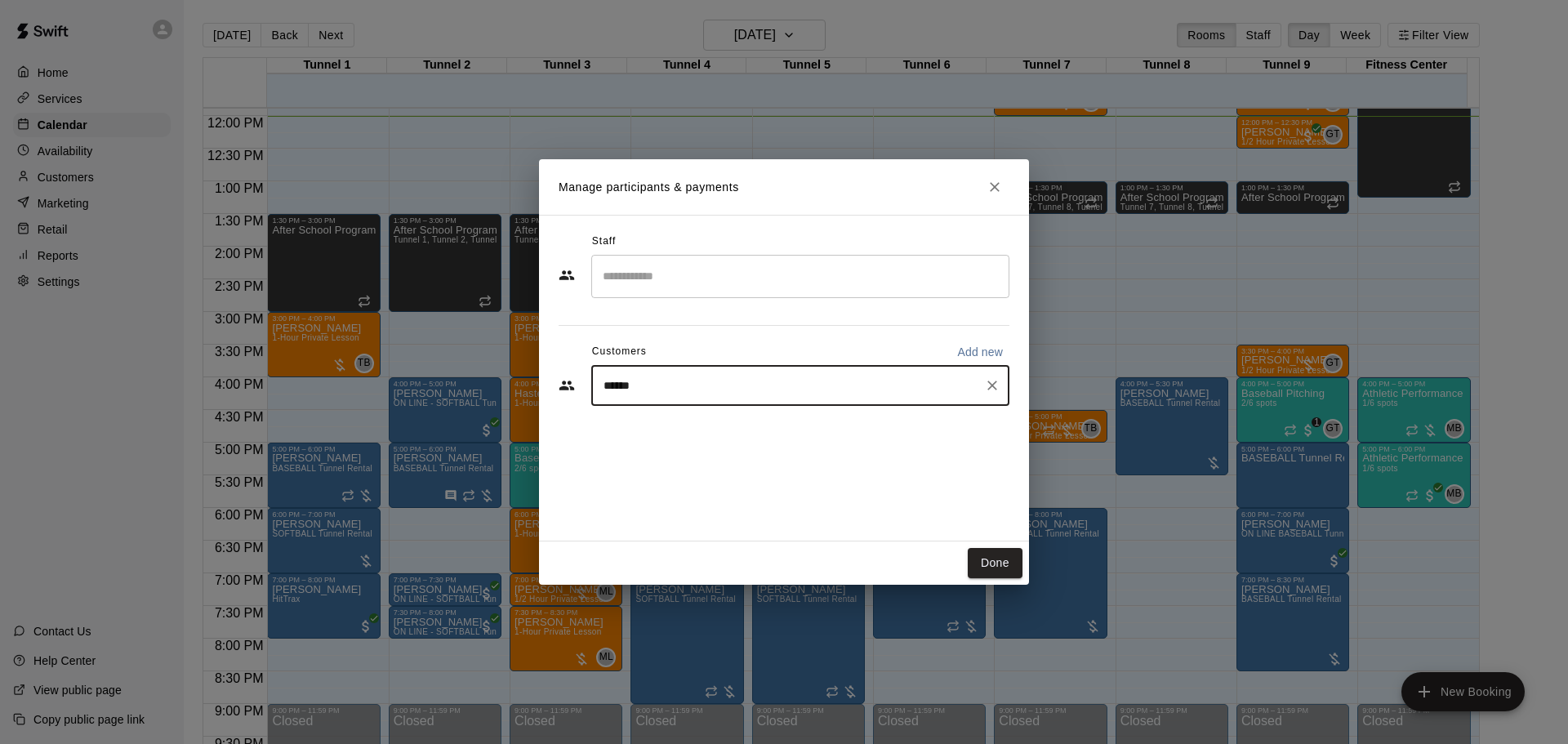
click at [762, 396] on div "****** ​" at bounding box center [800, 385] width 418 height 41
type input "****"
click at [738, 426] on div "[PERSON_NAME]" at bounding box center [724, 423] width 175 height 17
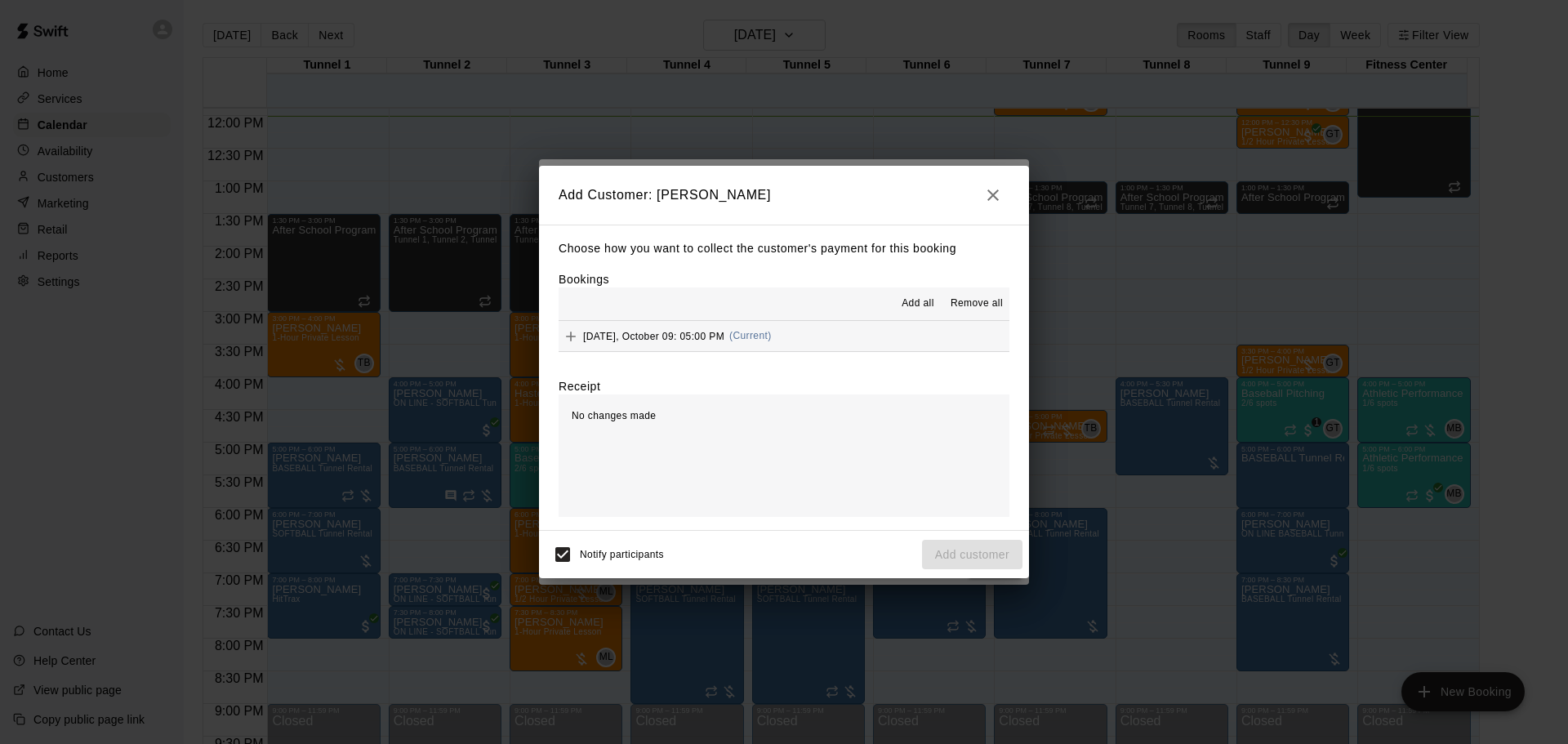
click at [716, 344] on div "[DATE], October 09: 05:00 PM (Current)" at bounding box center [665, 336] width 213 height 24
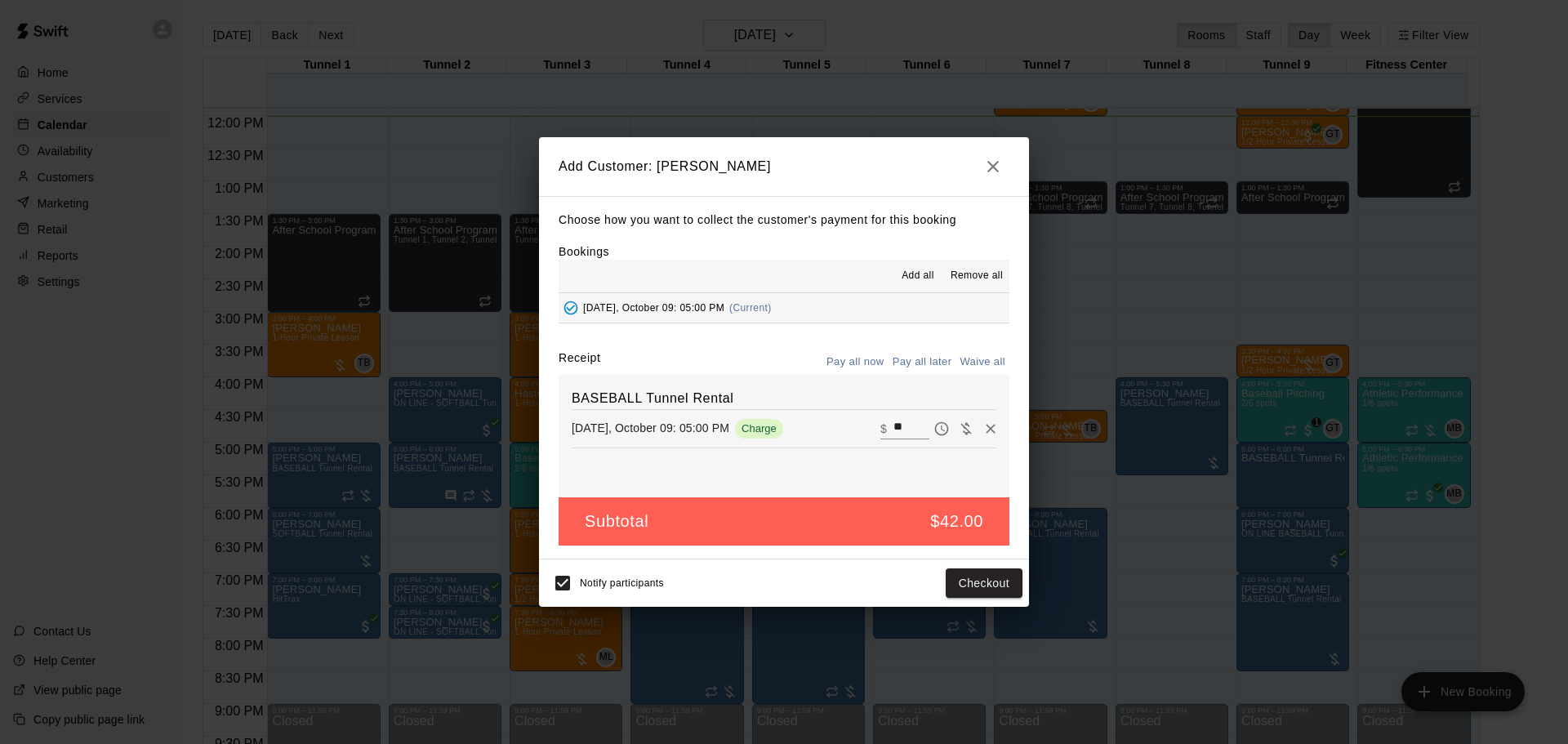
click at [937, 363] on button "Pay all later" at bounding box center [922, 362] width 67 height 25
click at [982, 589] on button "Add customer" at bounding box center [972, 583] width 100 height 30
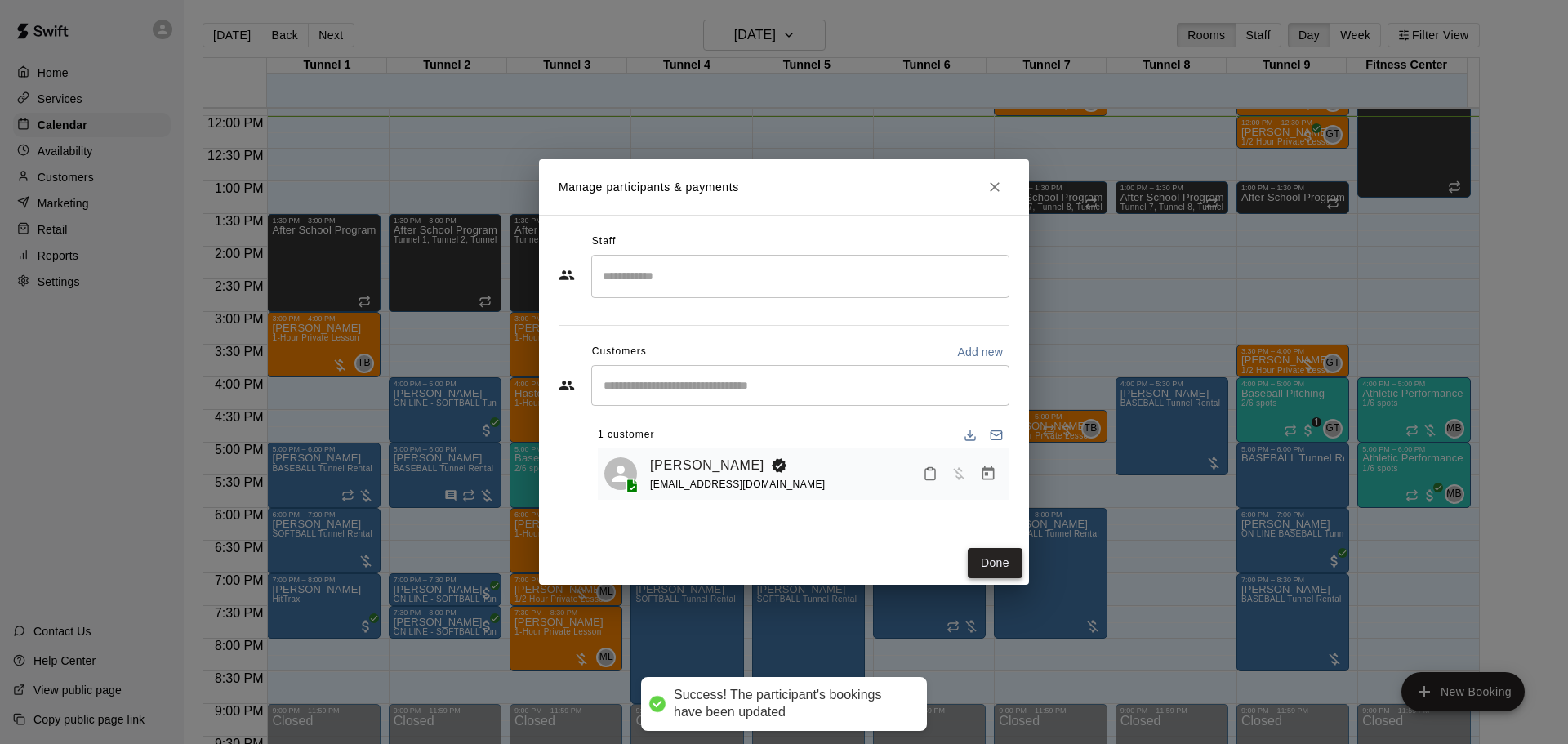
click at [1011, 558] on button "Done" at bounding box center [995, 563] width 54 height 30
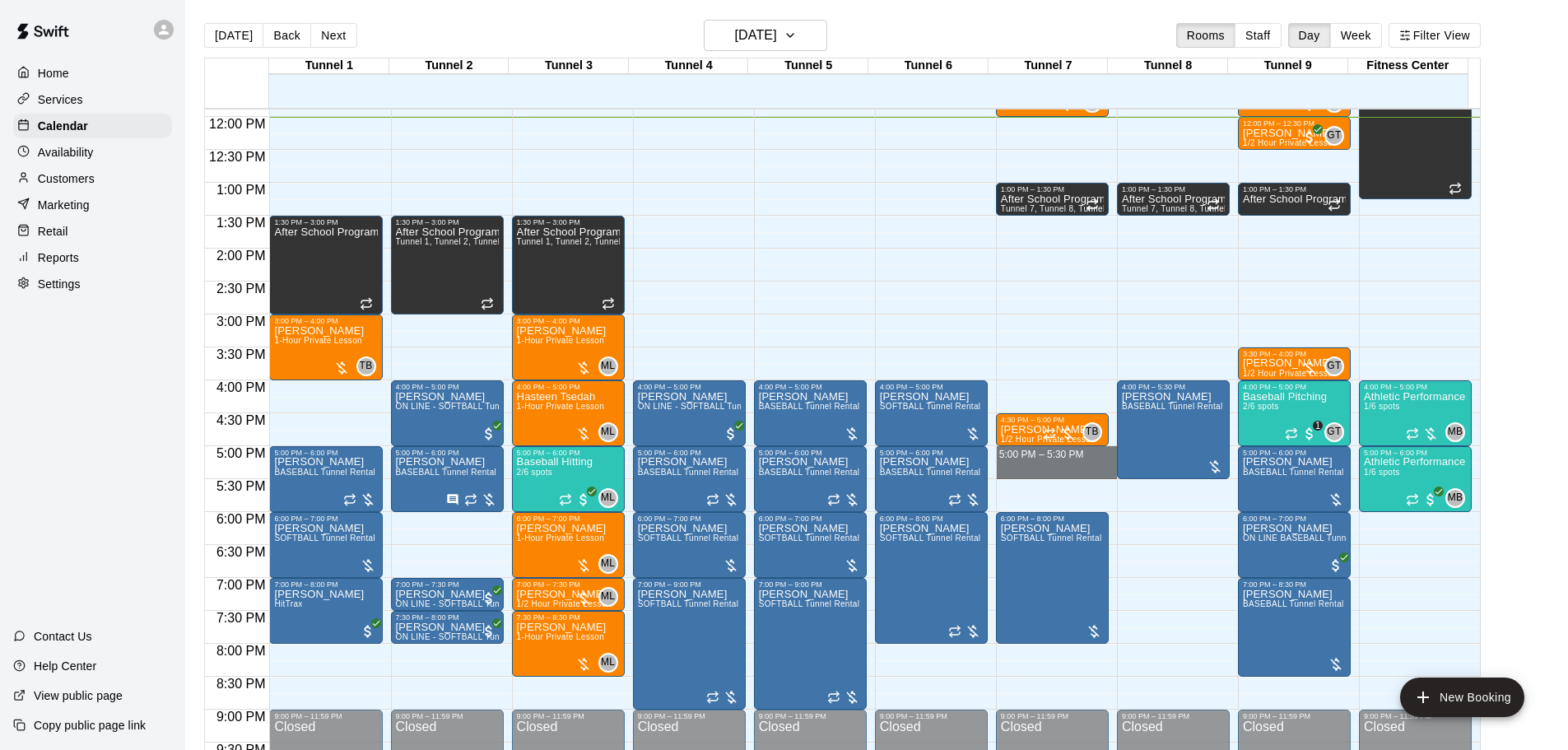
drag, startPoint x: 1063, startPoint y: 458, endPoint x: 1067, endPoint y: 466, distance: 8.9
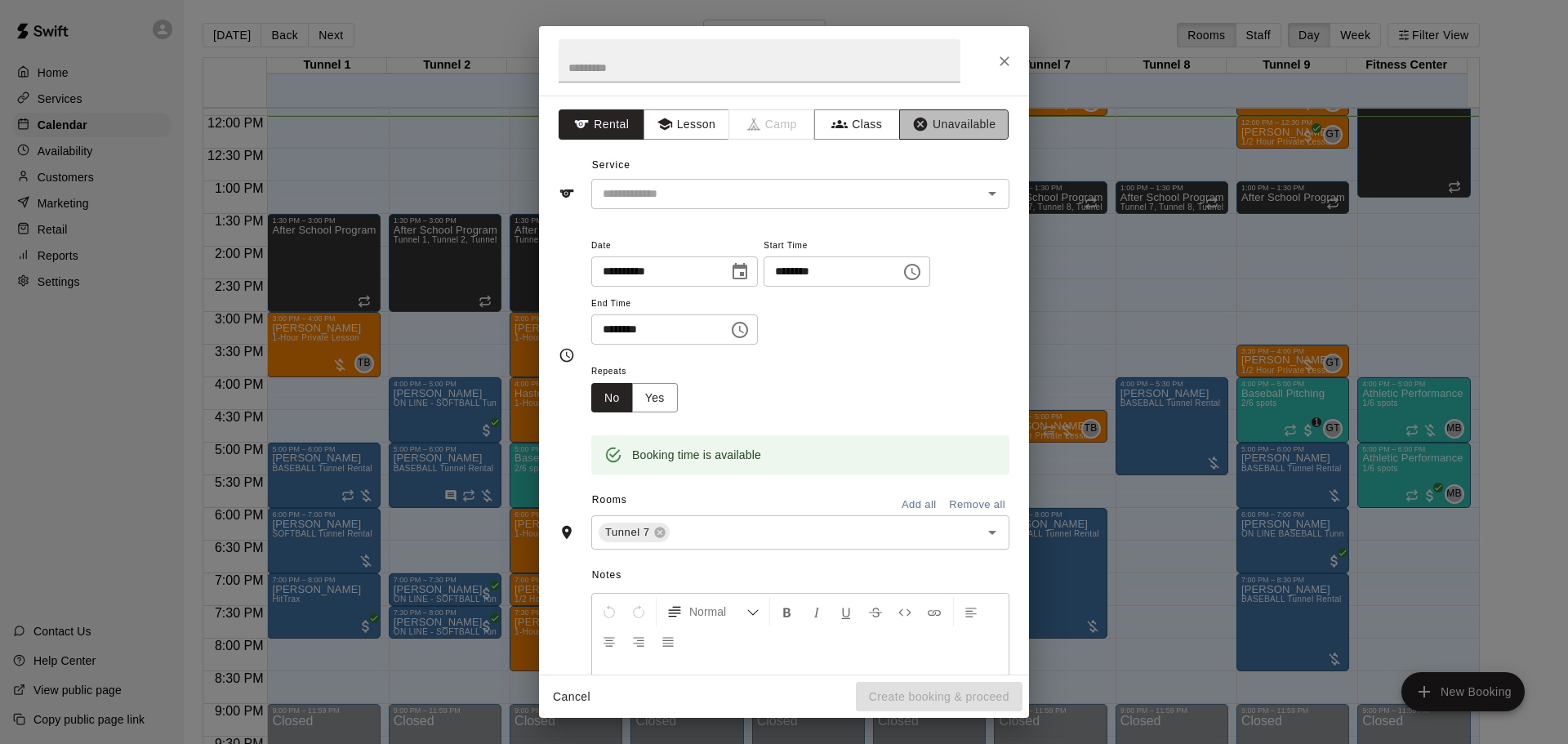
click at [941, 121] on button "Unavailable" at bounding box center [953, 124] width 110 height 30
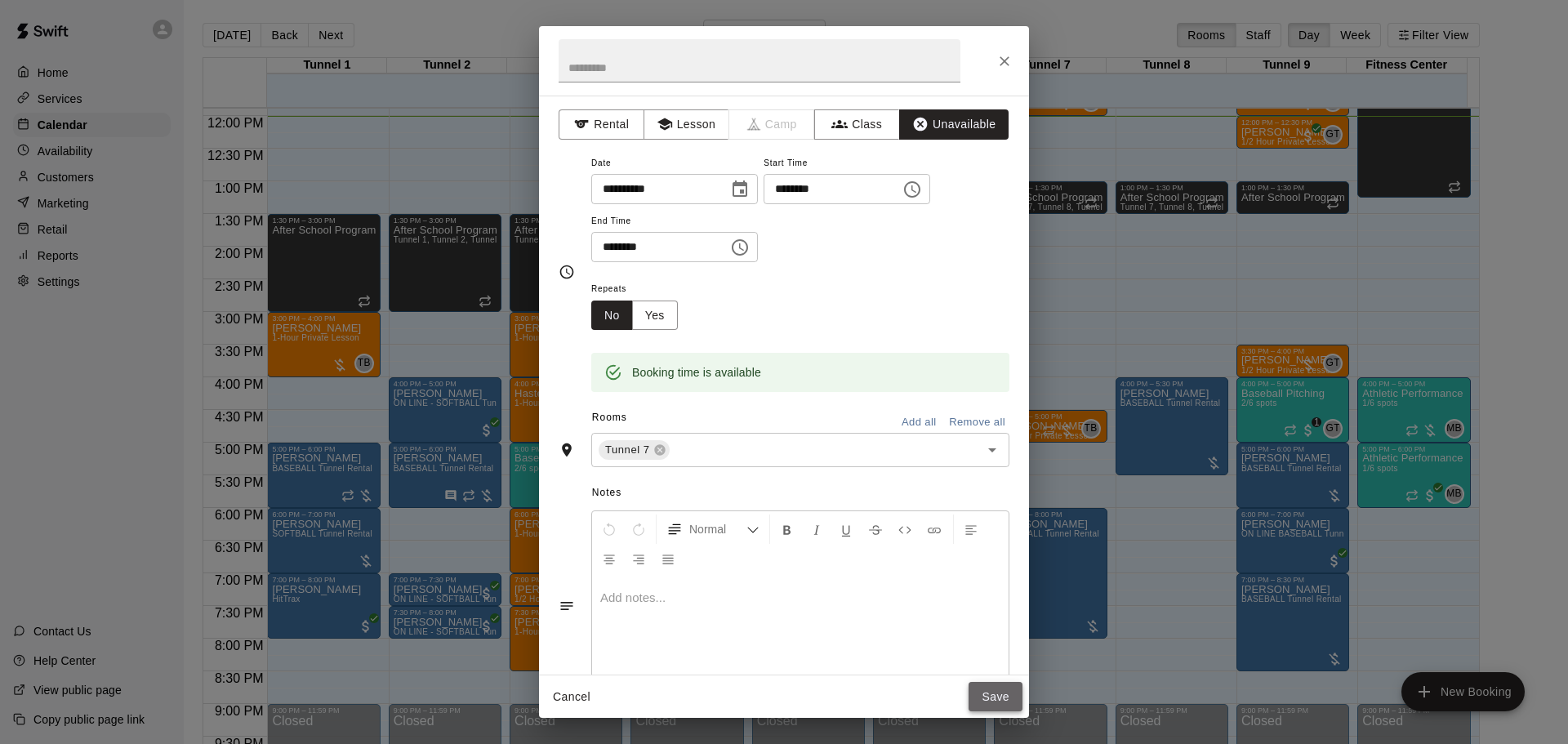
click at [992, 699] on button "Save" at bounding box center [996, 697] width 54 height 30
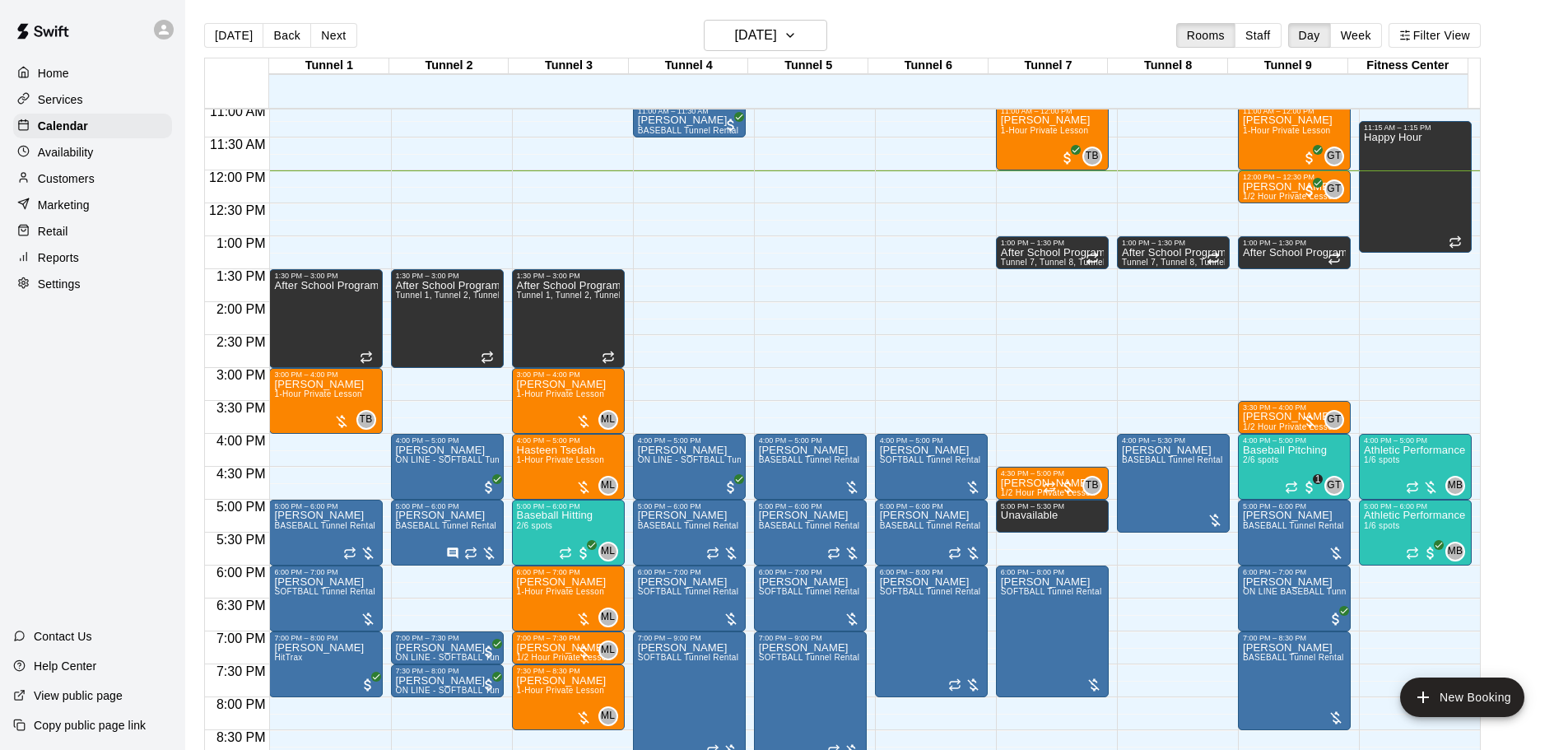
scroll to position [700, 0]
